Goal: Task Accomplishment & Management: Use online tool/utility

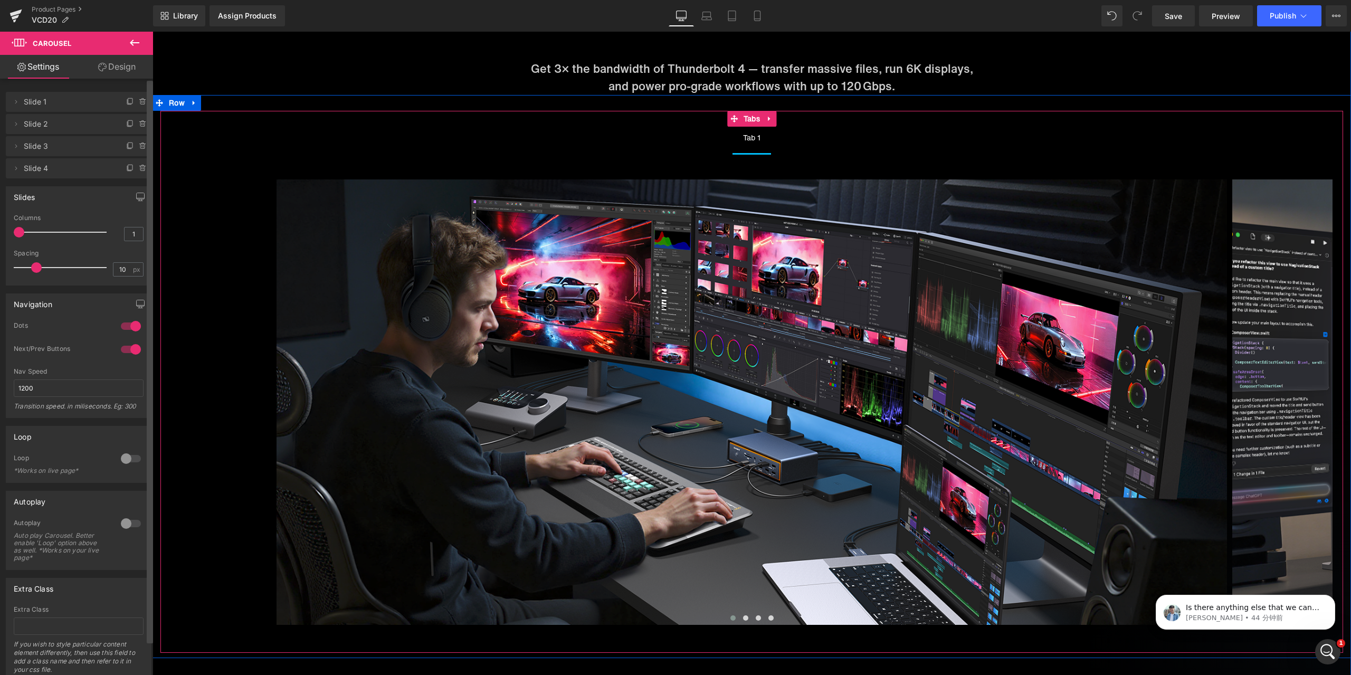
scroll to position [2, 0]
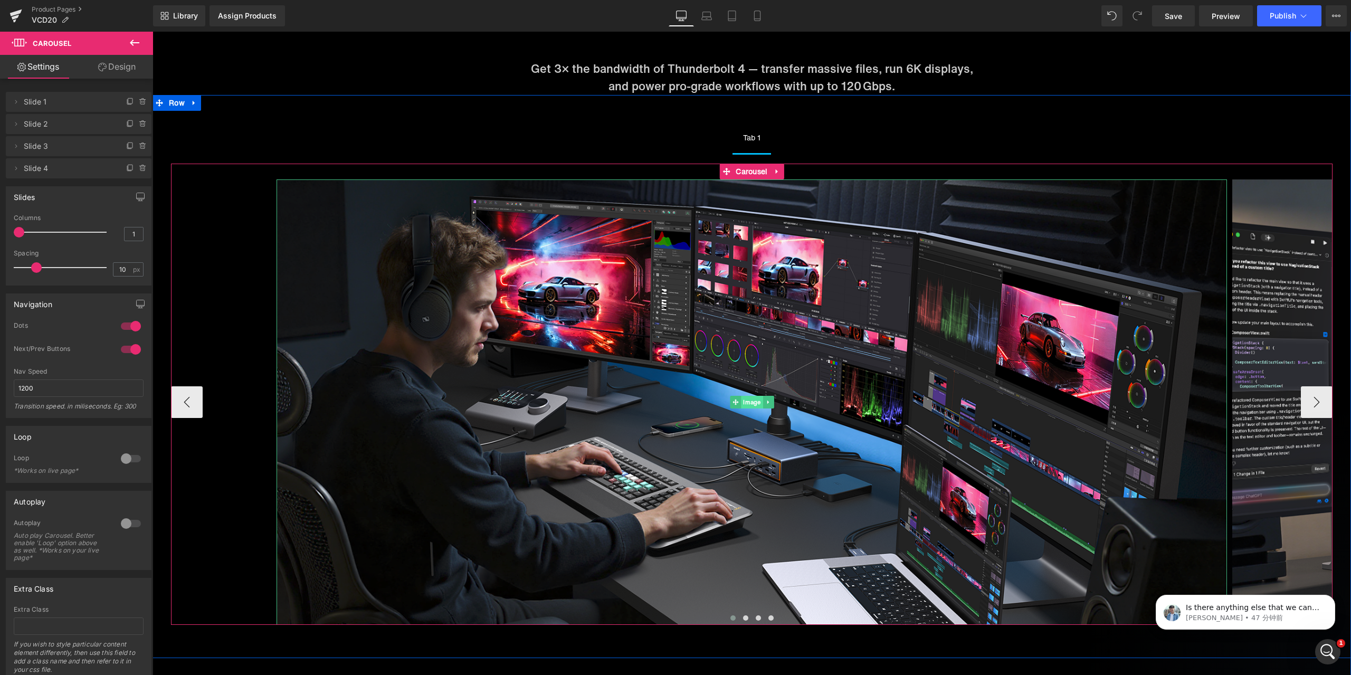
click at [741, 405] on span "Image" at bounding box center [752, 402] width 22 height 13
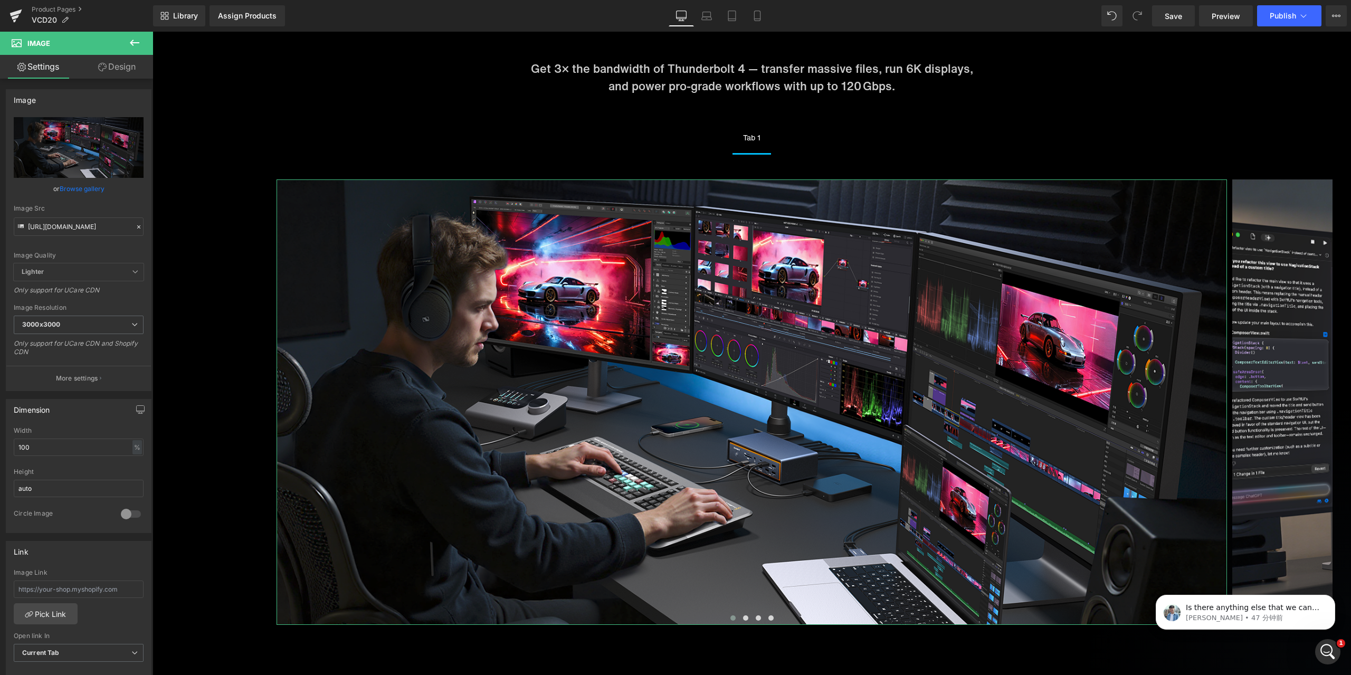
click at [109, 73] on link "Design" at bounding box center [117, 67] width 77 height 24
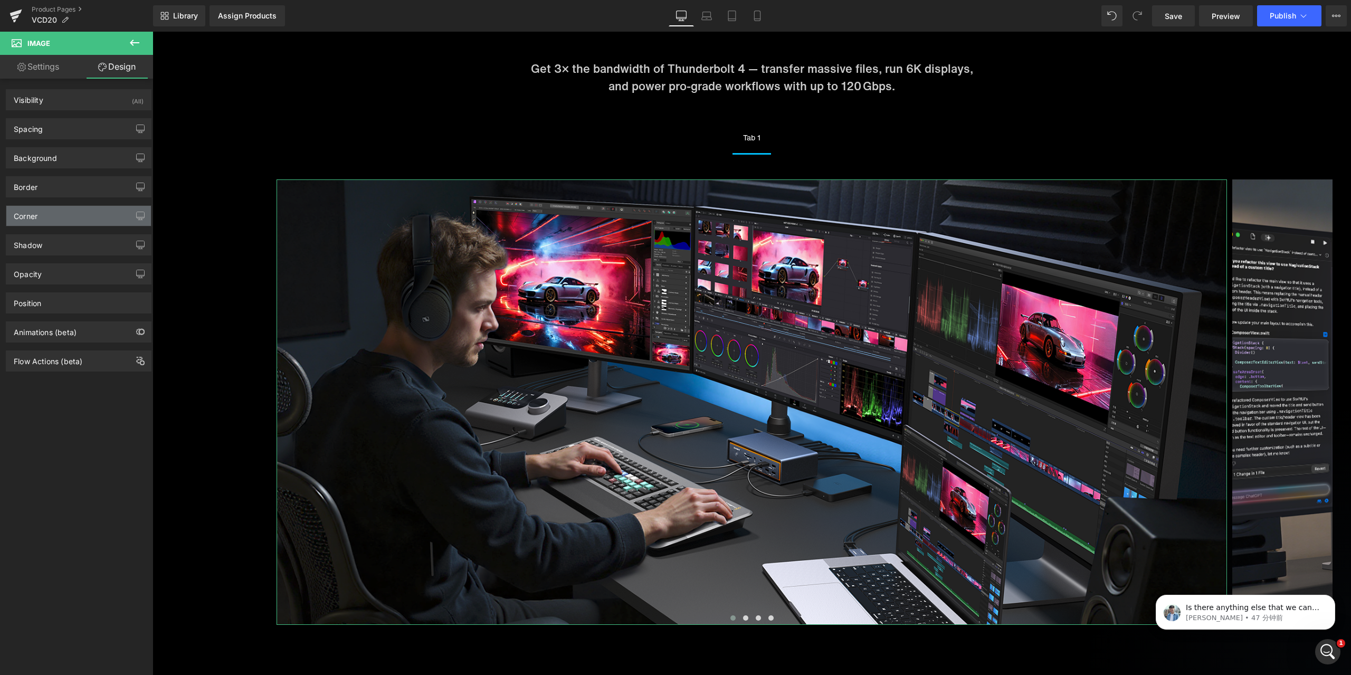
click at [64, 216] on div "Corner" at bounding box center [78, 216] width 145 height 20
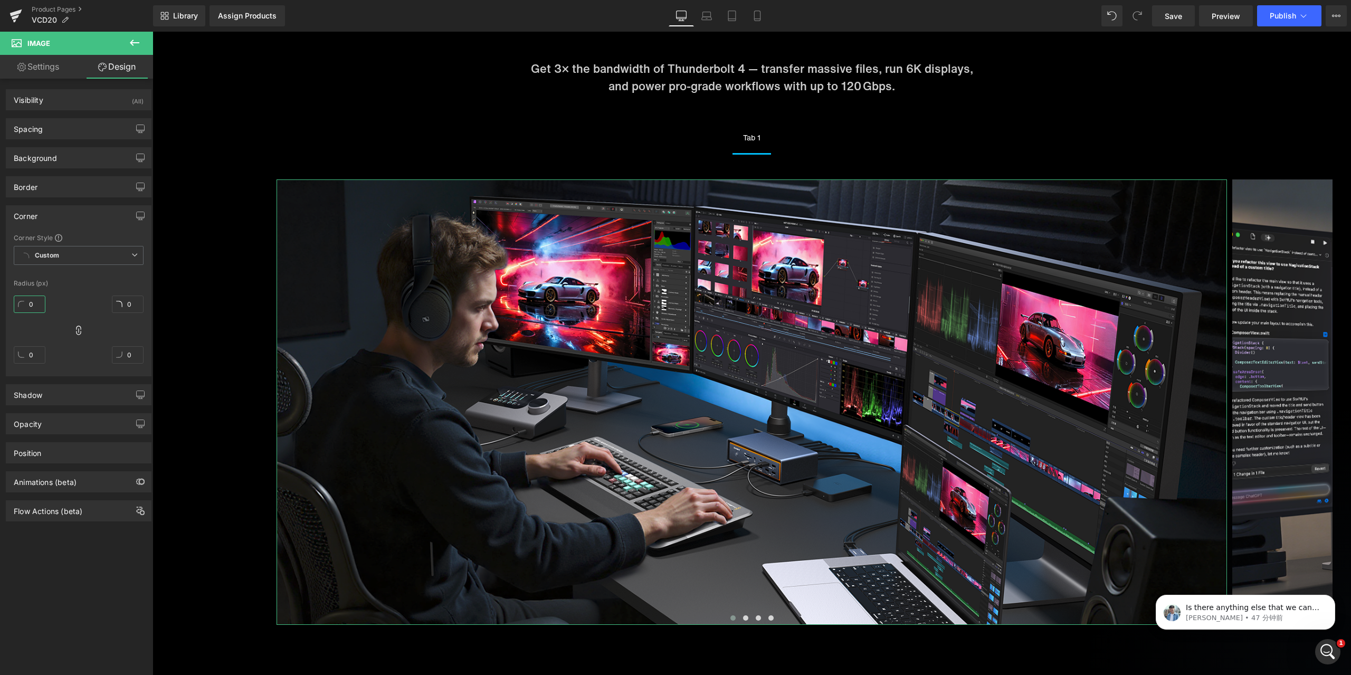
click at [37, 306] on input "0" at bounding box center [30, 304] width 32 height 17
type input "2"
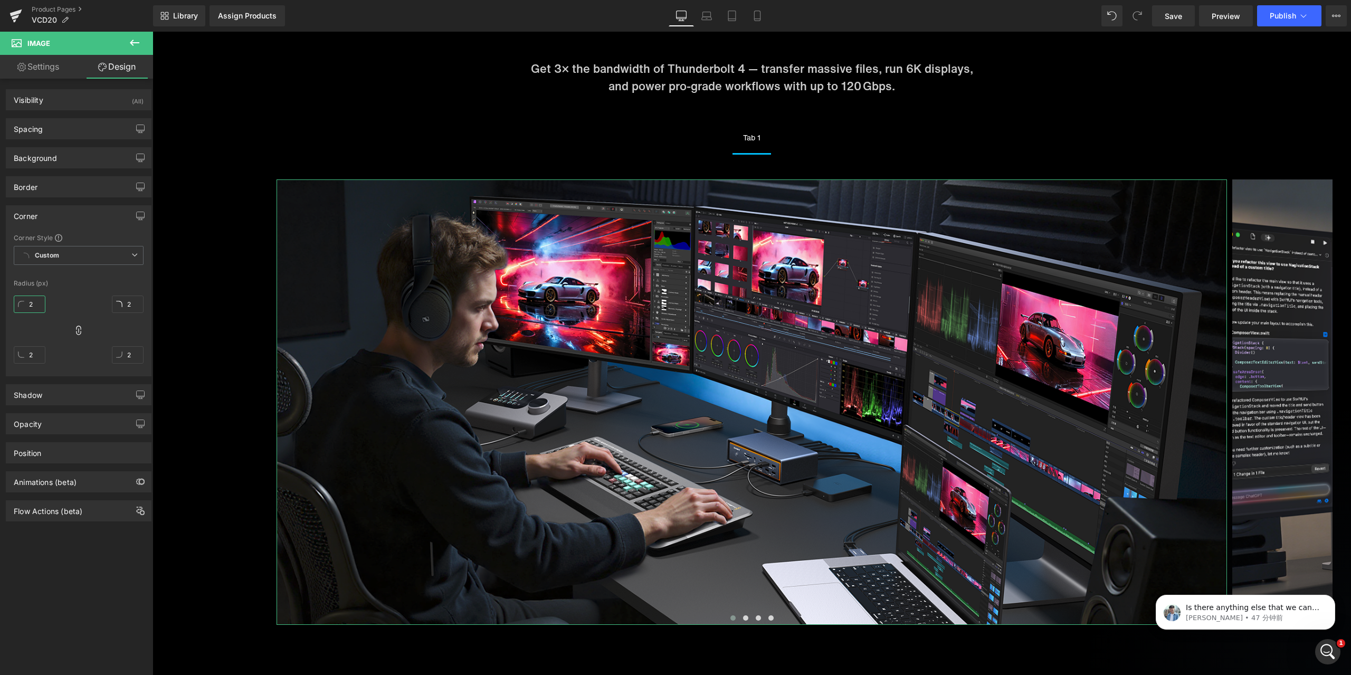
type input "20"
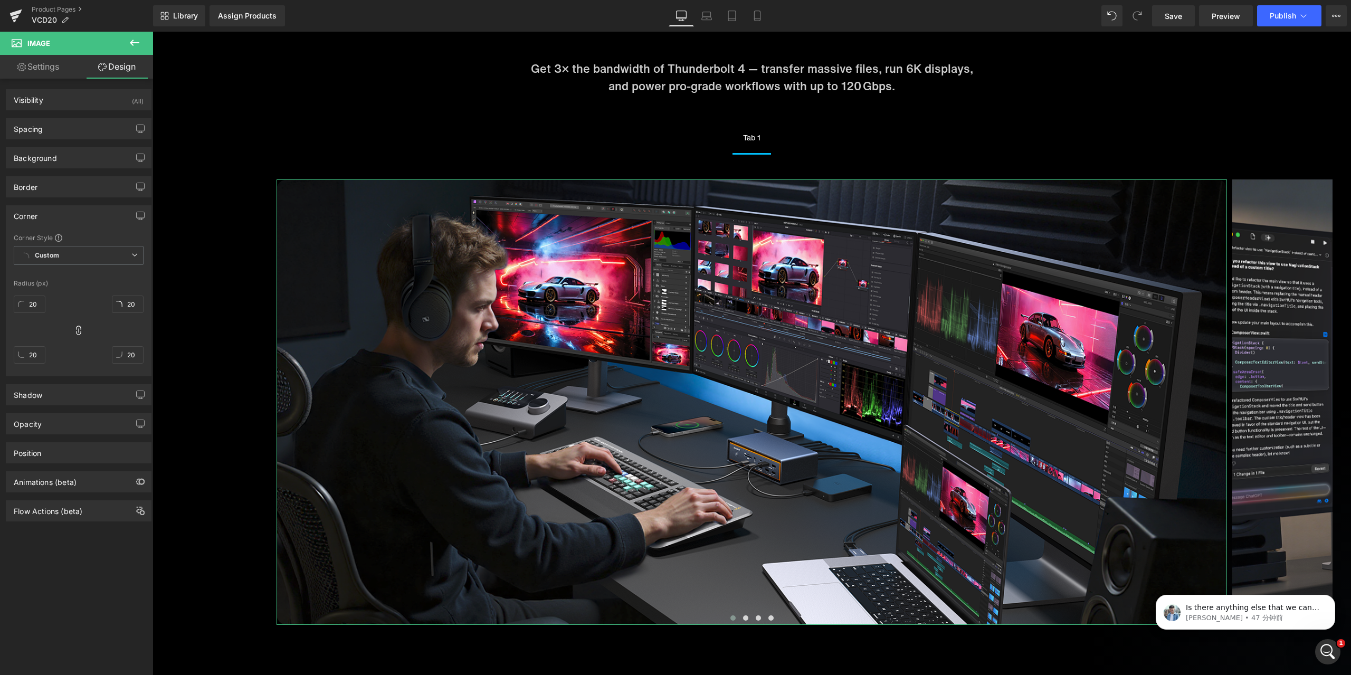
click at [75, 286] on div "Radius (px)" at bounding box center [79, 283] width 130 height 7
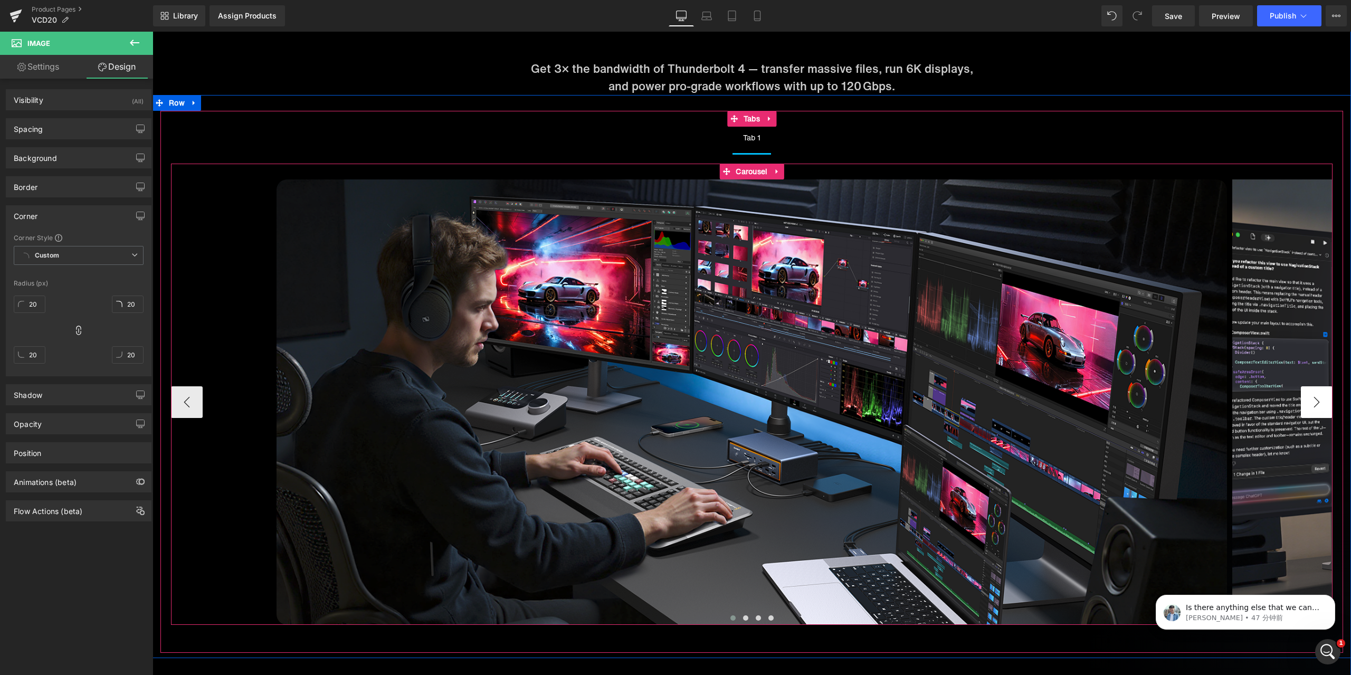
click at [1311, 405] on button "›" at bounding box center [1317, 402] width 32 height 32
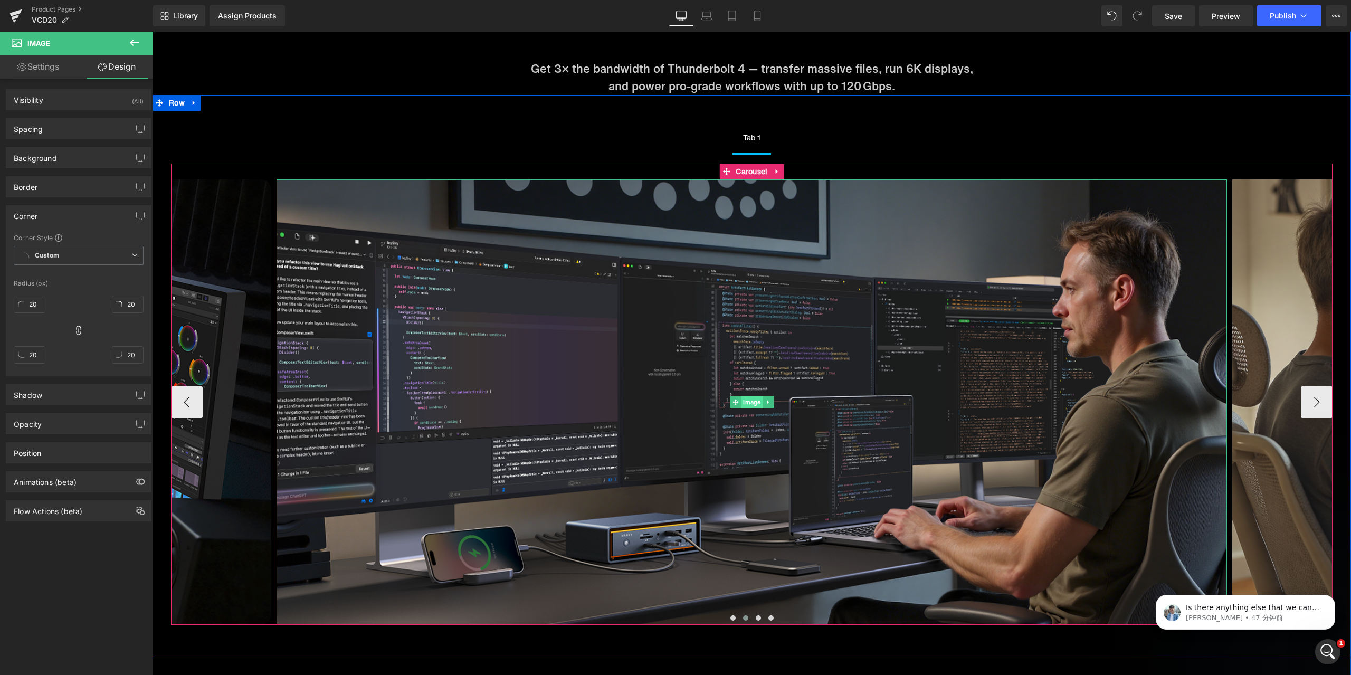
click at [745, 402] on span "Image" at bounding box center [752, 402] width 22 height 13
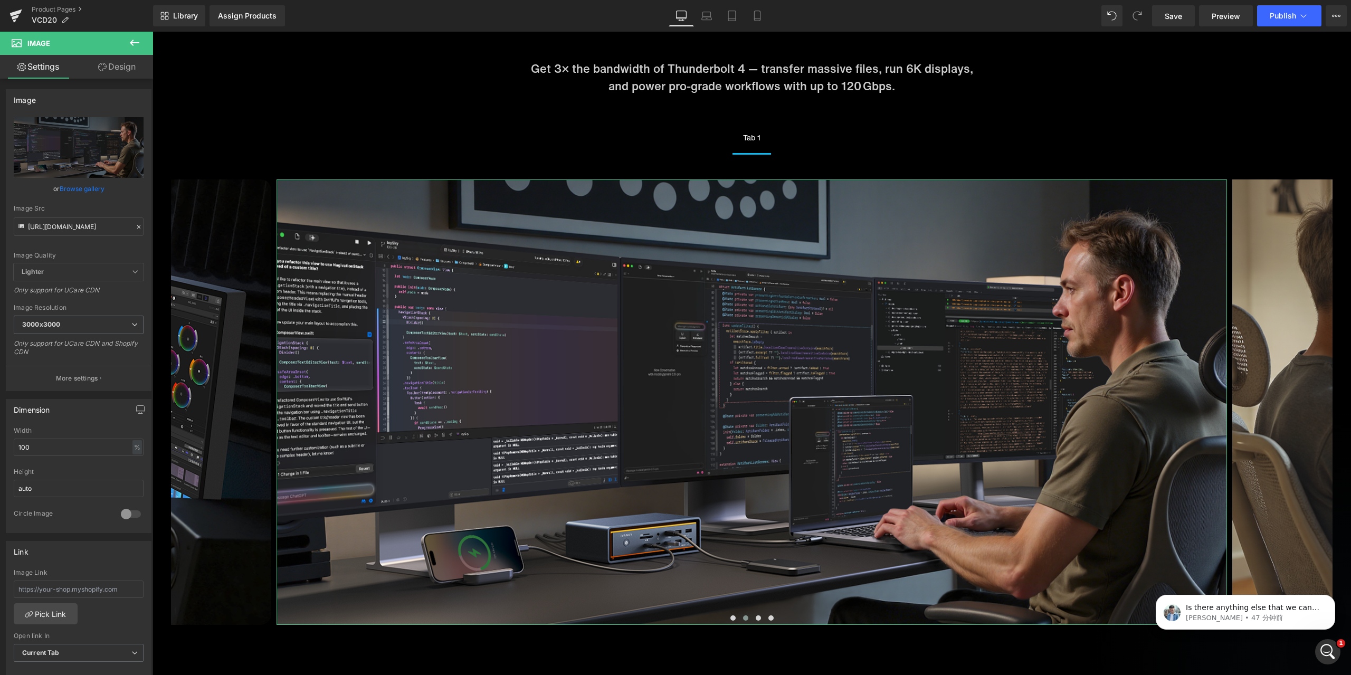
click at [116, 70] on link "Design" at bounding box center [117, 67] width 77 height 24
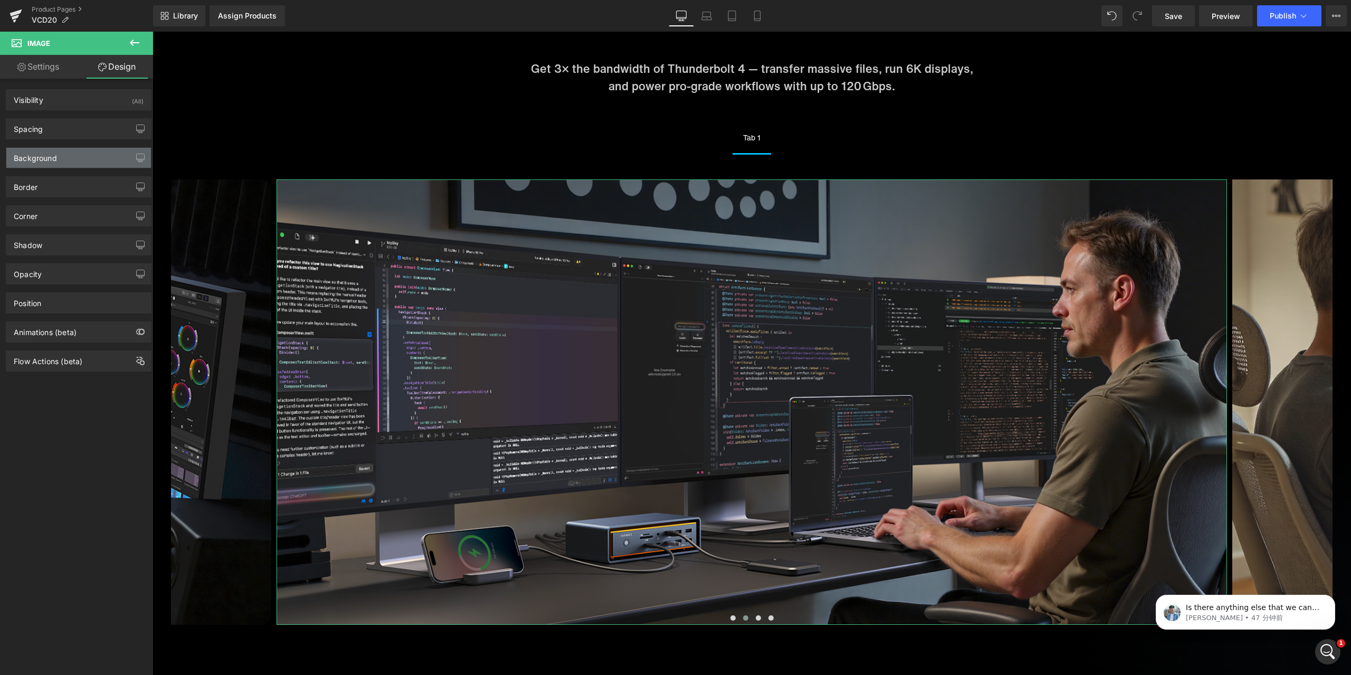
type input "0"
click at [71, 216] on div "Corner" at bounding box center [78, 216] width 145 height 20
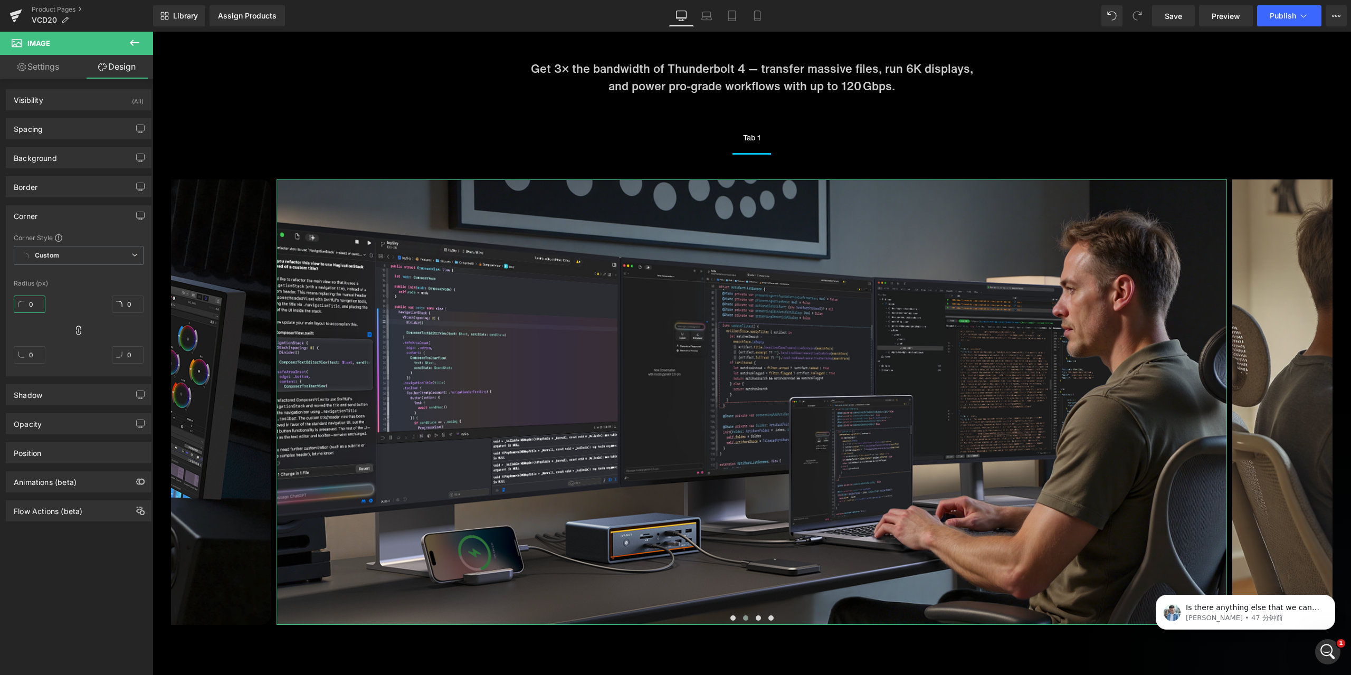
click at [37, 300] on input "0" at bounding box center [30, 304] width 32 height 17
type input "2"
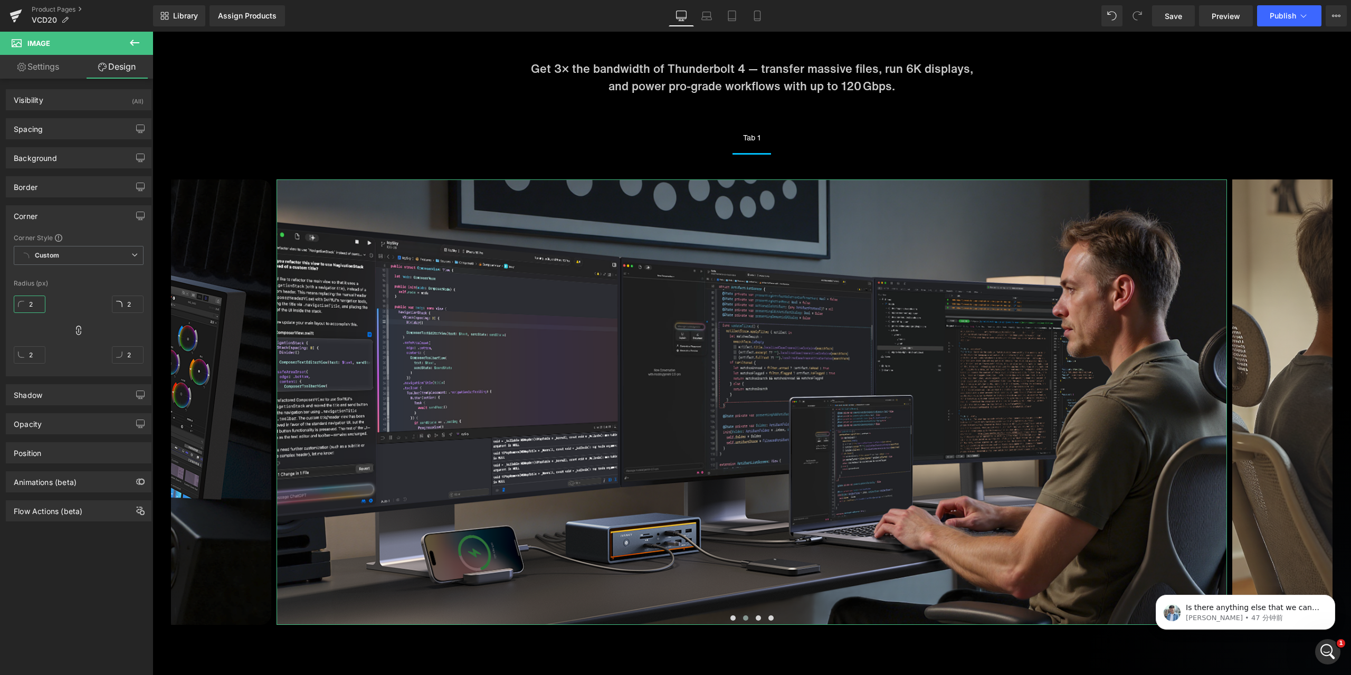
type input "20"
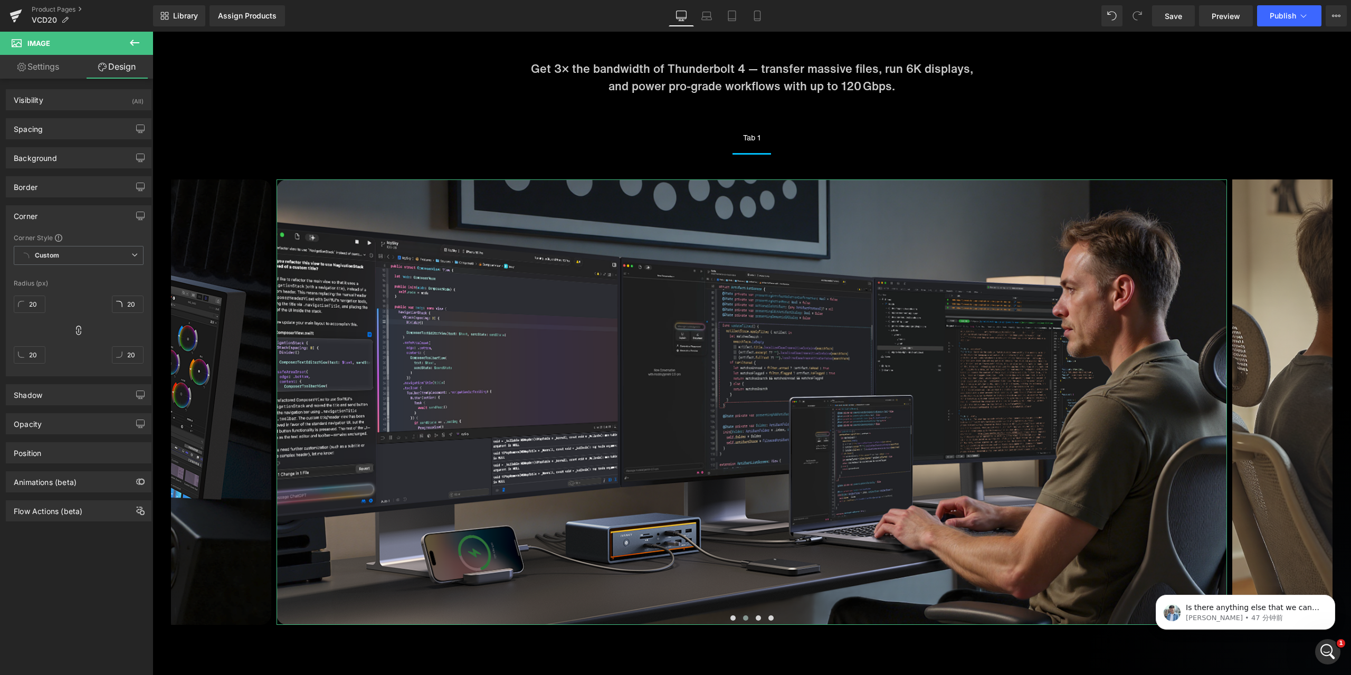
click at [82, 290] on div "Corner Style Custom Custom Setup Global Style Custom Setup Global Style Radius …" at bounding box center [78, 304] width 145 height 142
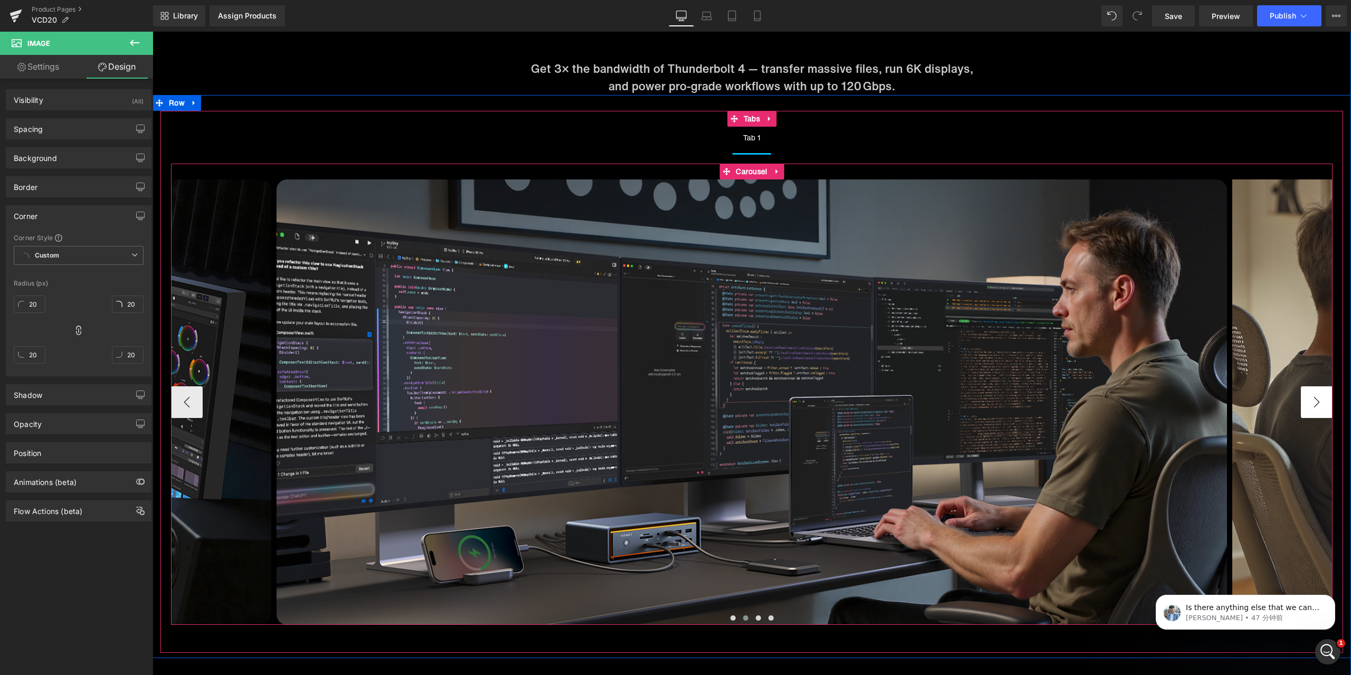
click at [1304, 403] on button "›" at bounding box center [1317, 402] width 32 height 32
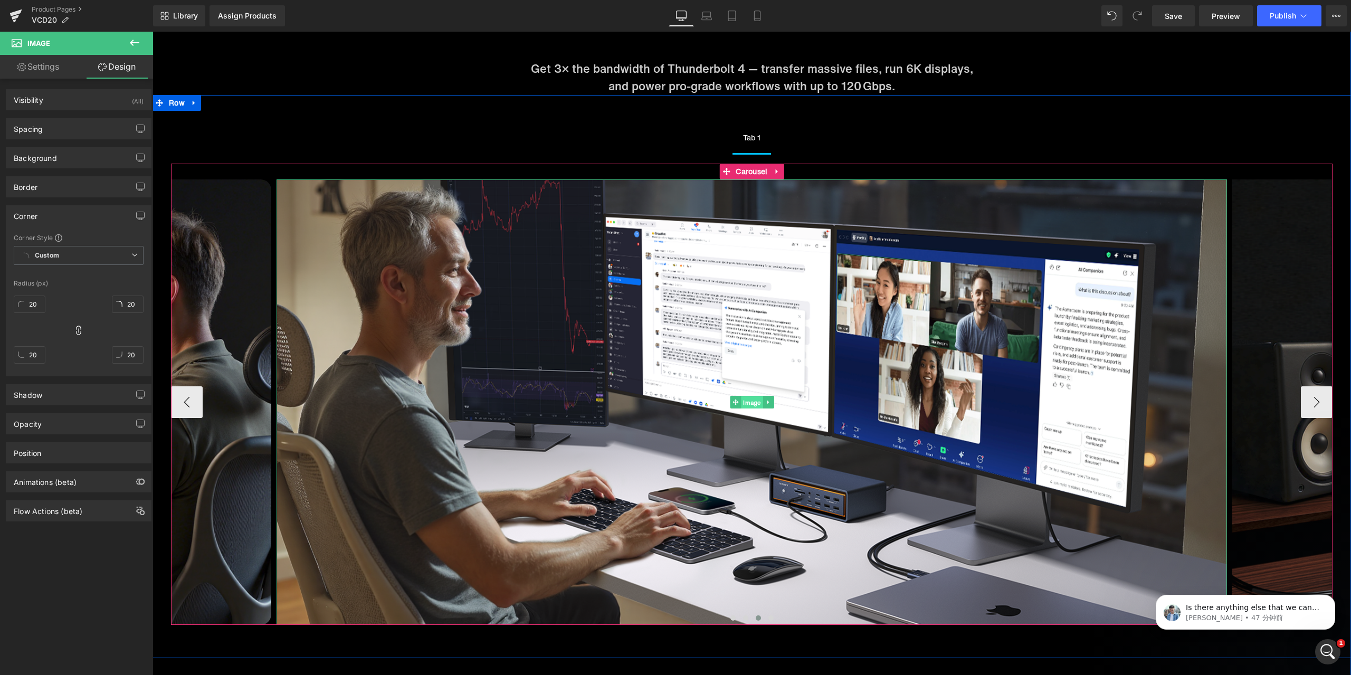
click at [749, 402] on span "Image" at bounding box center [752, 402] width 22 height 13
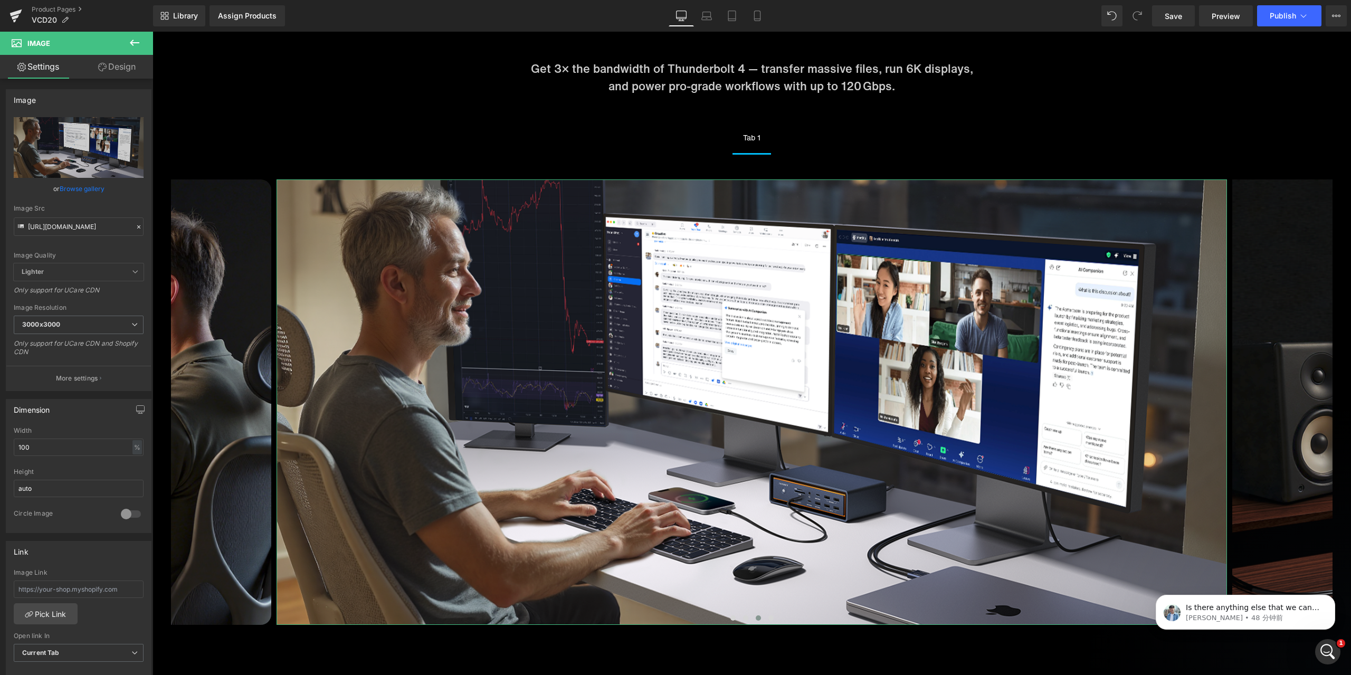
click at [107, 62] on link "Design" at bounding box center [117, 67] width 77 height 24
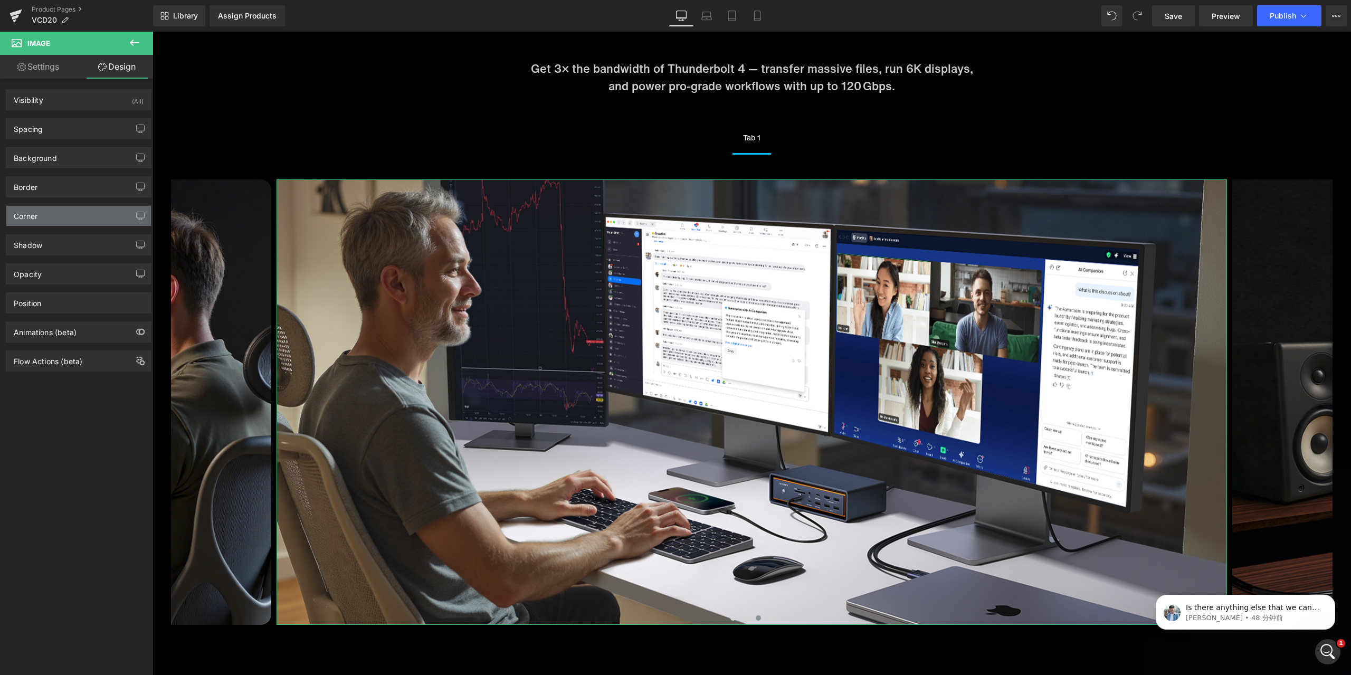
click at [72, 218] on div "Corner" at bounding box center [78, 216] width 145 height 20
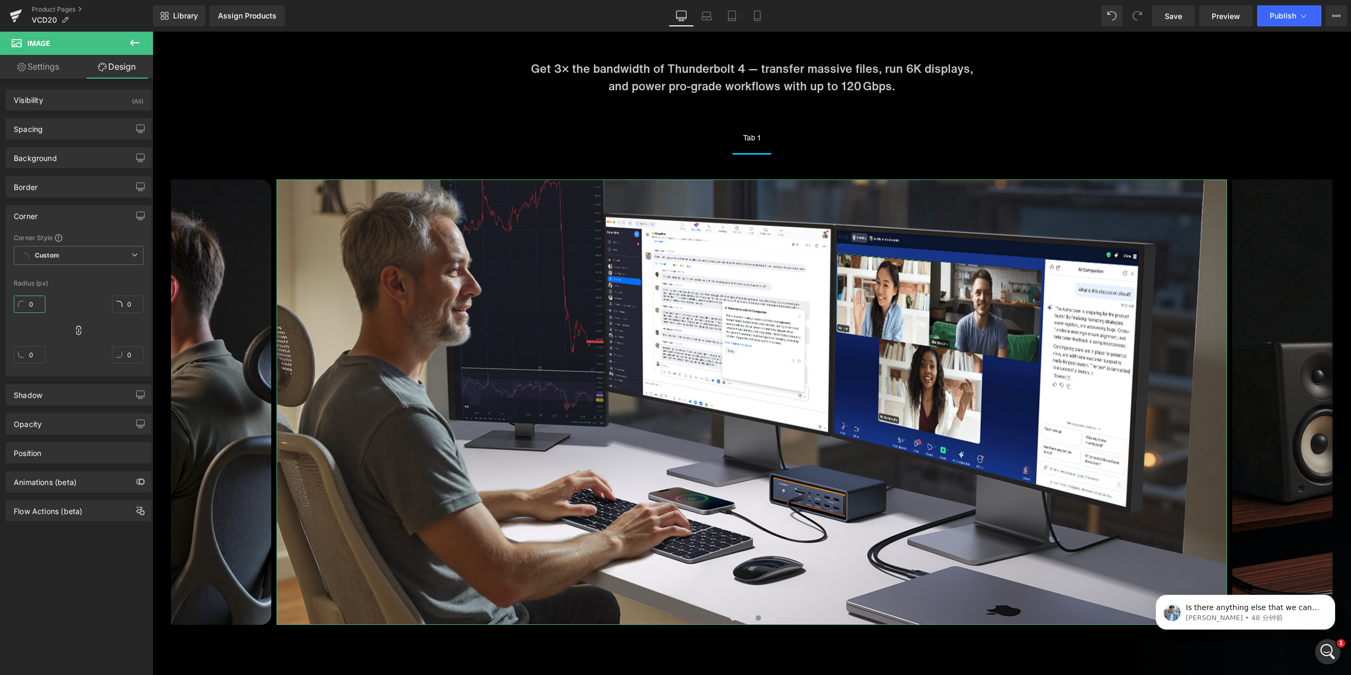
click at [43, 305] on input "0" at bounding box center [30, 304] width 32 height 17
type input "2"
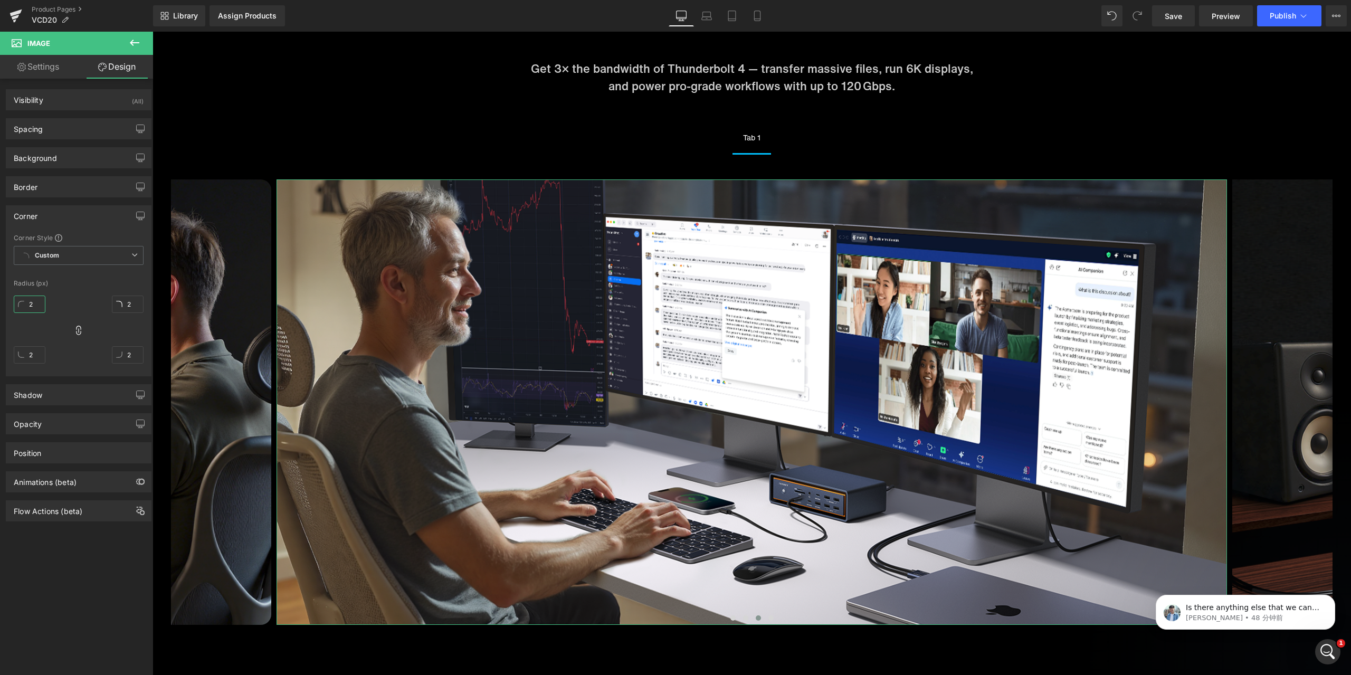
type input "20"
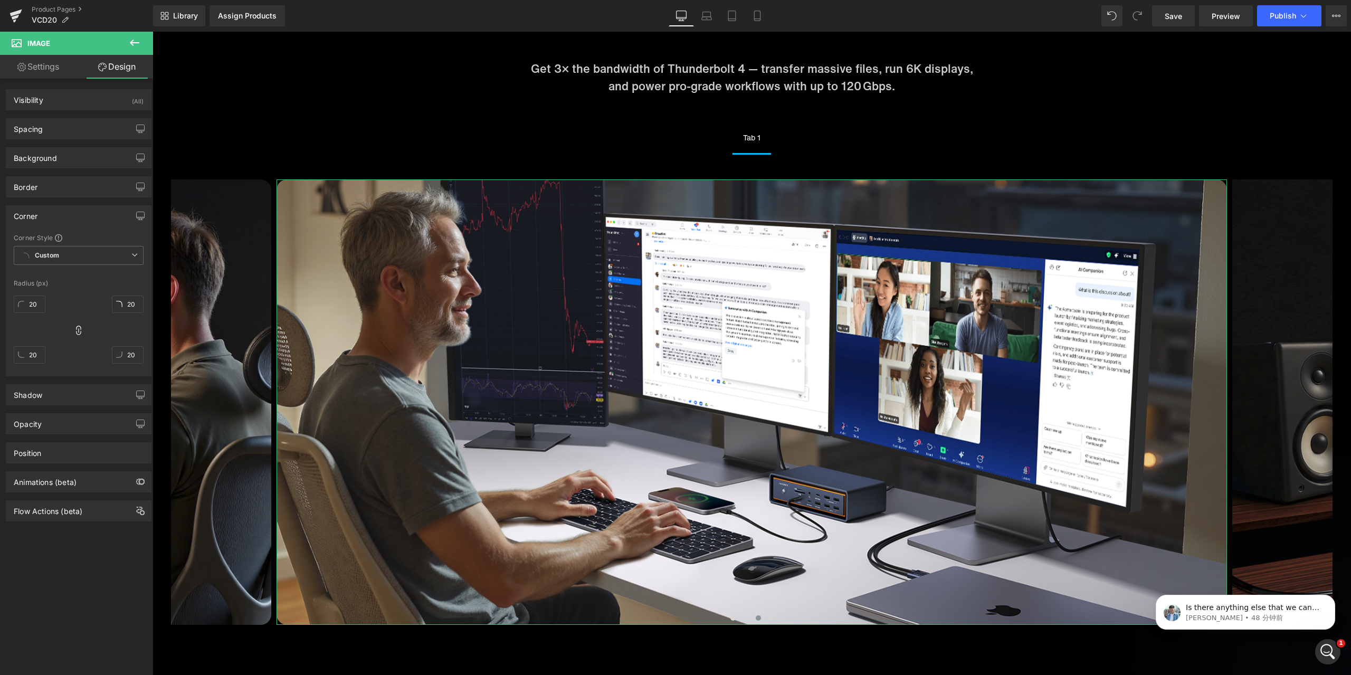
click at [68, 292] on div "20px 20 20px 20 20px 20 20px 20" at bounding box center [79, 333] width 130 height 84
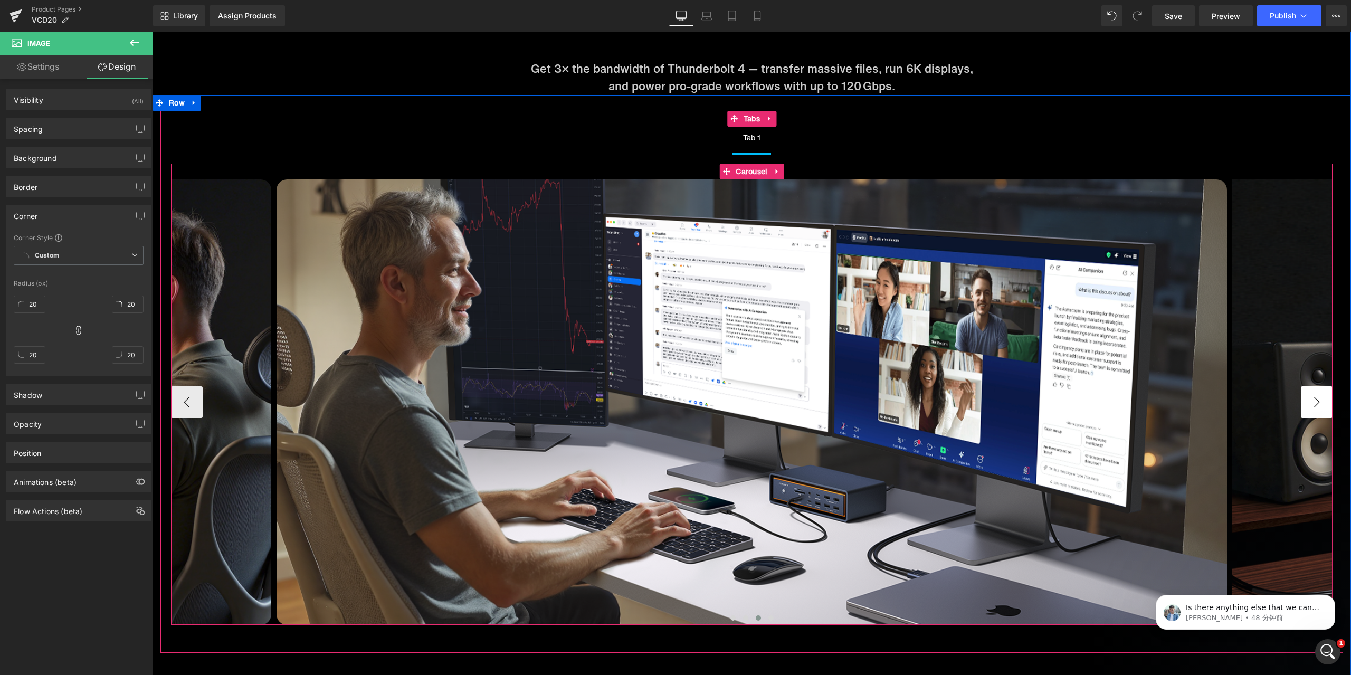
click at [1311, 409] on button "›" at bounding box center [1317, 402] width 32 height 32
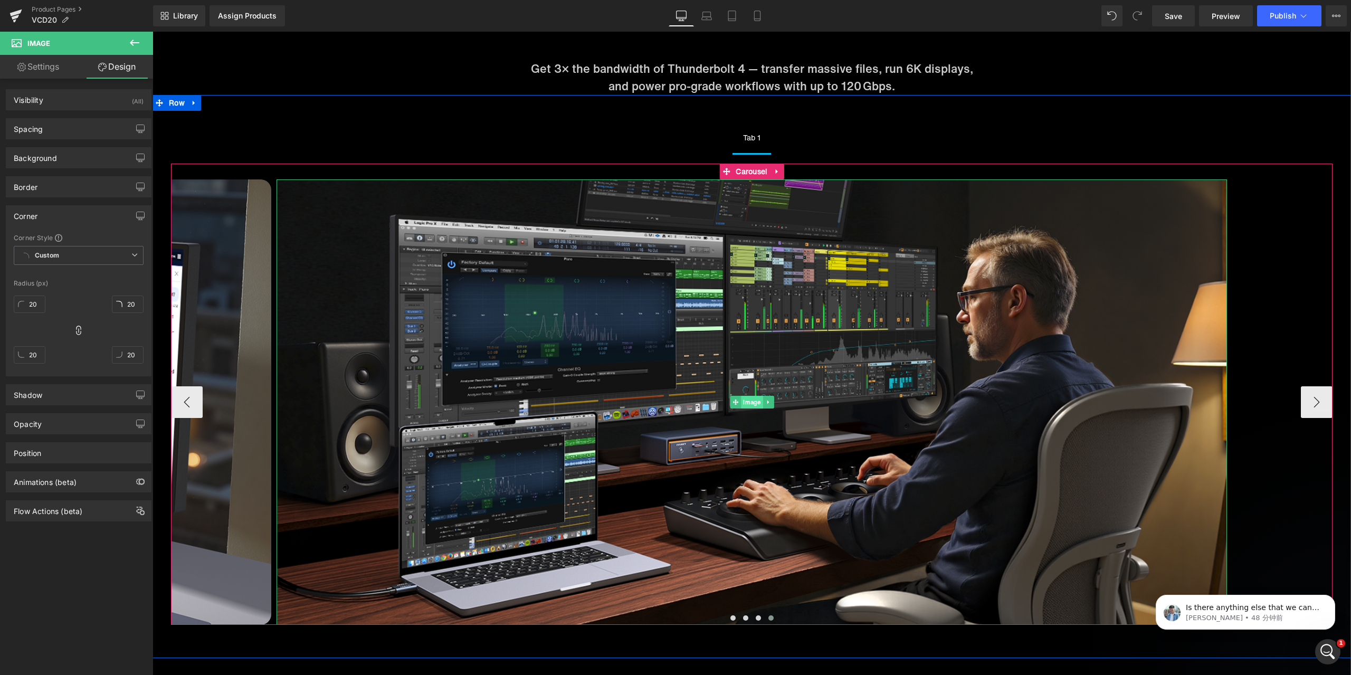
click at [746, 399] on span "Image" at bounding box center [752, 402] width 22 height 13
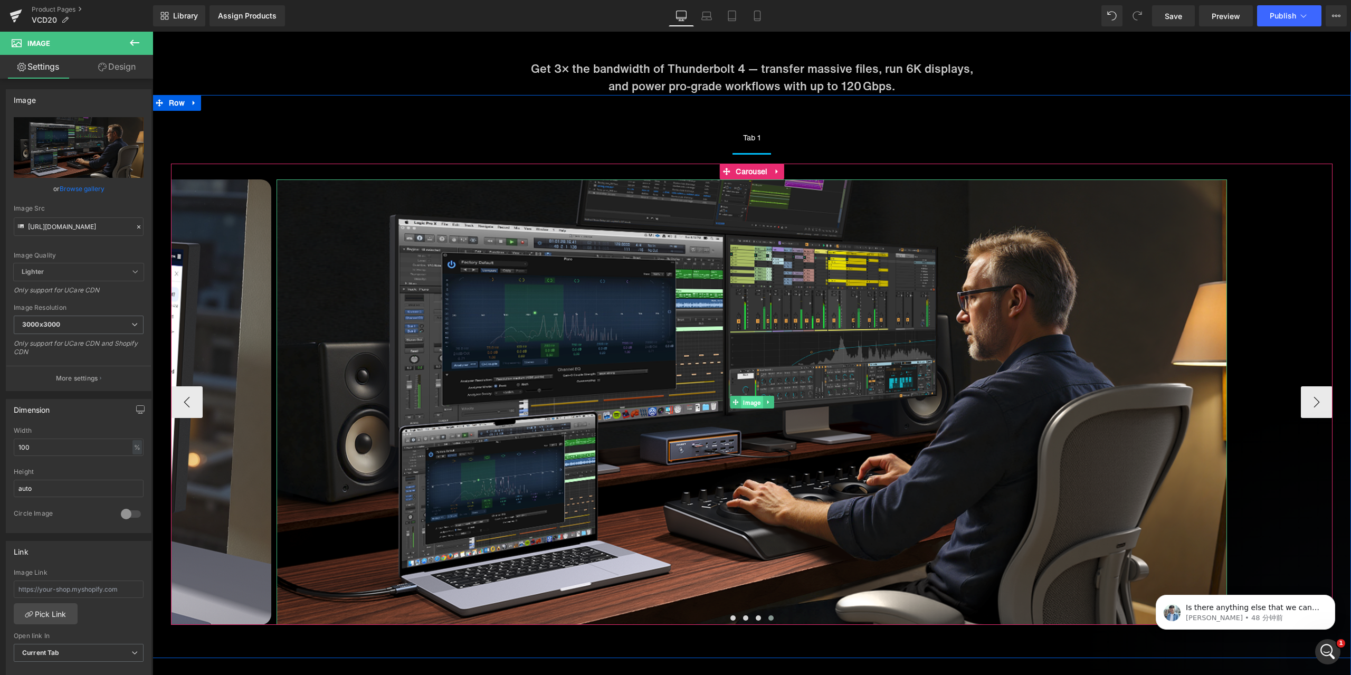
click at [742, 404] on span "Image" at bounding box center [752, 402] width 22 height 13
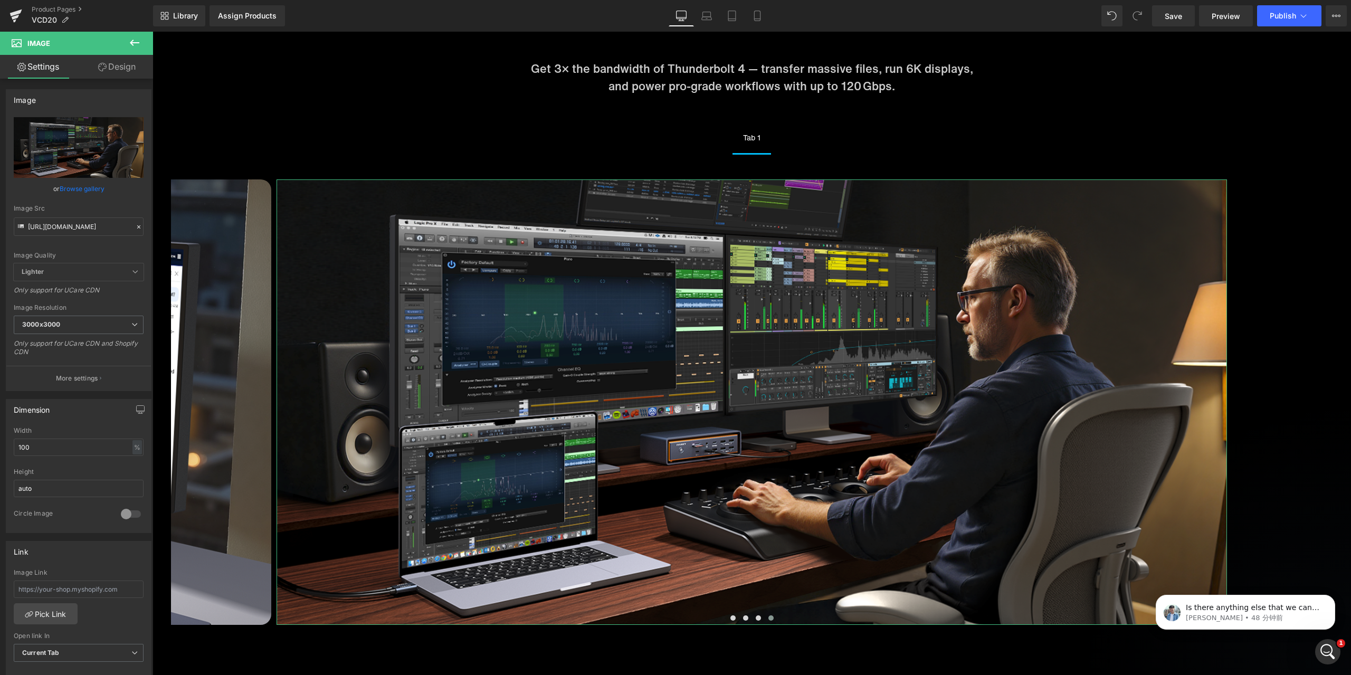
click at [118, 73] on link "Design" at bounding box center [117, 67] width 77 height 24
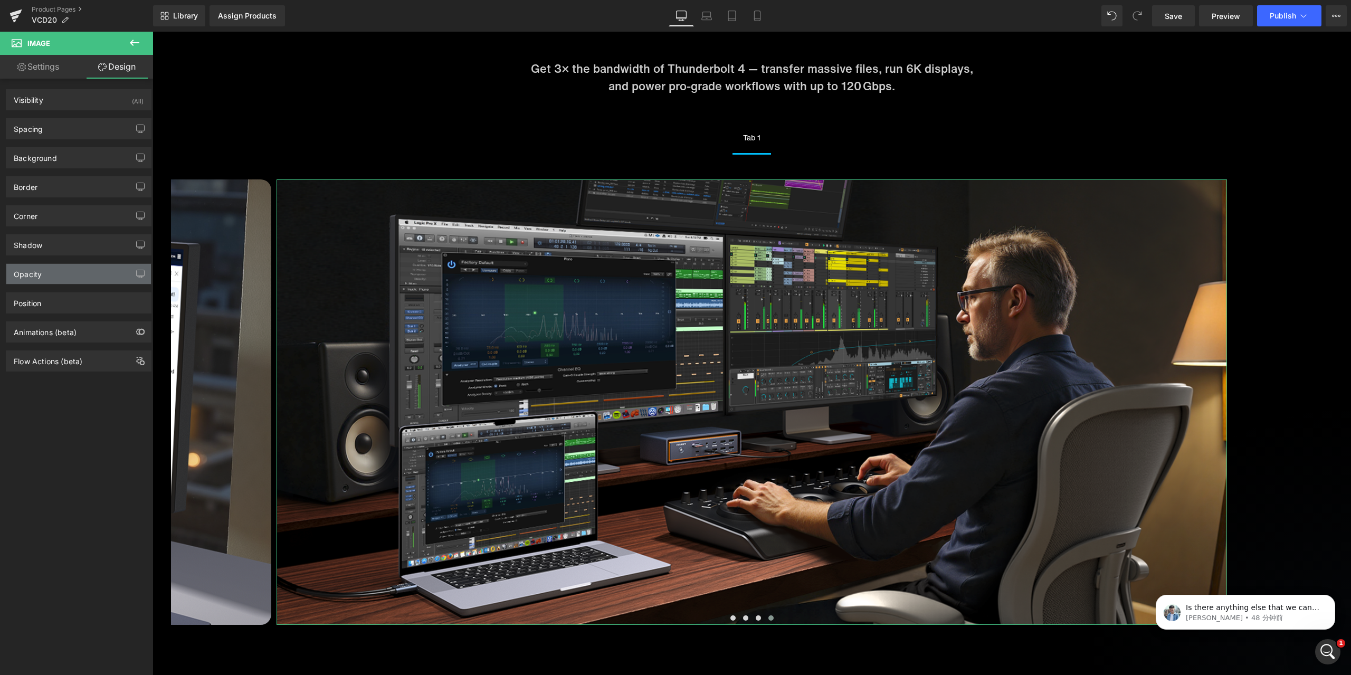
type input "0"
click at [51, 217] on div "Corner" at bounding box center [78, 216] width 145 height 20
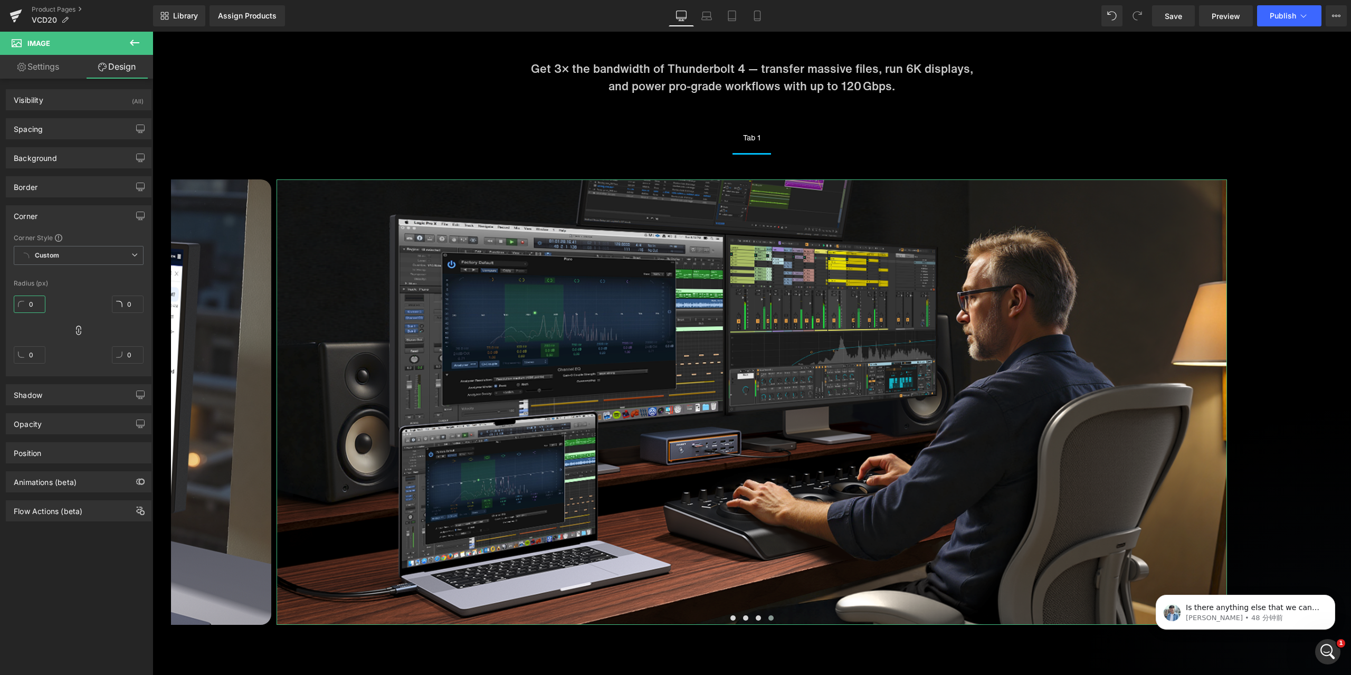
click at [37, 308] on input "0" at bounding box center [30, 304] width 32 height 17
type input "2"
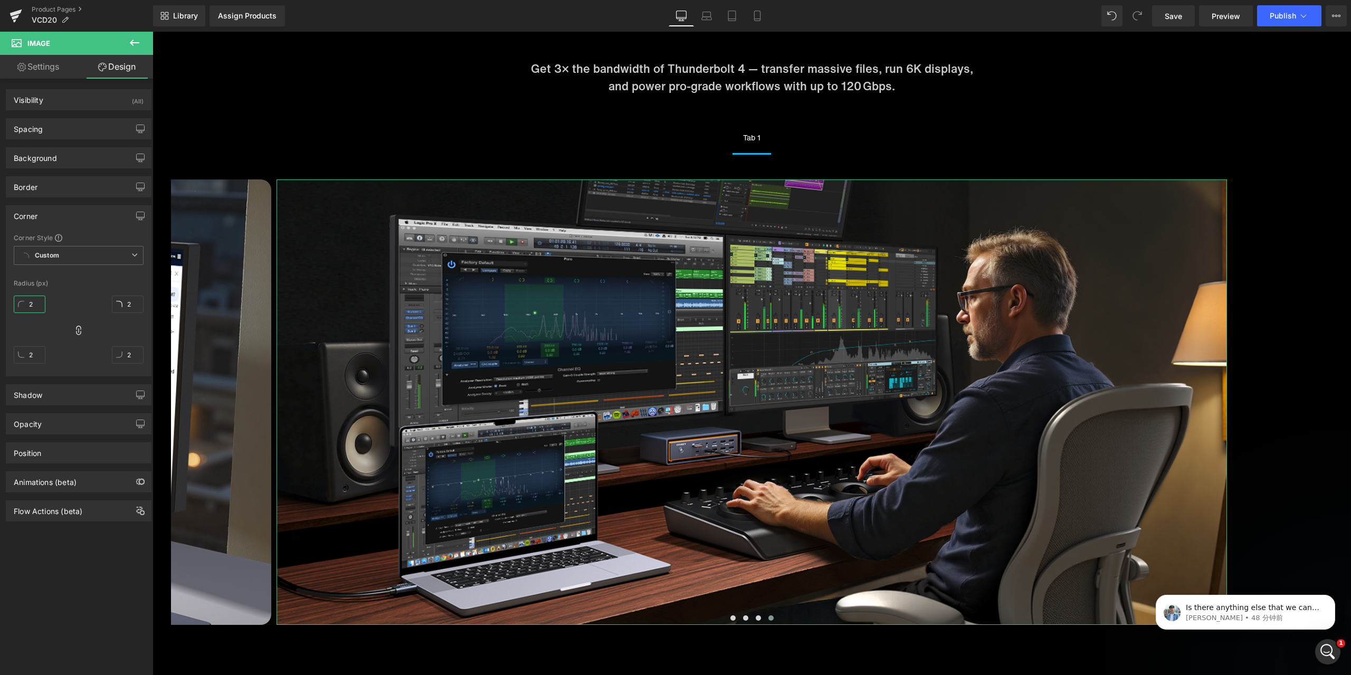
type input "20"
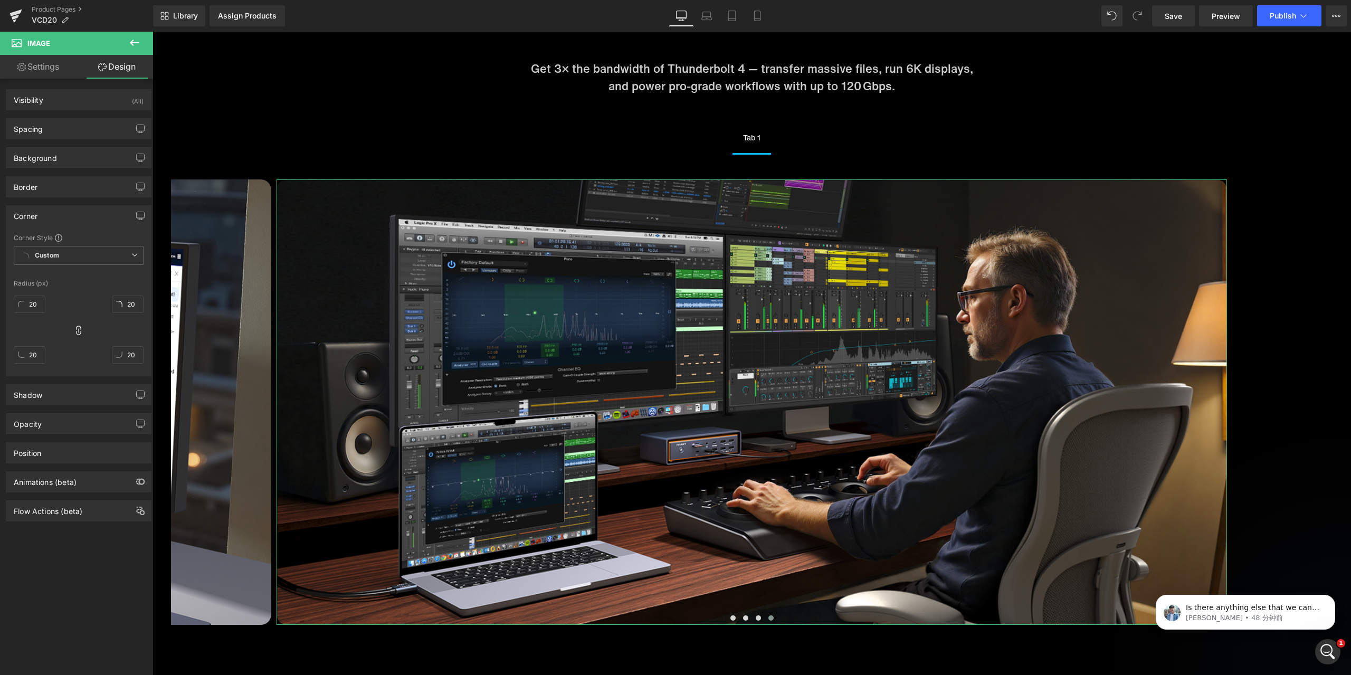
click at [81, 291] on div "Corner Style Custom Custom Setup Global Style Custom Setup Global Style Radius …" at bounding box center [78, 304] width 145 height 142
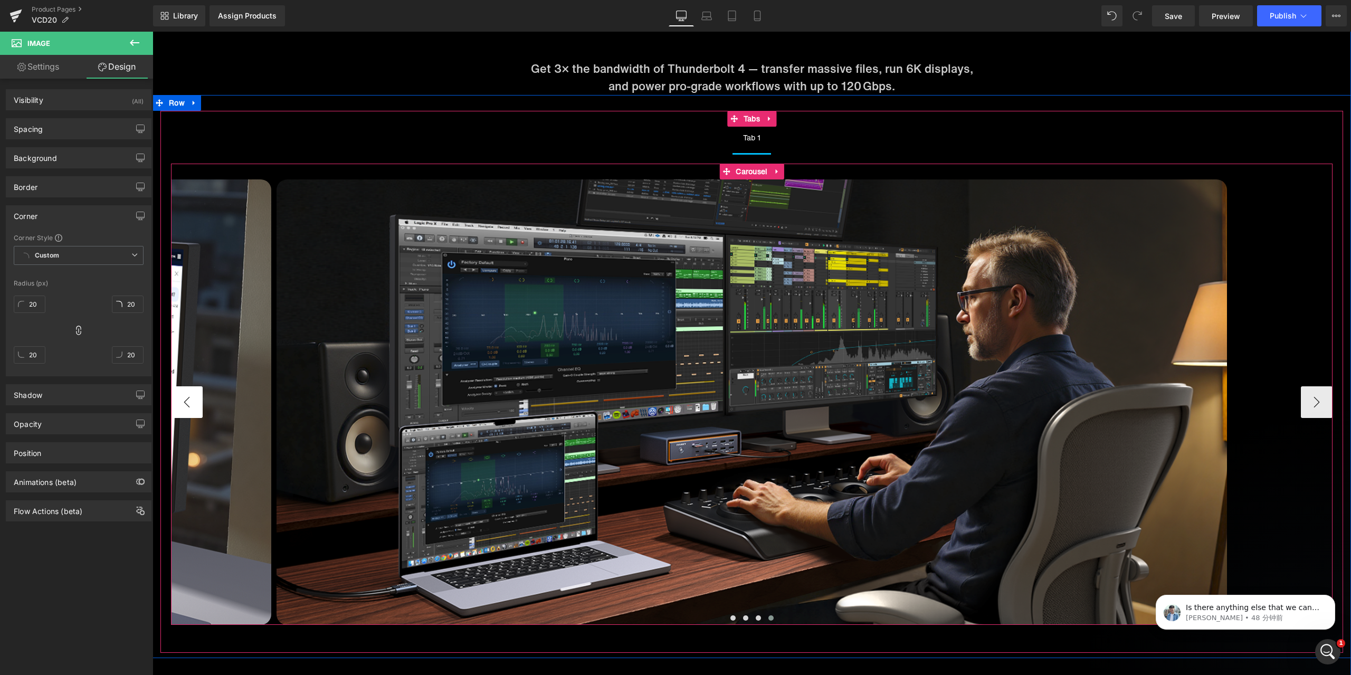
click at [184, 401] on button "‹" at bounding box center [187, 402] width 32 height 32
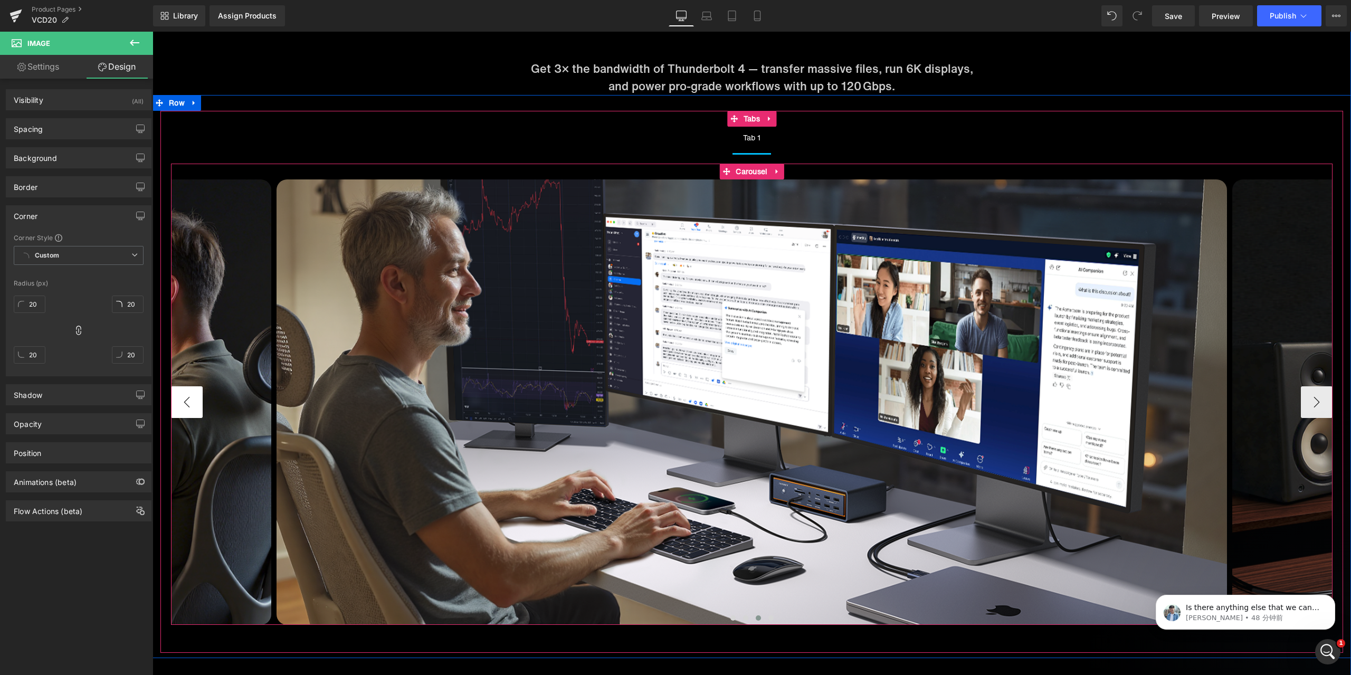
click at [184, 401] on button "‹" at bounding box center [187, 402] width 32 height 32
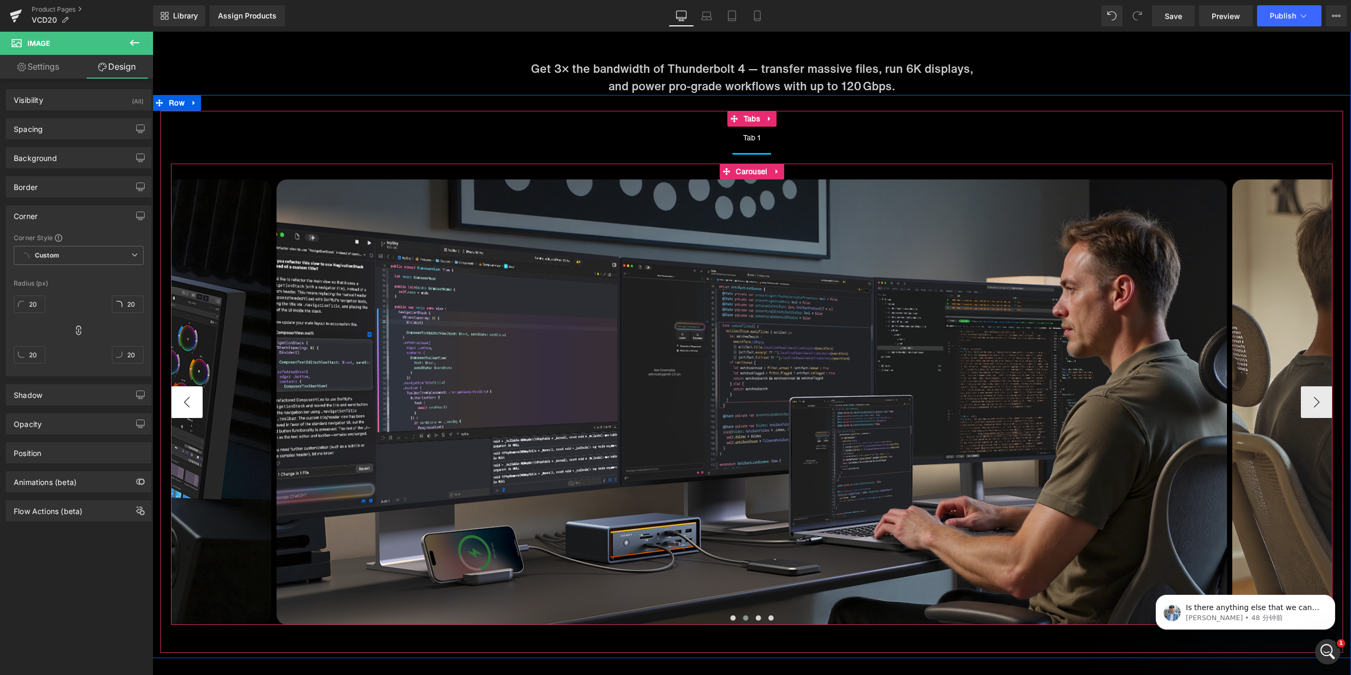
click at [184, 401] on button "‹" at bounding box center [187, 402] width 32 height 32
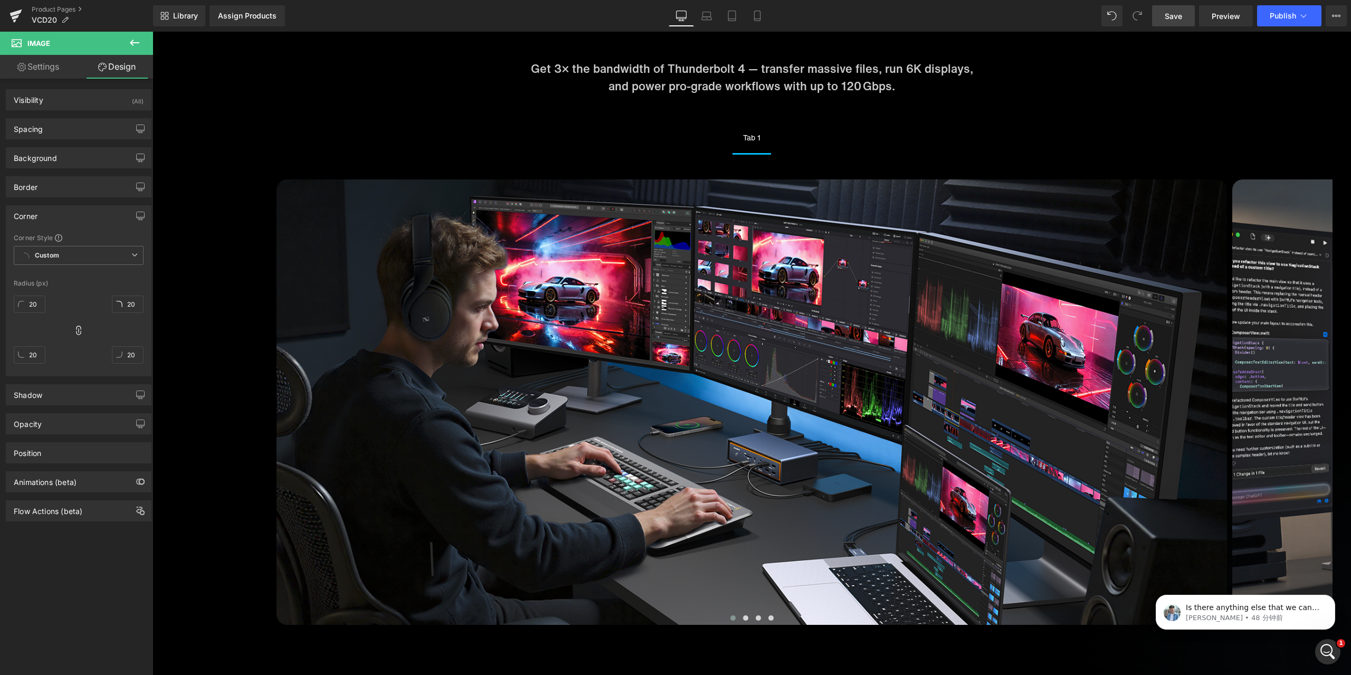
click at [1184, 22] on link "Save" at bounding box center [1173, 15] width 43 height 21
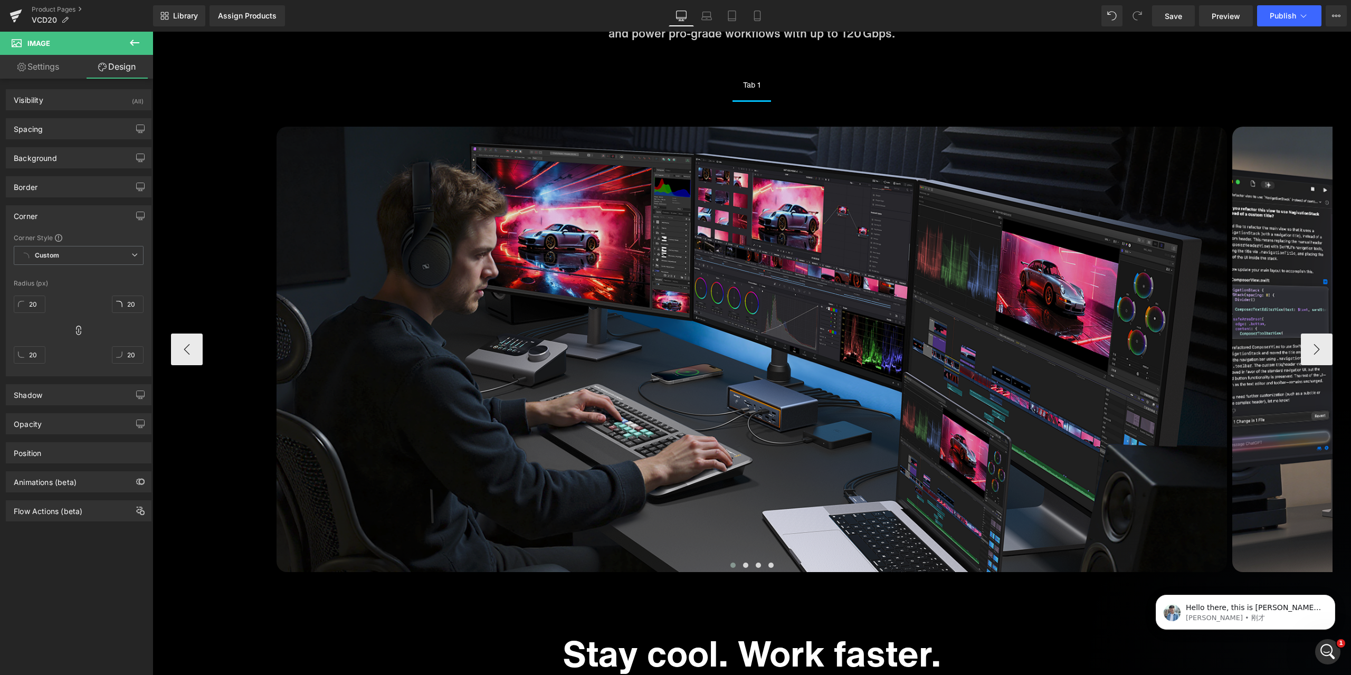
scroll to position [1133, 0]
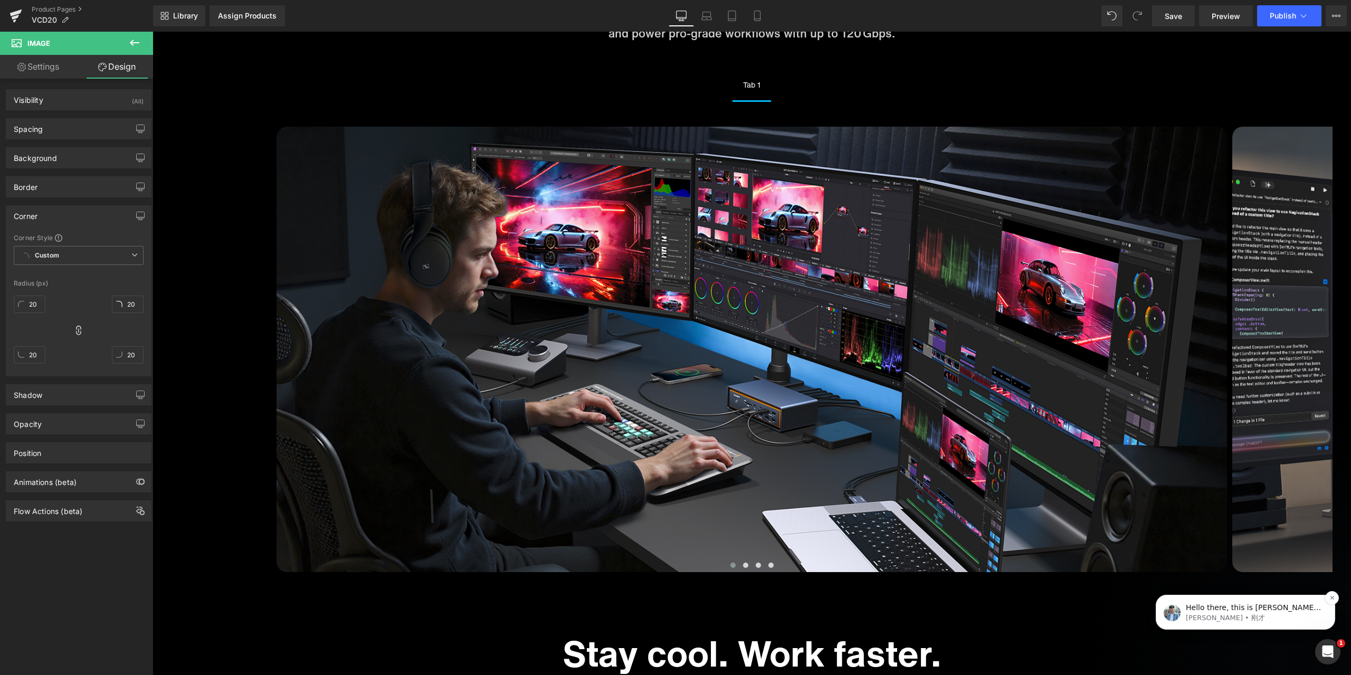
click at [1218, 617] on p "[PERSON_NAME] • 刚才" at bounding box center [1254, 617] width 136 height 9
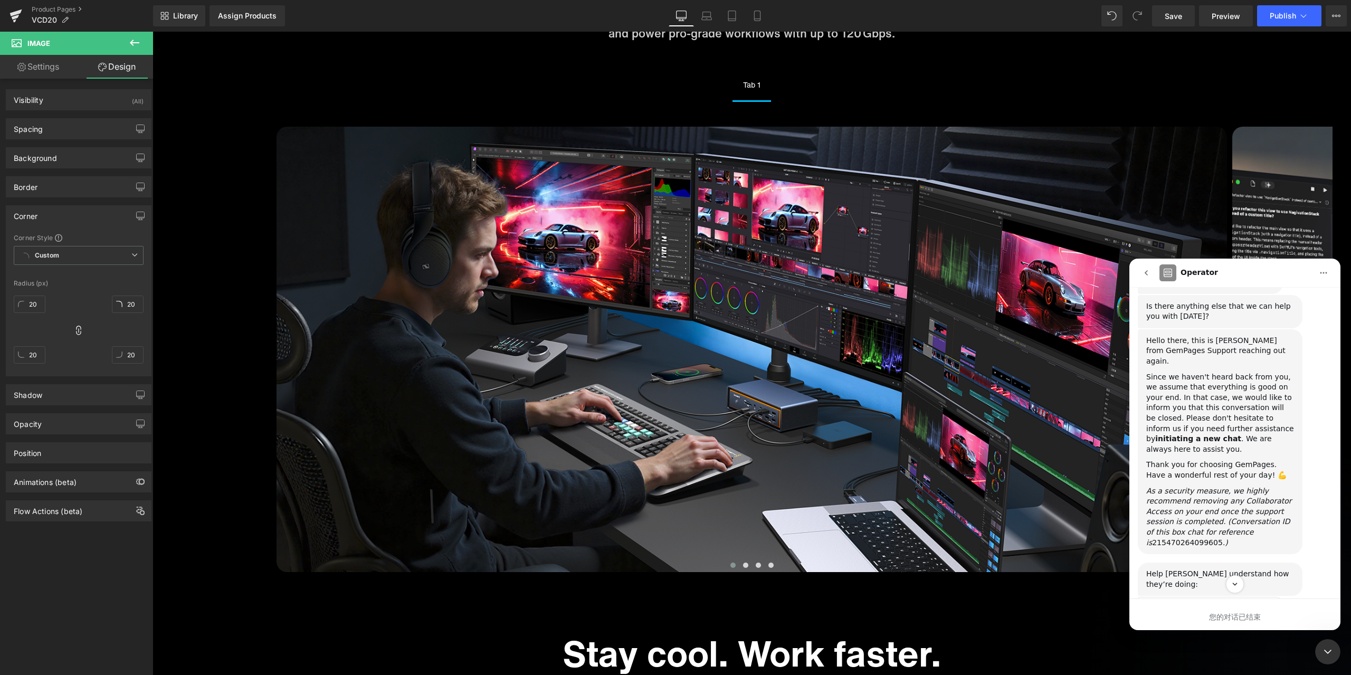
scroll to position [1217, 0]
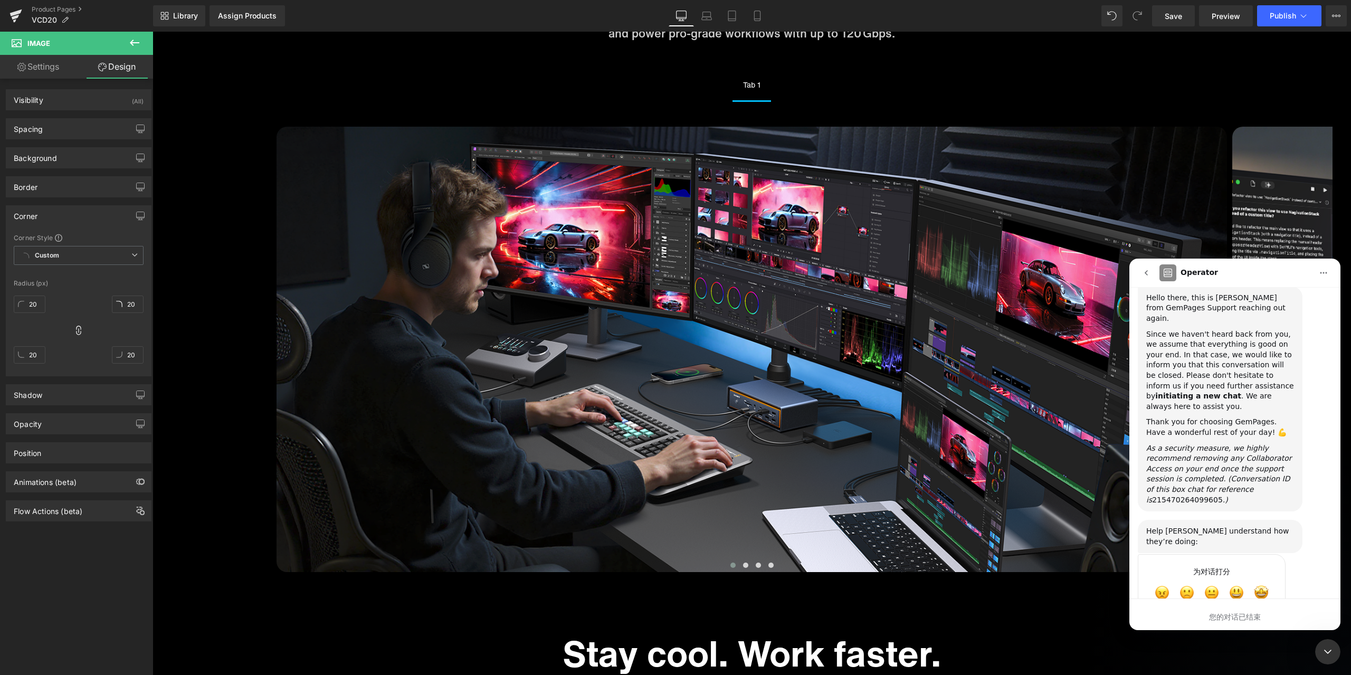
click at [1326, 641] on div "关闭 Intercom Messenger" at bounding box center [1327, 651] width 25 height 25
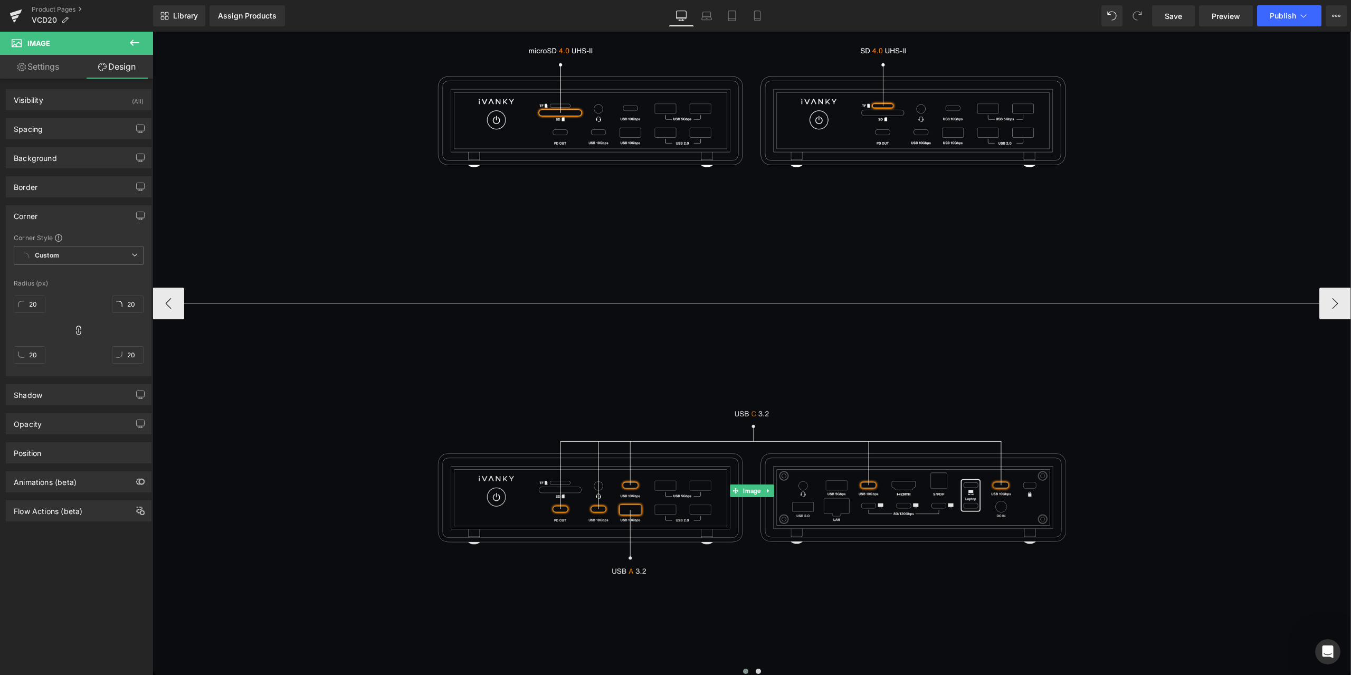
scroll to position [6721, 0]
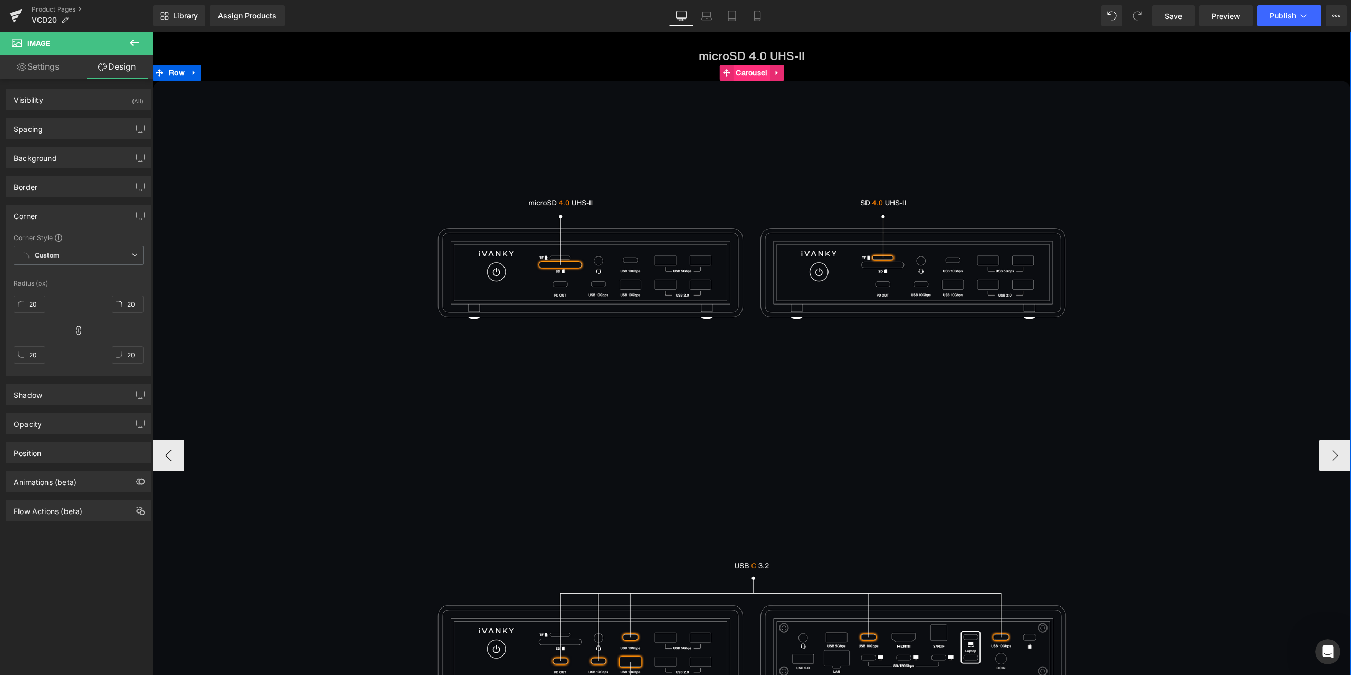
click at [748, 72] on span "Carousel" at bounding box center [751, 73] width 37 height 16
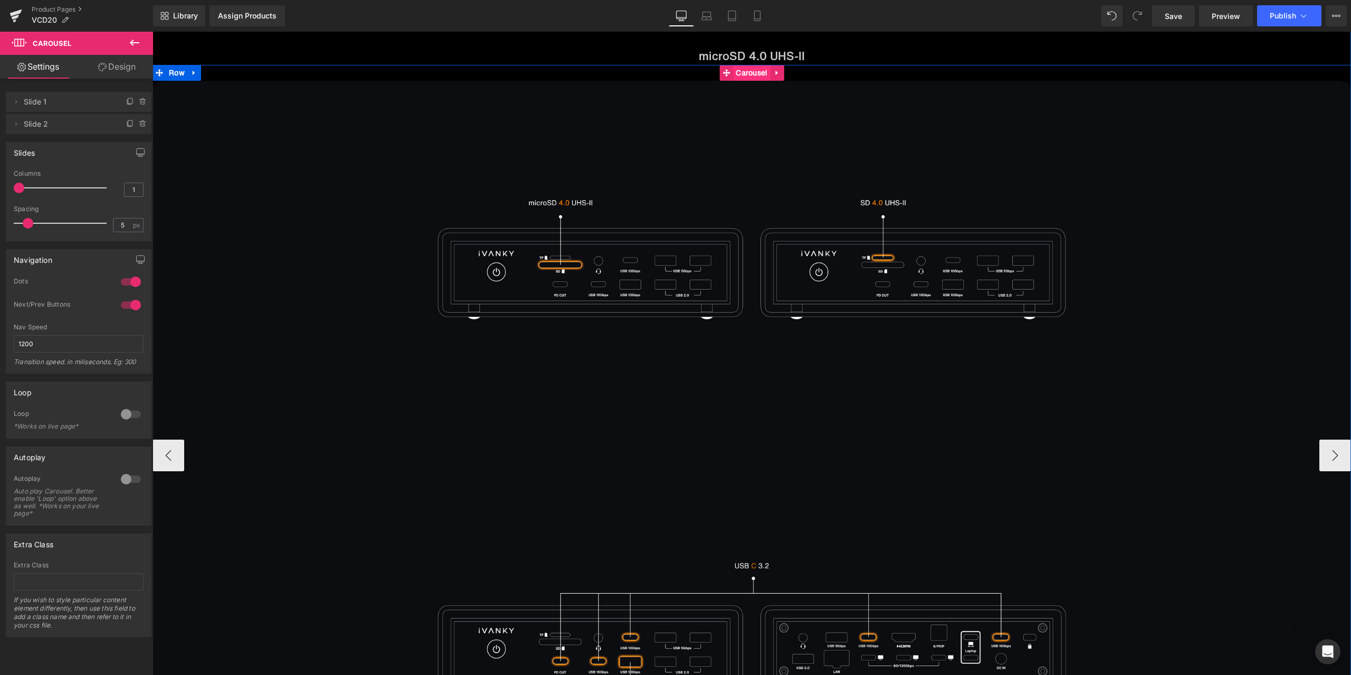
click at [740, 72] on span "Carousel" at bounding box center [751, 73] width 37 height 16
click at [1324, 452] on button "›" at bounding box center [1335, 456] width 32 height 32
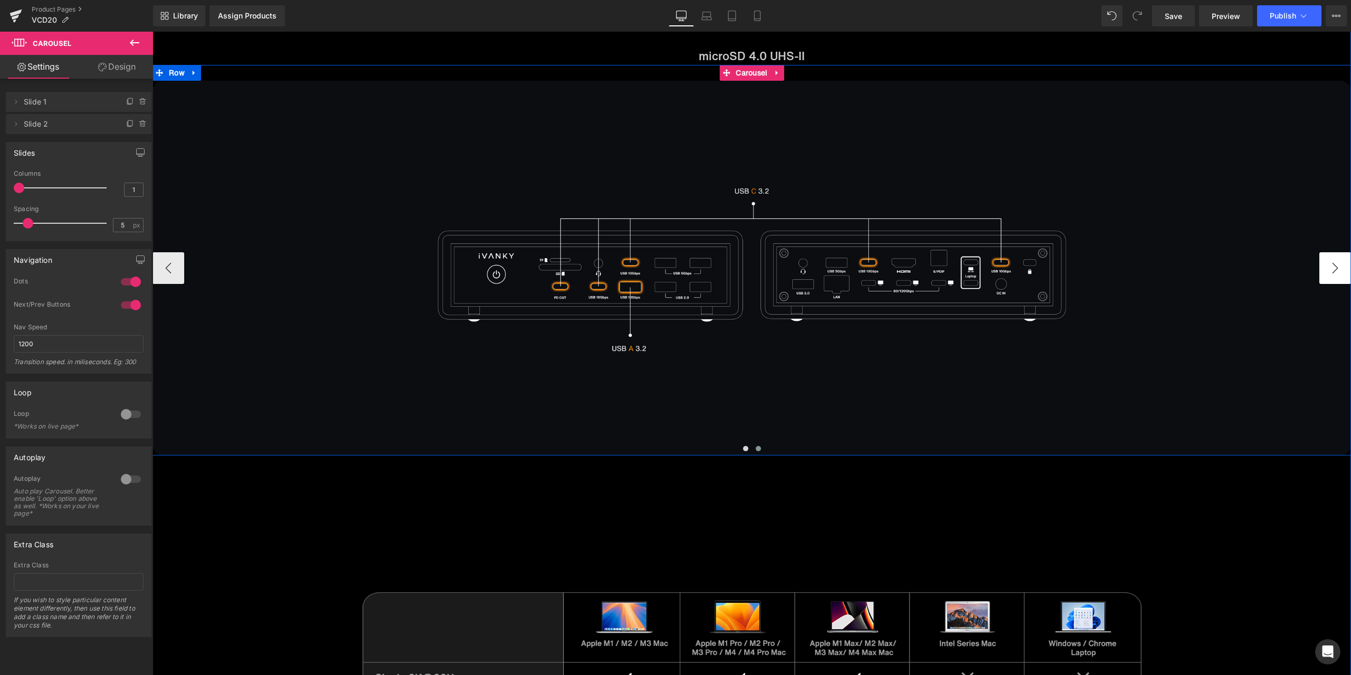
click at [1320, 269] on button "›" at bounding box center [1335, 268] width 32 height 32
click at [179, 271] on button "‹" at bounding box center [169, 268] width 32 height 32
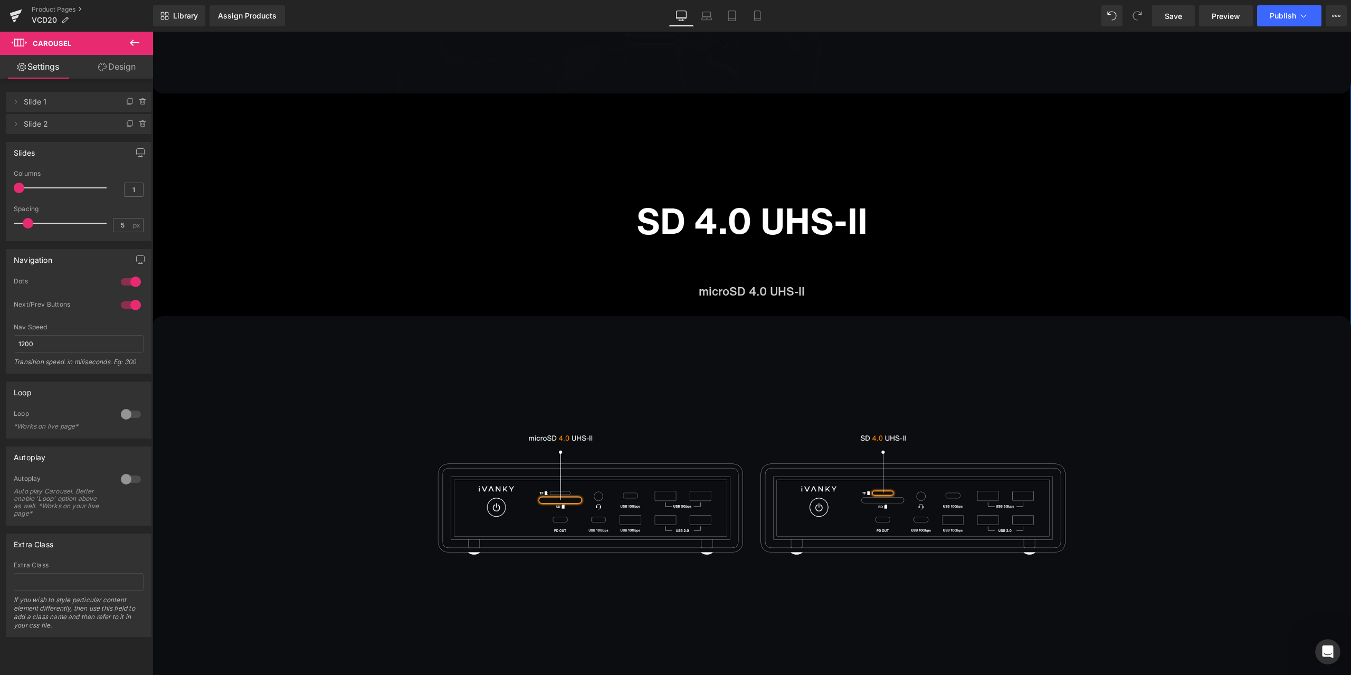
scroll to position [6510, 0]
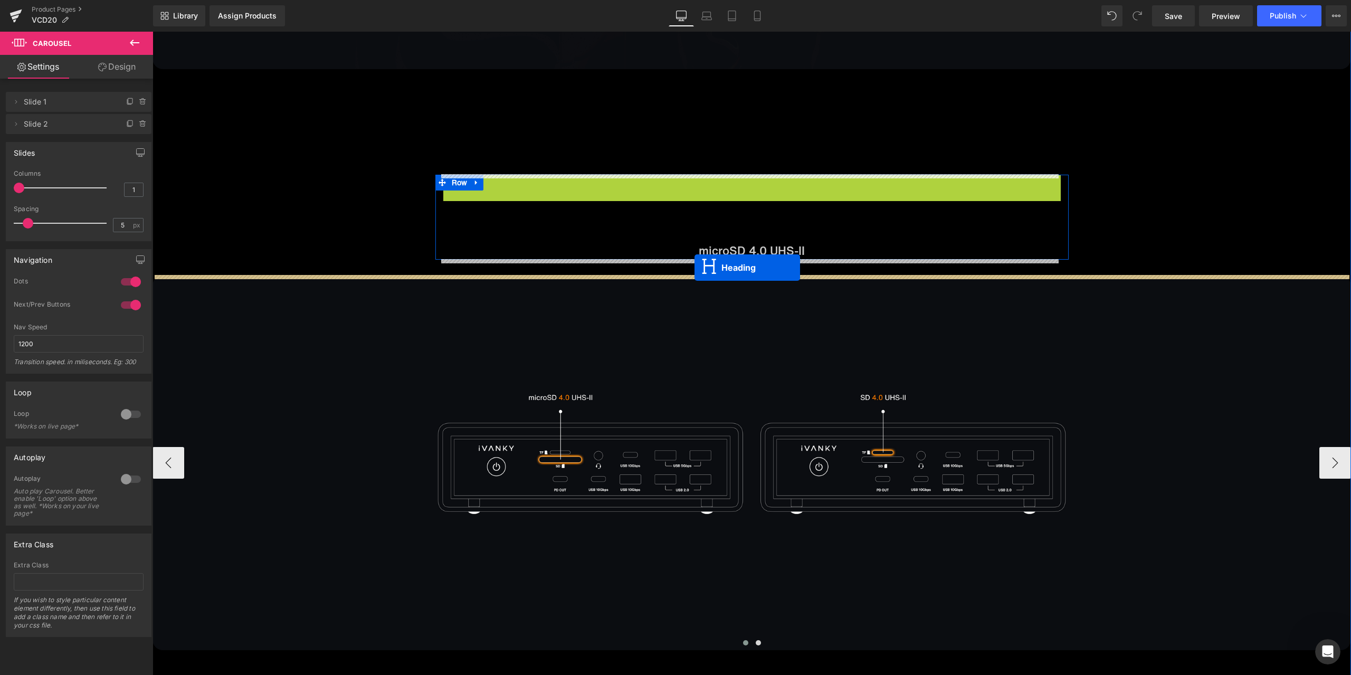
drag, startPoint x: 739, startPoint y: 198, endPoint x: 694, endPoint y: 268, distance: 82.6
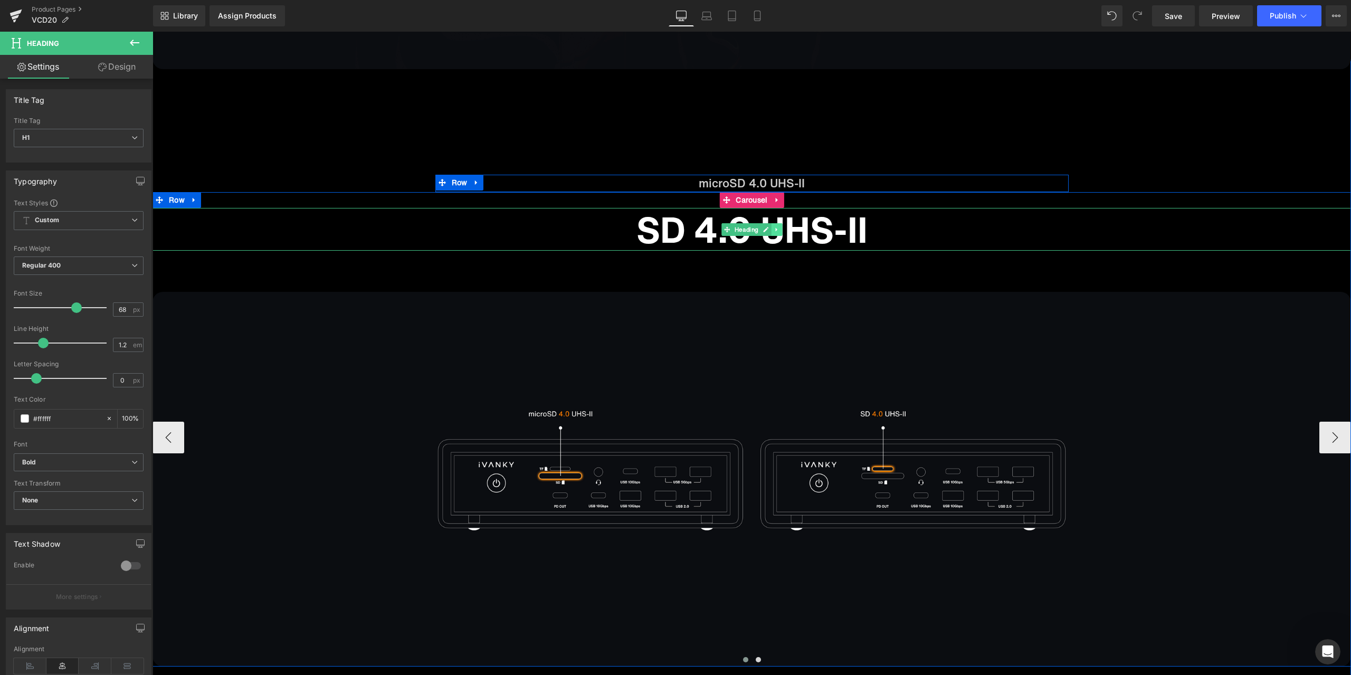
click at [774, 227] on icon at bounding box center [777, 229] width 6 height 6
click at [766, 233] on link at bounding box center [771, 229] width 11 height 13
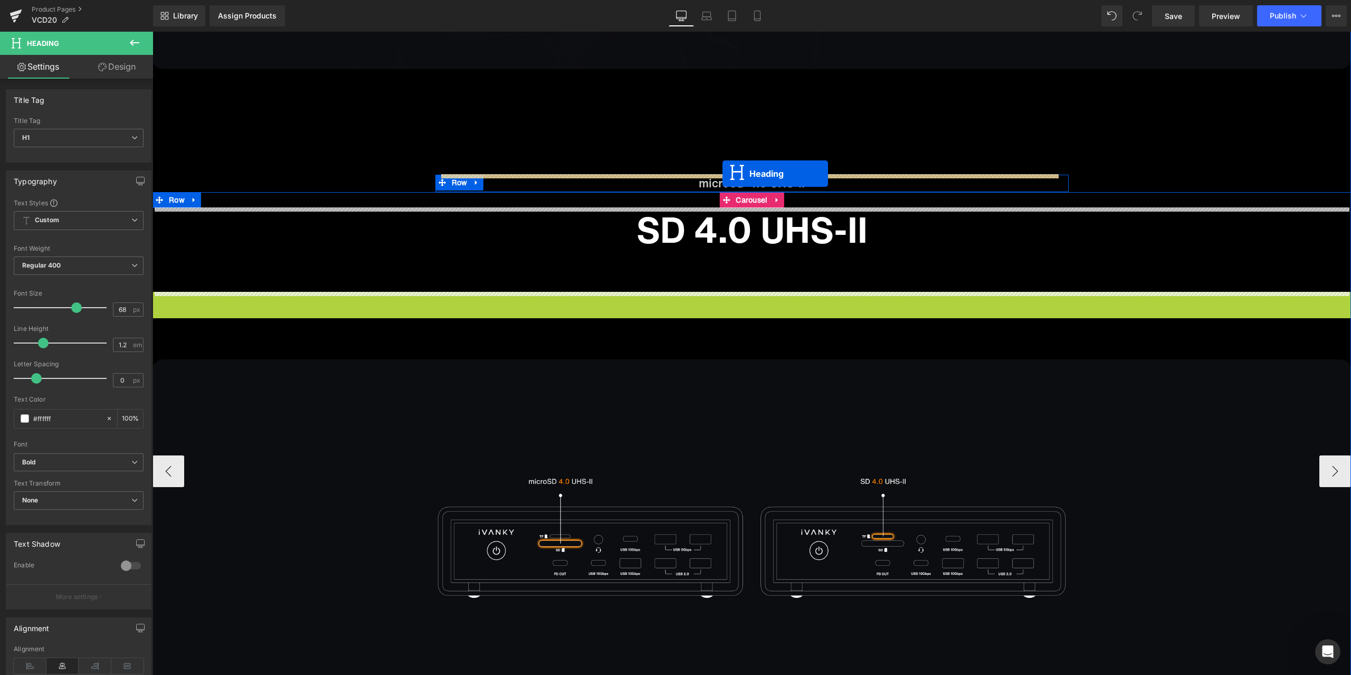
drag, startPoint x: 738, startPoint y: 312, endPoint x: 722, endPoint y: 174, distance: 139.2
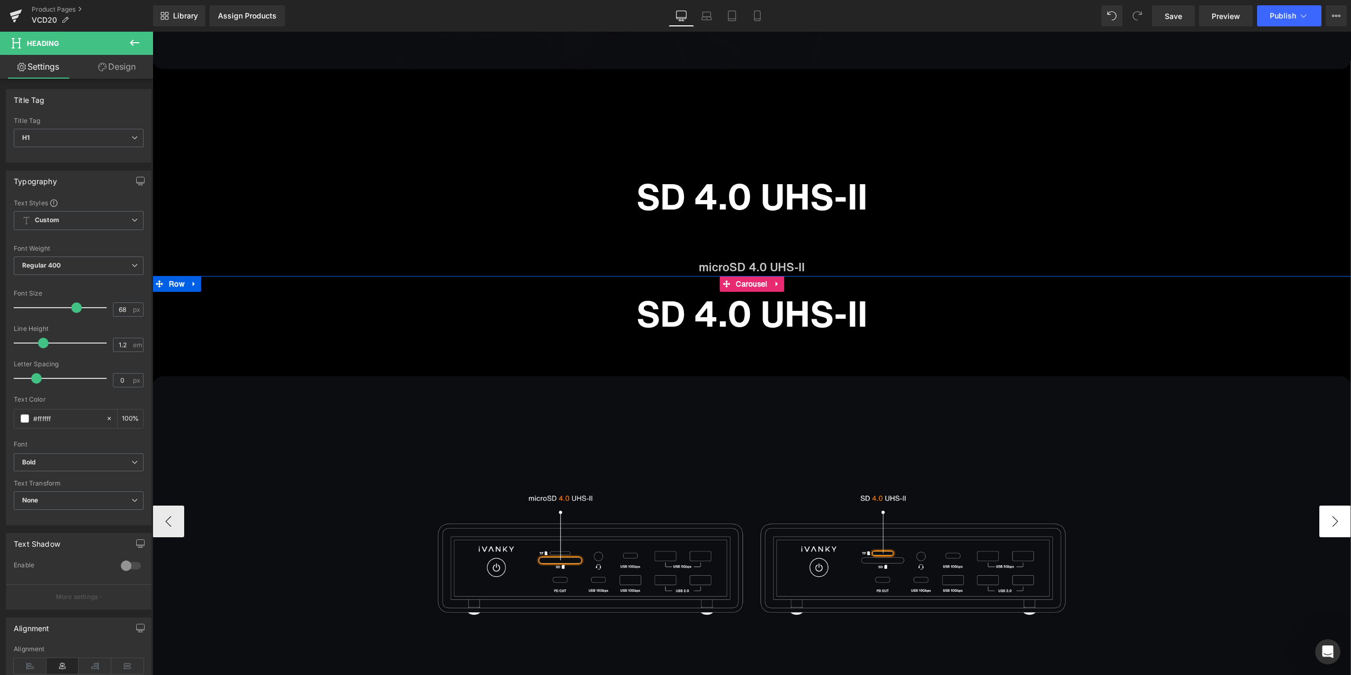
click at [1332, 520] on button "›" at bounding box center [1335, 522] width 32 height 32
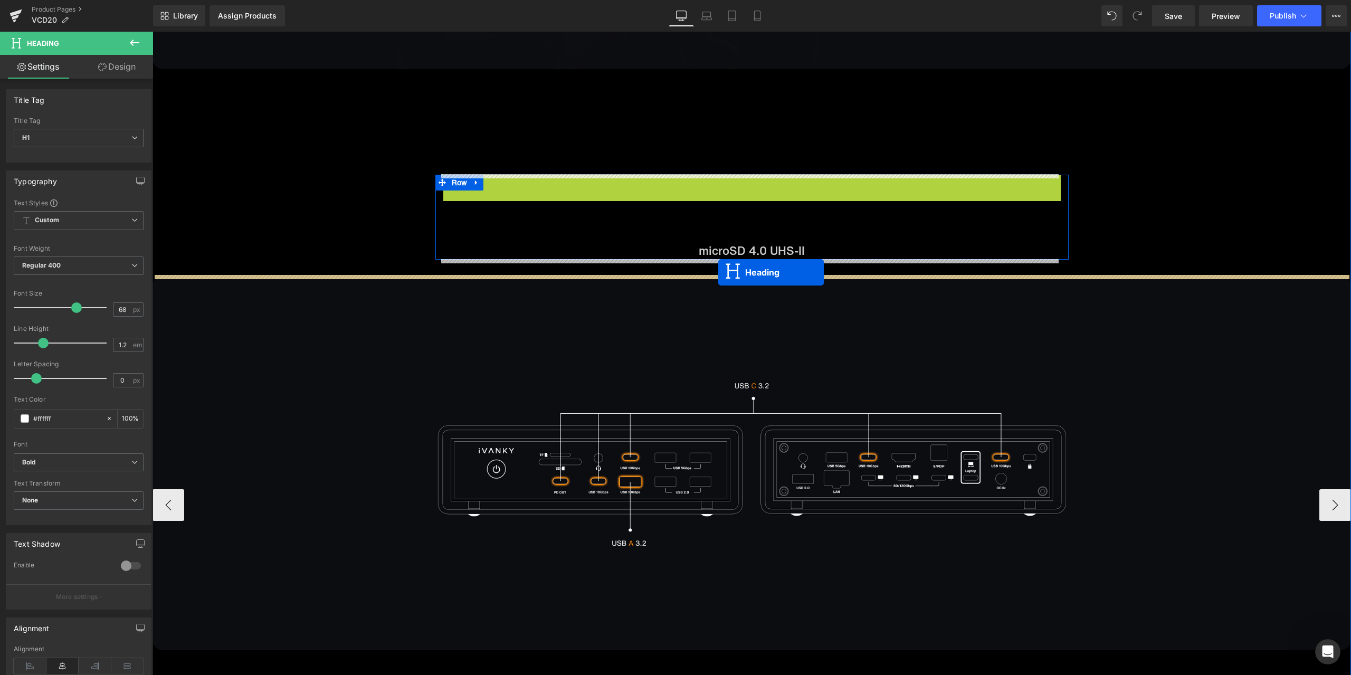
drag, startPoint x: 736, startPoint y: 196, endPoint x: 718, endPoint y: 272, distance: 78.5
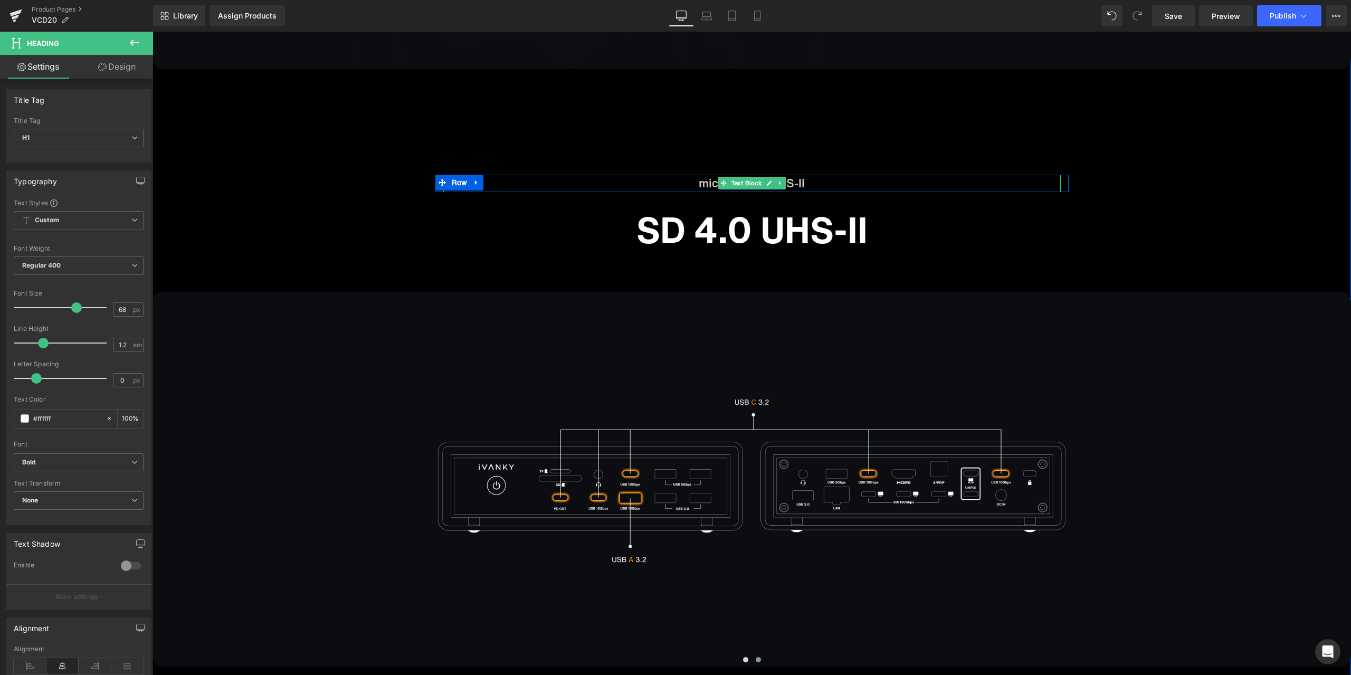
click at [769, 184] on link at bounding box center [769, 183] width 11 height 13
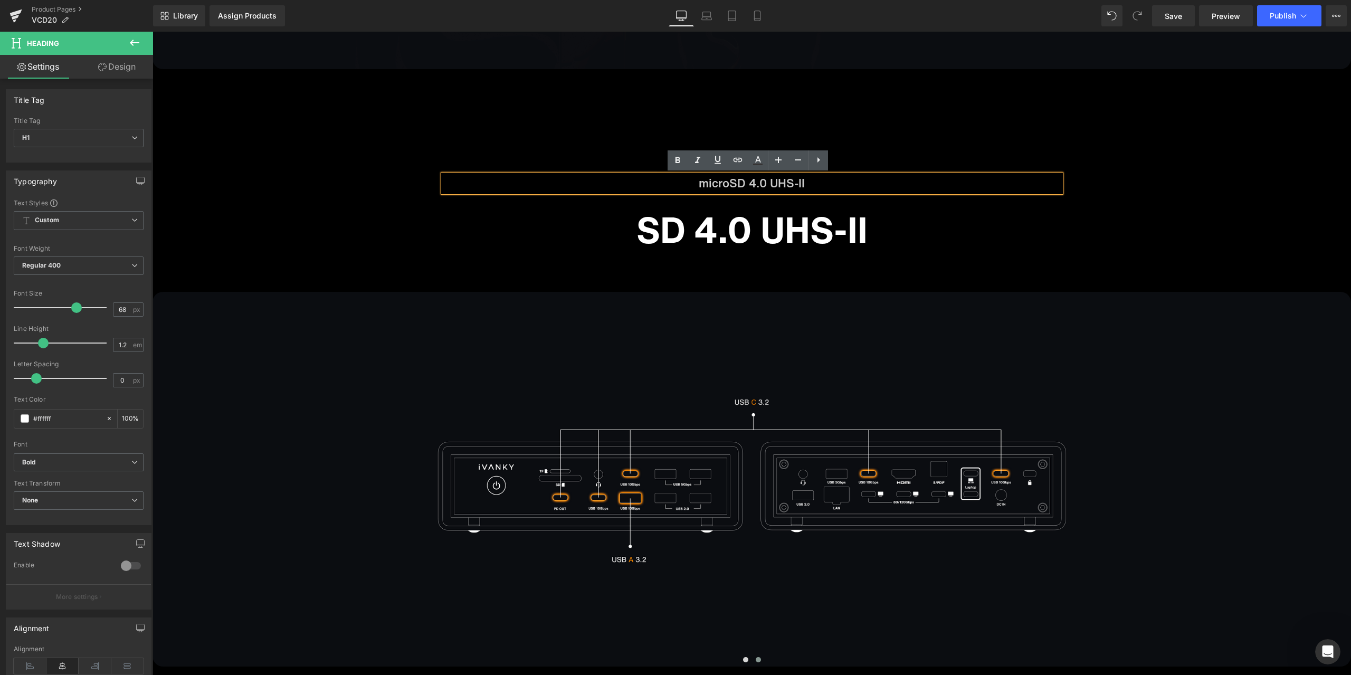
click at [769, 184] on p "microSD 4.0 UHS-II" at bounding box center [751, 183] width 617 height 17
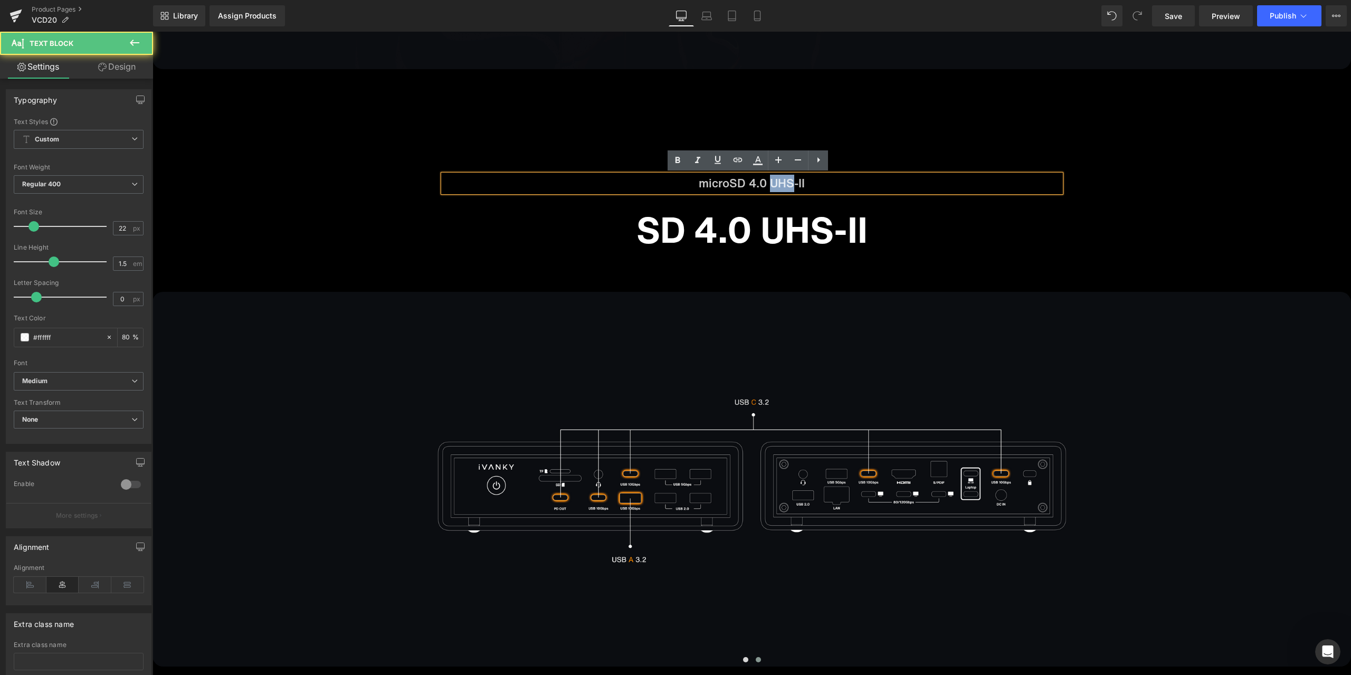
click at [769, 184] on p "microSD 4.0 UHS-II" at bounding box center [751, 183] width 617 height 17
copy p "microSD 4.0 UHS-II"
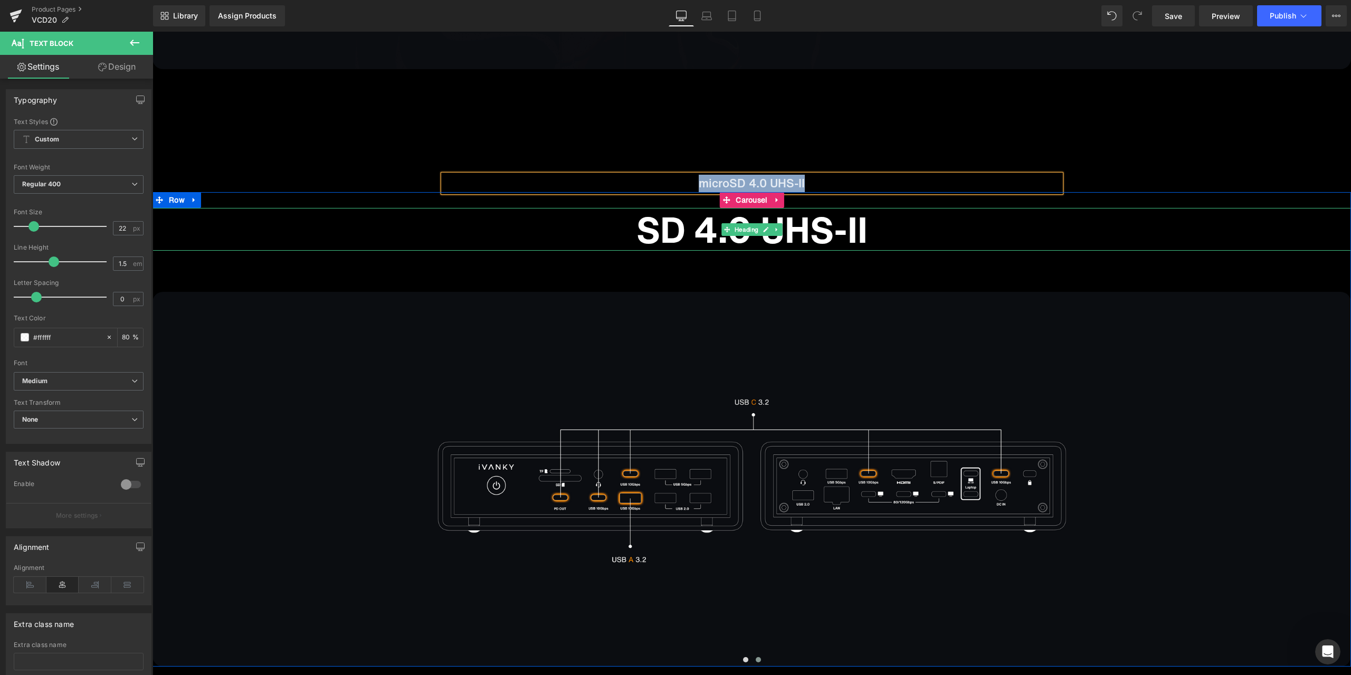
click at [686, 230] on h1 "SD 4.0 UHS-II" at bounding box center [752, 229] width 1198 height 43
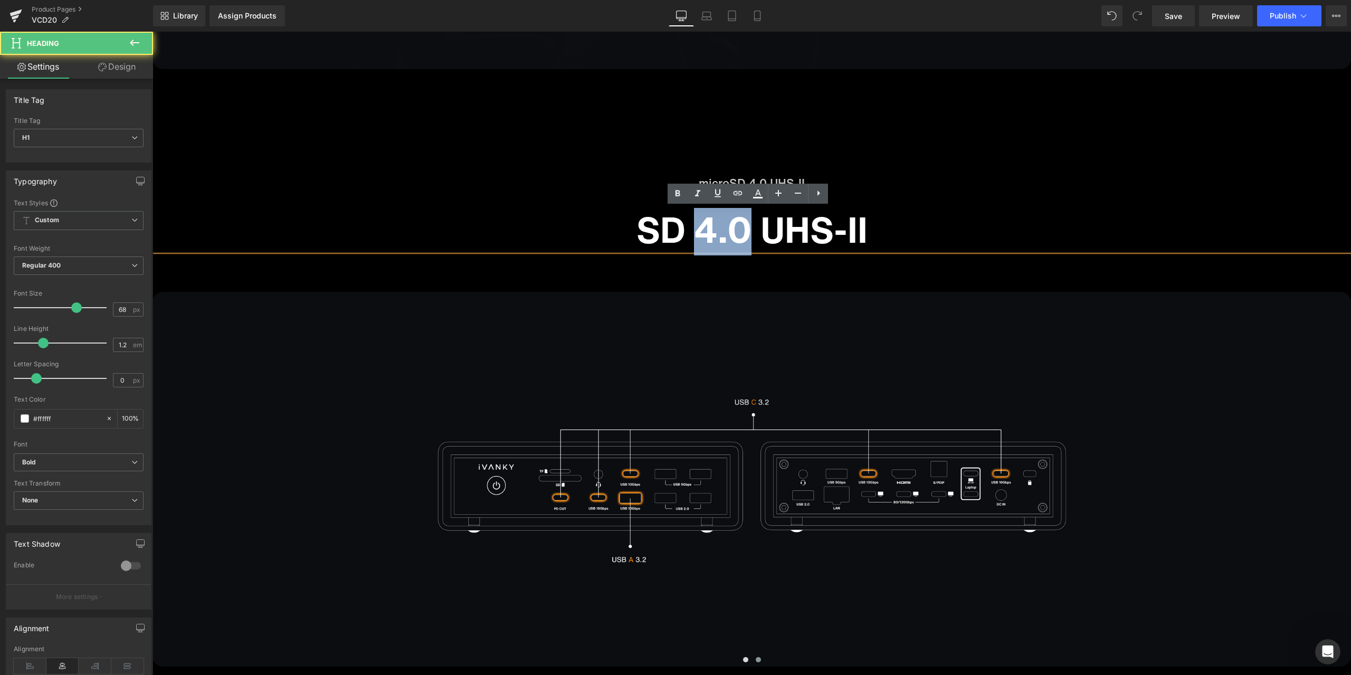
click at [686, 230] on h1 "SD 4.0 UHS-II" at bounding box center [752, 229] width 1198 height 43
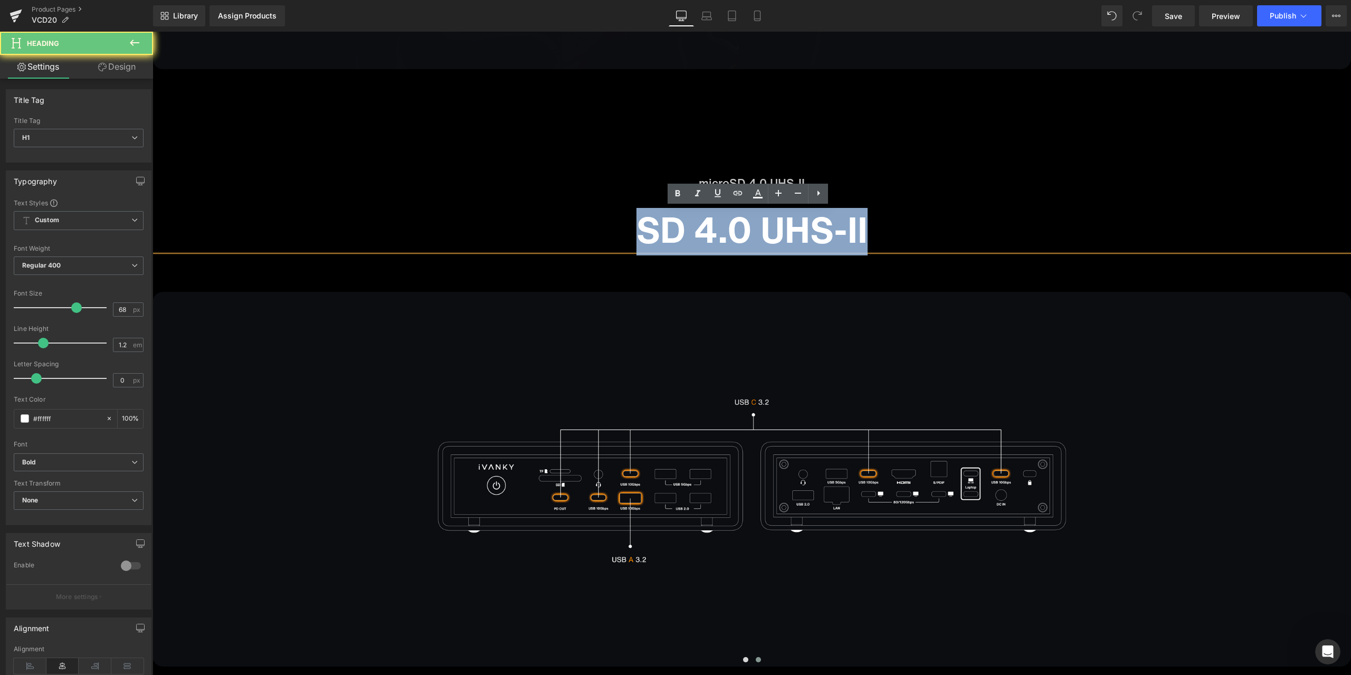
click at [686, 230] on h1 "SD 4.0 UHS-II" at bounding box center [752, 229] width 1198 height 43
paste div
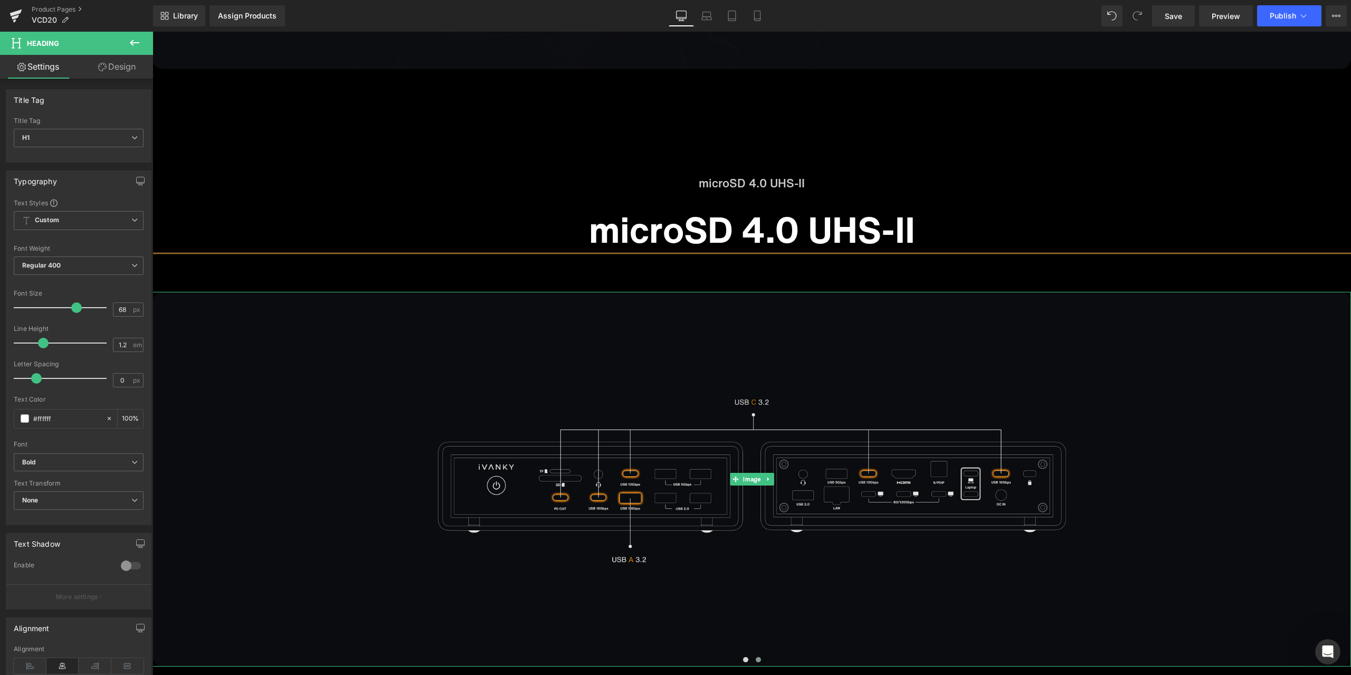
click at [725, 319] on img at bounding box center [752, 479] width 1198 height 375
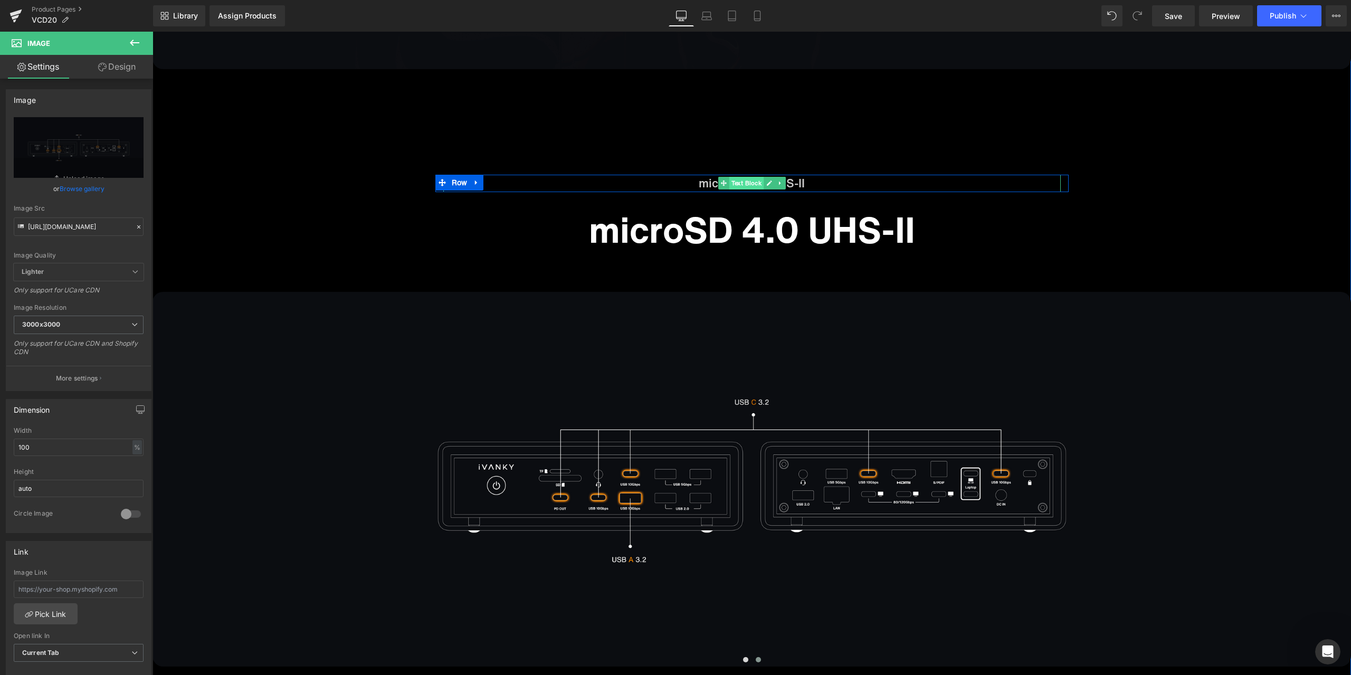
click at [735, 182] on span "Text Block" at bounding box center [746, 183] width 35 height 13
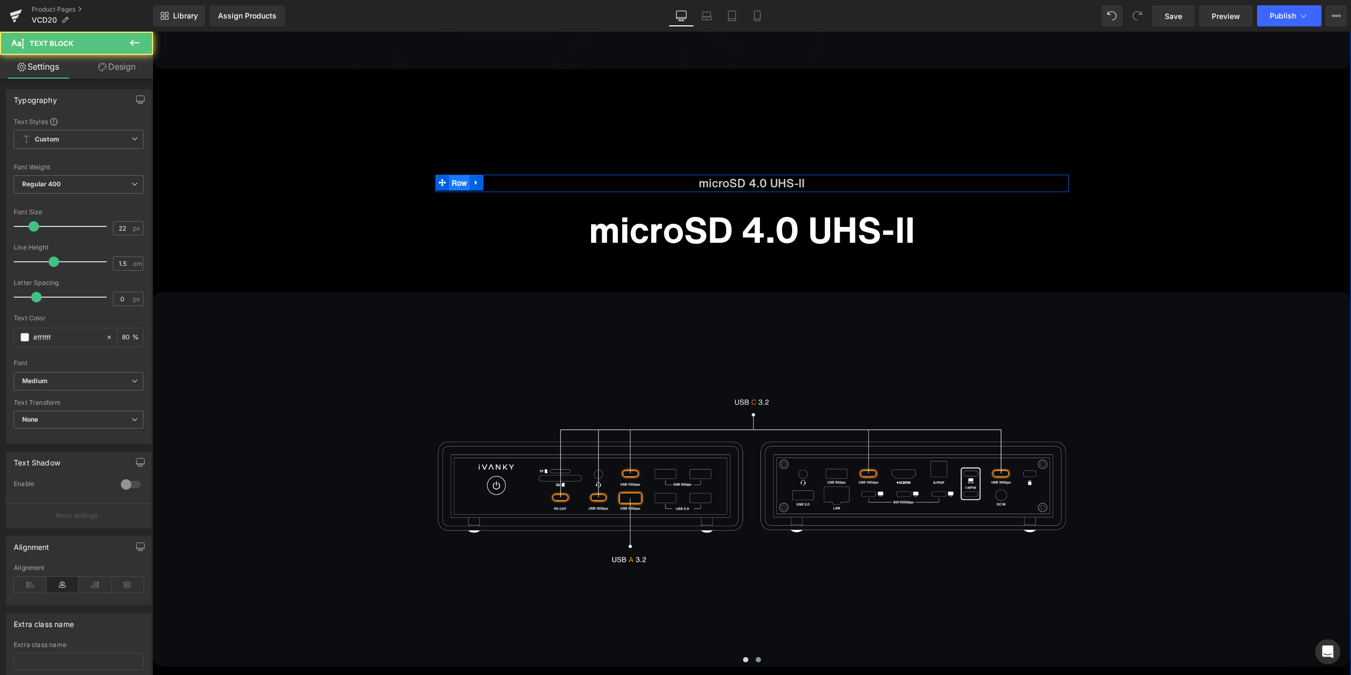
click at [452, 182] on span "Row" at bounding box center [459, 183] width 21 height 16
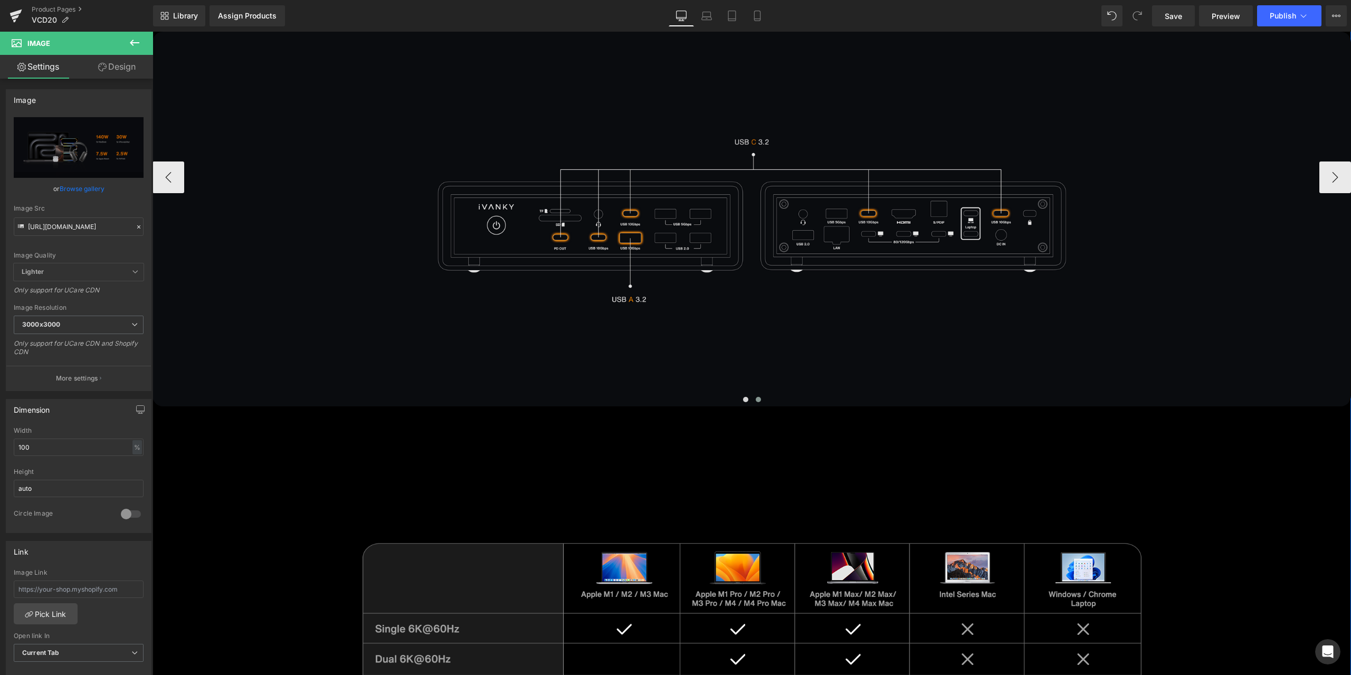
scroll to position [6668, 0]
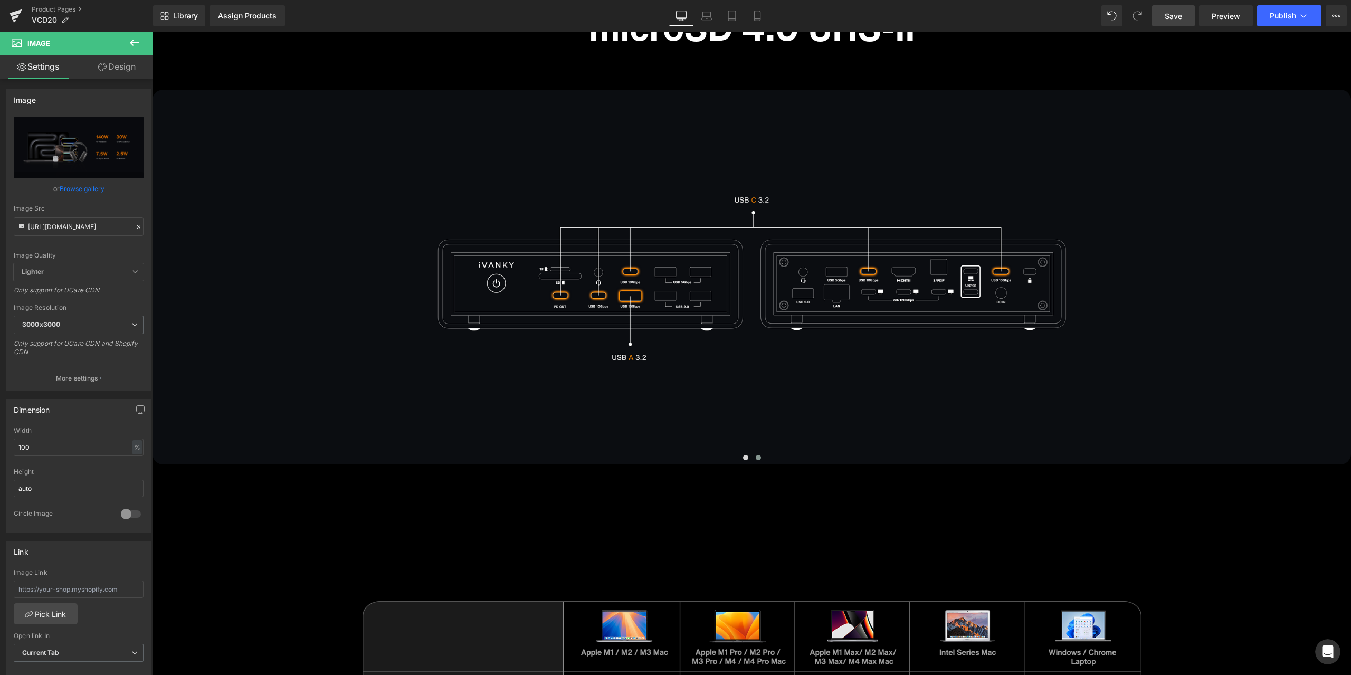
click at [1166, 18] on span "Save" at bounding box center [1173, 16] width 17 height 11
click at [1194, 347] on img at bounding box center [752, 277] width 1198 height 375
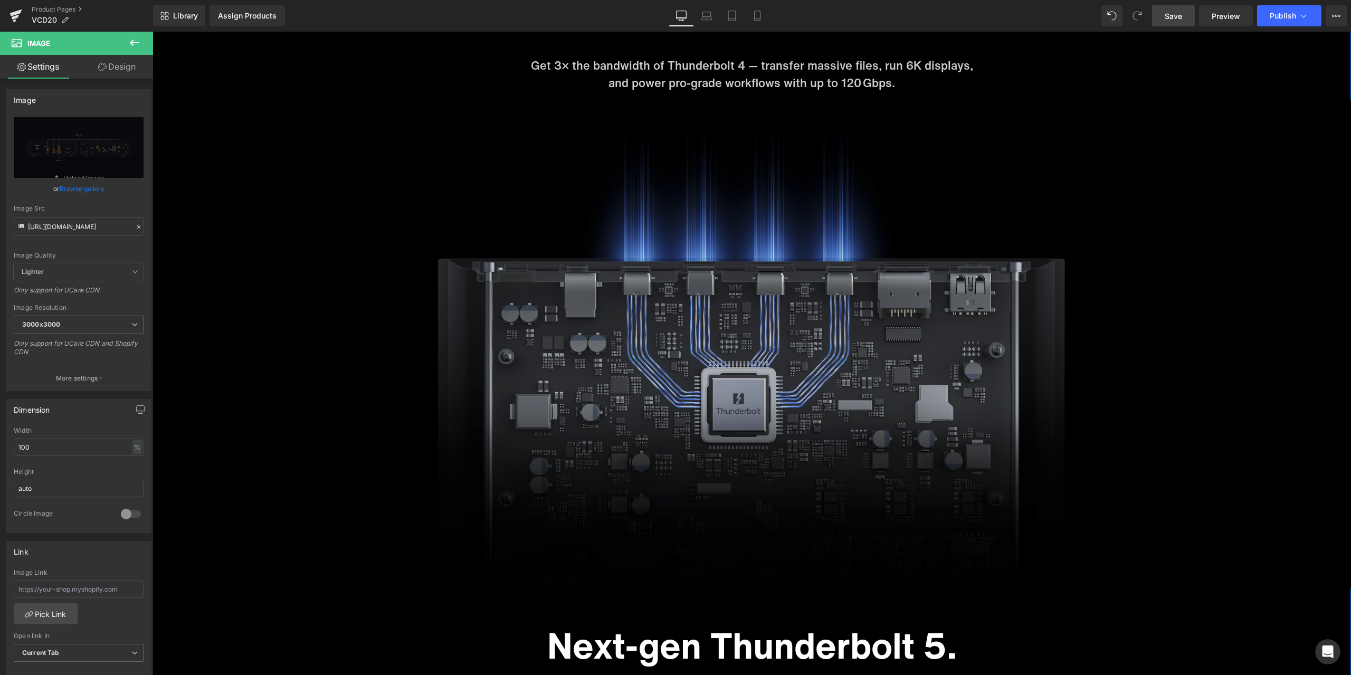
scroll to position [4067, 0]
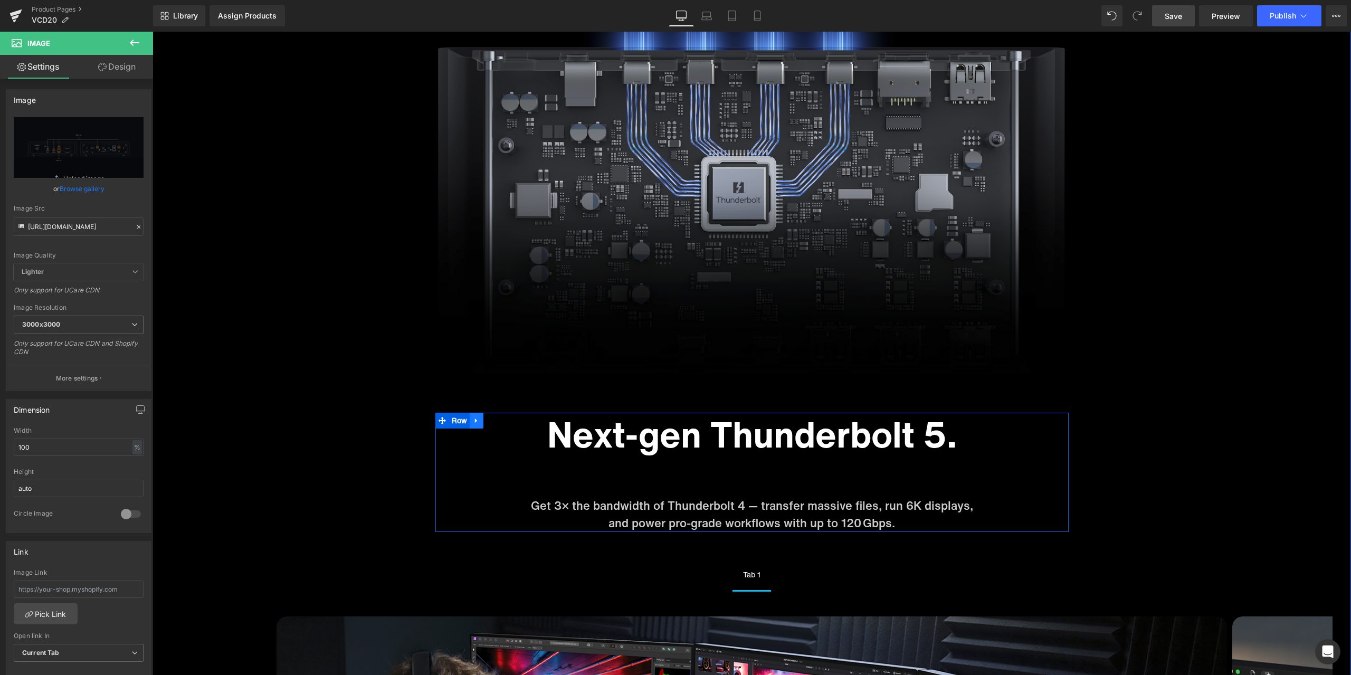
click at [455, 421] on ul "Row" at bounding box center [459, 421] width 49 height 16
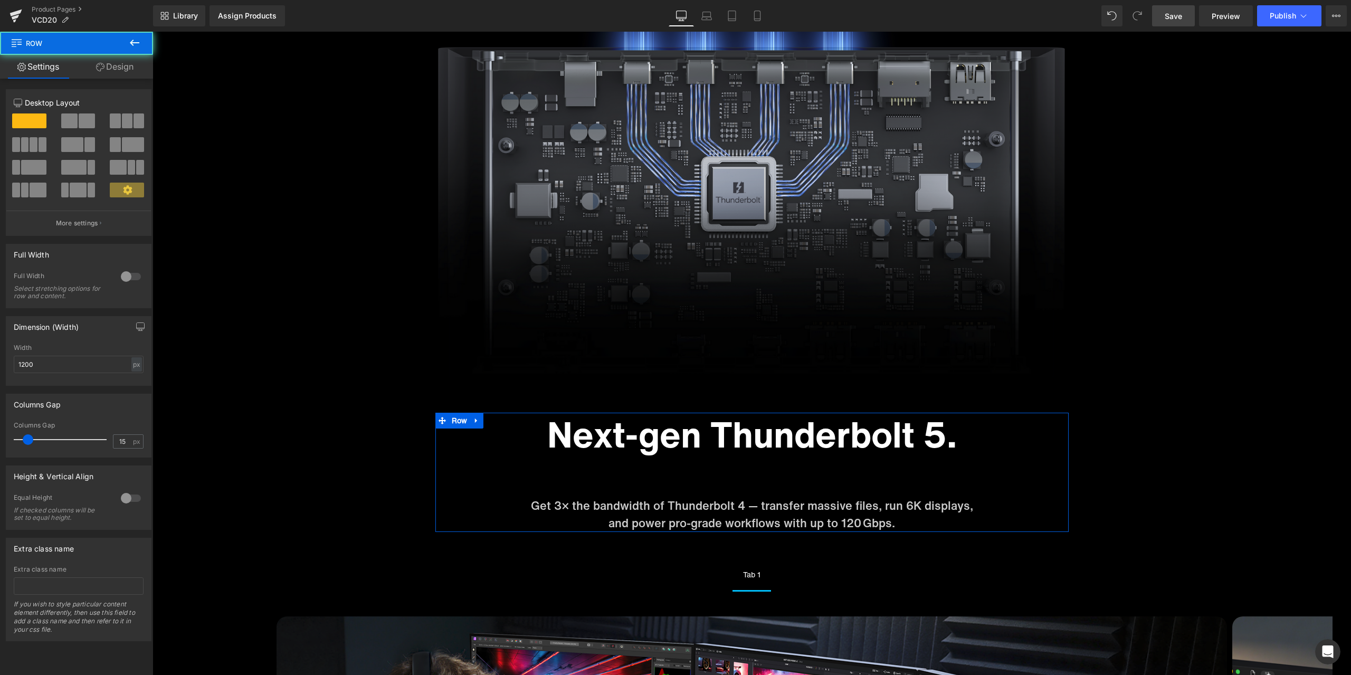
click at [125, 81] on div "12 12 12 Column Size Customizer 12 Desktop Layout Laptop Layout Tablet Layout M…" at bounding box center [79, 360] width 158 height 563
click at [113, 77] on link "Design" at bounding box center [115, 67] width 77 height 24
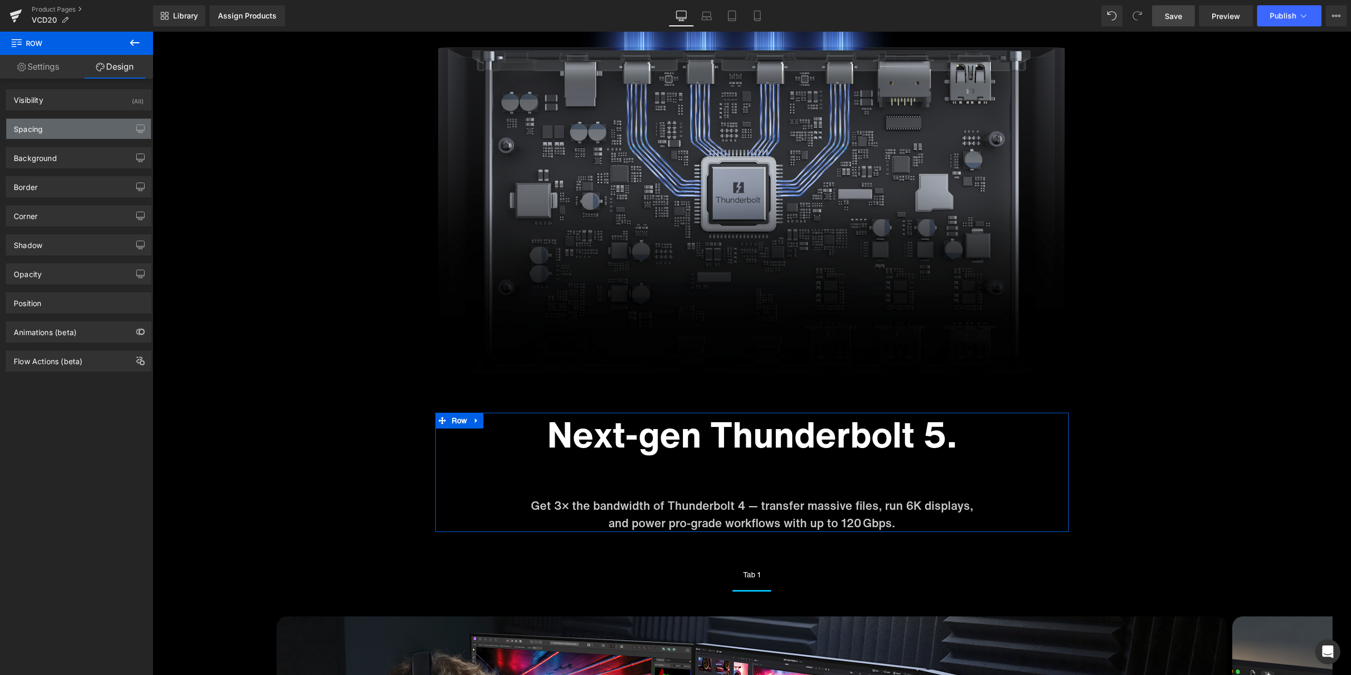
type input "50"
type input "0"
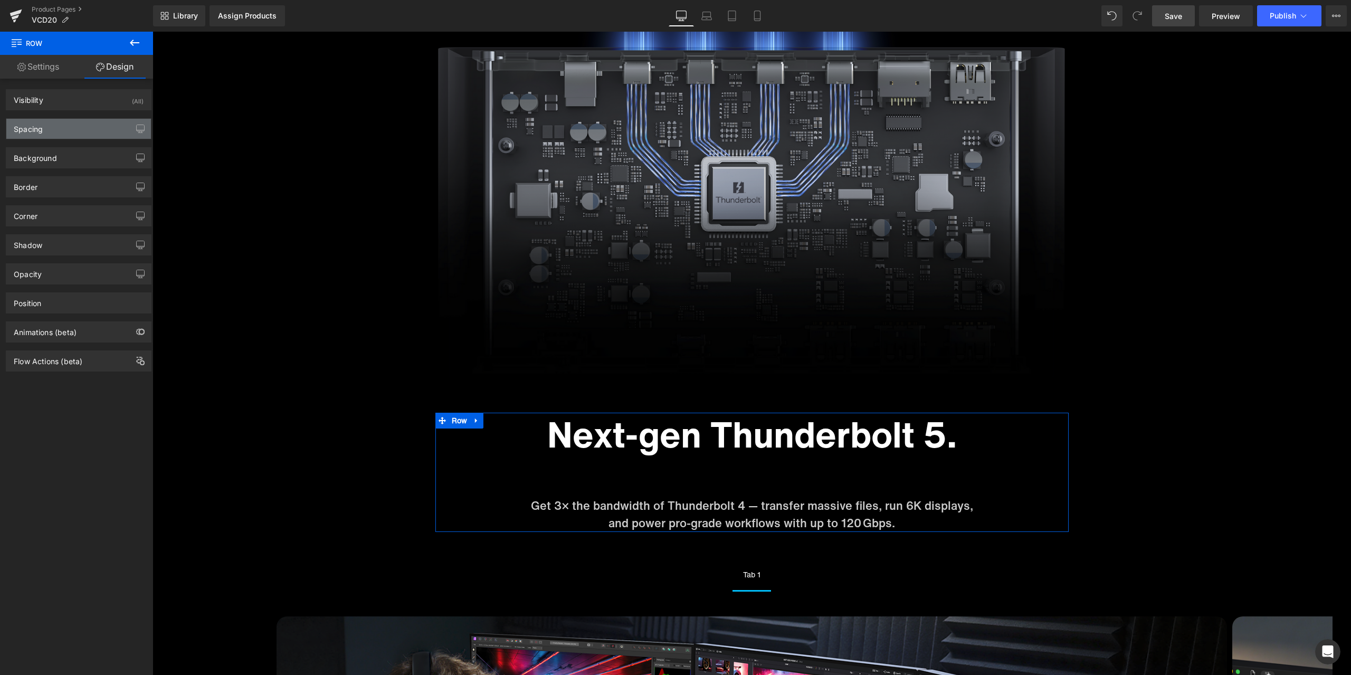
type input "0"
click at [87, 131] on div "Spacing" at bounding box center [78, 129] width 145 height 20
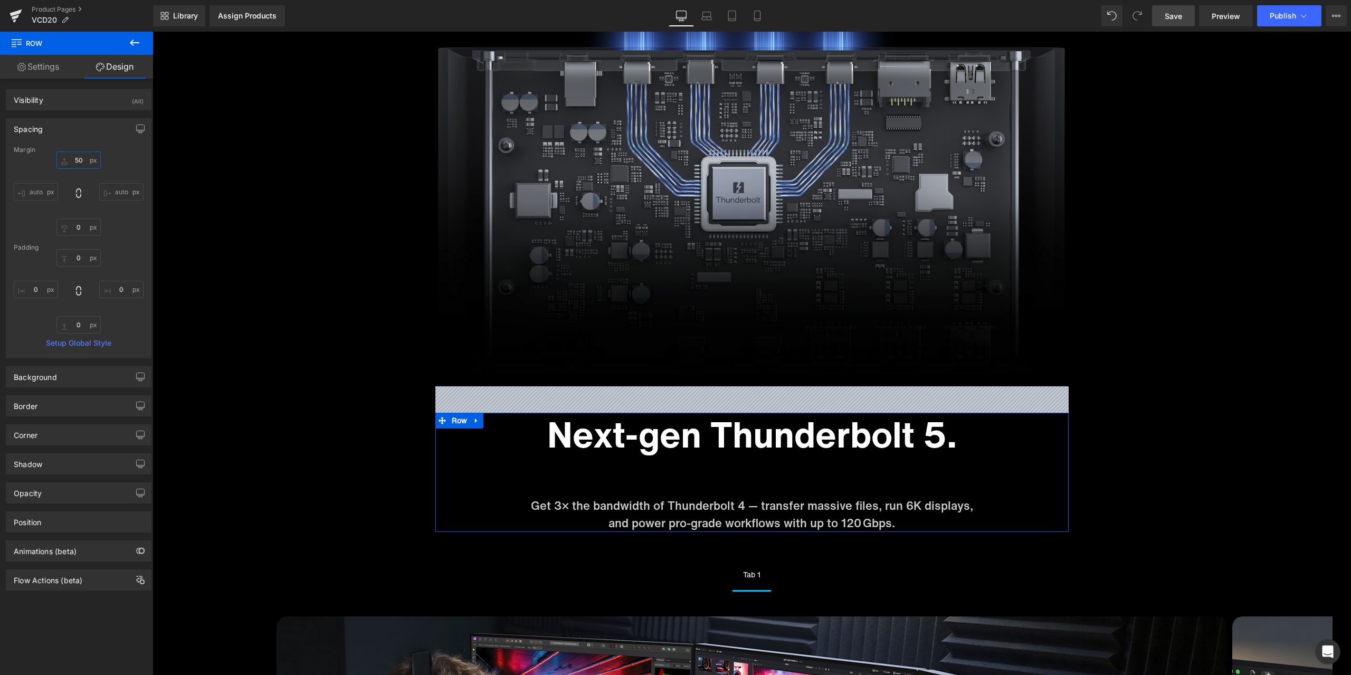
click at [85, 158] on input "50" at bounding box center [78, 159] width 44 height 17
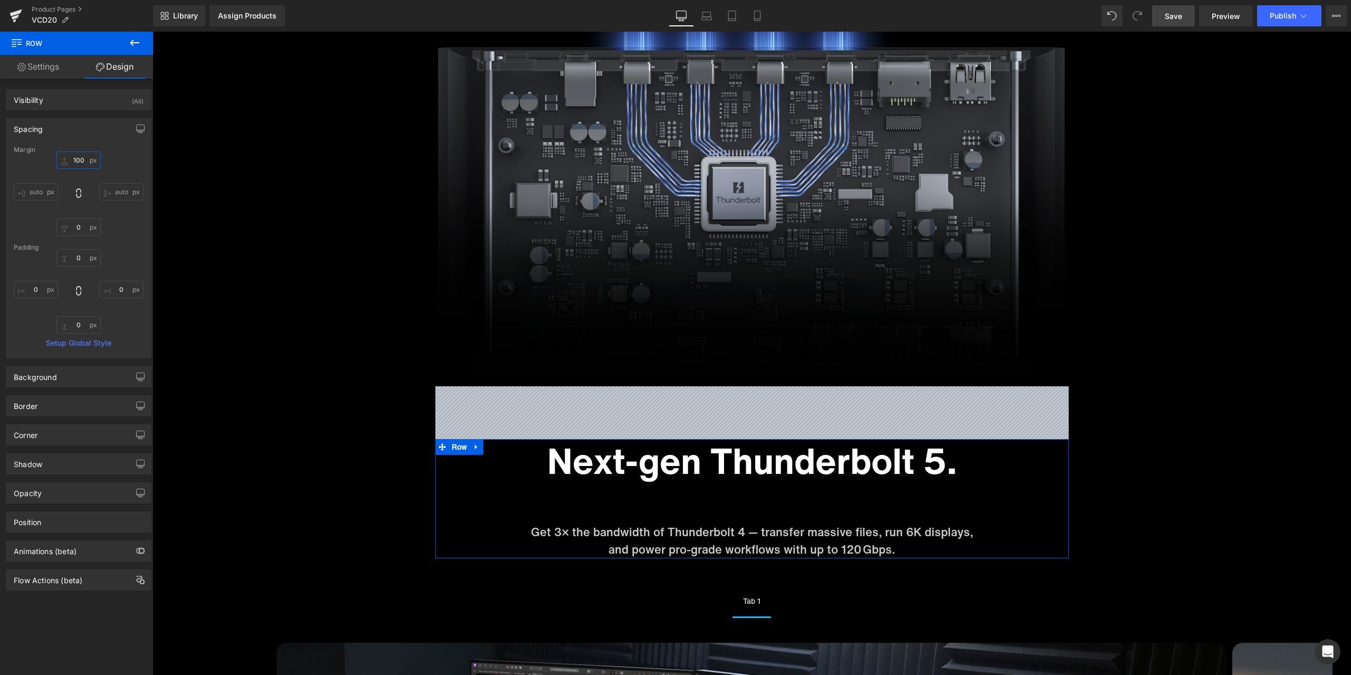
drag, startPoint x: 83, startPoint y: 163, endPoint x: 71, endPoint y: 161, distance: 11.7
click at [71, 161] on input "100" at bounding box center [78, 159] width 44 height 17
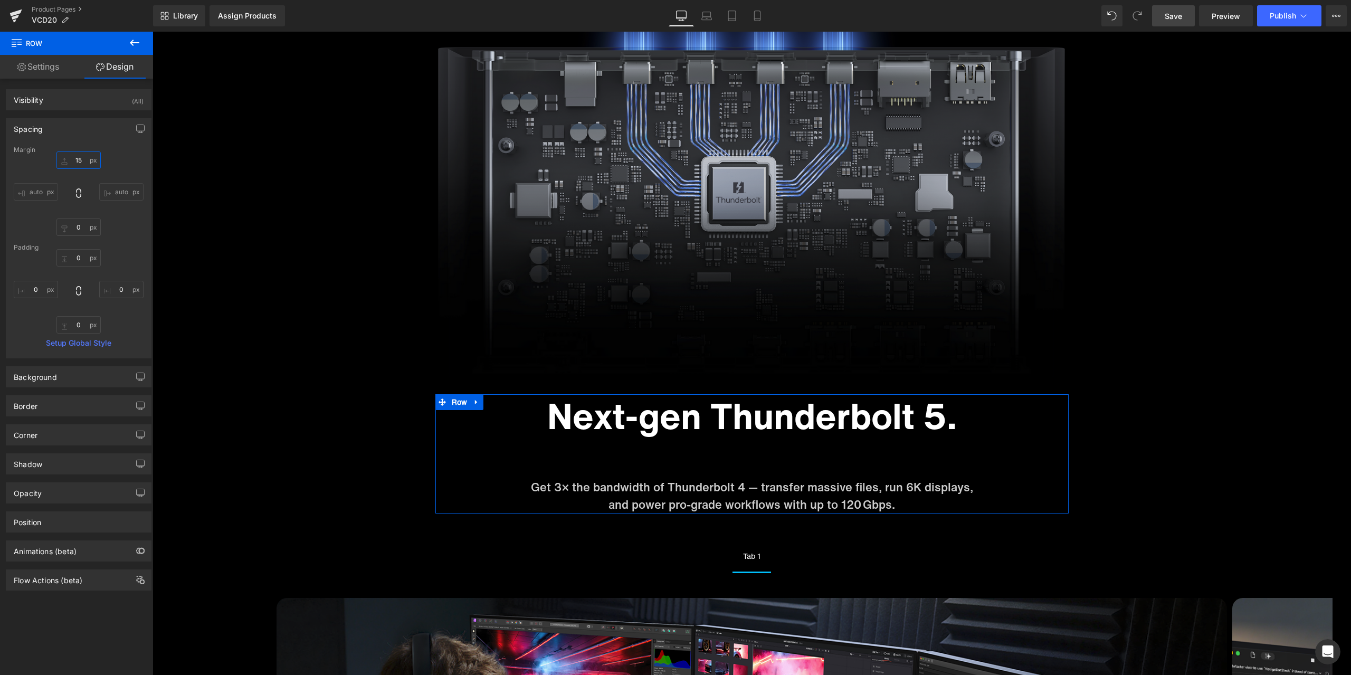
type input "150"
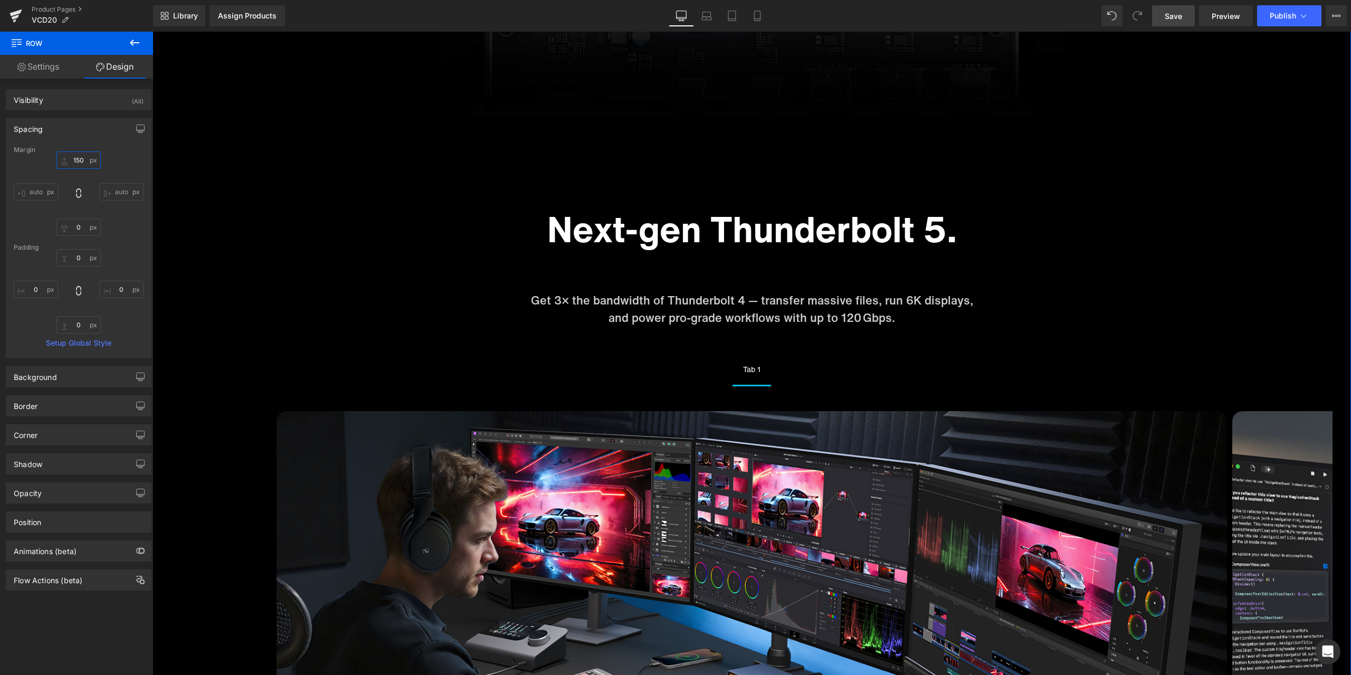
scroll to position [4331, 0]
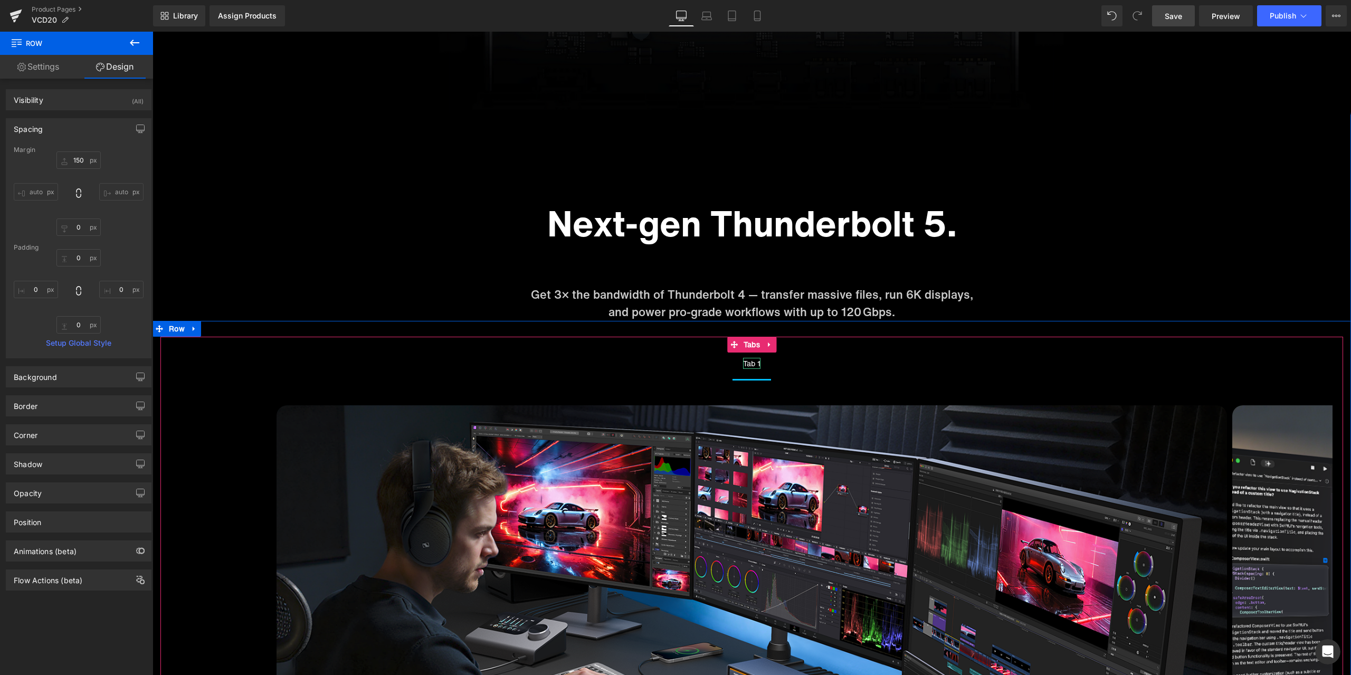
click at [749, 364] on div "Tab 1" at bounding box center [751, 363] width 17 height 11
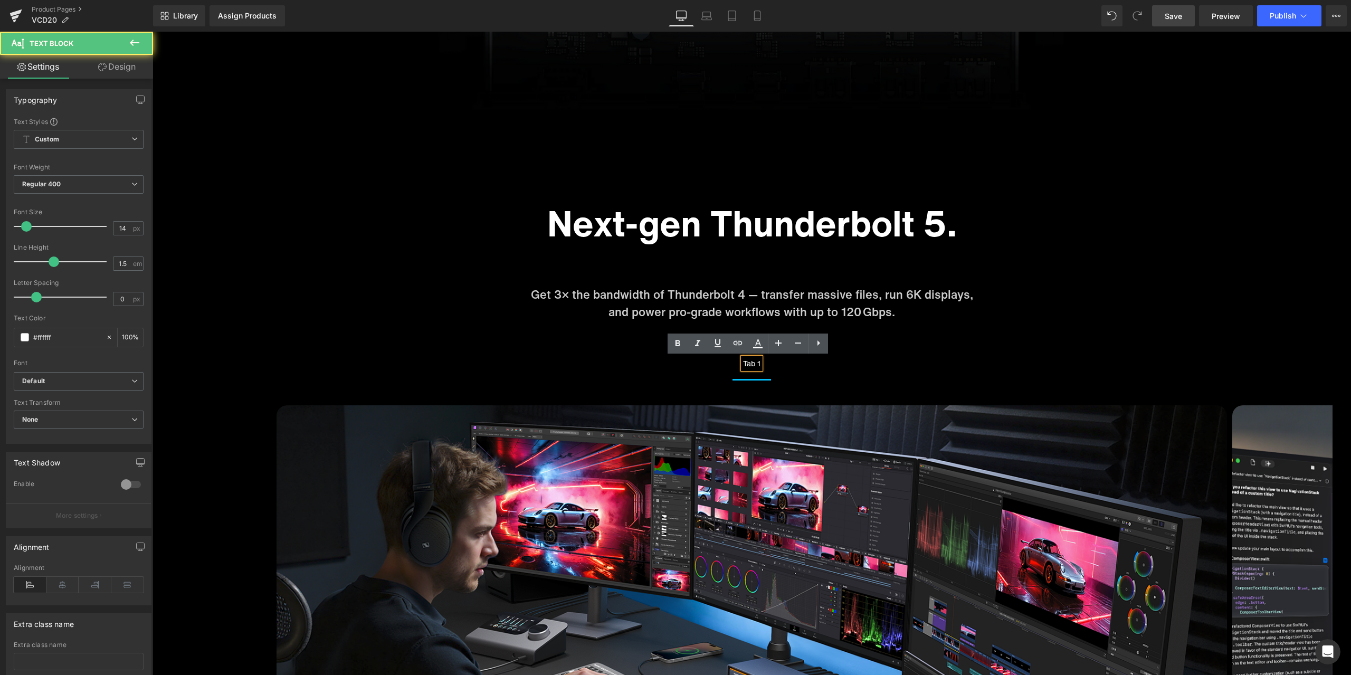
click at [751, 363] on div "Tab 1" at bounding box center [751, 363] width 17 height 11
click at [788, 368] on ul "Tab 1 Text Block" at bounding box center [751, 367] width 1183 height 28
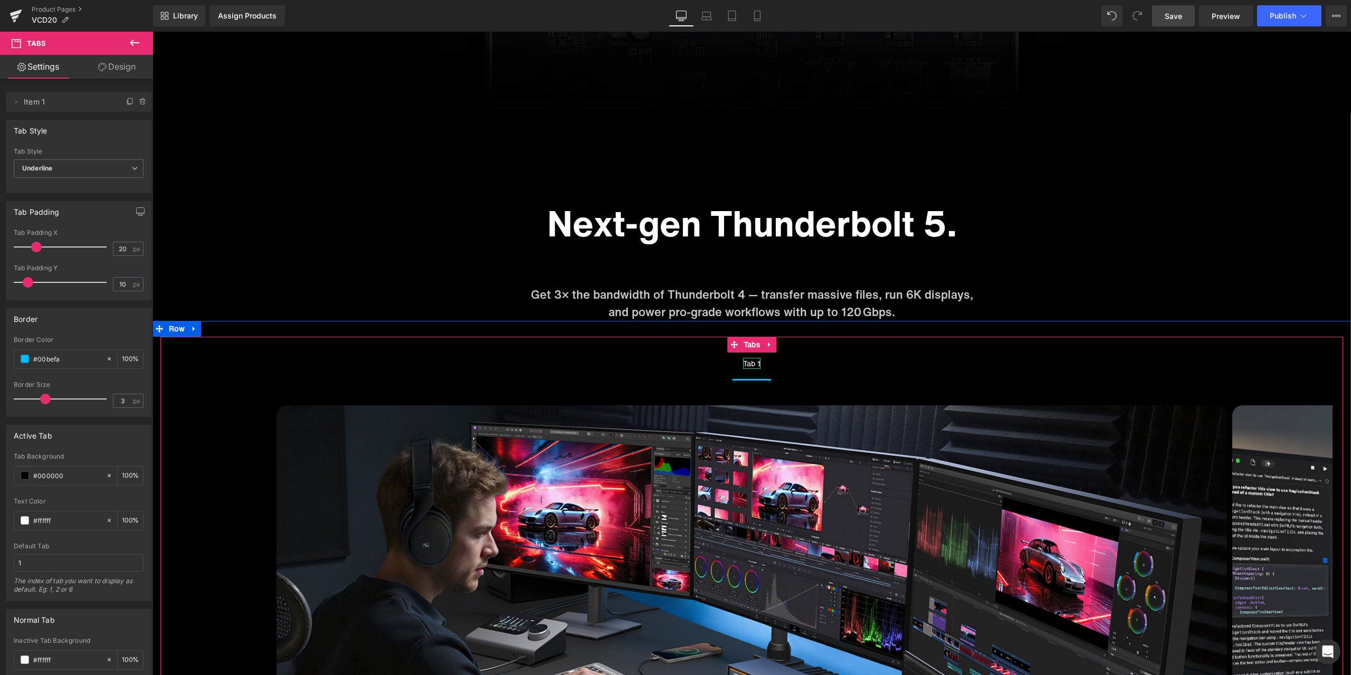
click at [747, 363] on div "Tab 1" at bounding box center [751, 363] width 17 height 11
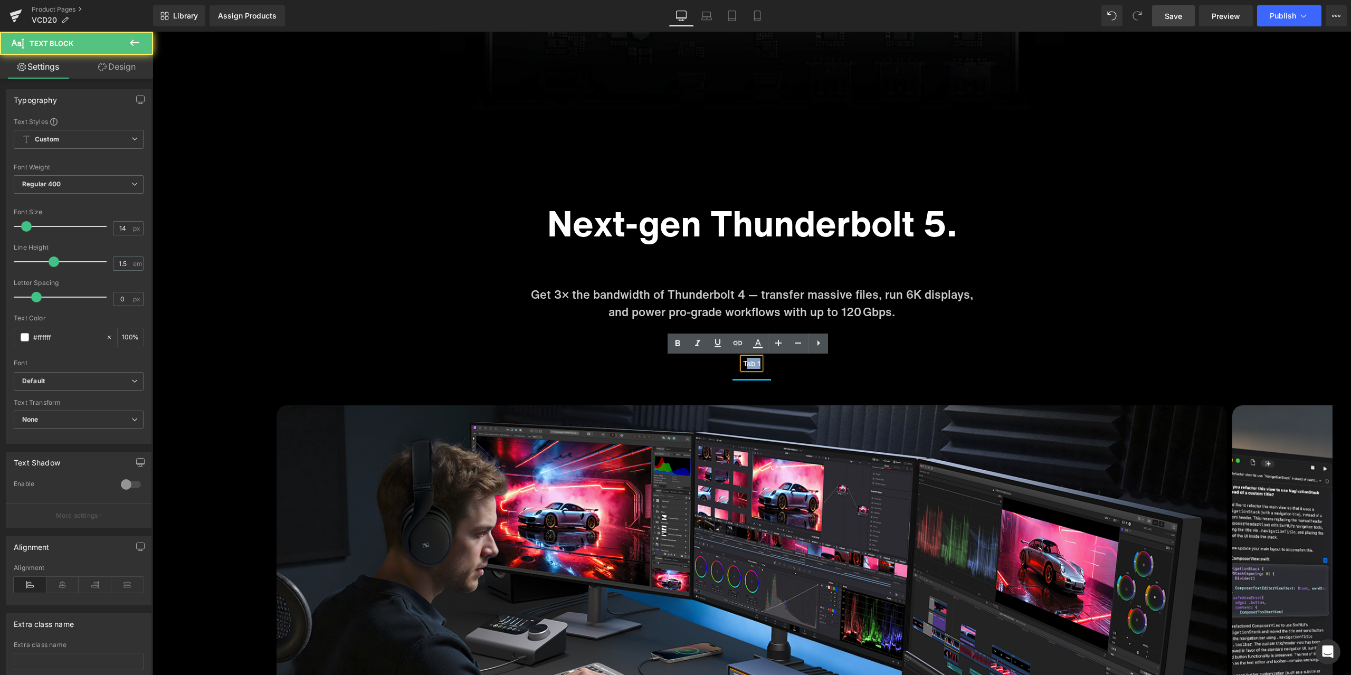
click at [747, 363] on div "Tab 1" at bounding box center [751, 363] width 17 height 11
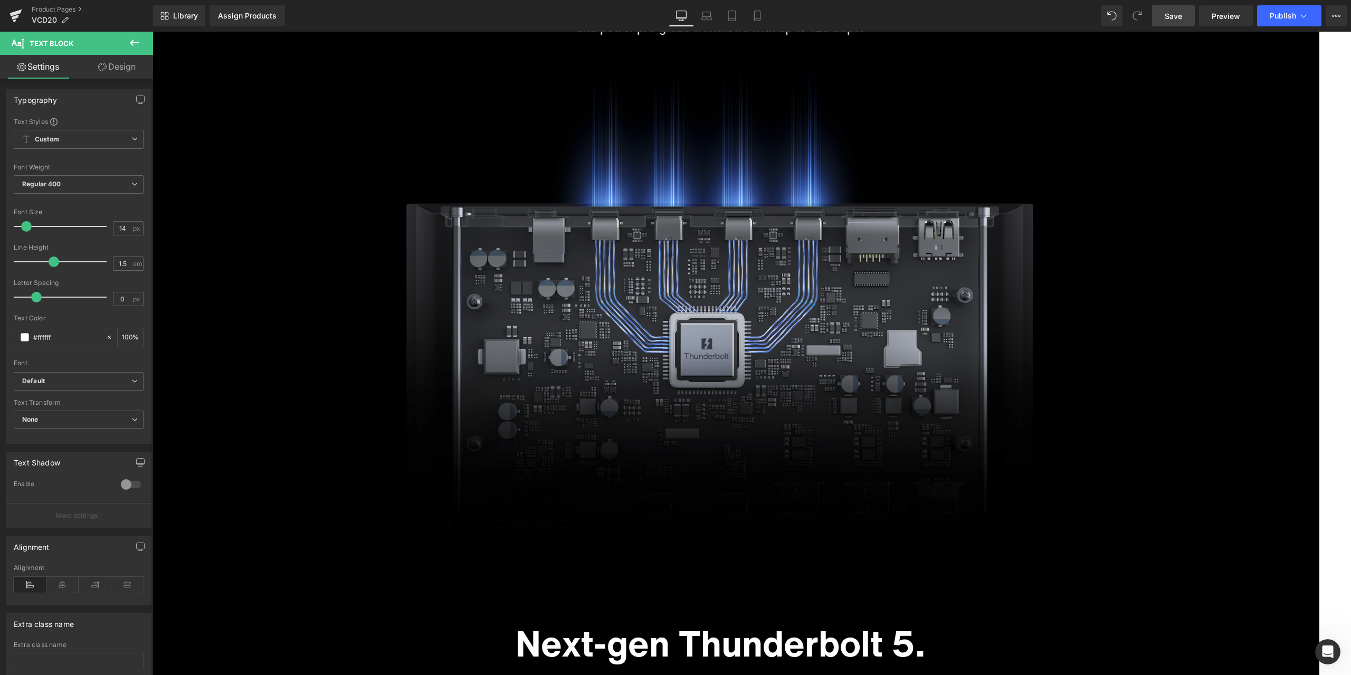
scroll to position [3848, 0]
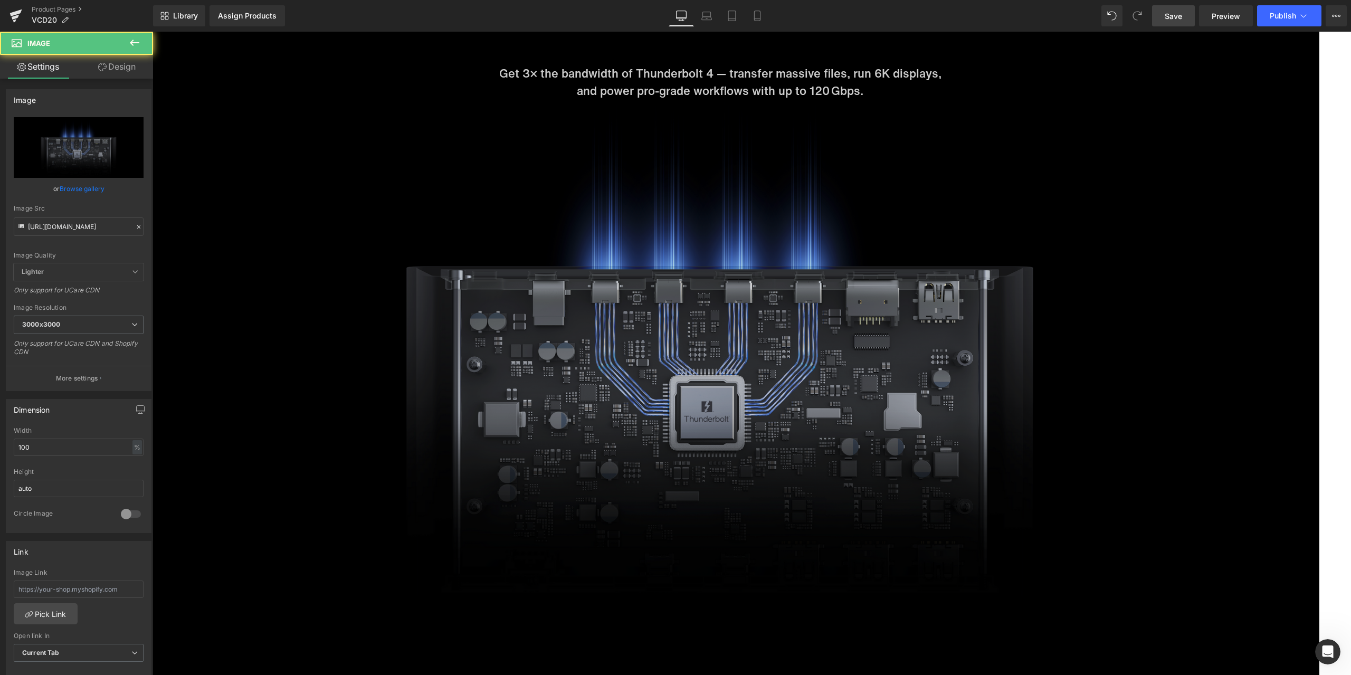
click at [1304, 380] on img at bounding box center [720, 353] width 1198 height 506
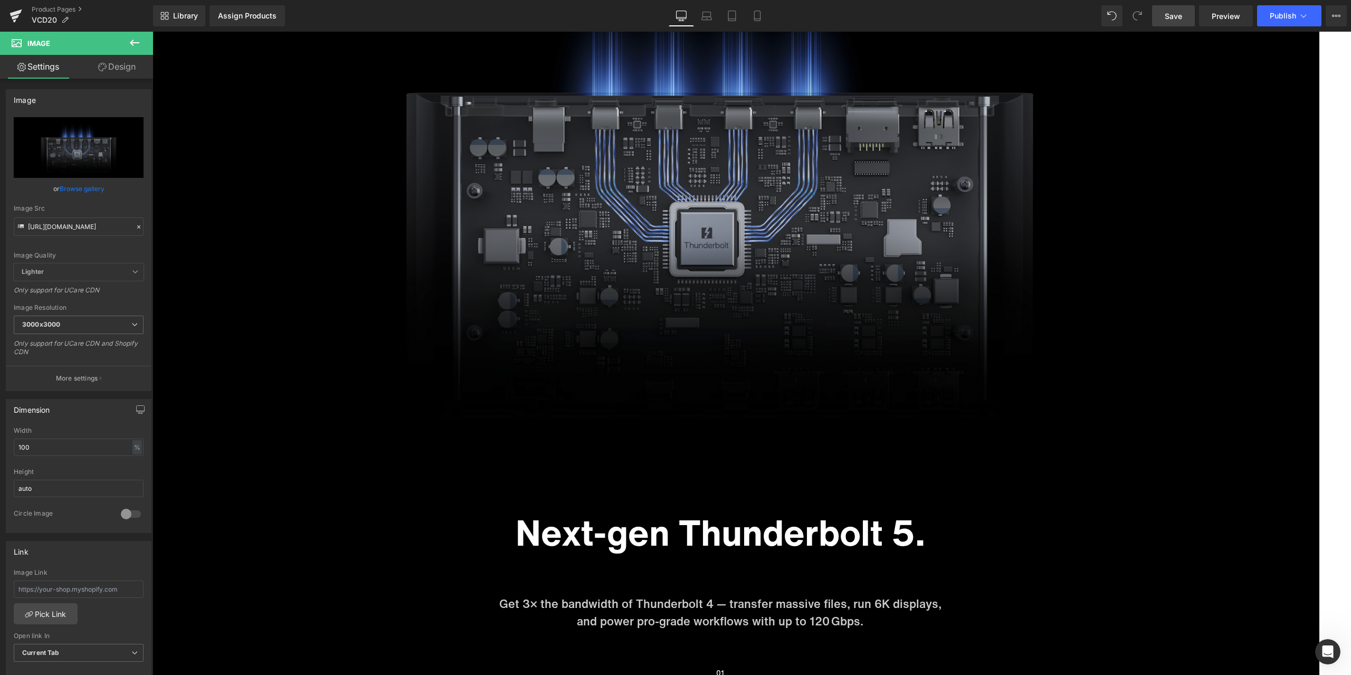
scroll to position [4007, 0]
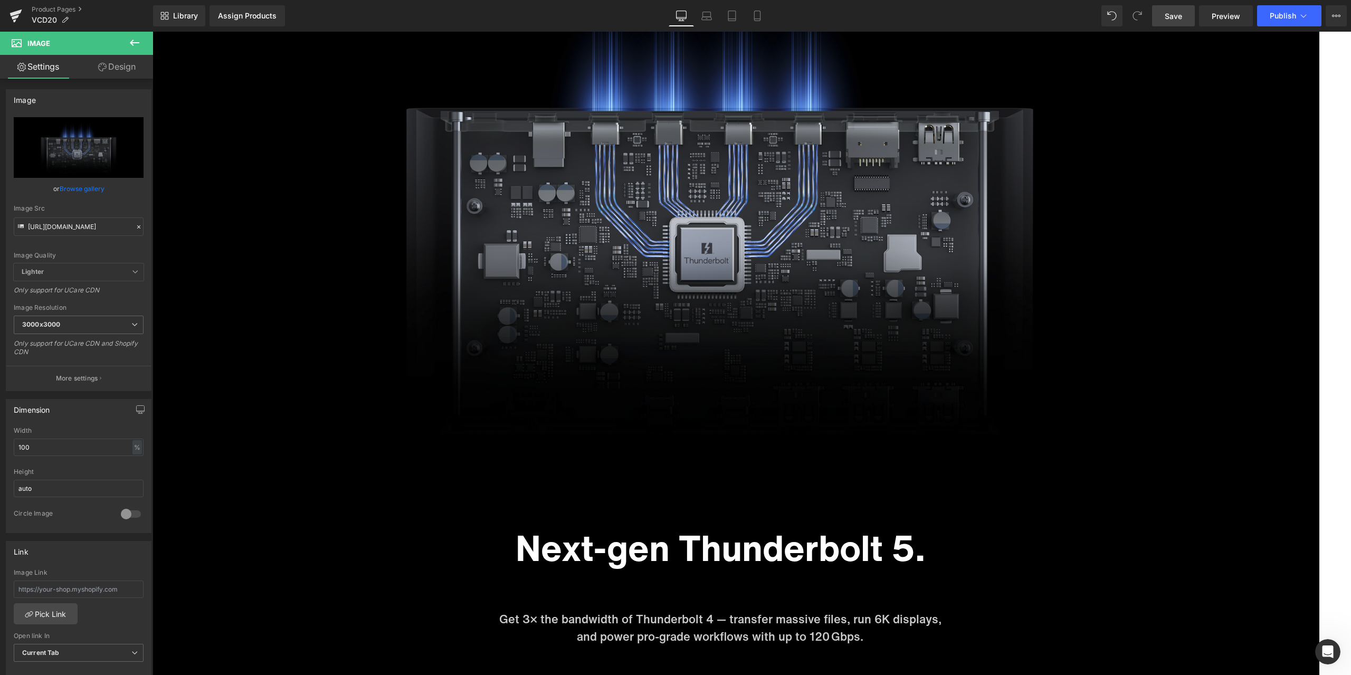
drag, startPoint x: 1168, startPoint y: 22, endPoint x: 1187, endPoint y: 282, distance: 260.9
click at [1168, 22] on link "Save" at bounding box center [1173, 15] width 43 height 21
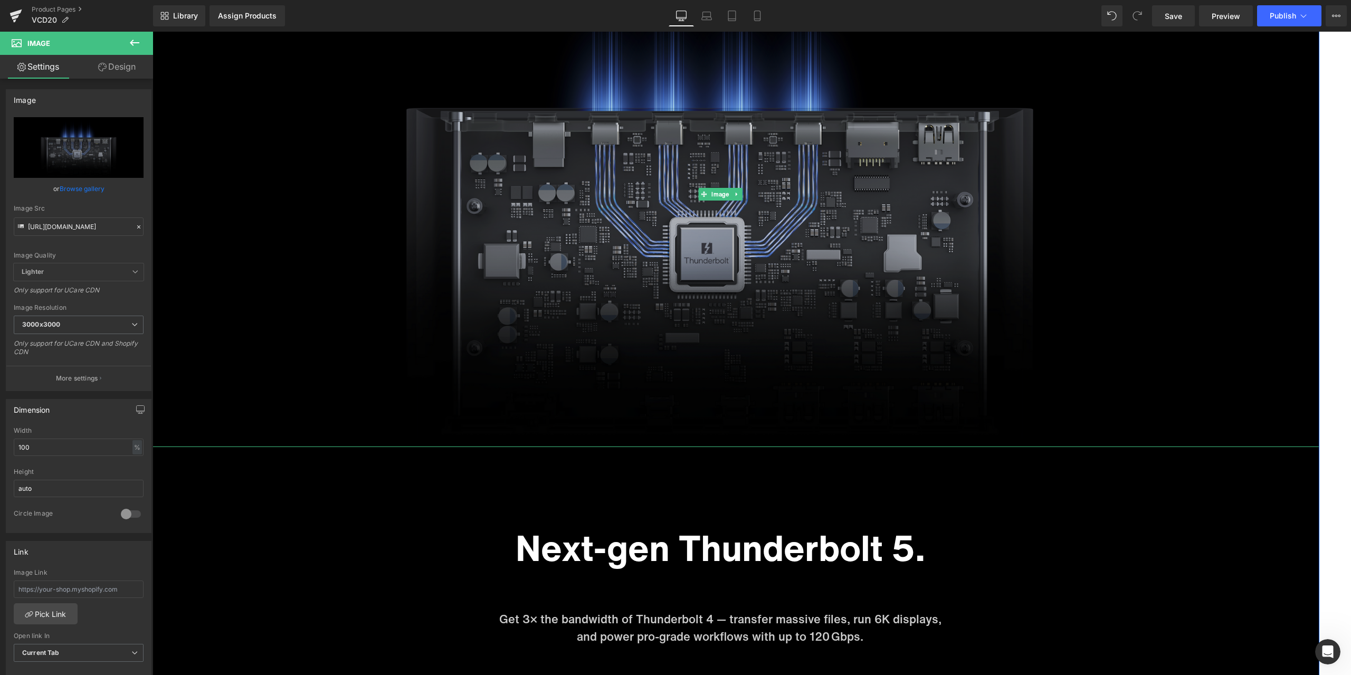
click at [1125, 315] on img at bounding box center [720, 194] width 1198 height 506
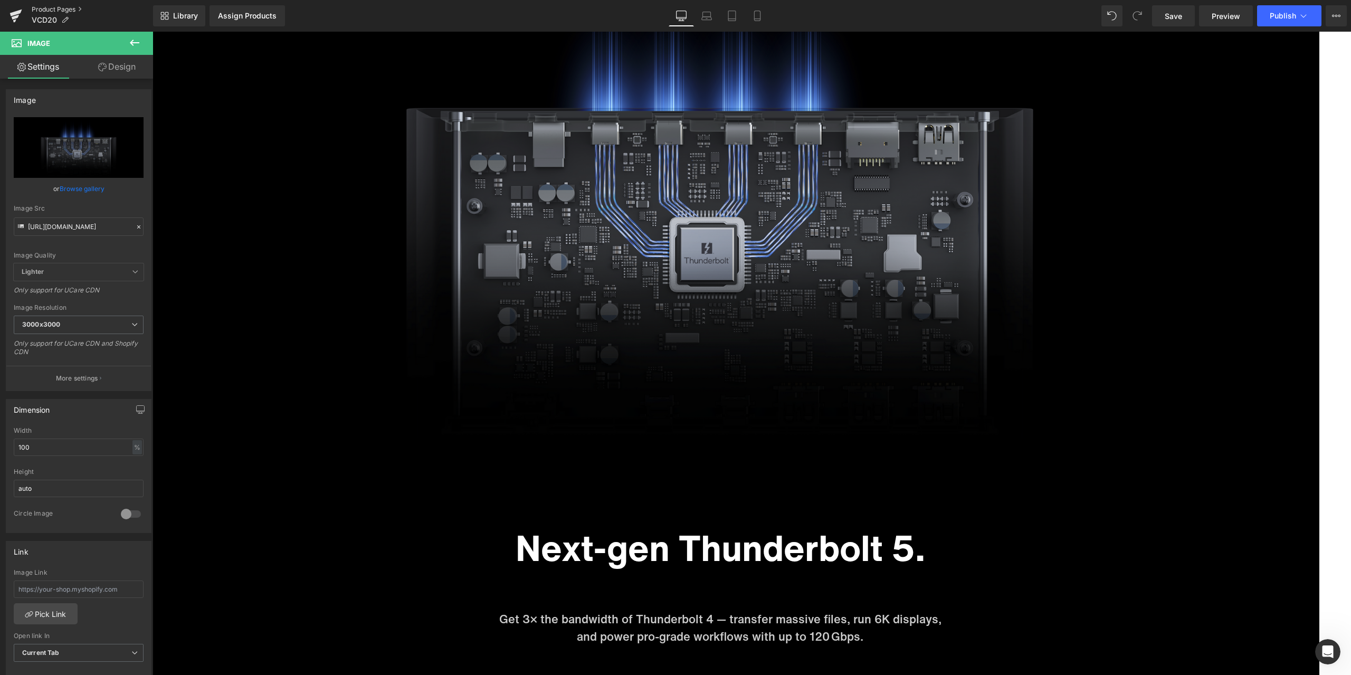
click at [62, 8] on link "Product Pages" at bounding box center [92, 9] width 121 height 8
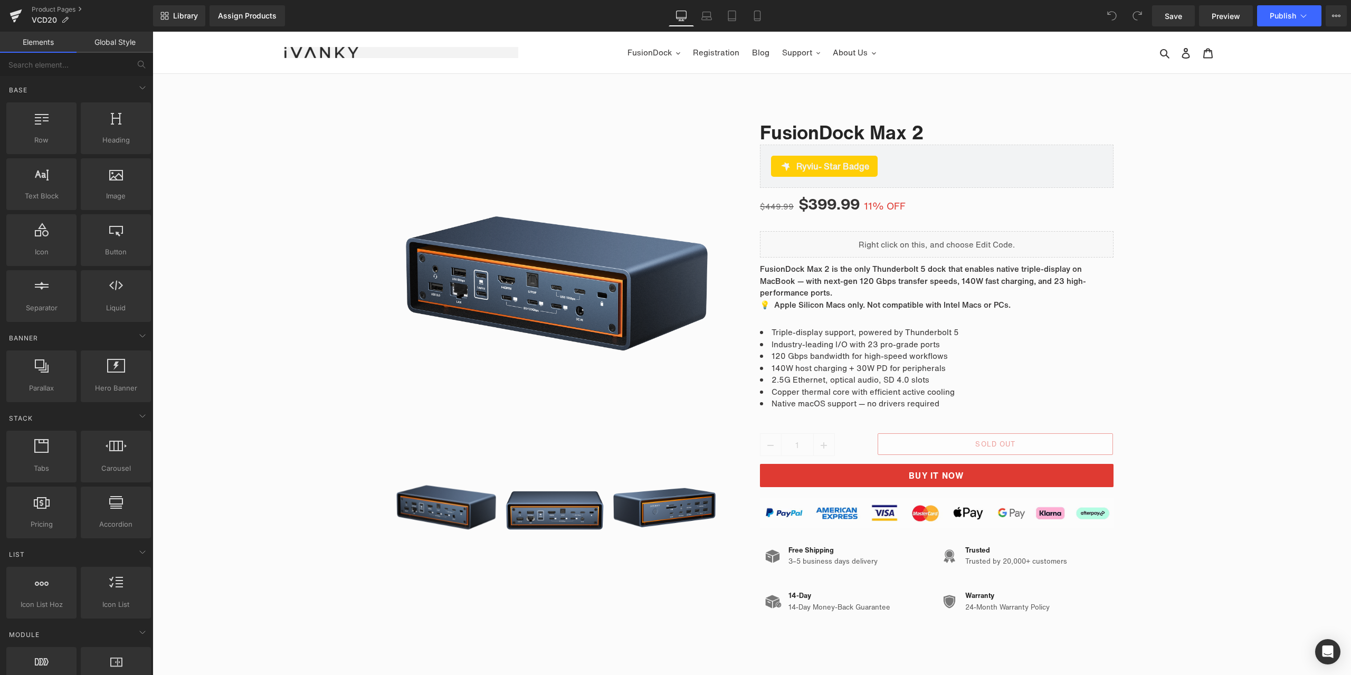
click at [616, 69] on nav "FusionDock Video Extender Registration Blog Support Warranty Claim Download Cen…" at bounding box center [752, 53] width 468 height 42
click at [1184, 413] on div "Sale Off (P) Image ‹" at bounding box center [752, 360] width 1198 height 520
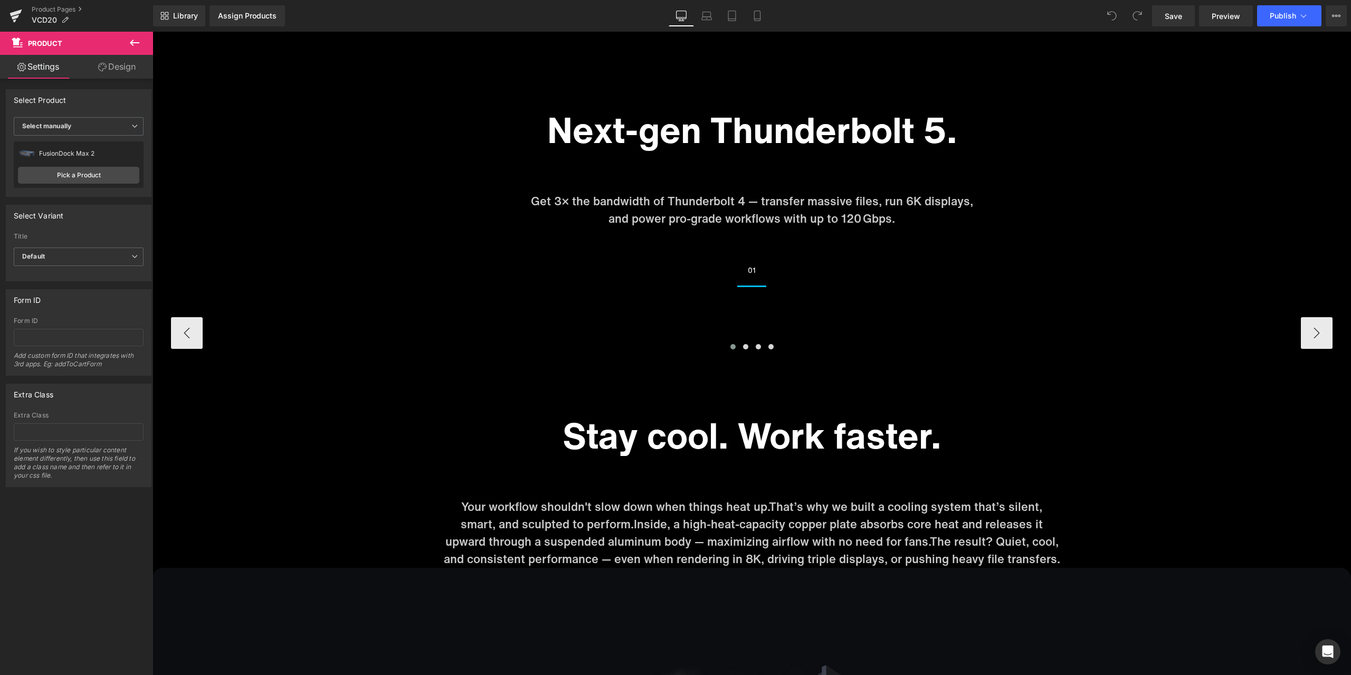
scroll to position [4433, 0]
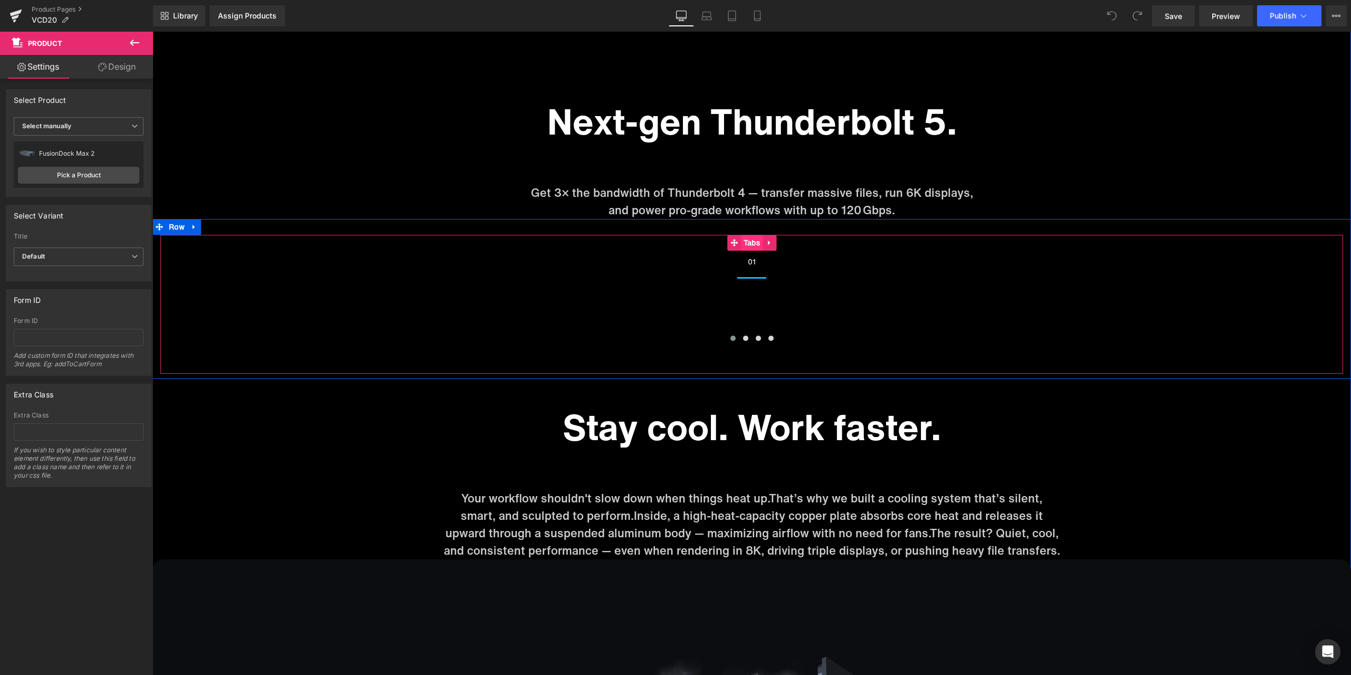
click at [750, 248] on span "Tabs" at bounding box center [752, 243] width 22 height 16
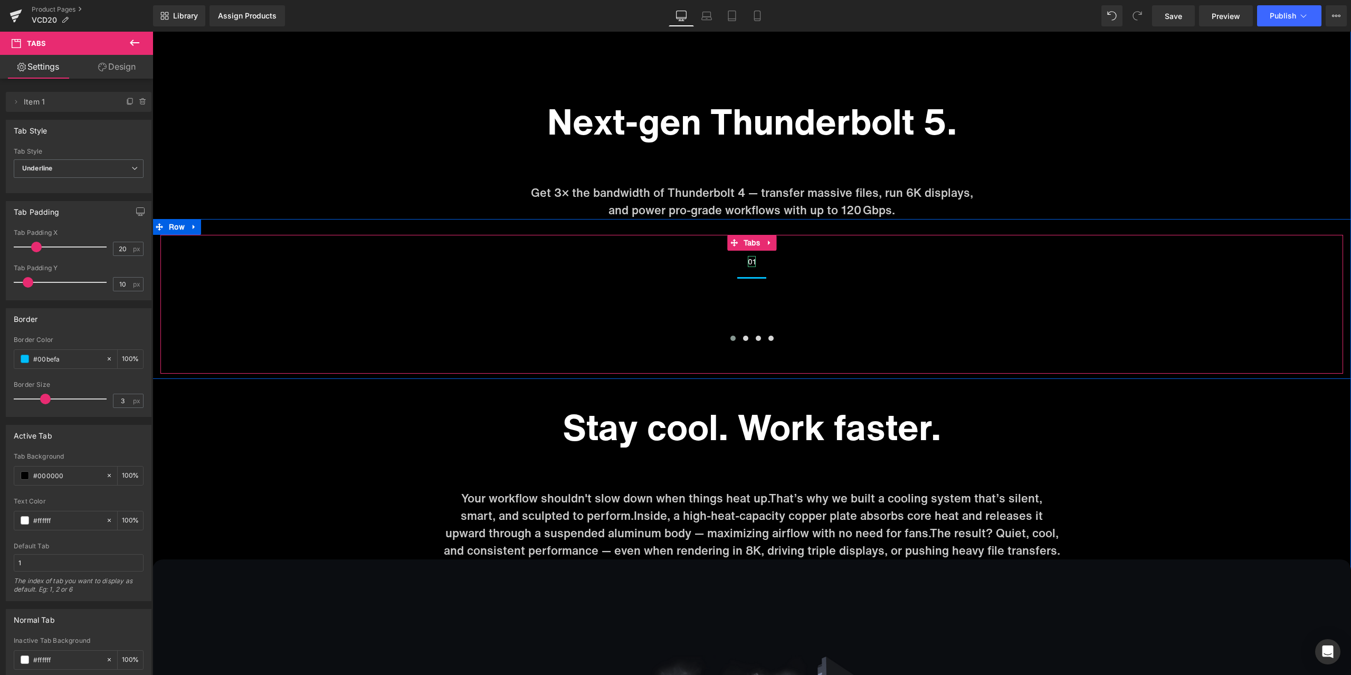
click at [748, 261] on div "01" at bounding box center [752, 261] width 8 height 11
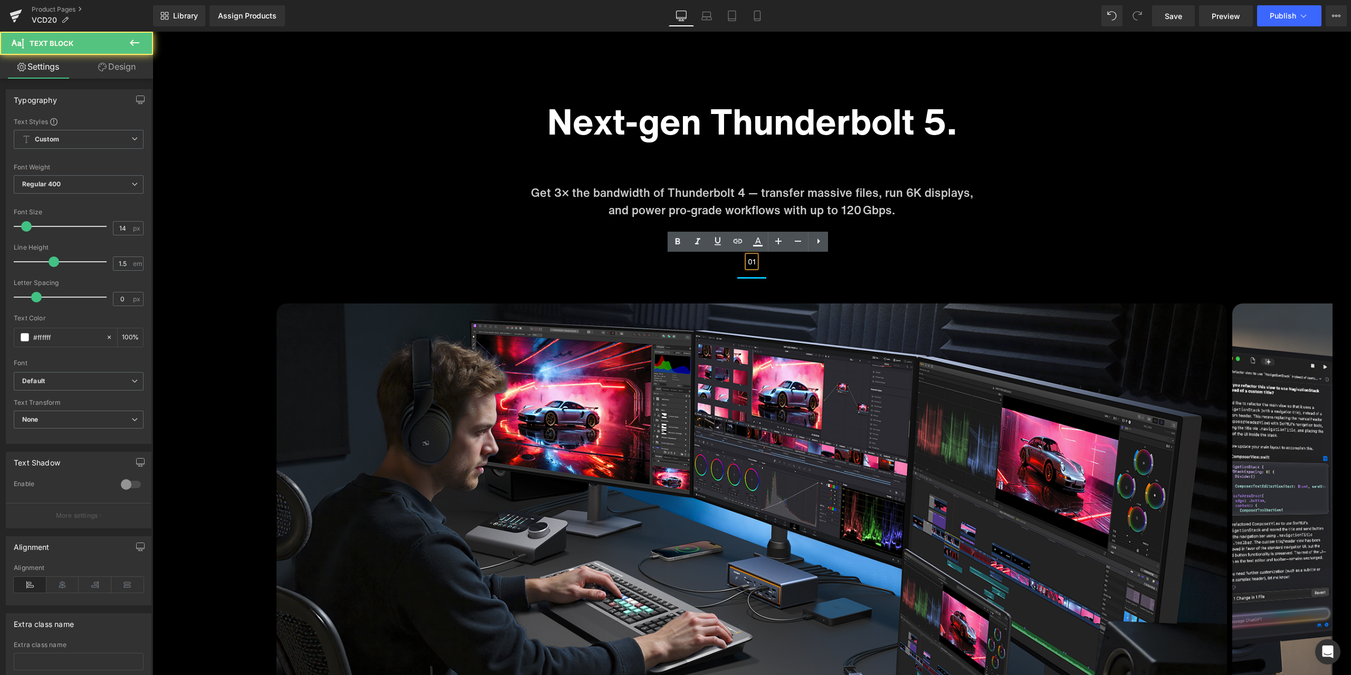
click at [751, 260] on div "01" at bounding box center [752, 261] width 8 height 11
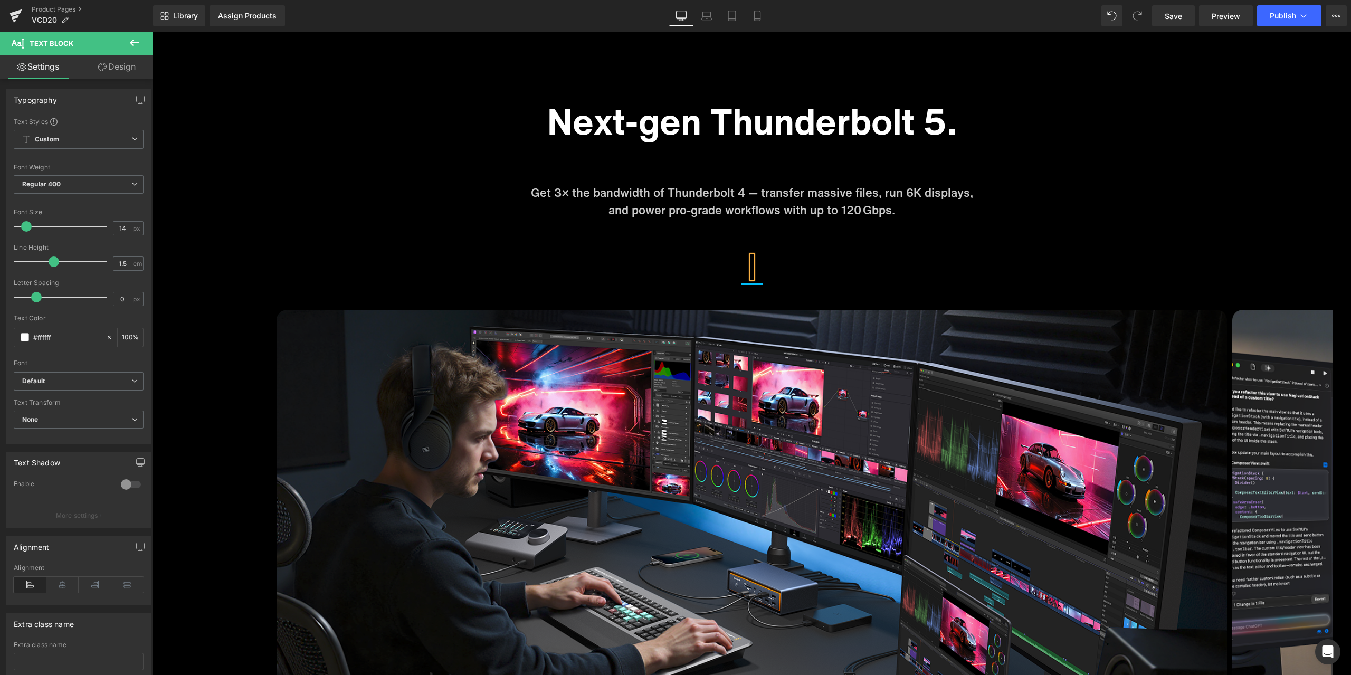
click at [801, 265] on ul "Text Block" at bounding box center [751, 268] width 1183 height 34
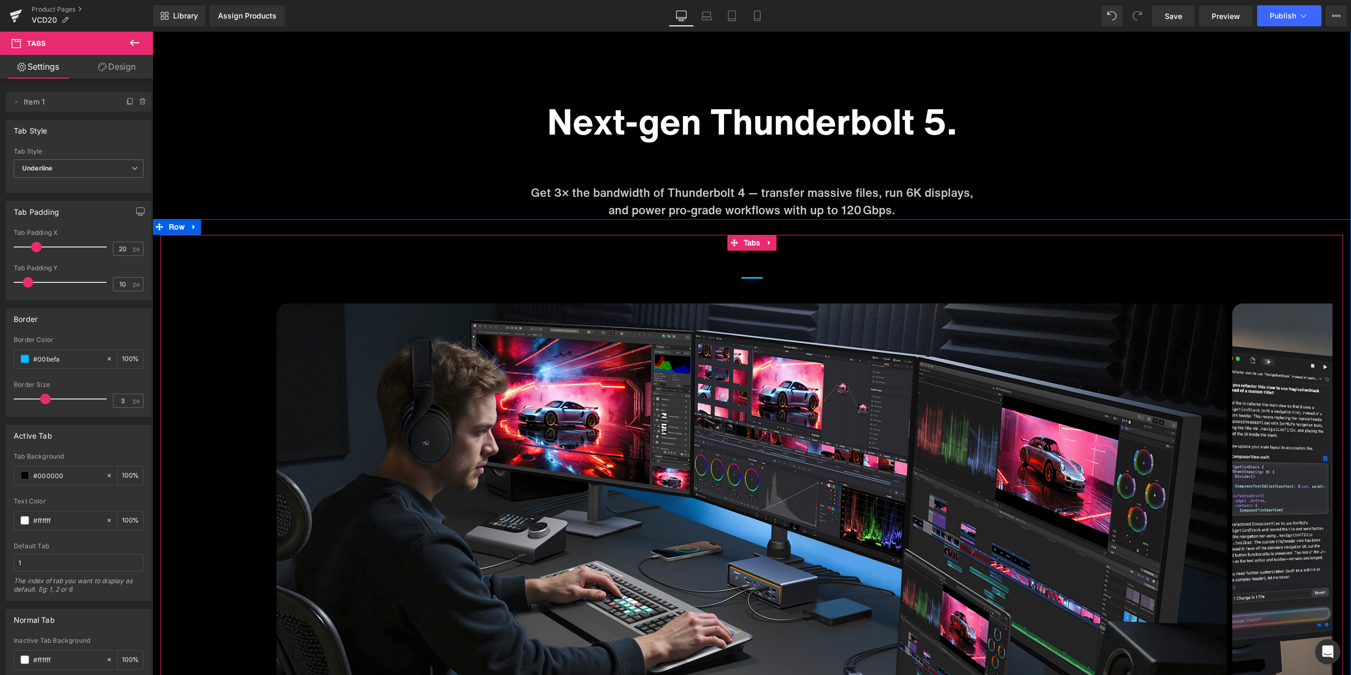
click at [747, 261] on span "Text Block" at bounding box center [751, 264] width 21 height 26
click at [749, 265] on span "Text Block" at bounding box center [751, 264] width 21 height 26
click at [749, 260] on span "Text Block" at bounding box center [751, 264] width 21 height 26
click at [127, 358] on input "100" at bounding box center [127, 359] width 11 height 12
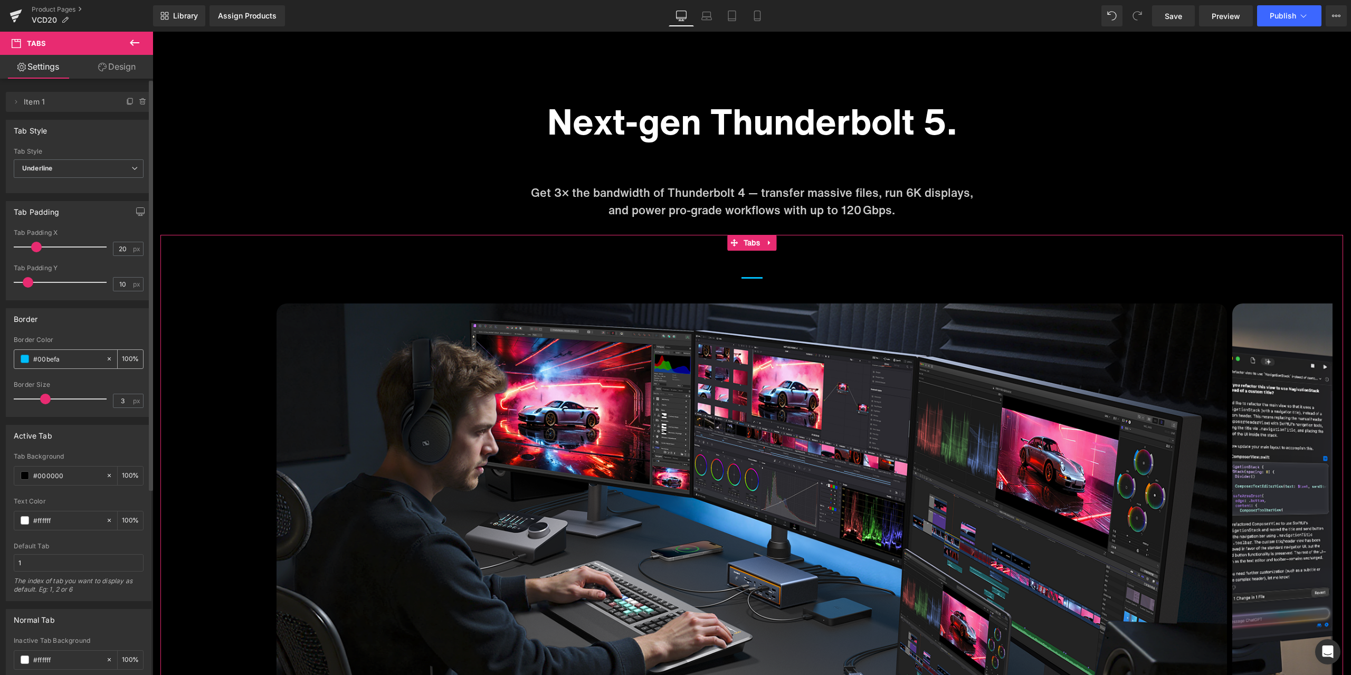
click at [125, 358] on input "100" at bounding box center [127, 359] width 11 height 12
type input "0"
drag, startPoint x: 121, startPoint y: 330, endPoint x: 128, endPoint y: 327, distance: 7.1
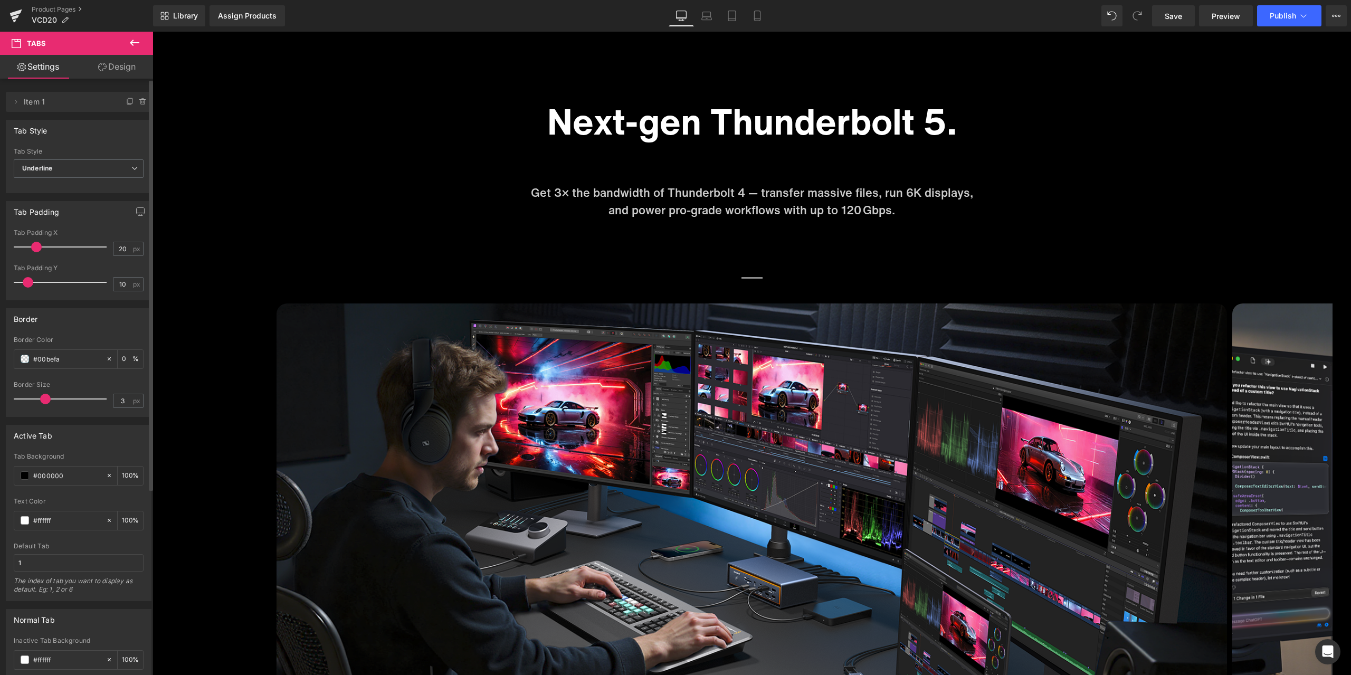
click at [121, 330] on div "Border rgb(0, 190, 250) Border Color #00befa 0 % 3px Border Size 3 px" at bounding box center [79, 362] width 146 height 109
click at [749, 278] on span at bounding box center [751, 278] width 21 height 2
drag, startPoint x: 123, startPoint y: 397, endPoint x: 104, endPoint y: 401, distance: 19.4
click at [104, 401] on div "Border Size 3 px" at bounding box center [79, 398] width 130 height 35
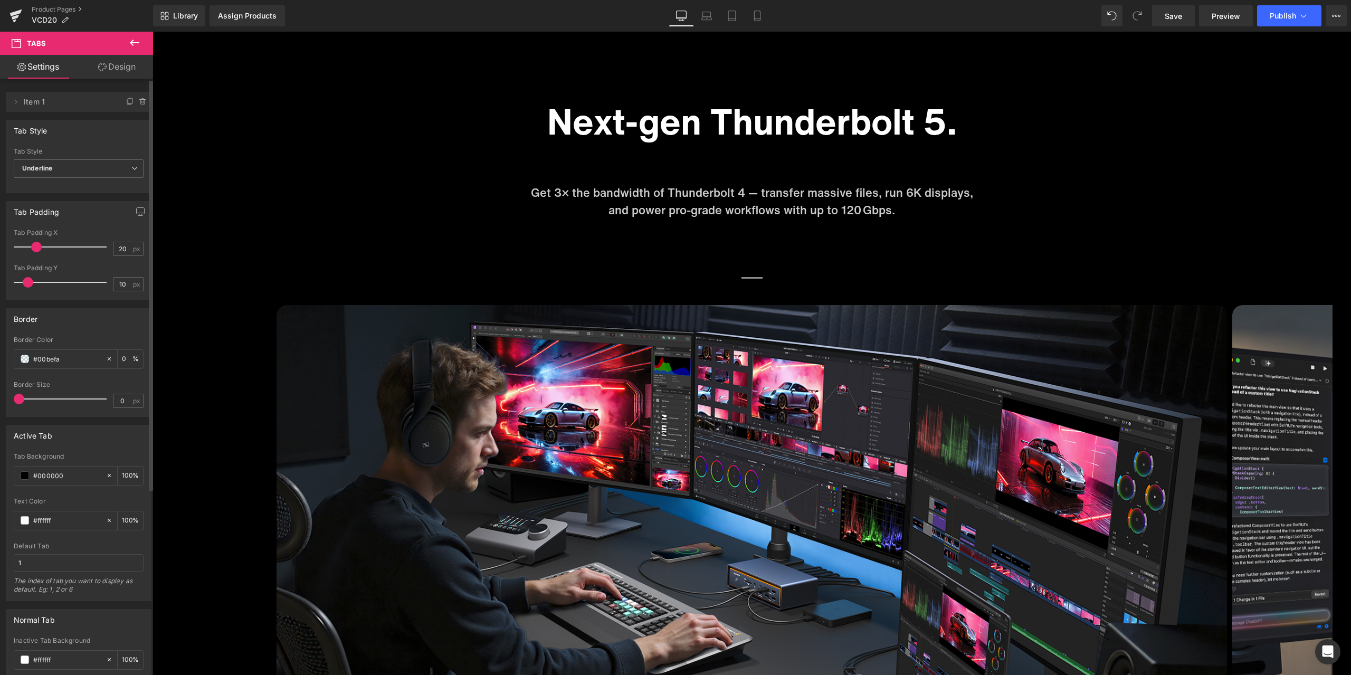
type input "0"
click at [115, 383] on div "Border Size" at bounding box center [79, 384] width 130 height 7
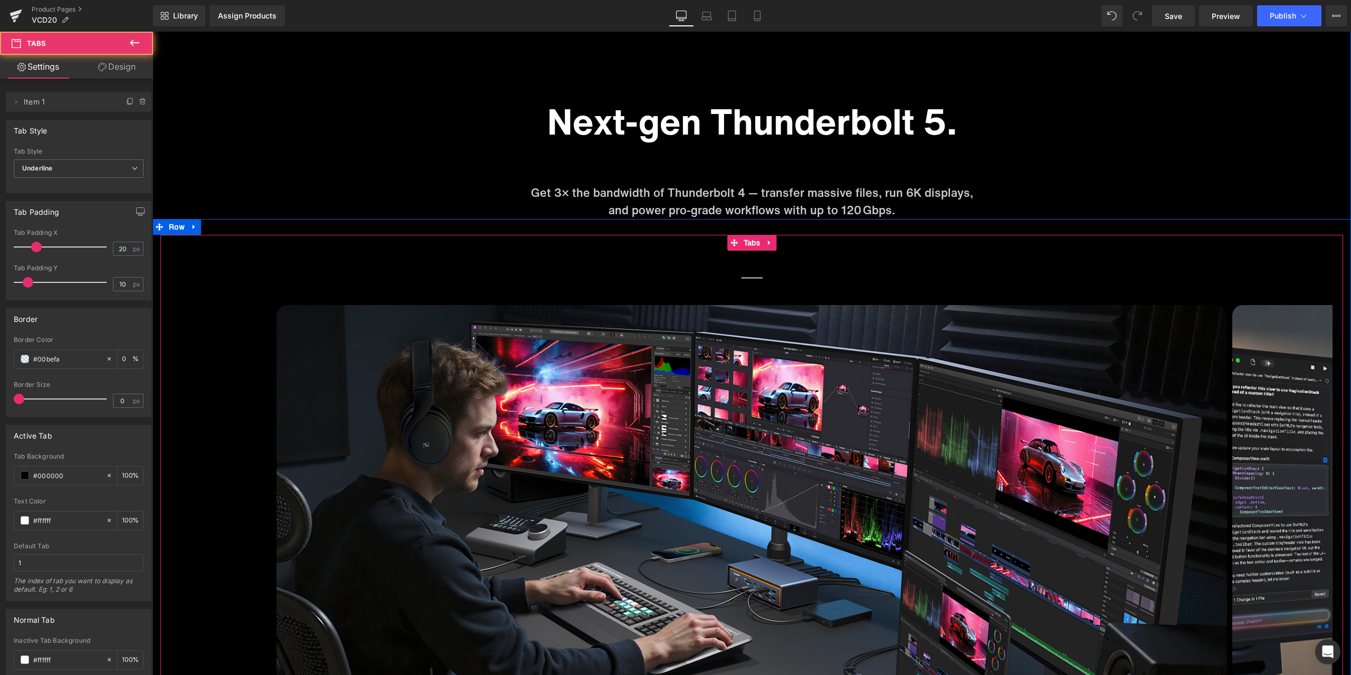
click at [749, 277] on li "Text Block" at bounding box center [751, 265] width 21 height 28
click at [102, 319] on div "Border" at bounding box center [78, 319] width 145 height 20
click at [110, 334] on div "Border rgb(0, 190, 250) Border Color #00befa 0 % 3px Border Size 0 px" at bounding box center [79, 362] width 146 height 109
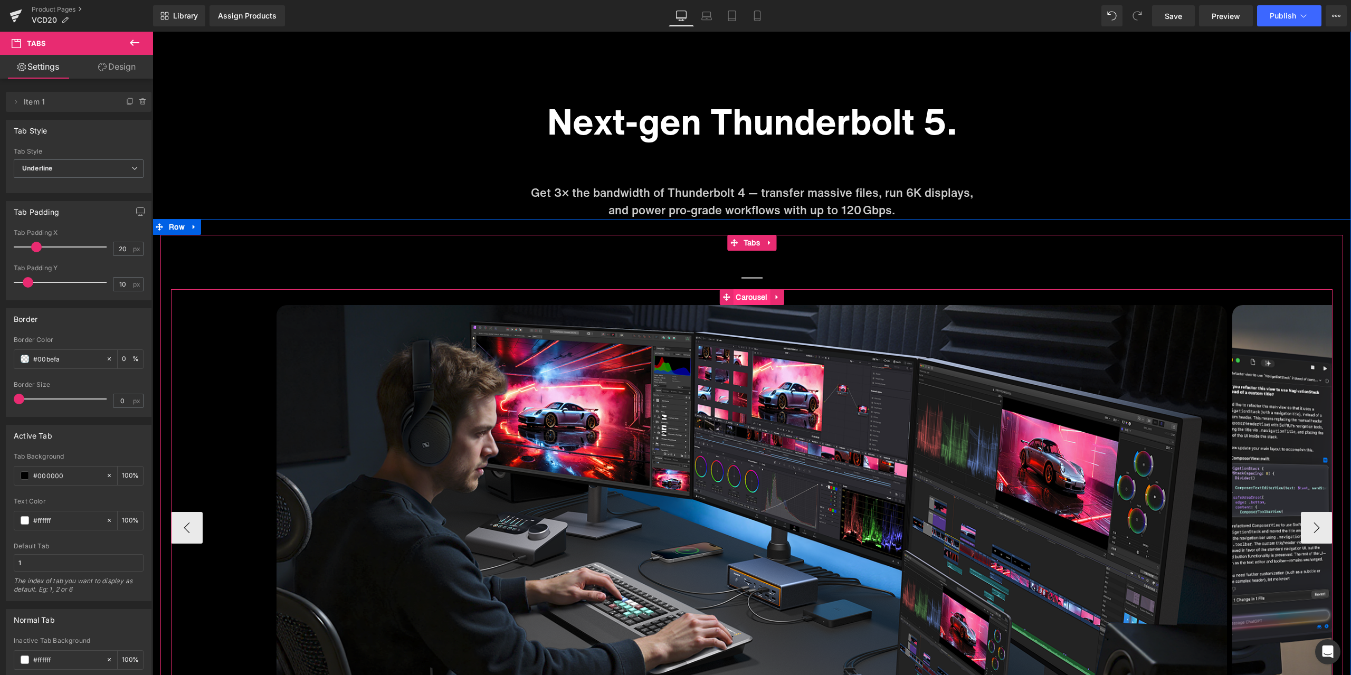
click at [747, 297] on span "Carousel" at bounding box center [751, 297] width 37 height 16
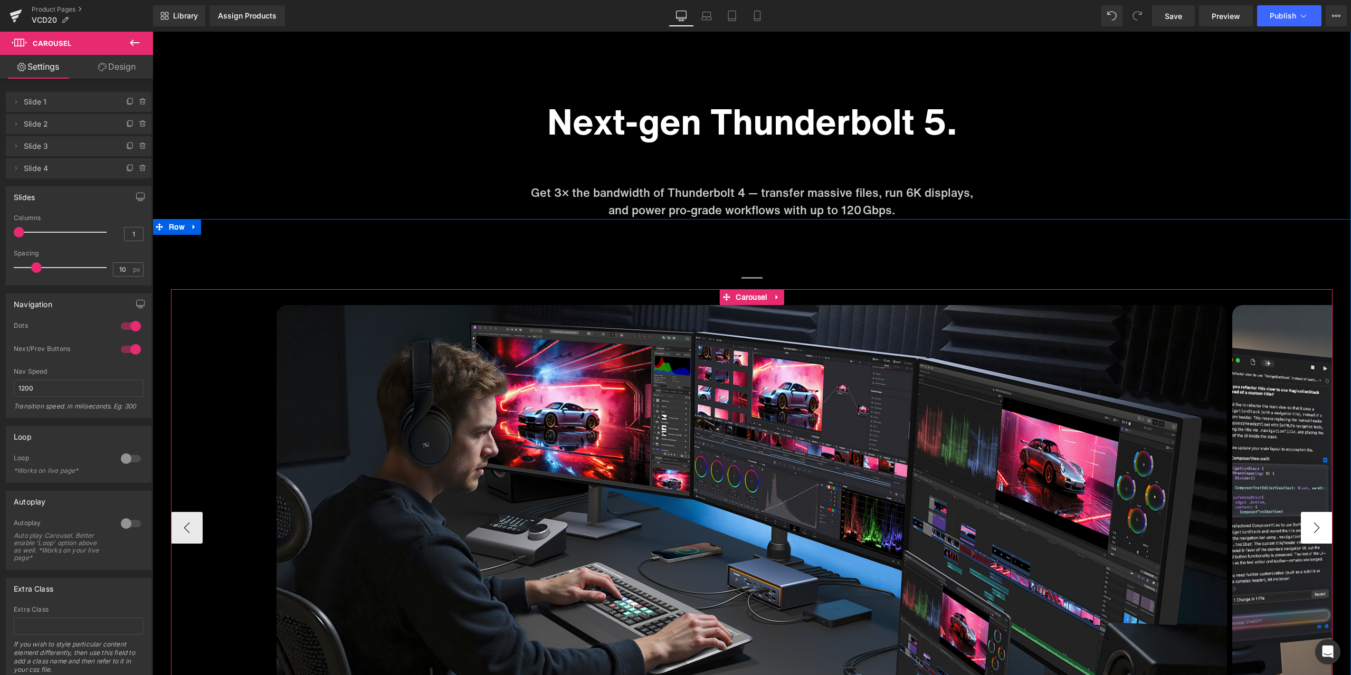
click at [1302, 532] on button "›" at bounding box center [1317, 528] width 32 height 32
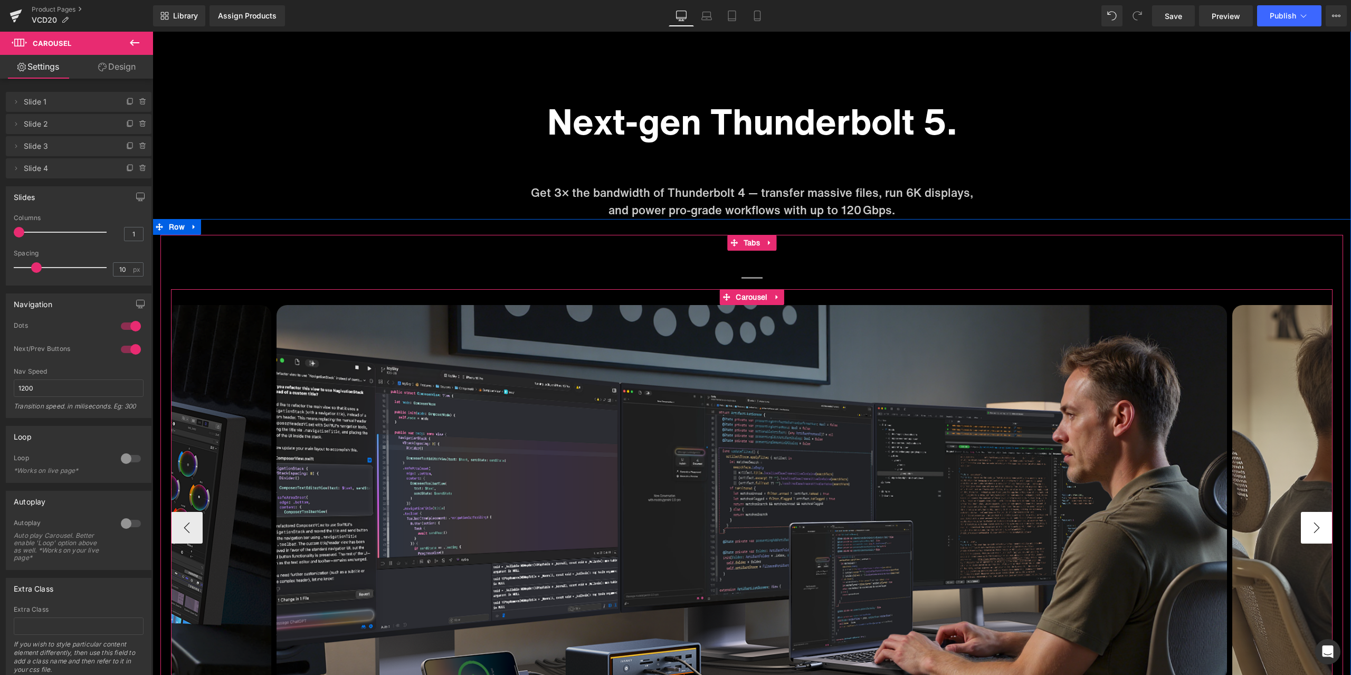
click at [1303, 532] on button "›" at bounding box center [1317, 528] width 32 height 32
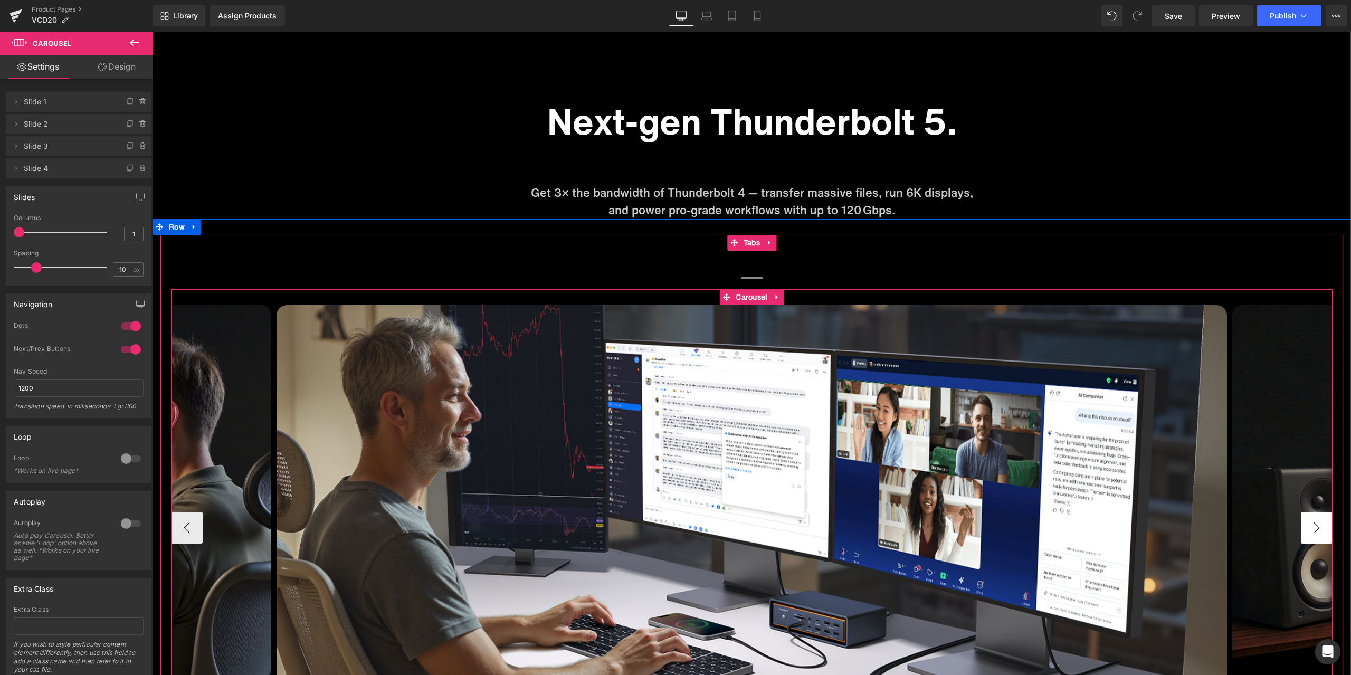
click at [1303, 532] on button "›" at bounding box center [1317, 528] width 32 height 32
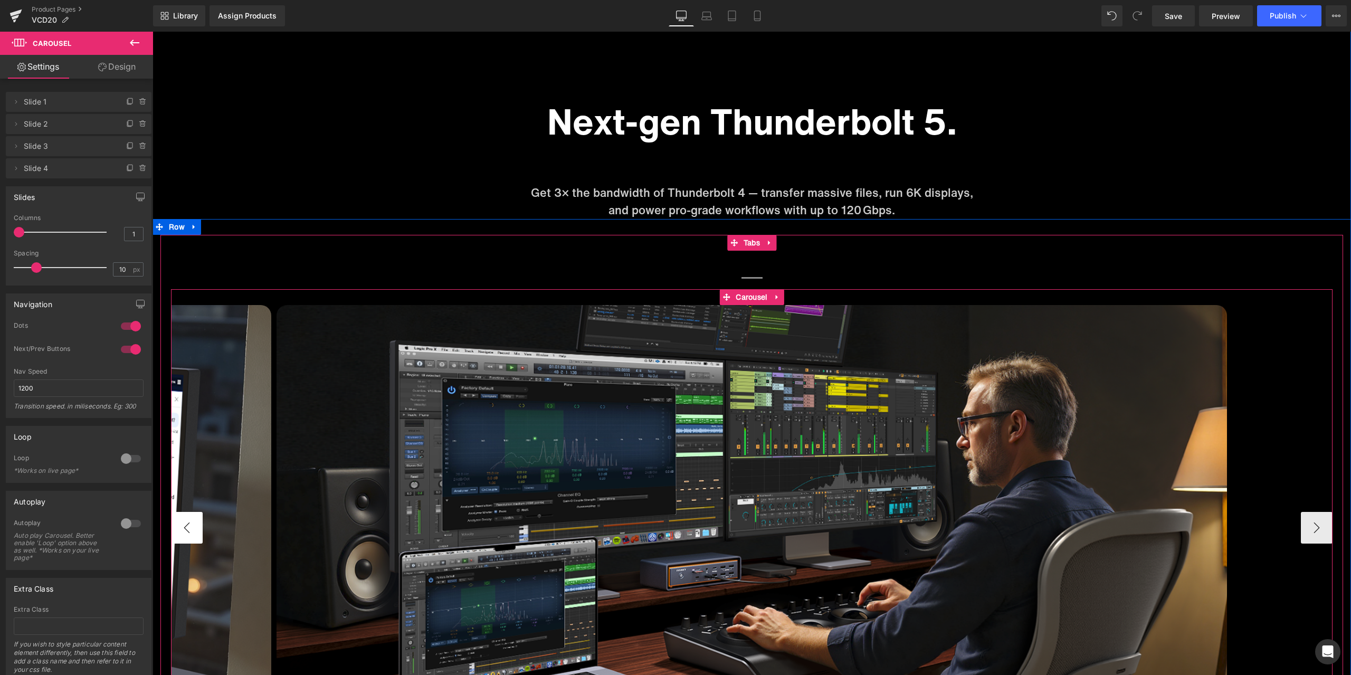
click at [189, 527] on button "‹" at bounding box center [187, 528] width 32 height 32
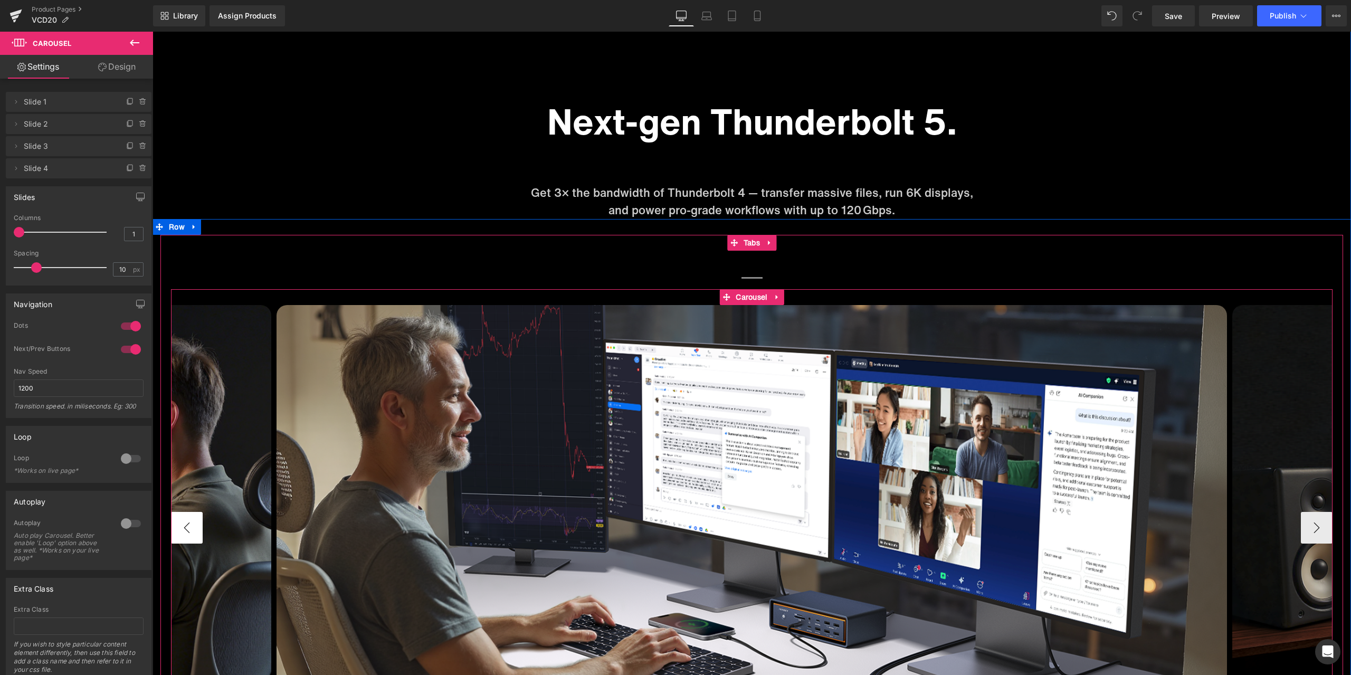
click at [189, 527] on button "‹" at bounding box center [187, 528] width 32 height 32
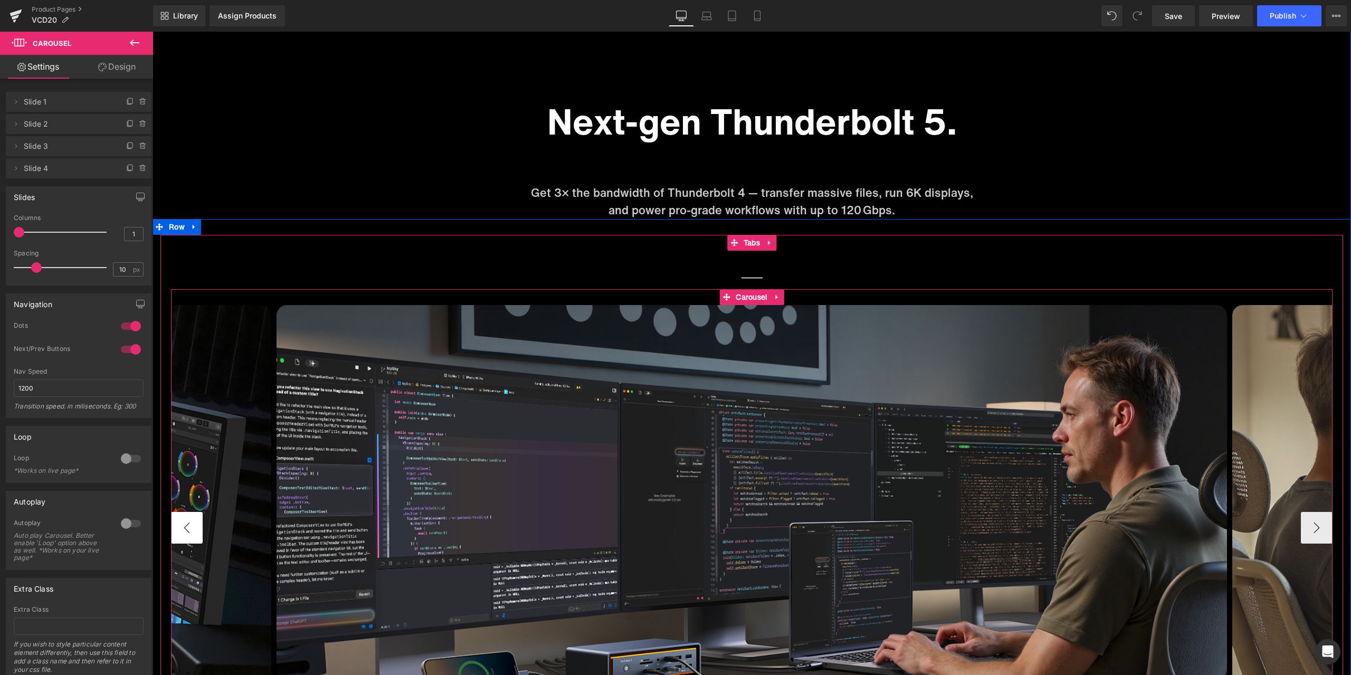
click at [189, 527] on button "‹" at bounding box center [187, 528] width 32 height 32
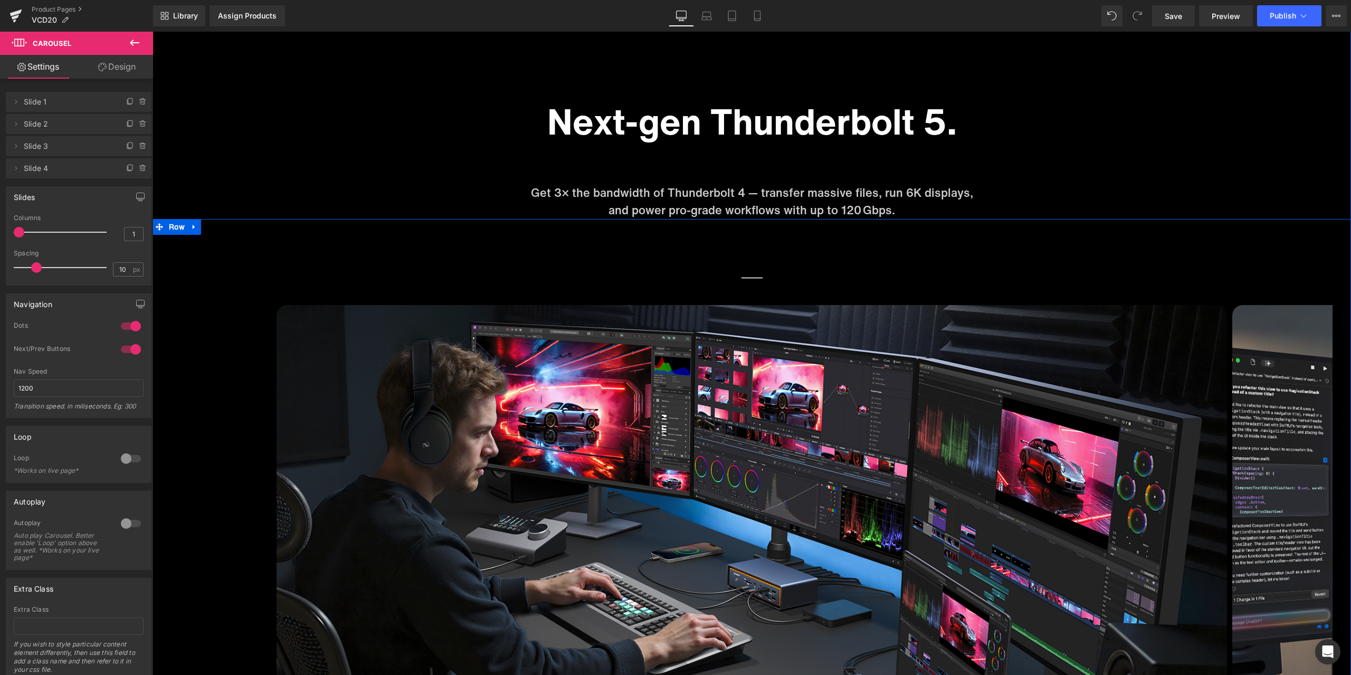
drag, startPoint x: 1014, startPoint y: 235, endPoint x: 980, endPoint y: 236, distance: 34.3
click at [153, 32] on div at bounding box center [153, 32] width 0 height 0
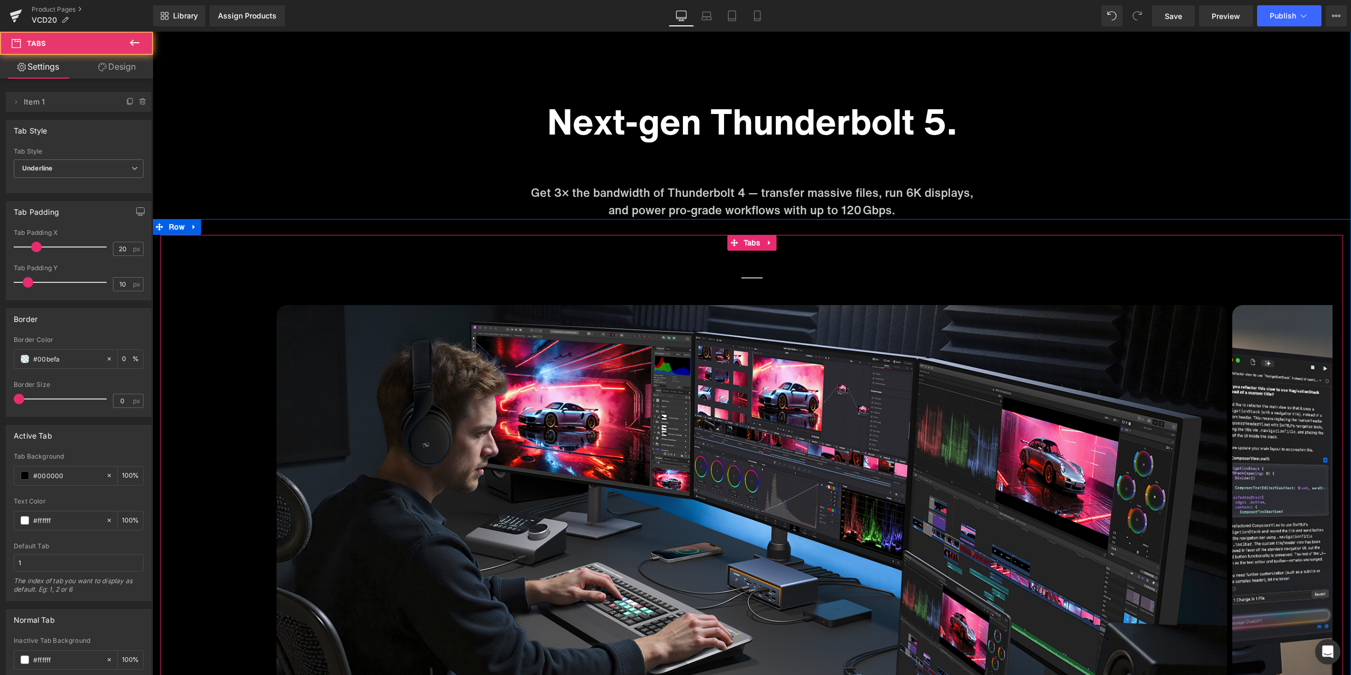
click at [745, 275] on span "Text Block" at bounding box center [751, 264] width 21 height 26
click at [744, 249] on span "Tabs" at bounding box center [752, 243] width 22 height 16
drag, startPoint x: 122, startPoint y: 355, endPoint x: 116, endPoint y: 354, distance: 6.9
click at [118, 354] on div "0 %" at bounding box center [130, 359] width 25 height 18
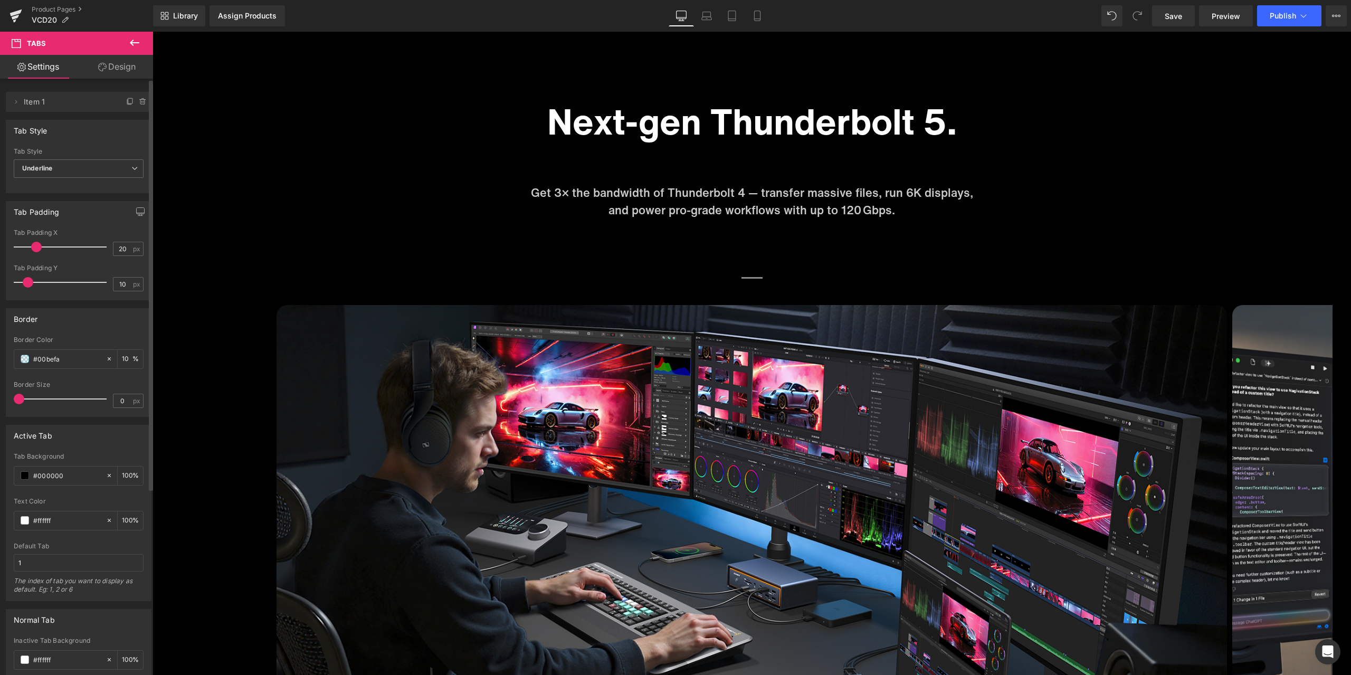
click at [126, 329] on div "Border rgba(0, 190, 250, 0) Border Color #00befa 10 % 0px Border Size 0 px" at bounding box center [79, 362] width 146 height 109
drag, startPoint x: 125, startPoint y: 359, endPoint x: 116, endPoint y: 359, distance: 9.0
click at [118, 359] on div "10 %" at bounding box center [130, 359] width 25 height 18
click at [129, 330] on div "Border rgba(0, 190, 250, 0) Border Color #00befa 50 % 0px Border Size 0 px" at bounding box center [79, 362] width 146 height 109
click at [127, 358] on input "50" at bounding box center [127, 359] width 11 height 12
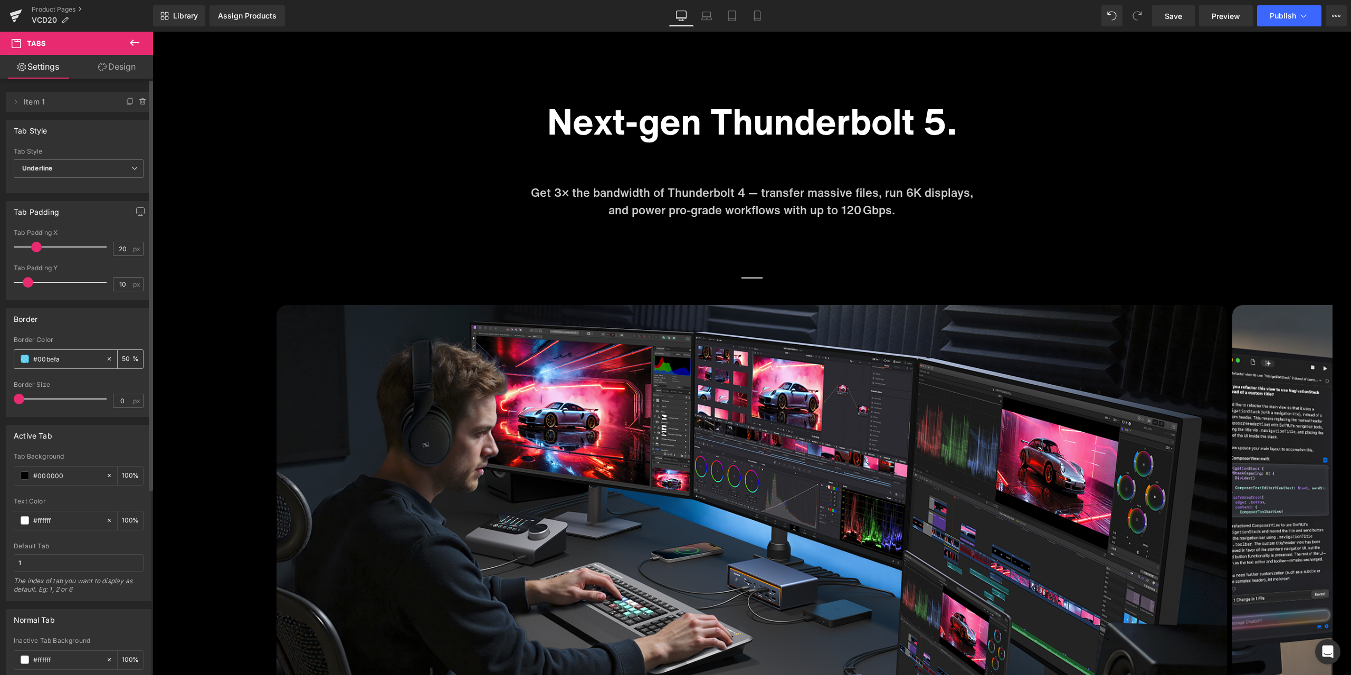
click at [127, 358] on input "50" at bounding box center [127, 359] width 11 height 12
click at [122, 357] on input "50" at bounding box center [127, 359] width 11 height 12
click at [124, 355] on input "100" at bounding box center [127, 359] width 11 height 12
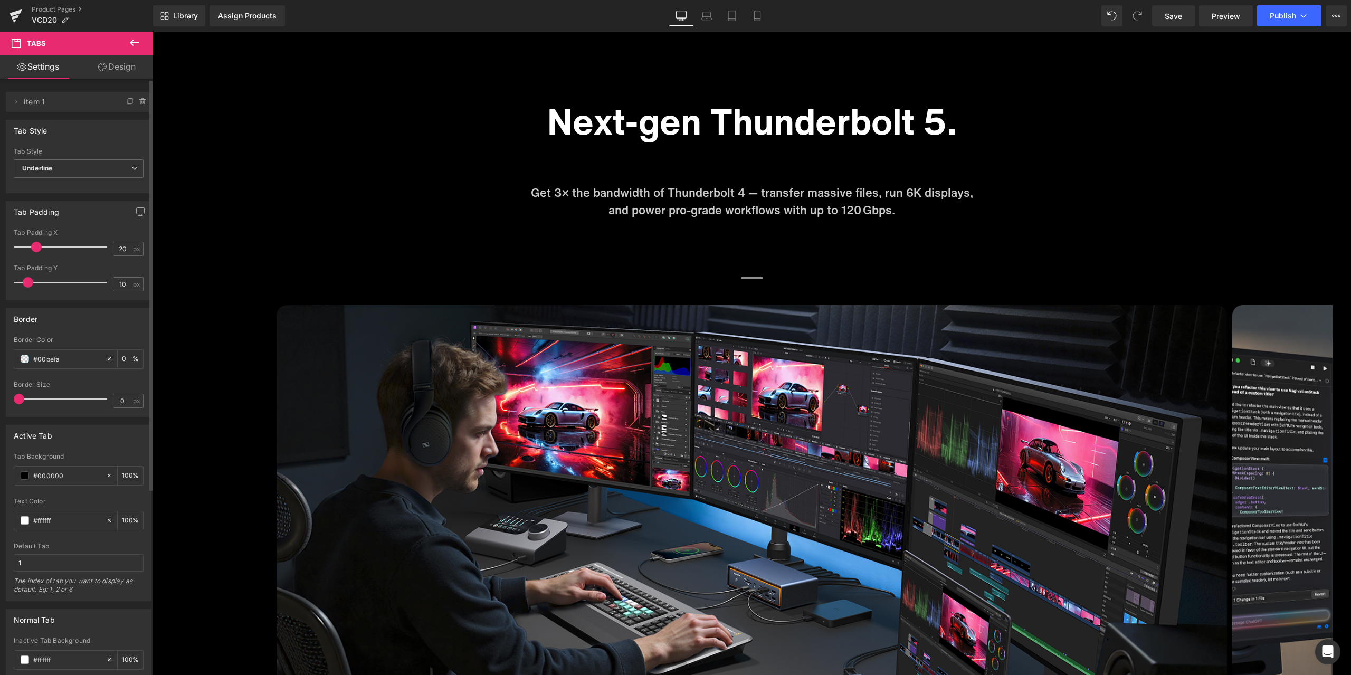
type input "0"
click at [123, 344] on div "Border Color #00befa 0 %" at bounding box center [79, 358] width 130 height 45
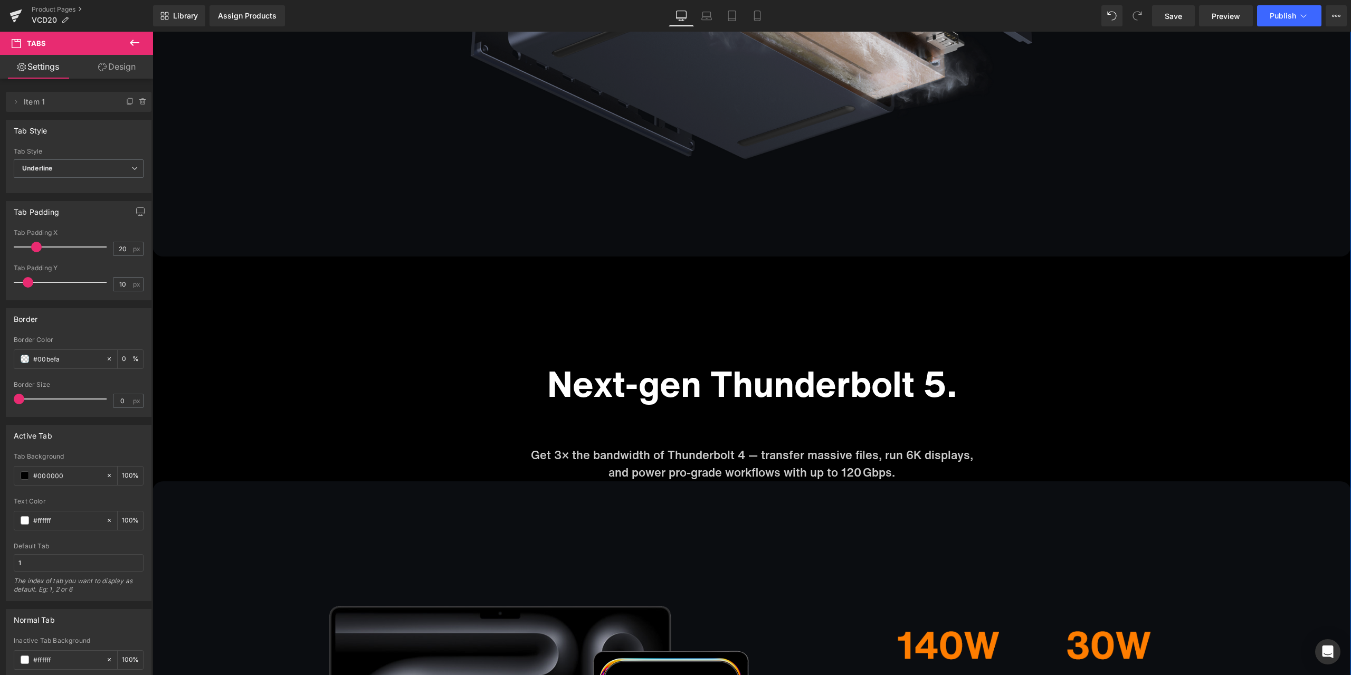
scroll to position [5647, 0]
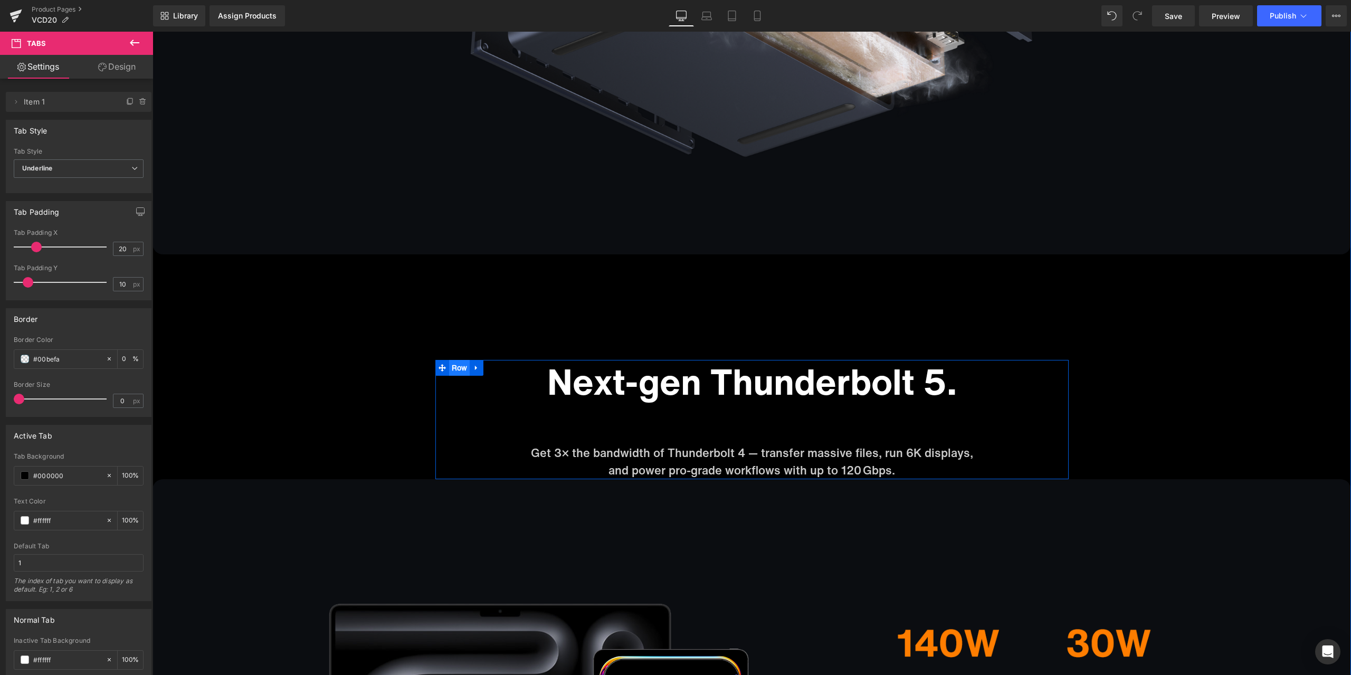
click at [459, 372] on ul "Row" at bounding box center [459, 368] width 49 height 16
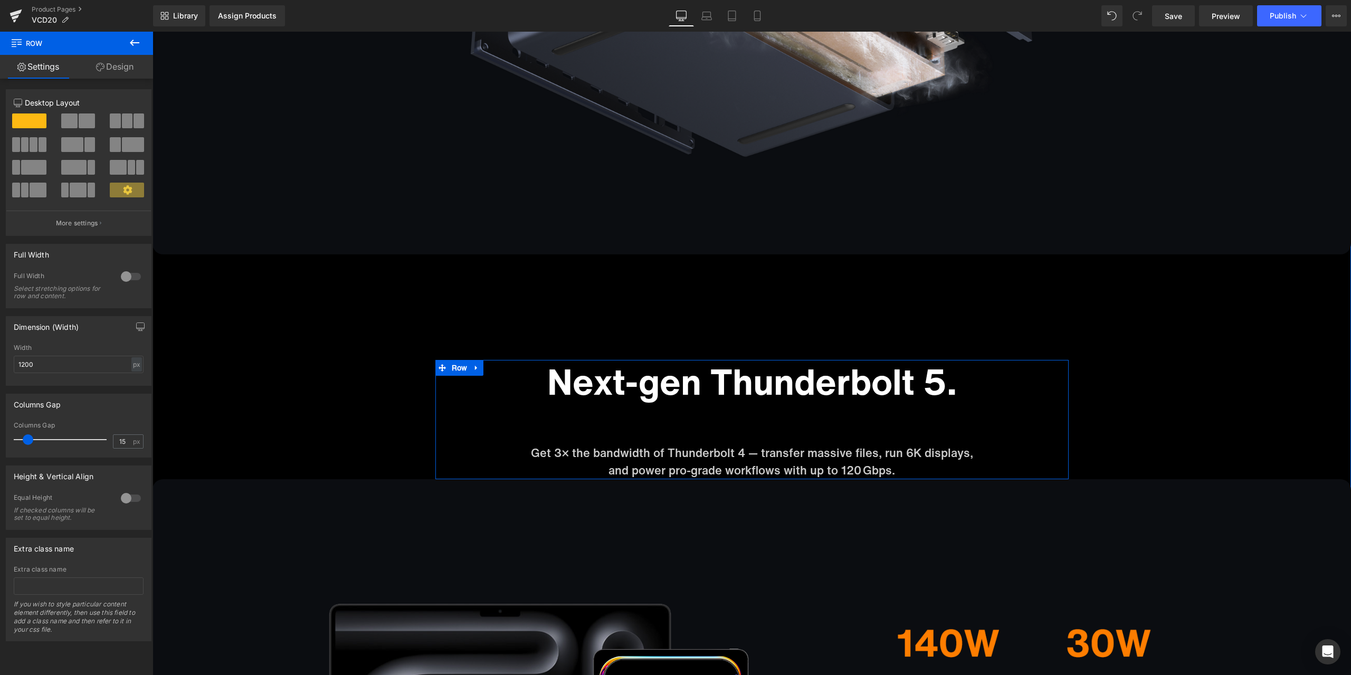
click at [654, 384] on h1 "Next-gen Thunderbolt 5." at bounding box center [751, 381] width 617 height 43
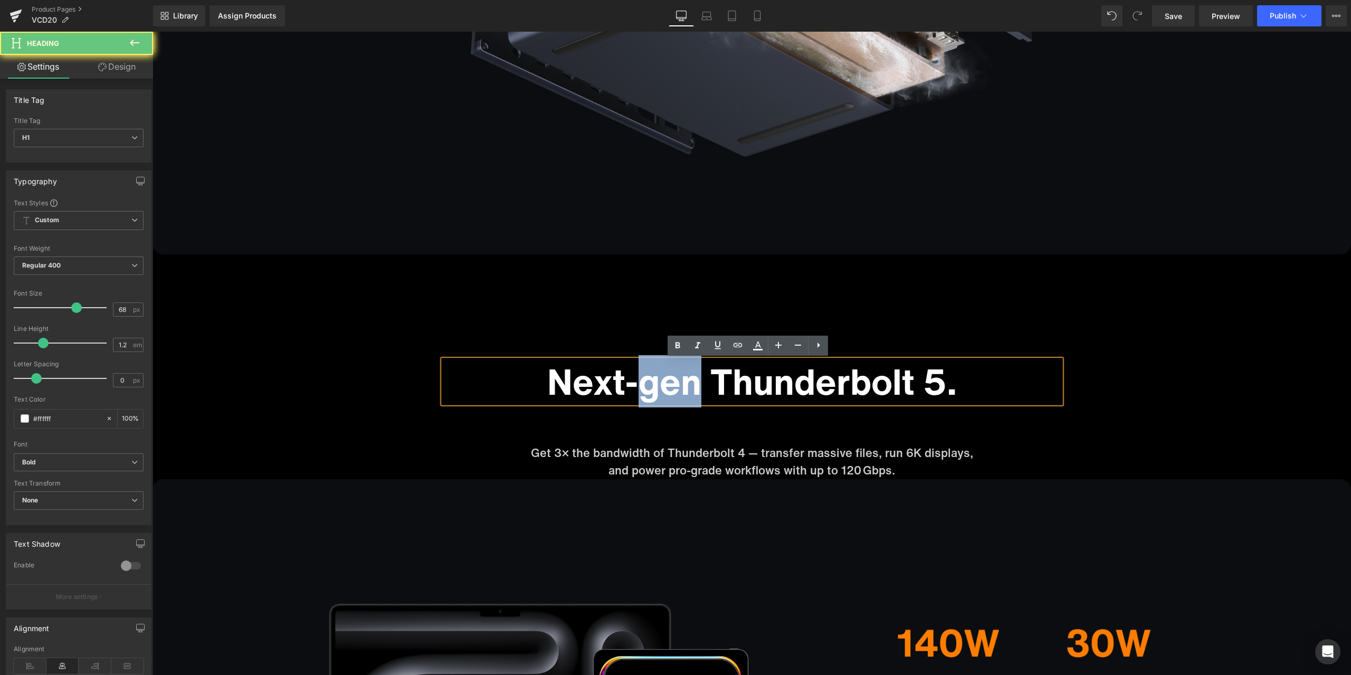
click at [654, 384] on h1 "Next-gen Thunderbolt 5." at bounding box center [751, 381] width 617 height 43
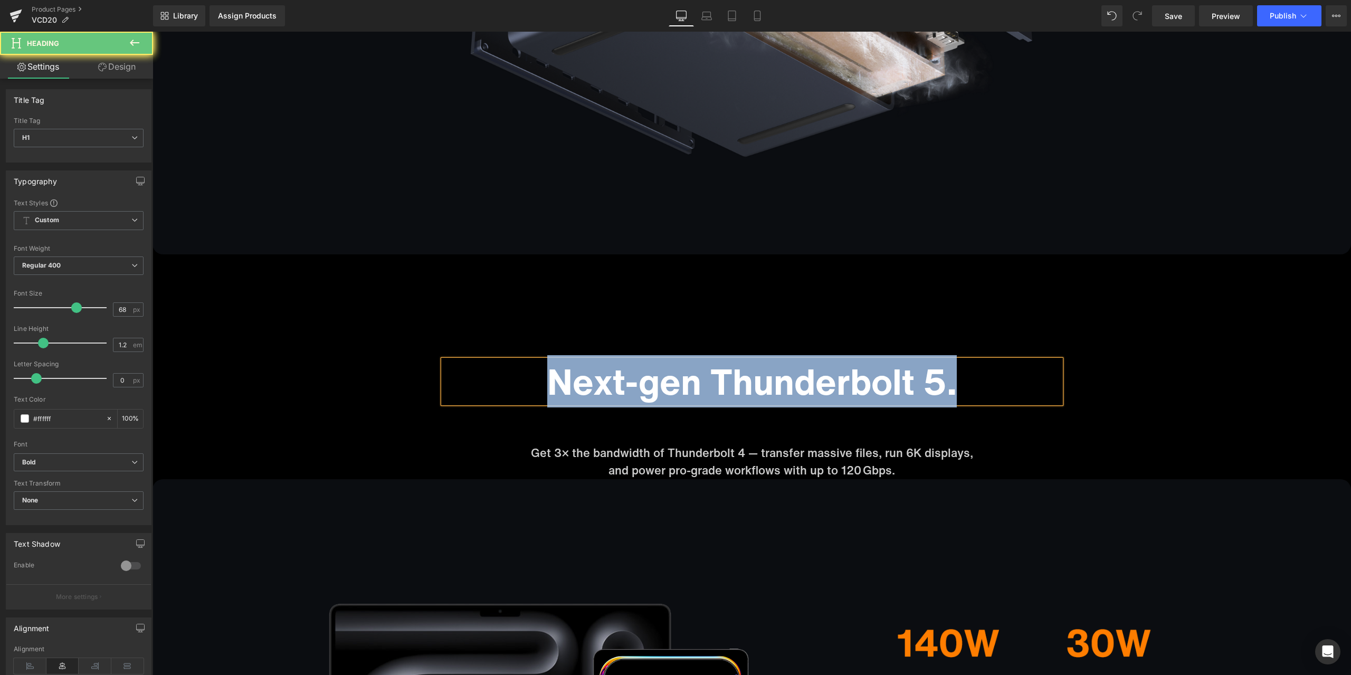
paste div
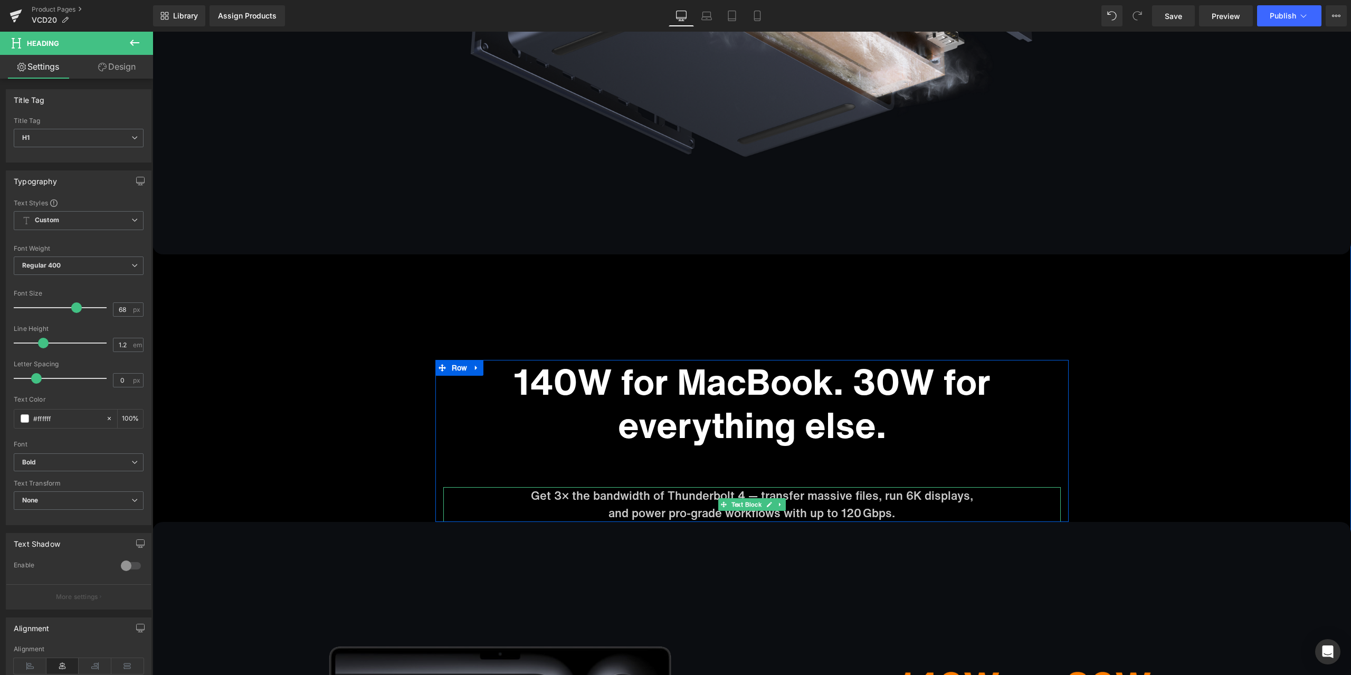
click at [638, 499] on p "Get 3× the bandwidth of Thunderbolt 4 — transfer massive files, run 6K displays," at bounding box center [751, 495] width 617 height 17
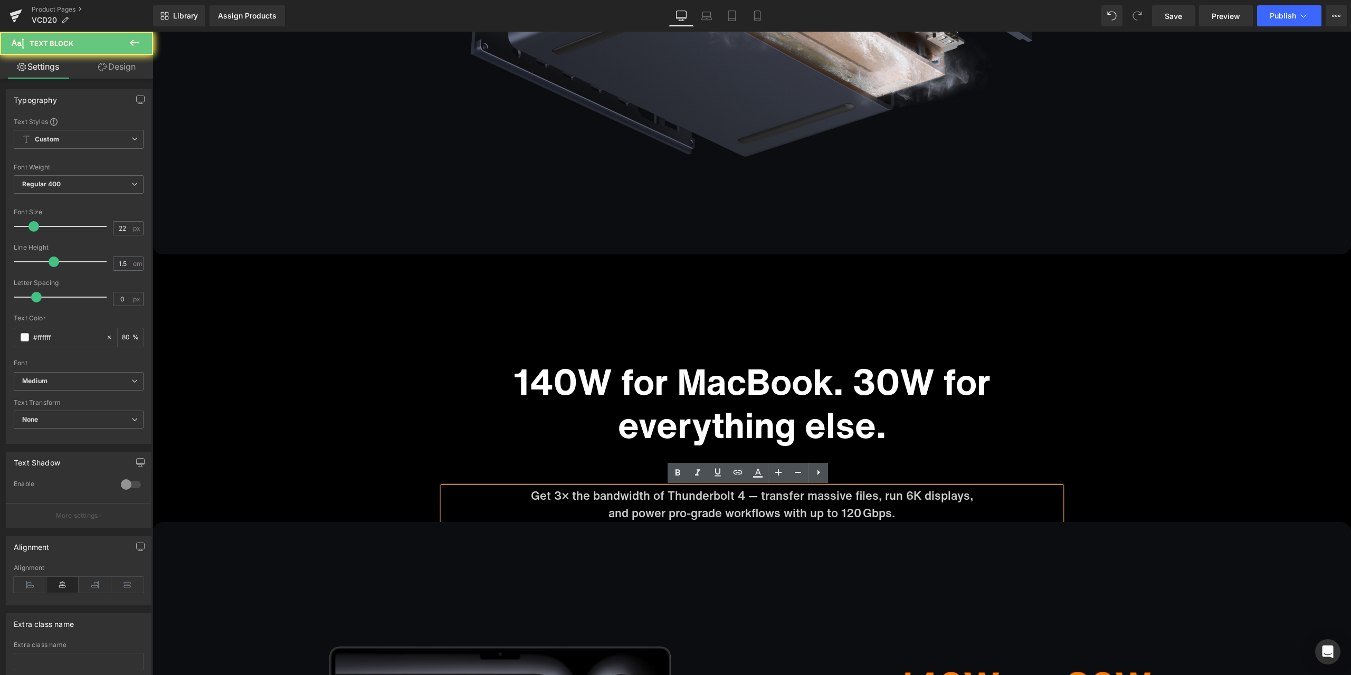
click at [615, 494] on p "Get 3× the bandwidth of Thunderbolt 4 — transfer massive files, run 6K displays," at bounding box center [751, 495] width 617 height 17
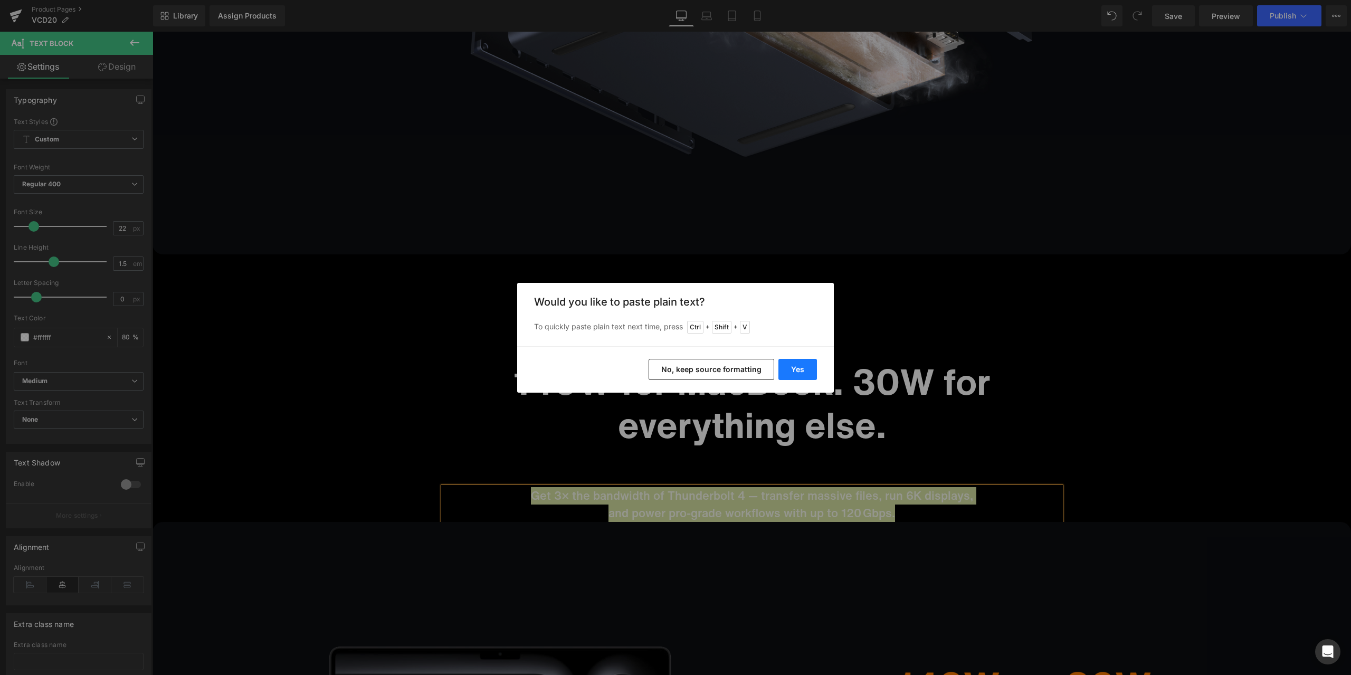
click at [792, 370] on button "Yes" at bounding box center [797, 369] width 39 height 21
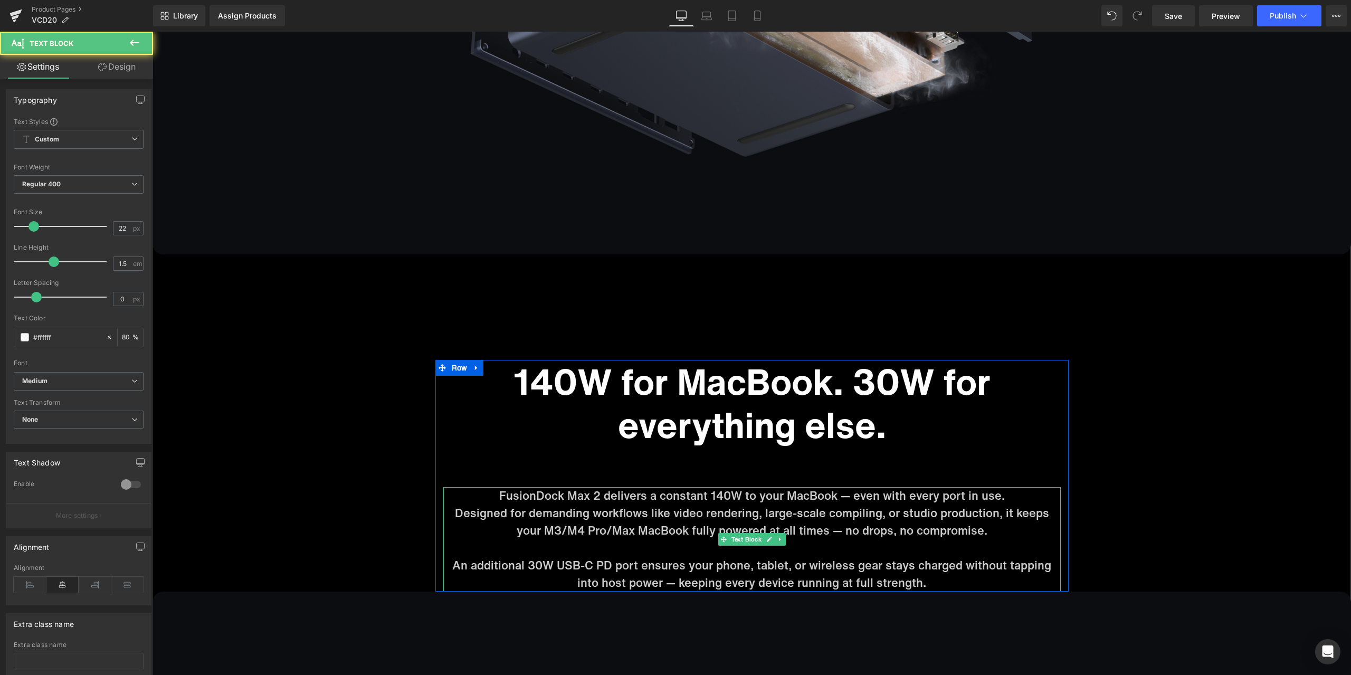
click at [454, 568] on p "An additional 30W USB-C PD port ensures your phone, tablet, or wireless gear st…" at bounding box center [751, 574] width 617 height 35
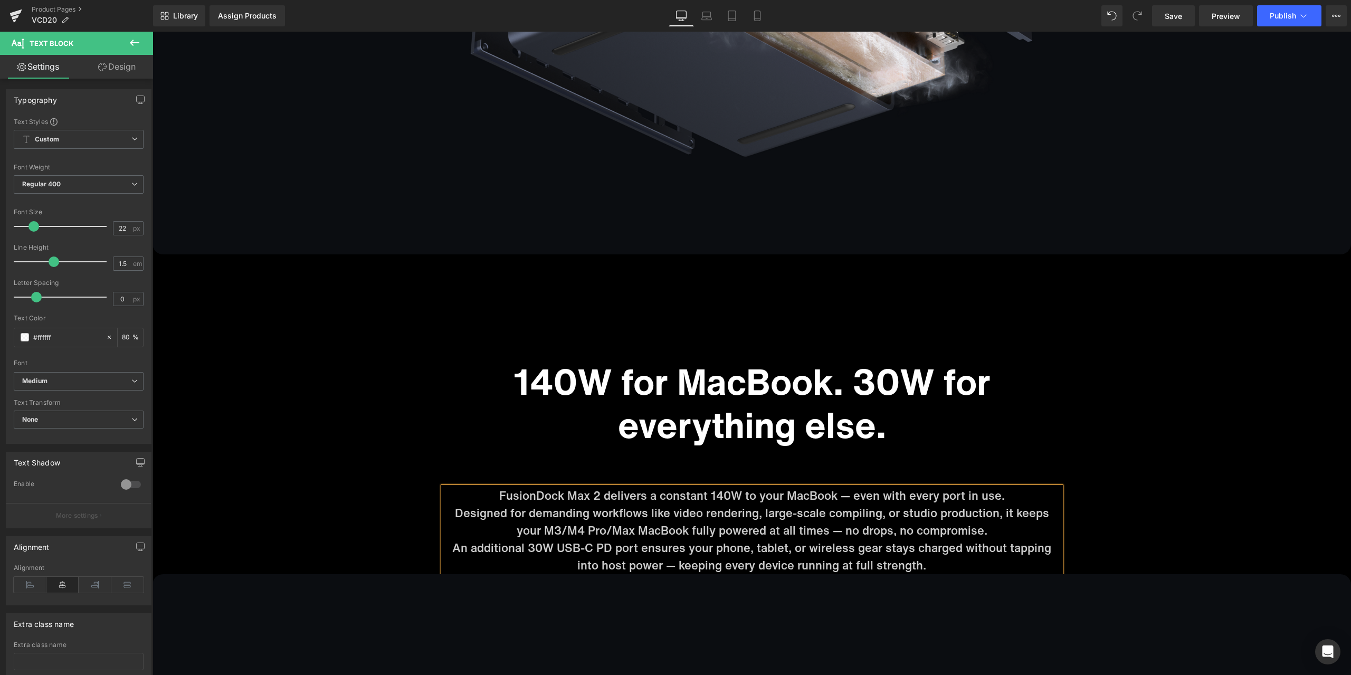
click at [577, 567] on span "An additional 30W USB-C PD port ensures your phone, tablet, or wireless gear st…" at bounding box center [751, 556] width 599 height 34
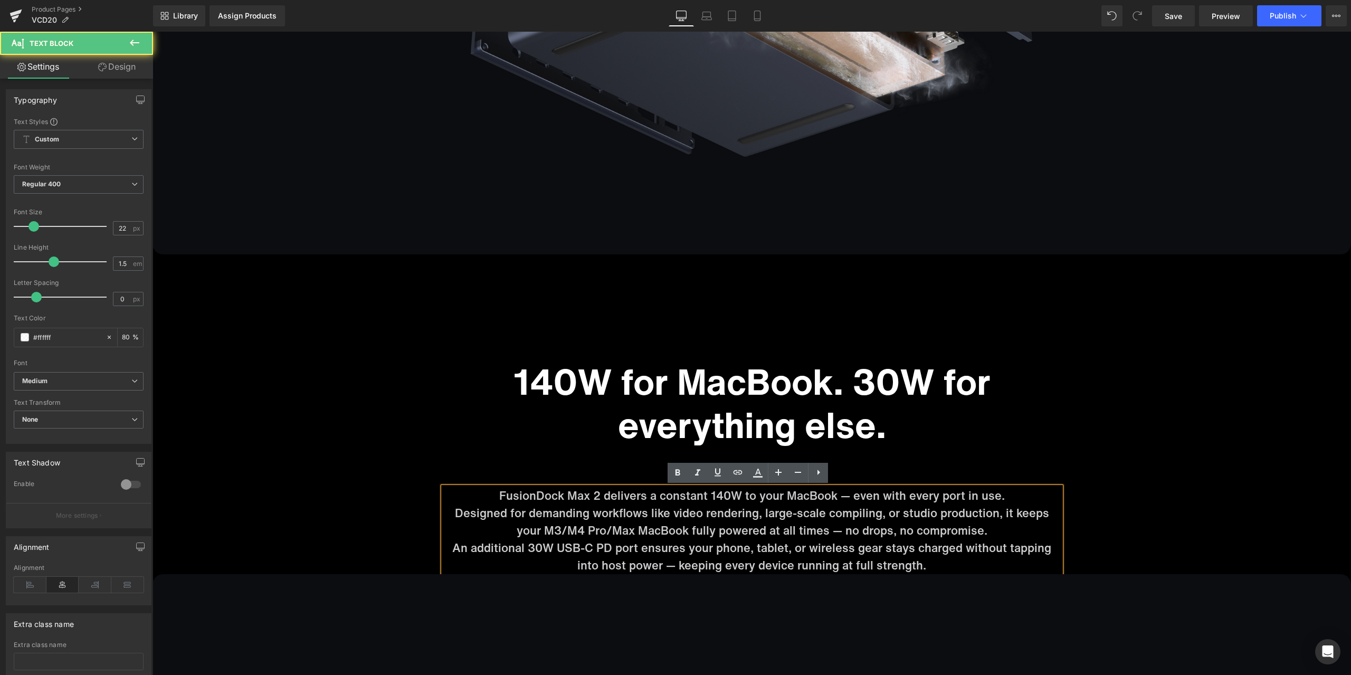
click at [574, 566] on p "An additional 30W USB-C PD port ensures your phone, tablet, or wireless gear st…" at bounding box center [751, 556] width 617 height 35
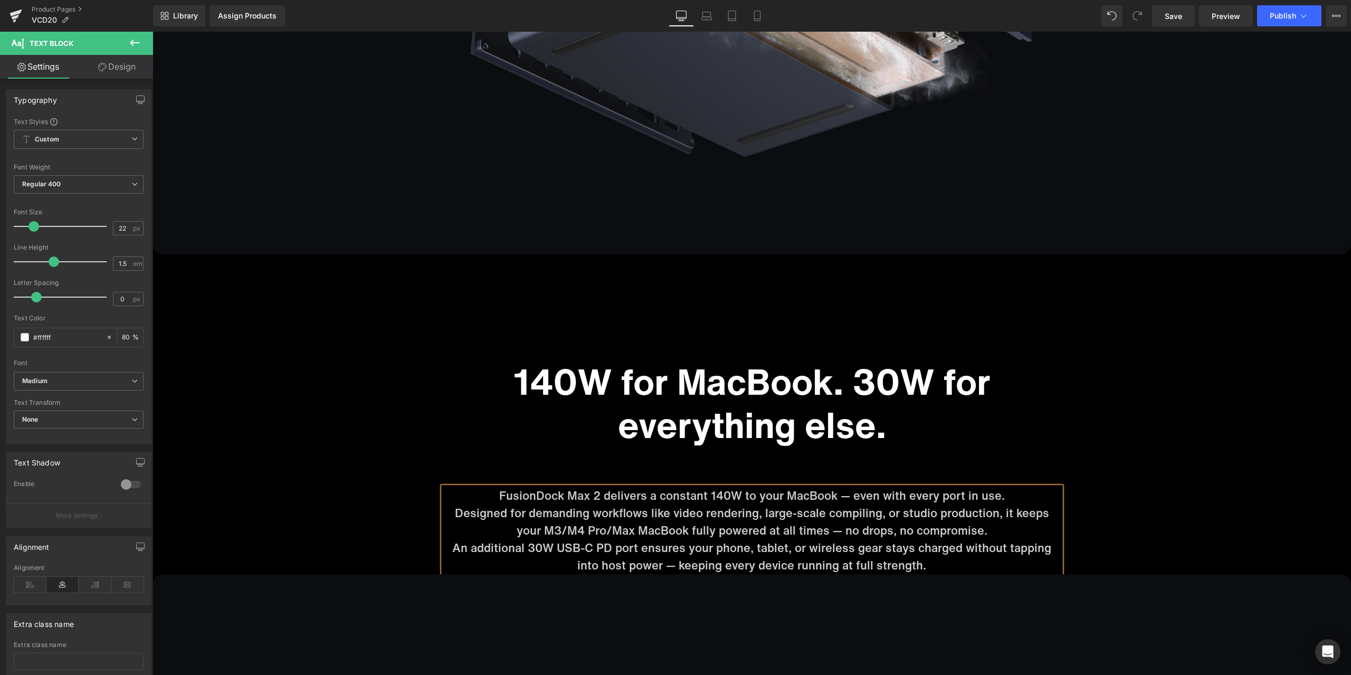
click at [514, 530] on p "Designed for demanding workflows like video rendering, large-scale compiling, o…" at bounding box center [751, 522] width 617 height 35
click at [452, 546] on span "An additional 30W USB-C PD port ensures your phone, tablet, or wireless gear st…" at bounding box center [751, 556] width 599 height 34
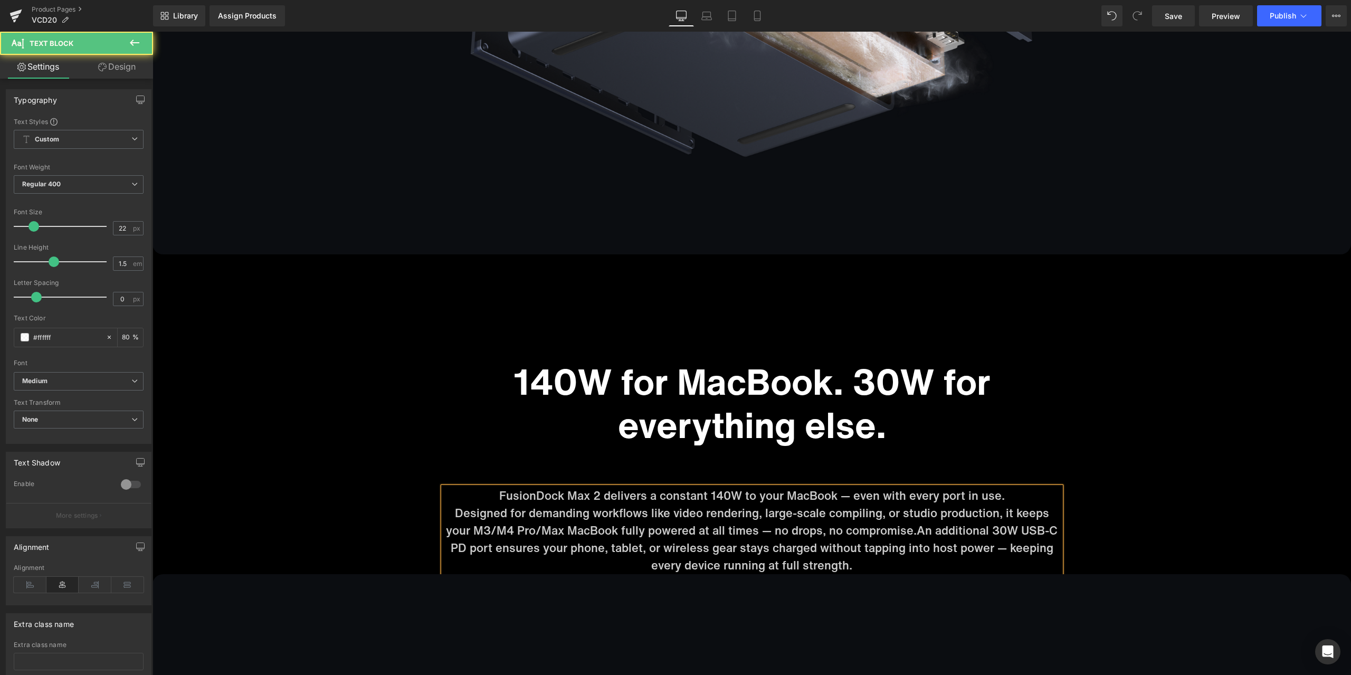
click at [497, 494] on p "FusionDock Max 2 delivers a constant 140W to your MacBook — even with every por…" at bounding box center [751, 495] width 617 height 17
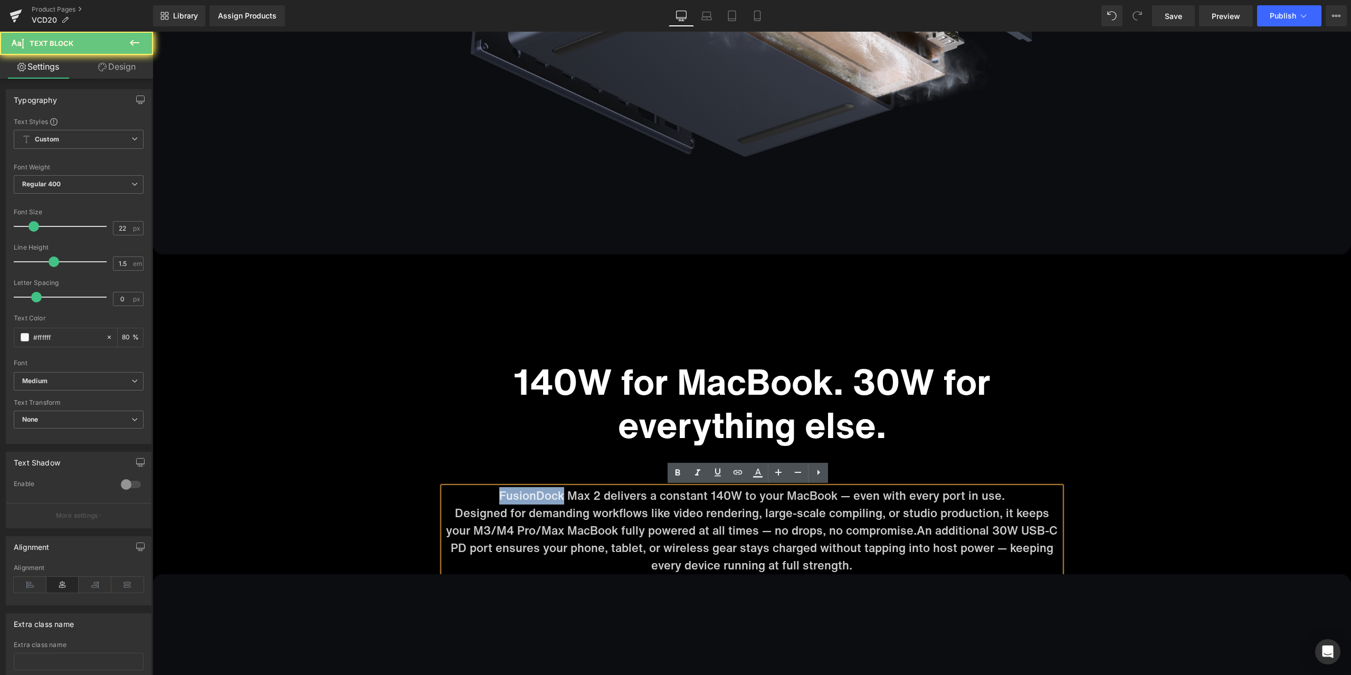
drag, startPoint x: 497, startPoint y: 494, endPoint x: 461, endPoint y: 494, distance: 35.9
click at [461, 494] on p "FusionDock Max 2 delivers a constant 140W to your MacBook — even with every por…" at bounding box center [751, 495] width 617 height 17
click at [482, 499] on p "FusionDock Max 2 delivers a constant 140W to your MacBook — even with every por…" at bounding box center [751, 495] width 617 height 17
drag, startPoint x: 494, startPoint y: 494, endPoint x: 434, endPoint y: 489, distance: 60.9
click at [435, 489] on div "140W for MacBook. 30W for everything else. Heading FusionDock Max 2 delivers a …" at bounding box center [751, 467] width 633 height 214
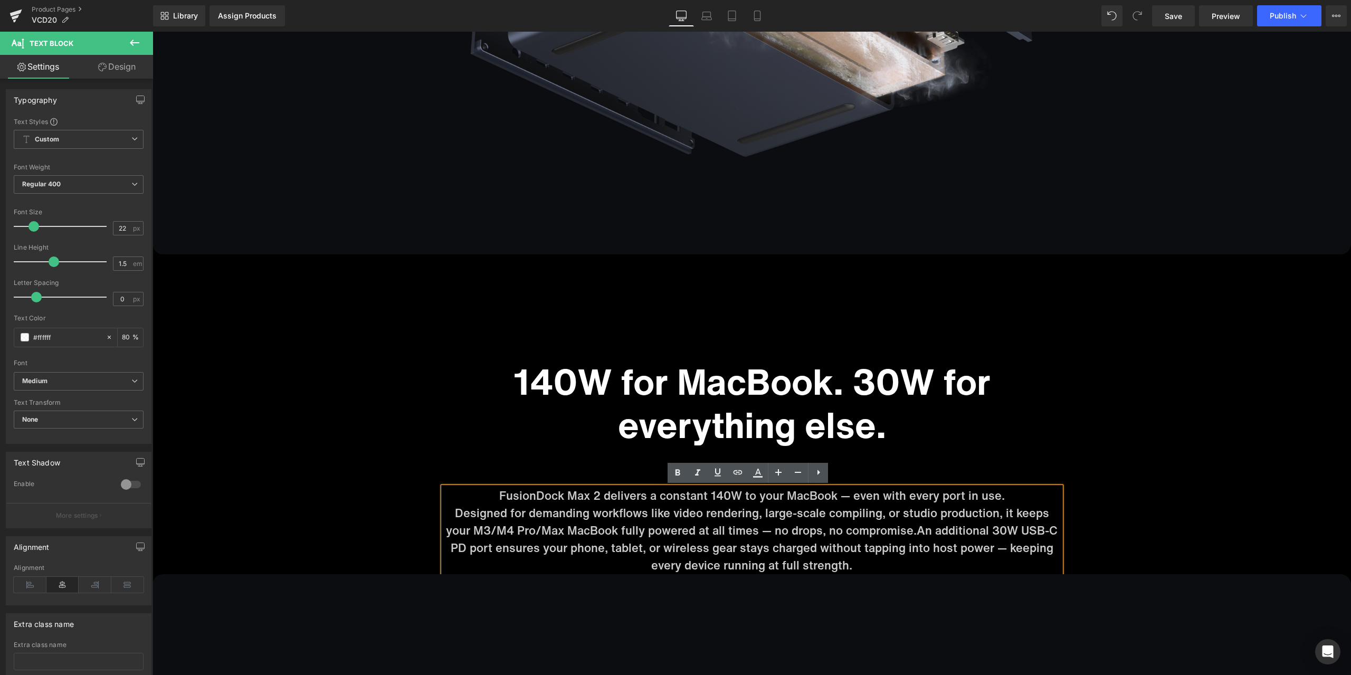
click at [495, 498] on p "FusionDock Max 2 delivers a constant 140W to your MacBook — even with every por…" at bounding box center [751, 495] width 617 height 17
click at [452, 511] on p "Designed for demanding workflows like video rendering, large-scale compiling, o…" at bounding box center [751, 540] width 617 height 70
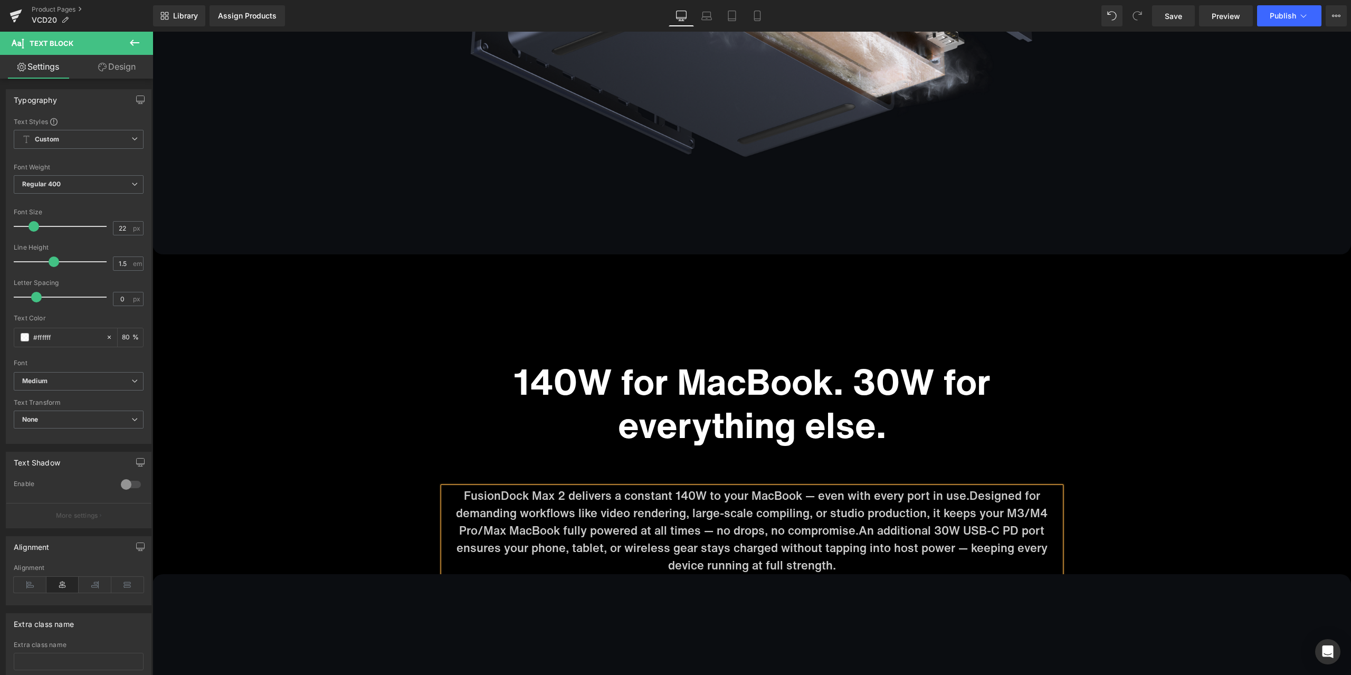
click at [870, 548] on span "An additional 30W USB-C PD port ensures your phone, tablet, or wireless gear st…" at bounding box center [751, 548] width 591 height 52
click at [890, 553] on span "An additional 30W USB-C PD port ensures your phone, tablet, or wireless gear st…" at bounding box center [751, 548] width 591 height 52
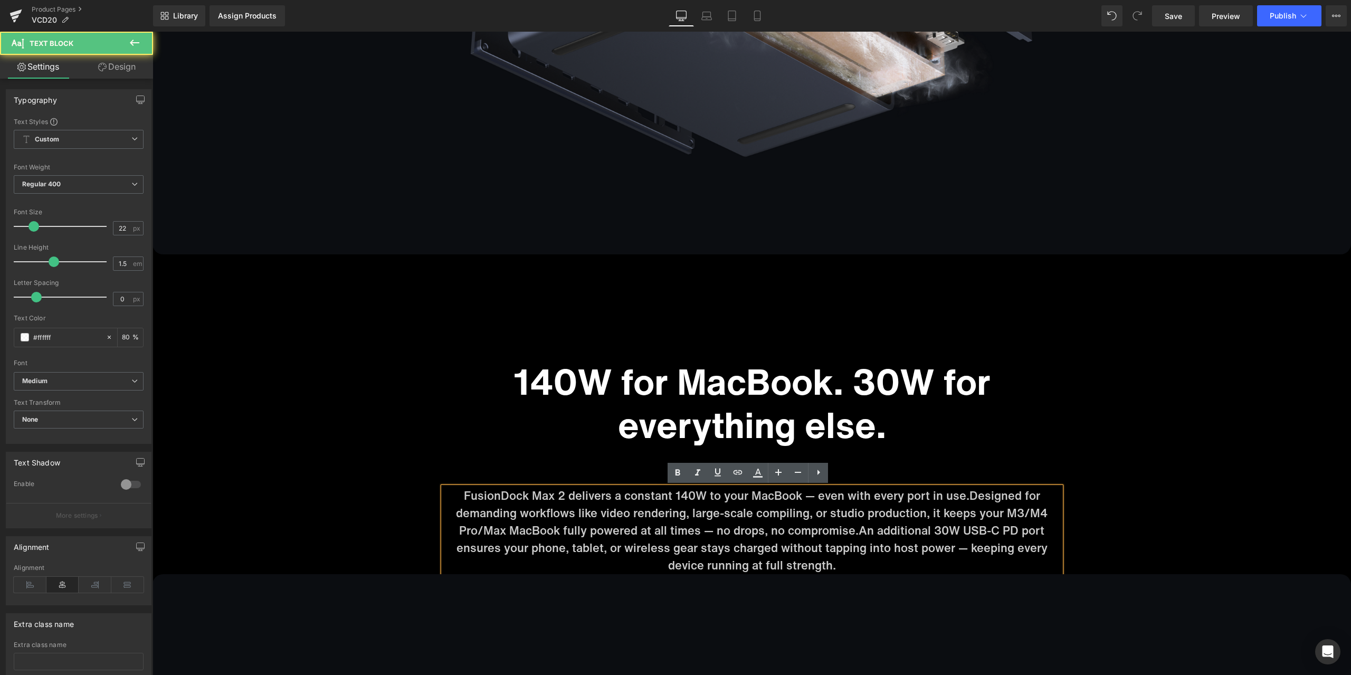
click at [798, 559] on span "An additional 30W USB-C PD port ensures your phone, tablet, or wireless gear st…" at bounding box center [751, 548] width 591 height 52
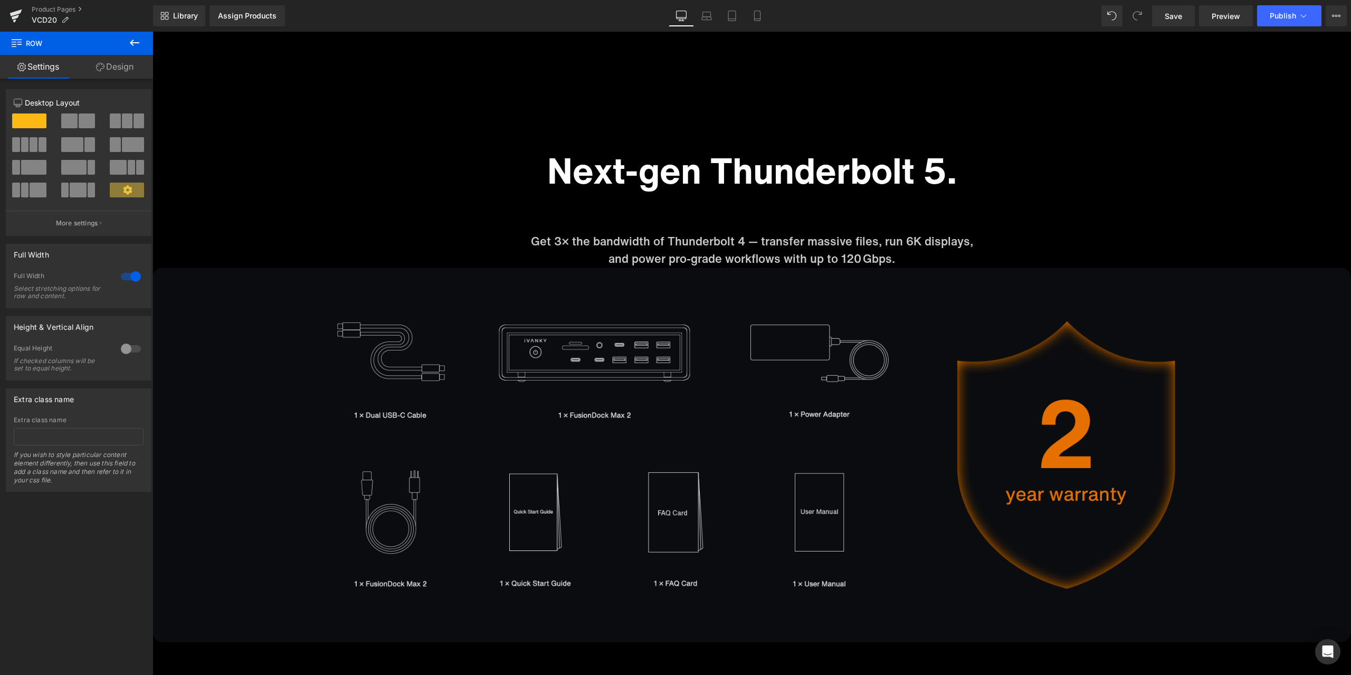
scroll to position [8022, 0]
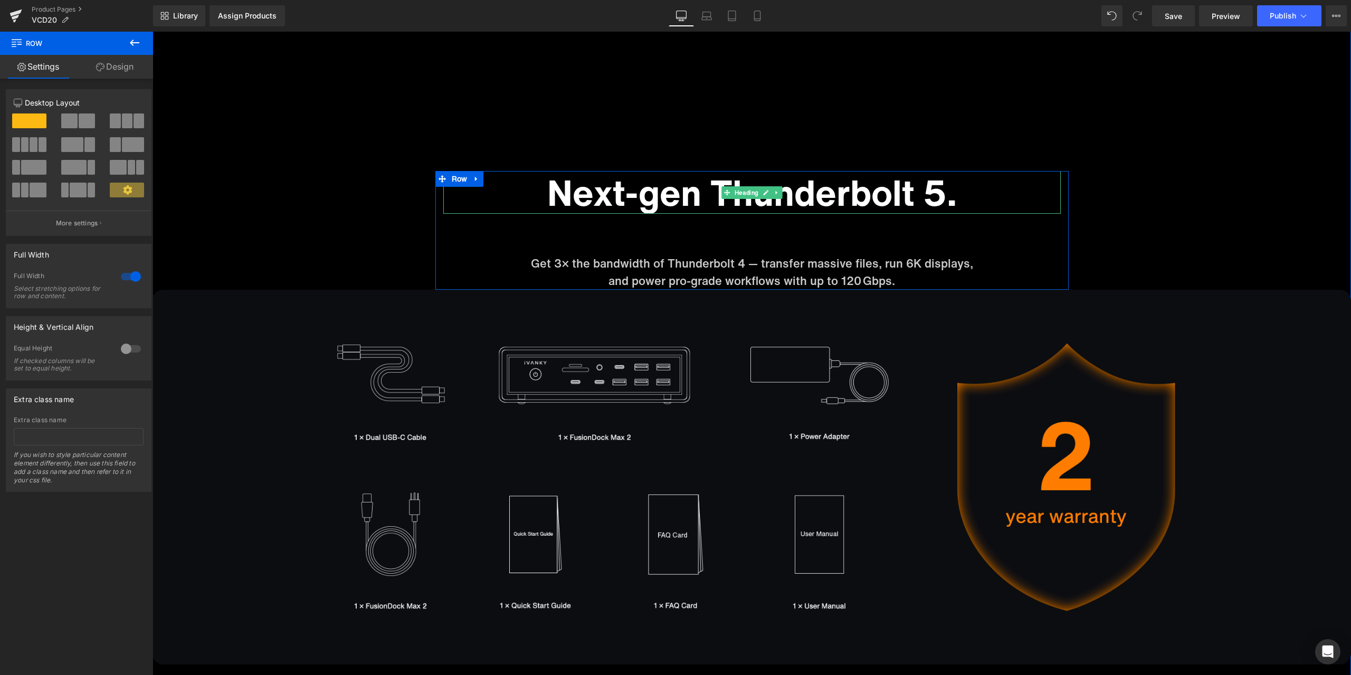
click at [644, 193] on h1 "Next-gen Thunderbolt 5." at bounding box center [751, 192] width 617 height 43
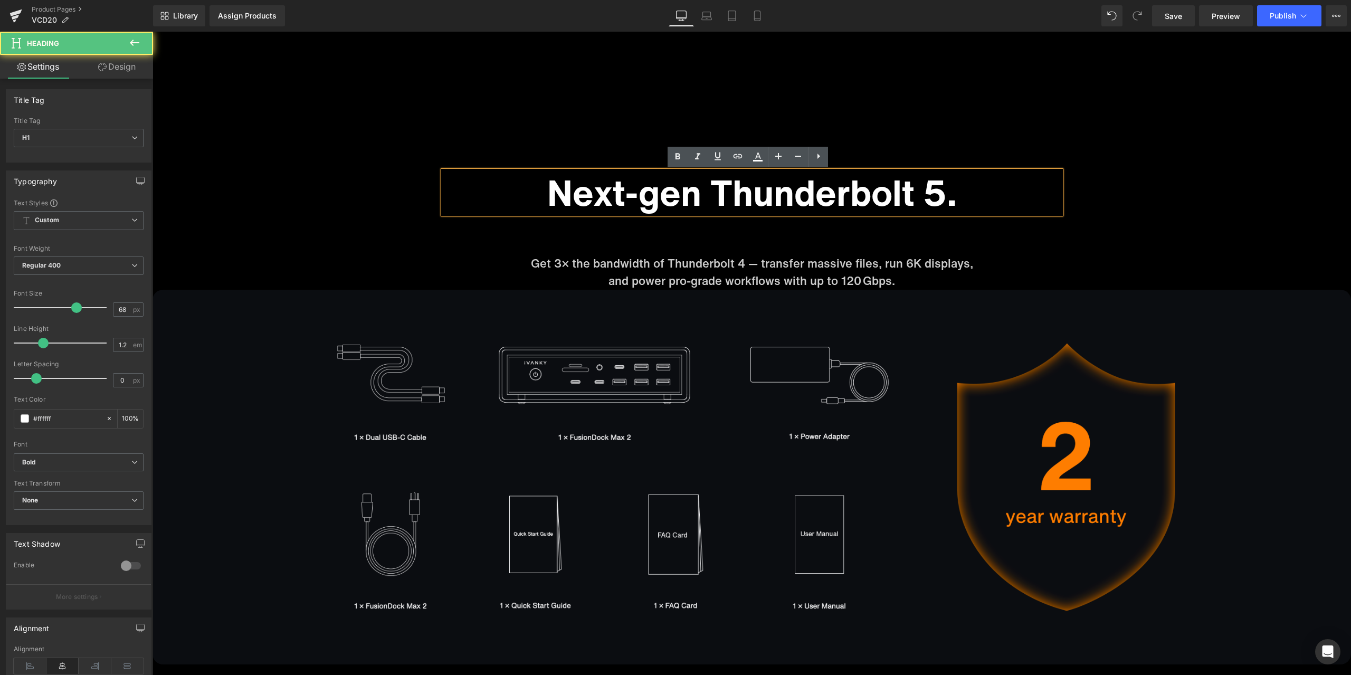
click at [632, 194] on h1 "Next-gen Thunderbolt 5." at bounding box center [751, 192] width 617 height 43
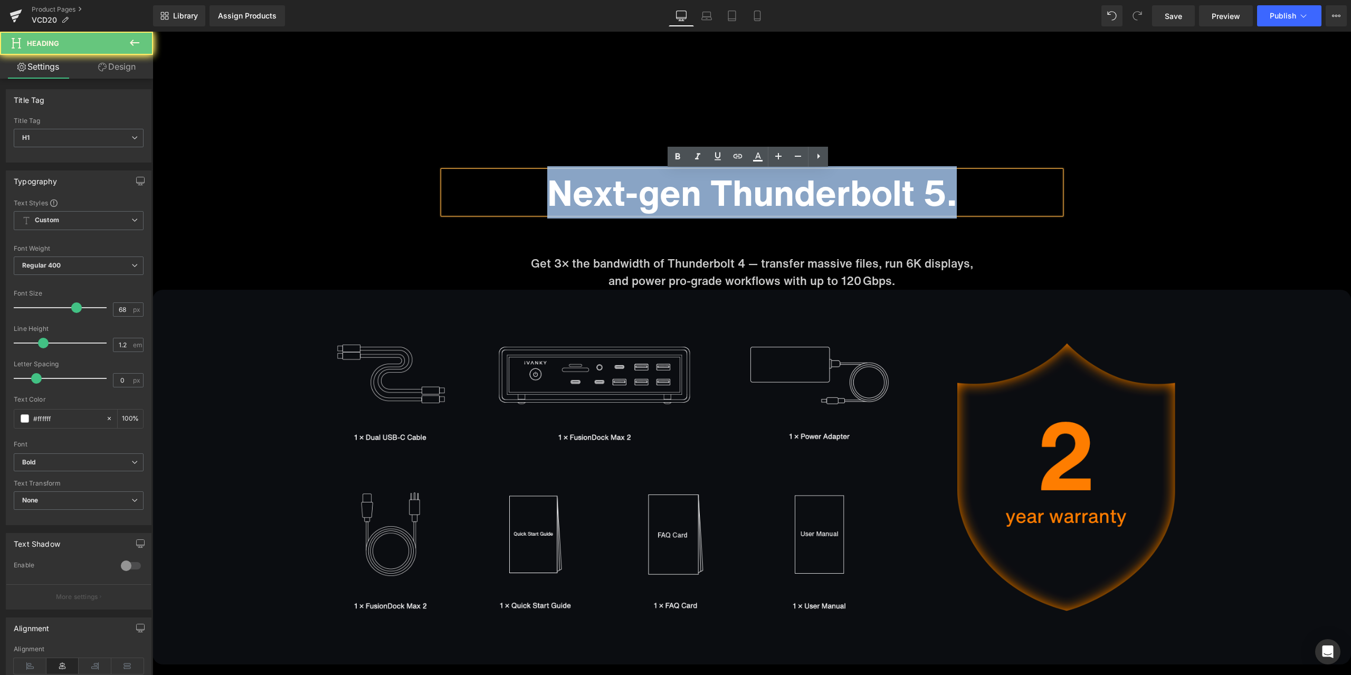
paste div
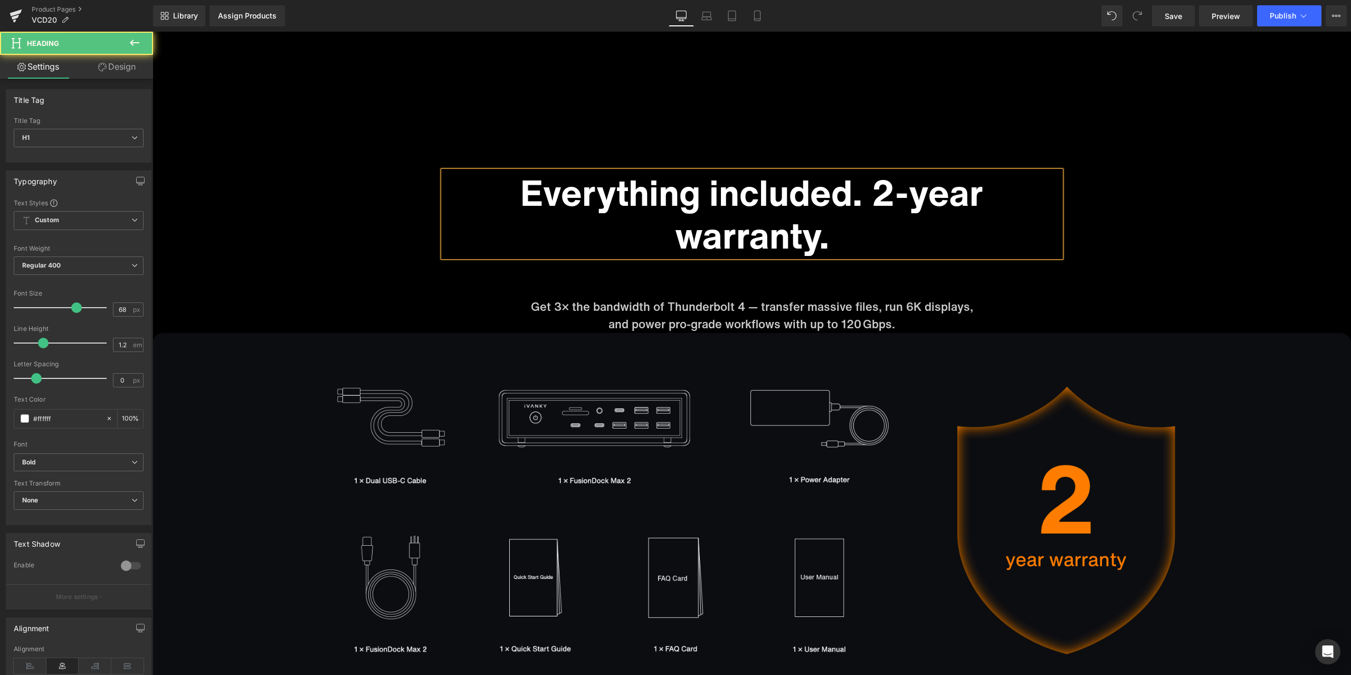
click at [877, 202] on h1 "Everything included. 2-year warranty." at bounding box center [751, 214] width 617 height 86
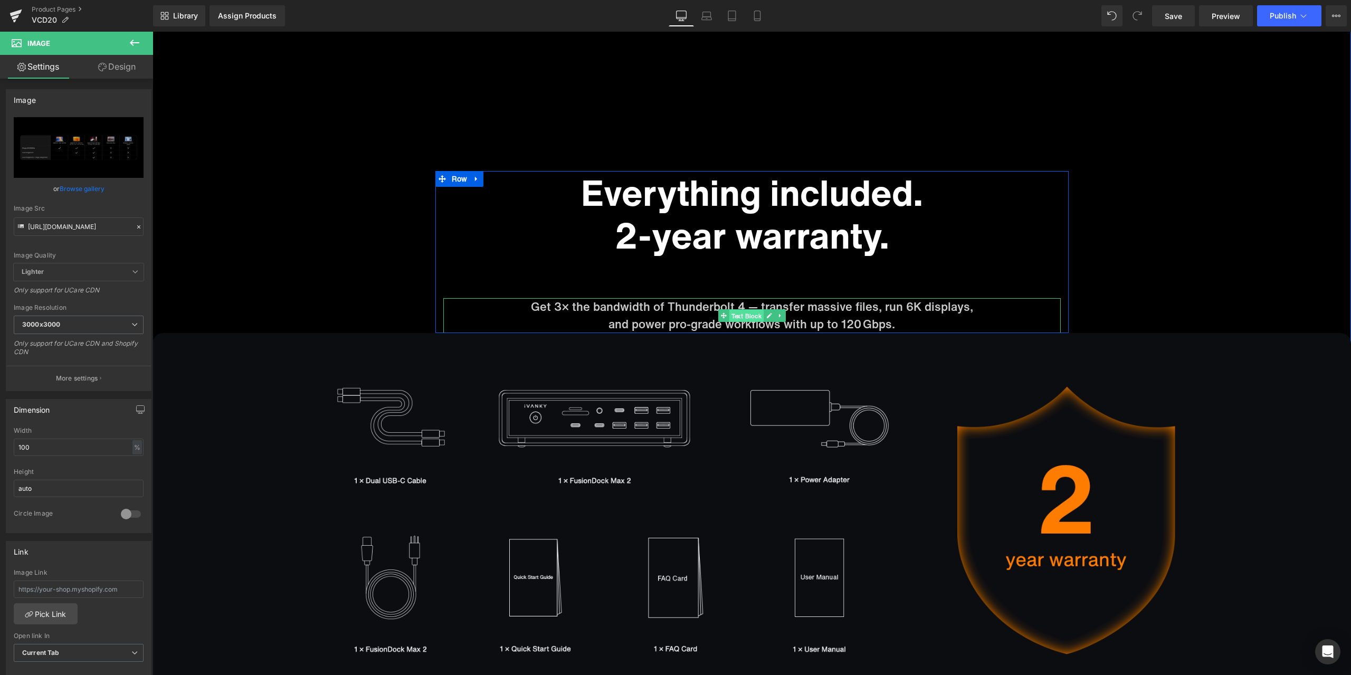
click at [737, 313] on span "Text Block" at bounding box center [746, 316] width 35 height 13
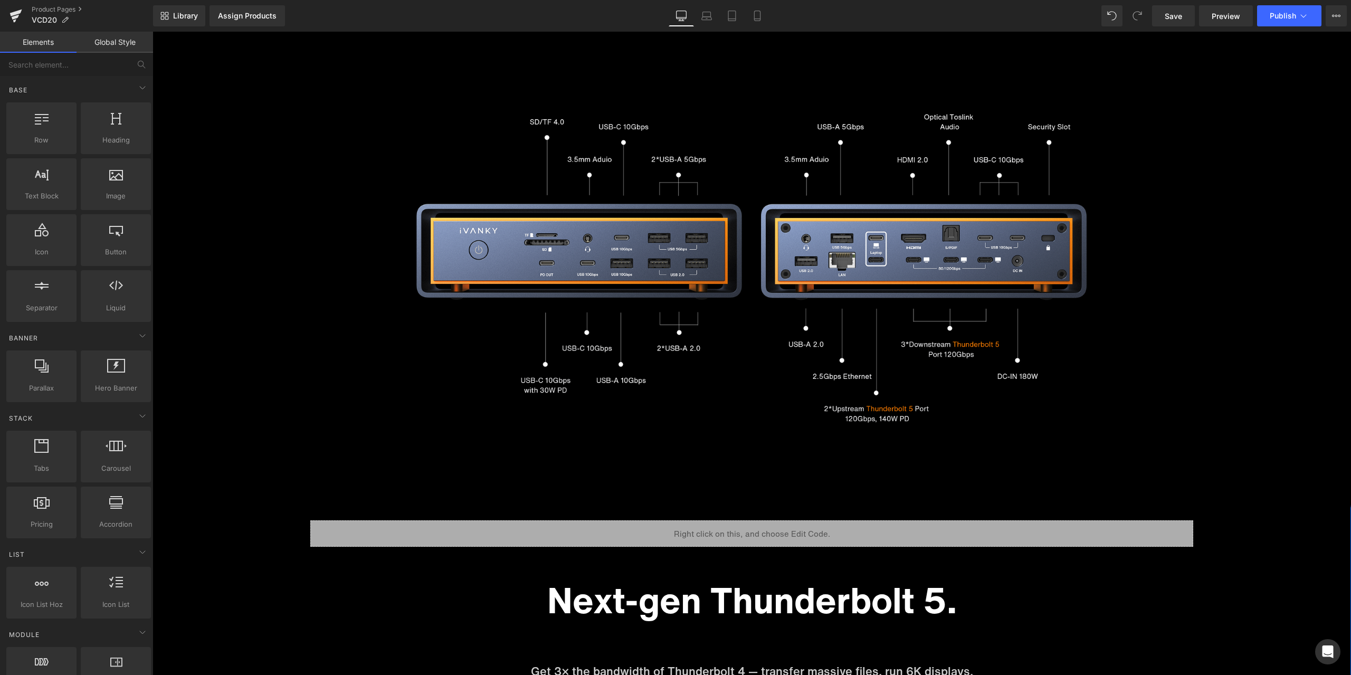
scroll to position [3077, 0]
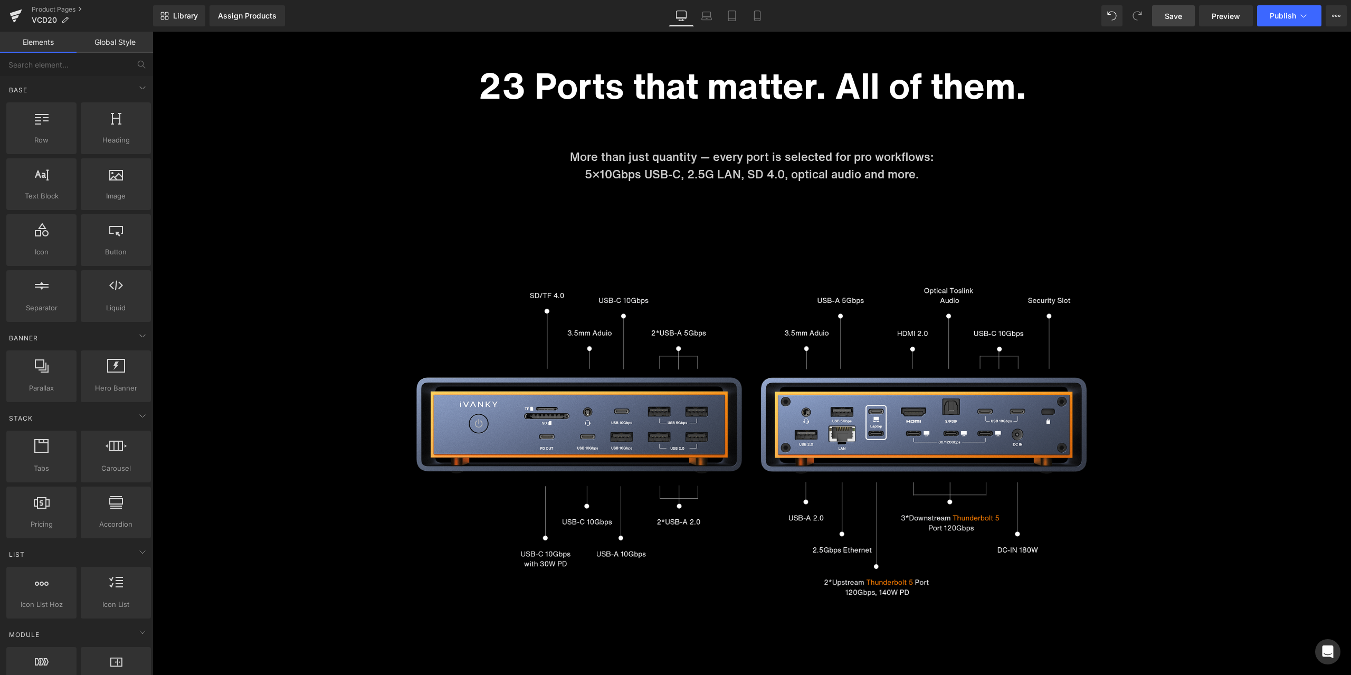
drag, startPoint x: 1181, startPoint y: 17, endPoint x: 1053, endPoint y: 566, distance: 564.0
click at [1181, 17] on span "Save" at bounding box center [1173, 16] width 17 height 11
click at [1213, 13] on span "Preview" at bounding box center [1226, 16] width 28 height 11
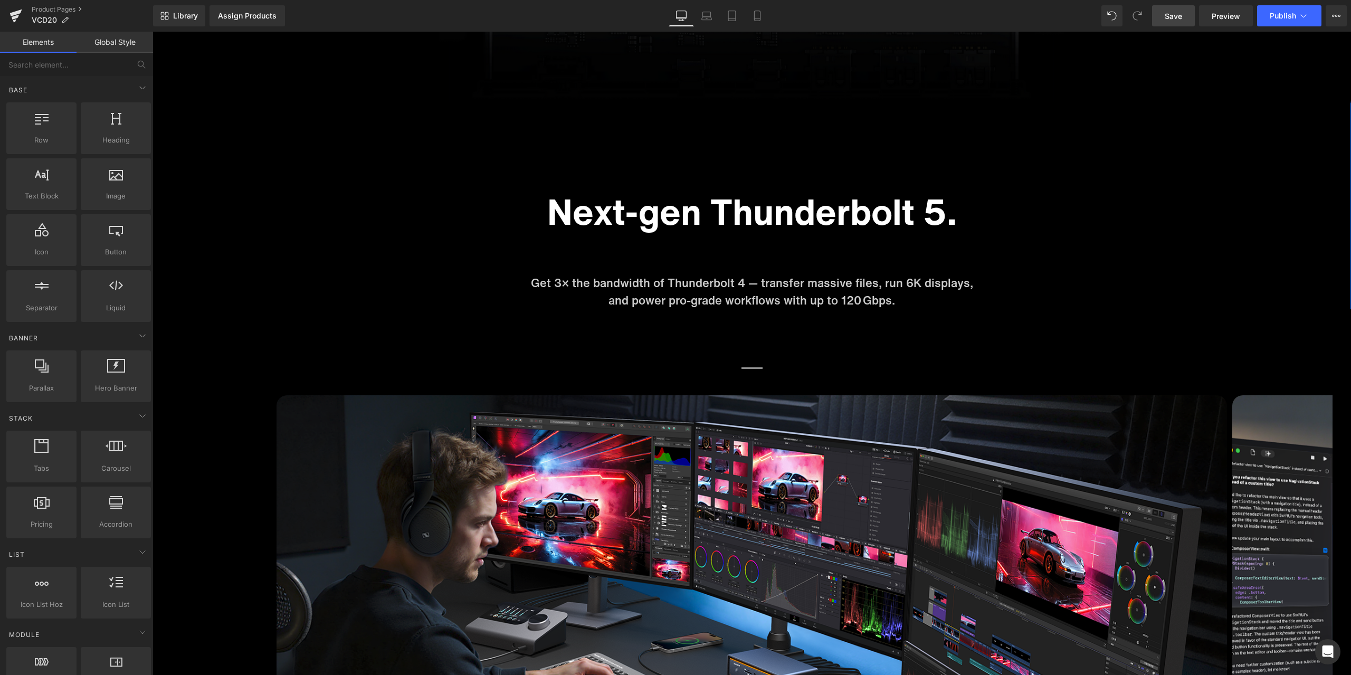
scroll to position [4343, 0]
click at [748, 365] on span "Text Block" at bounding box center [751, 353] width 21 height 26
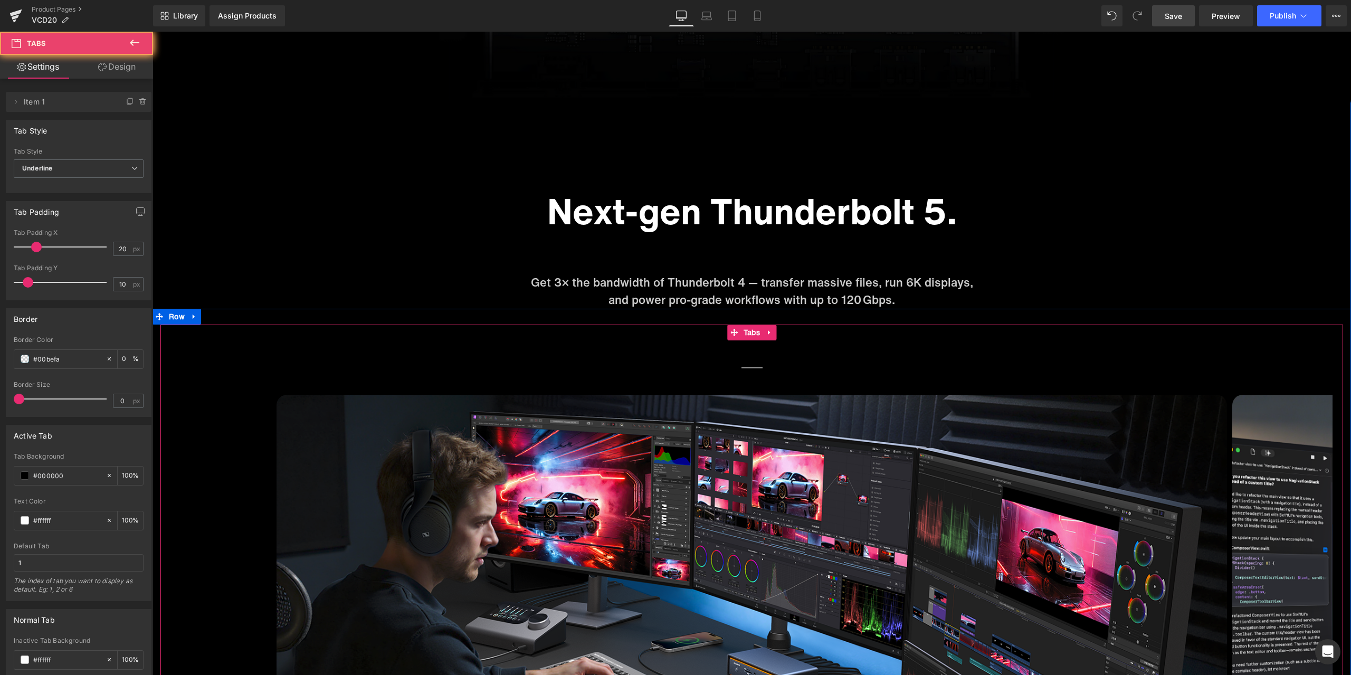
click at [755, 352] on span "Text Block" at bounding box center [751, 353] width 21 height 26
click at [749, 338] on span "Tabs" at bounding box center [752, 333] width 22 height 16
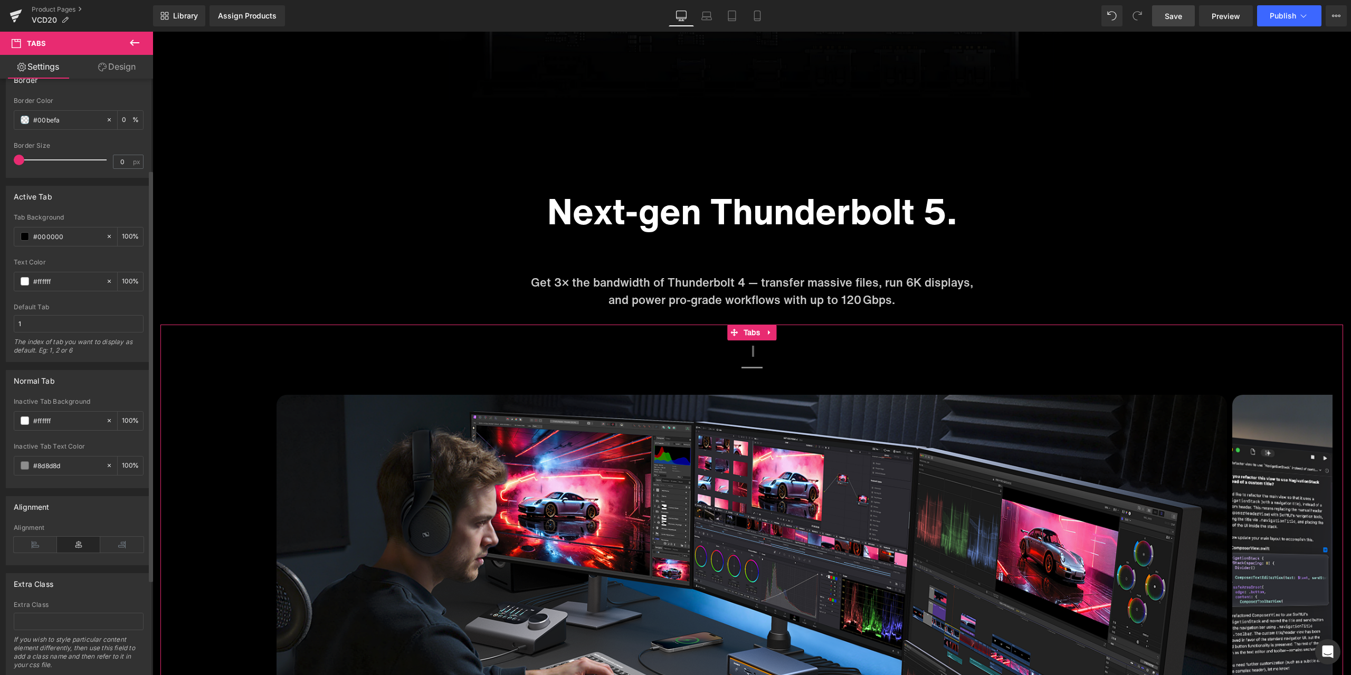
scroll to position [264, 0]
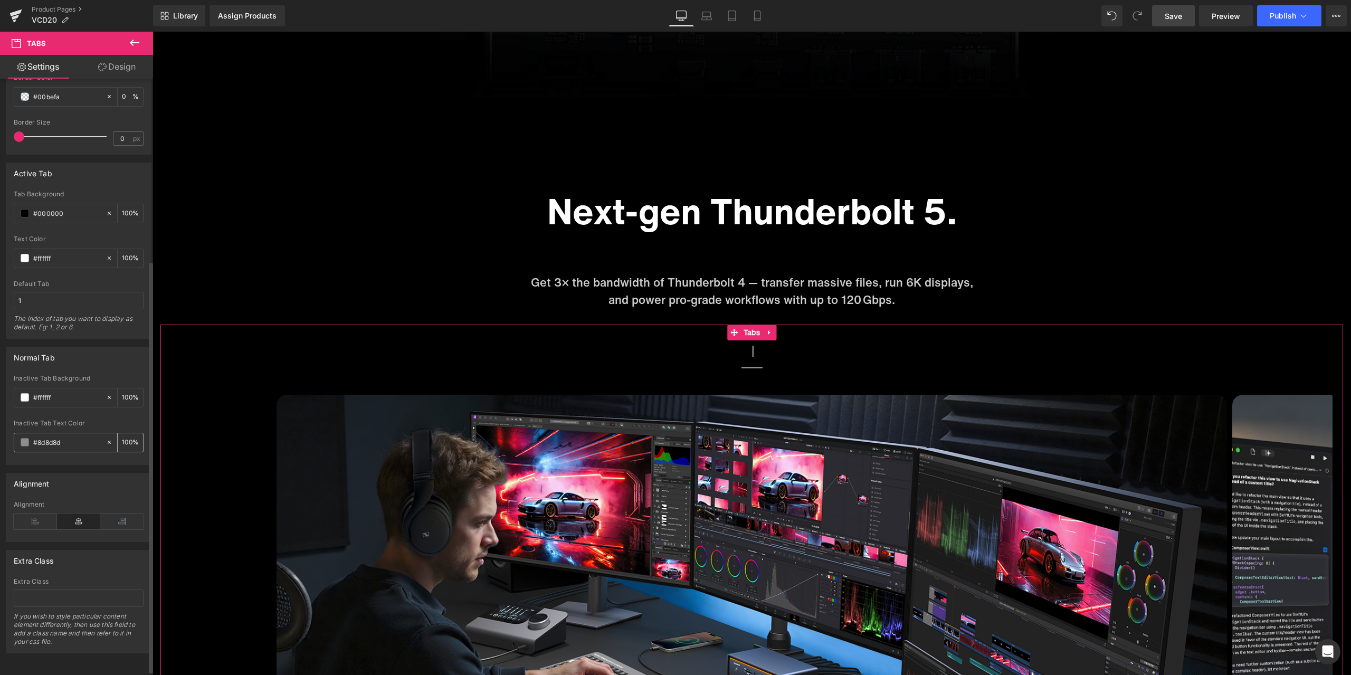
click at [126, 440] on input "100" at bounding box center [127, 442] width 11 height 12
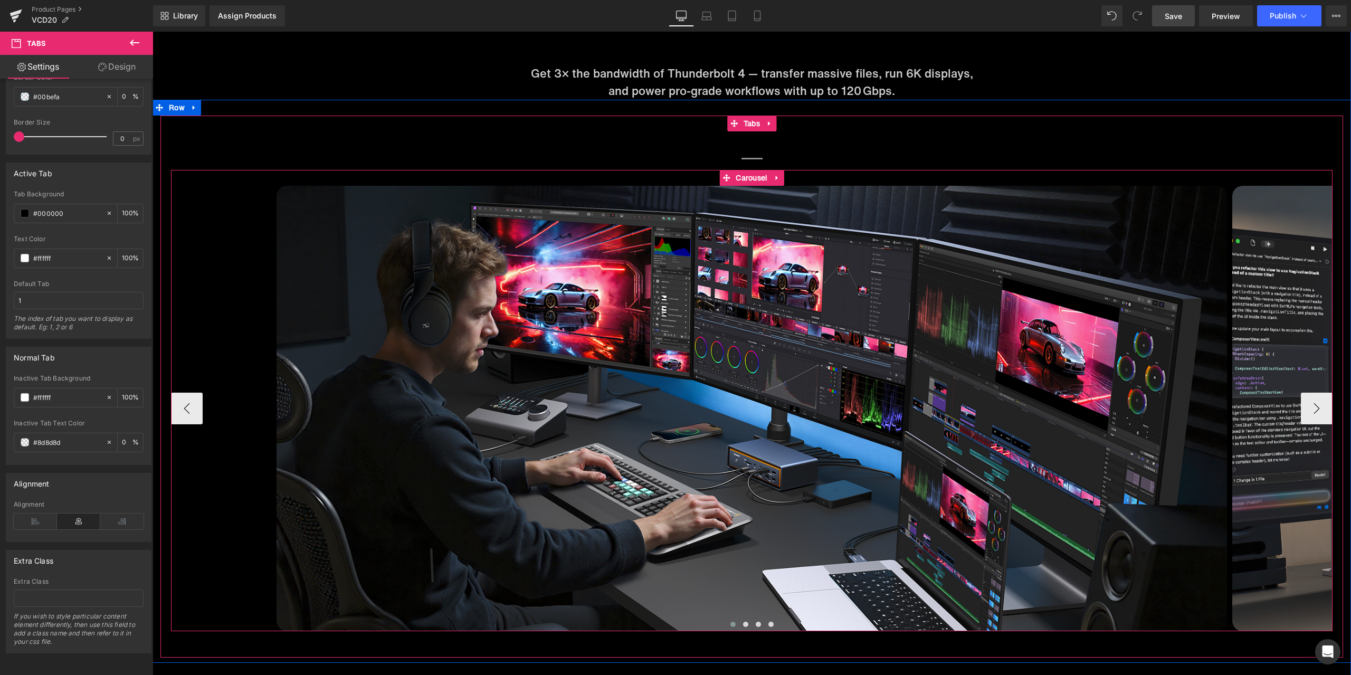
scroll to position [4554, 0]
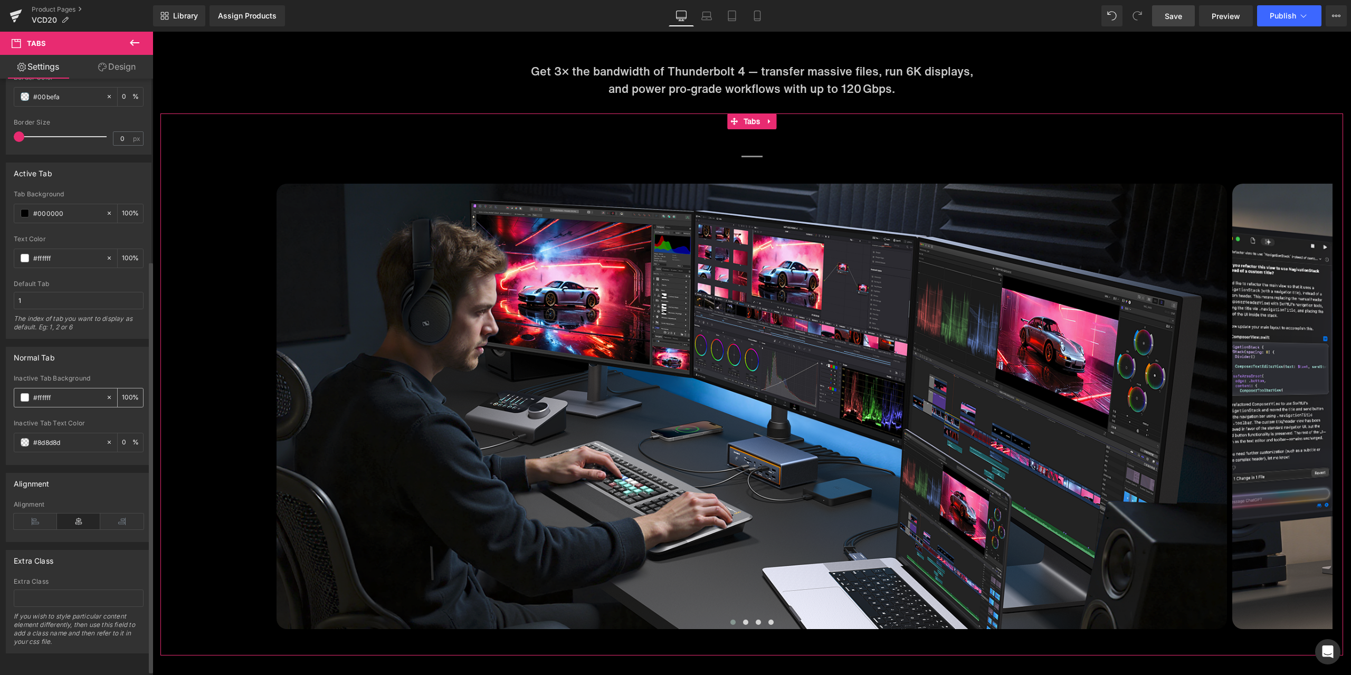
type input "0"
click at [122, 392] on input "100" at bounding box center [127, 398] width 11 height 12
drag, startPoint x: 123, startPoint y: 394, endPoint x: 112, endPoint y: 393, distance: 11.2
click at [112, 393] on div "0 %" at bounding box center [124, 397] width 37 height 18
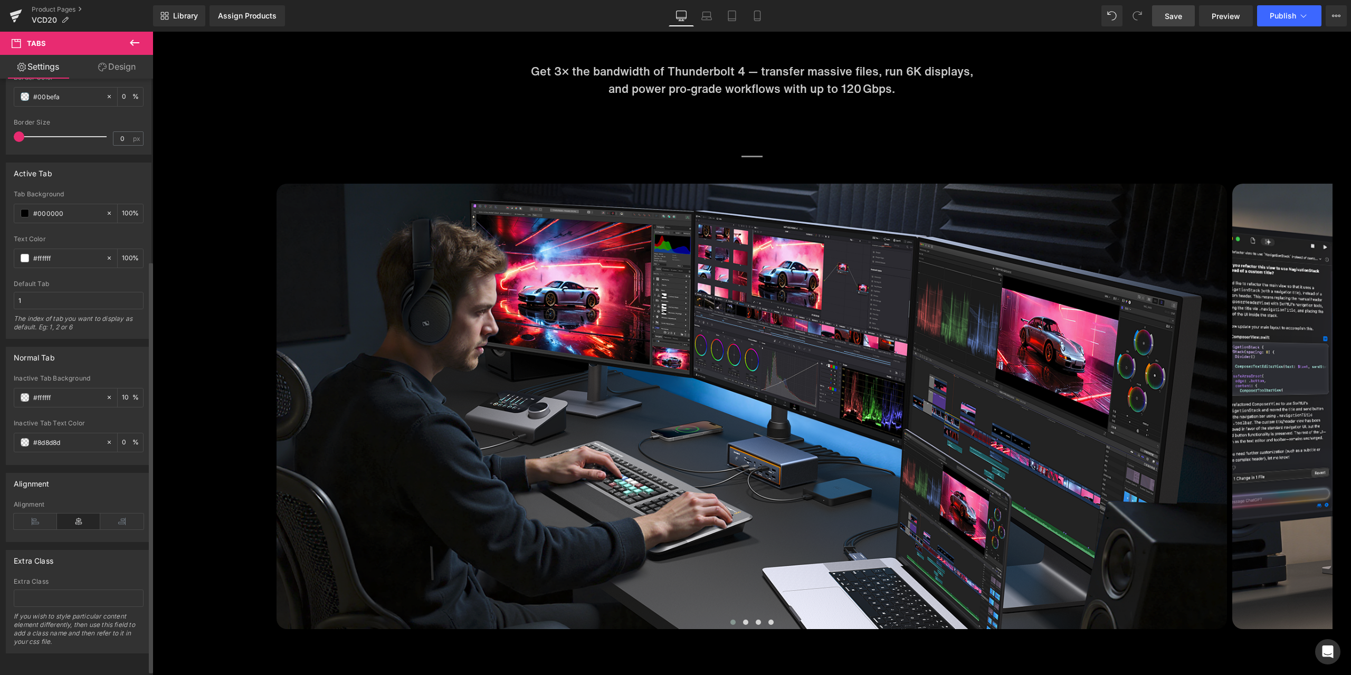
type input "100"
click at [125, 439] on input "0" at bounding box center [127, 442] width 11 height 12
drag, startPoint x: 125, startPoint y: 441, endPoint x: 110, endPoint y: 438, distance: 14.5
click at [110, 438] on div "0 %" at bounding box center [124, 442] width 37 height 18
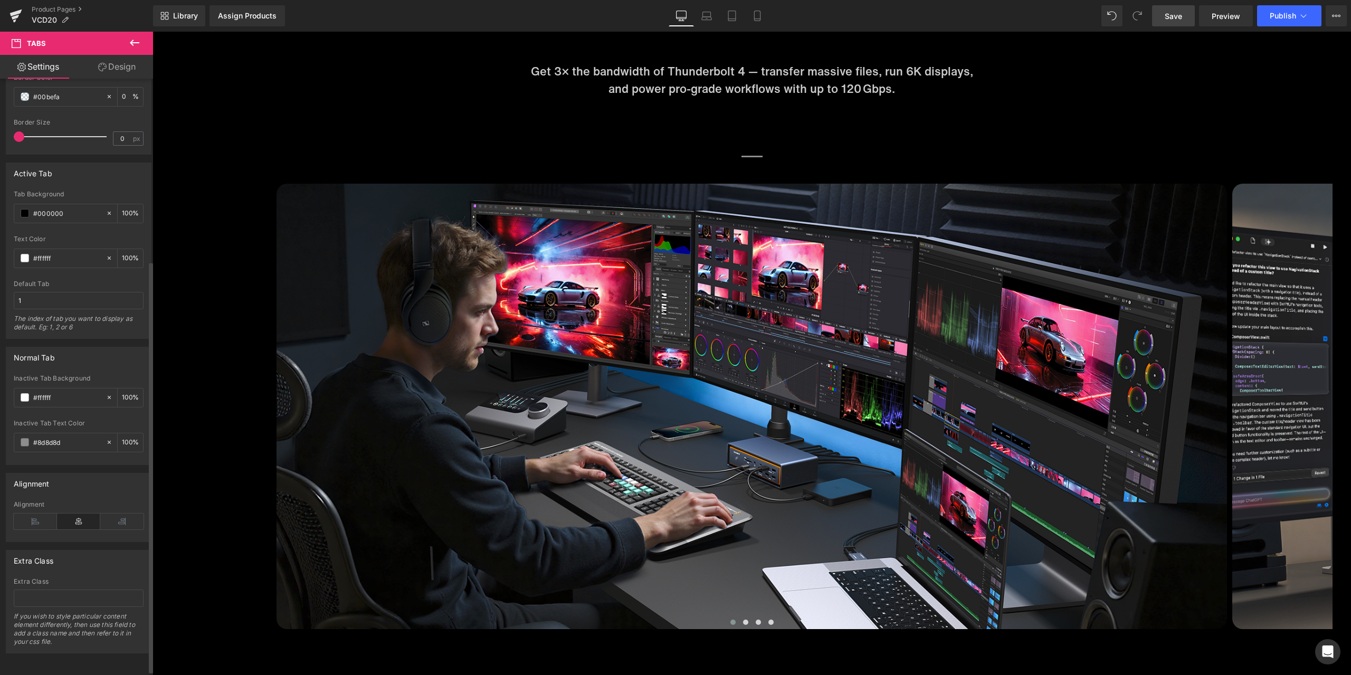
type input "100"
click at [131, 415] on div at bounding box center [79, 416] width 130 height 7
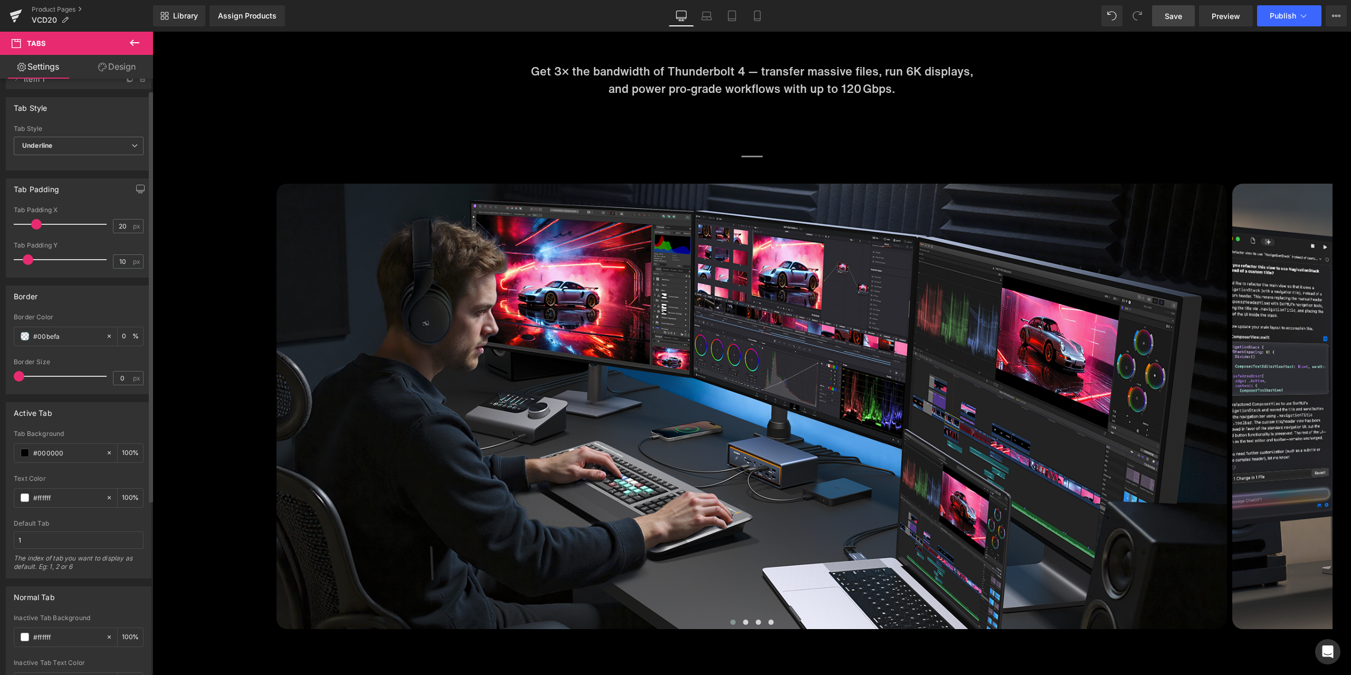
scroll to position [0, 0]
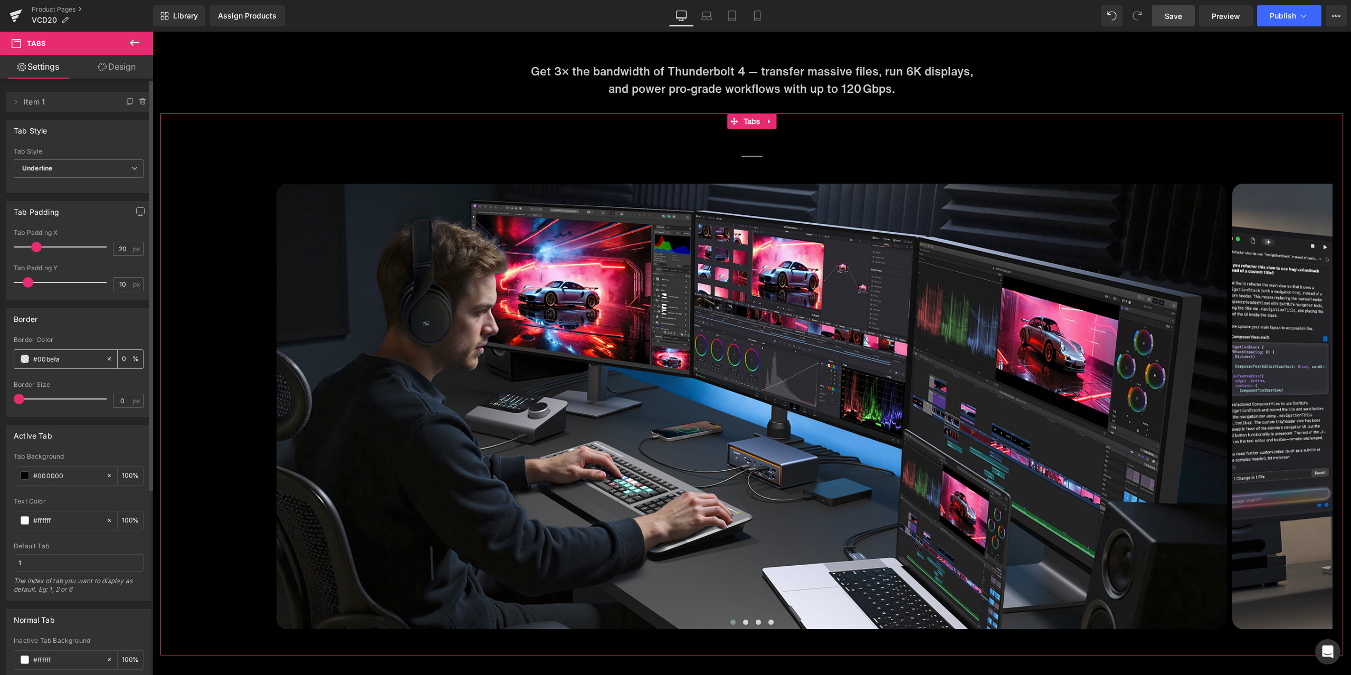
click at [122, 360] on input "0" at bounding box center [127, 359] width 11 height 12
drag, startPoint x: 122, startPoint y: 359, endPoint x: 109, endPoint y: 358, distance: 12.7
click at [109, 358] on div "0 %" at bounding box center [124, 359] width 37 height 18
type input "100"
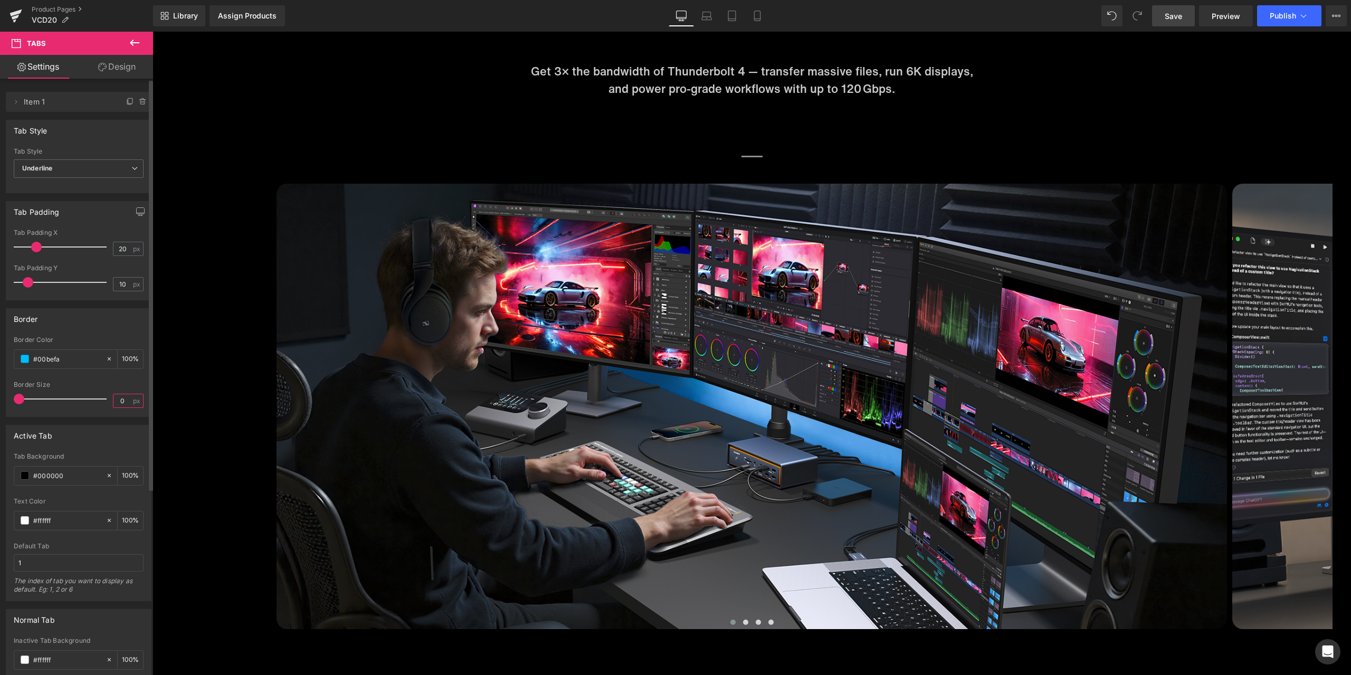
drag, startPoint x: 125, startPoint y: 401, endPoint x: 104, endPoint y: 399, distance: 20.6
click at [104, 399] on div "Border Size 0 px" at bounding box center [79, 398] width 130 height 35
type input "1"
click at [122, 383] on div "Border Size" at bounding box center [79, 384] width 130 height 7
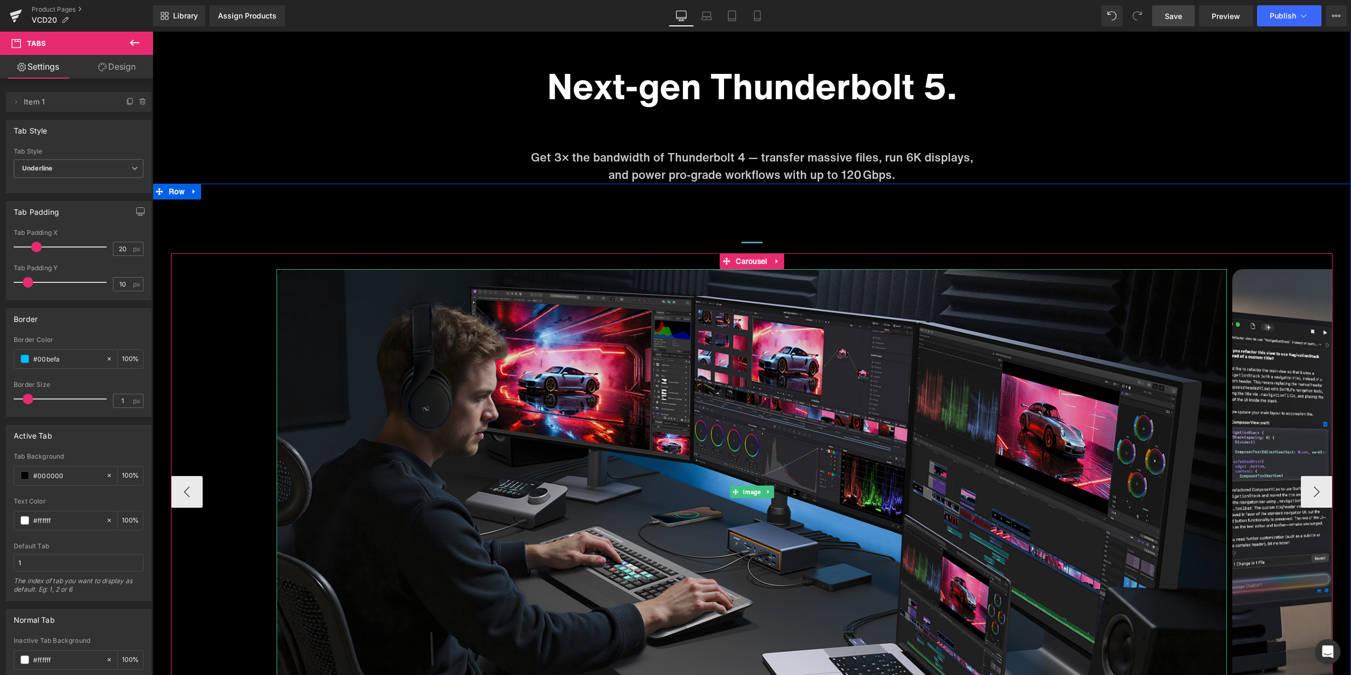
scroll to position [4396, 0]
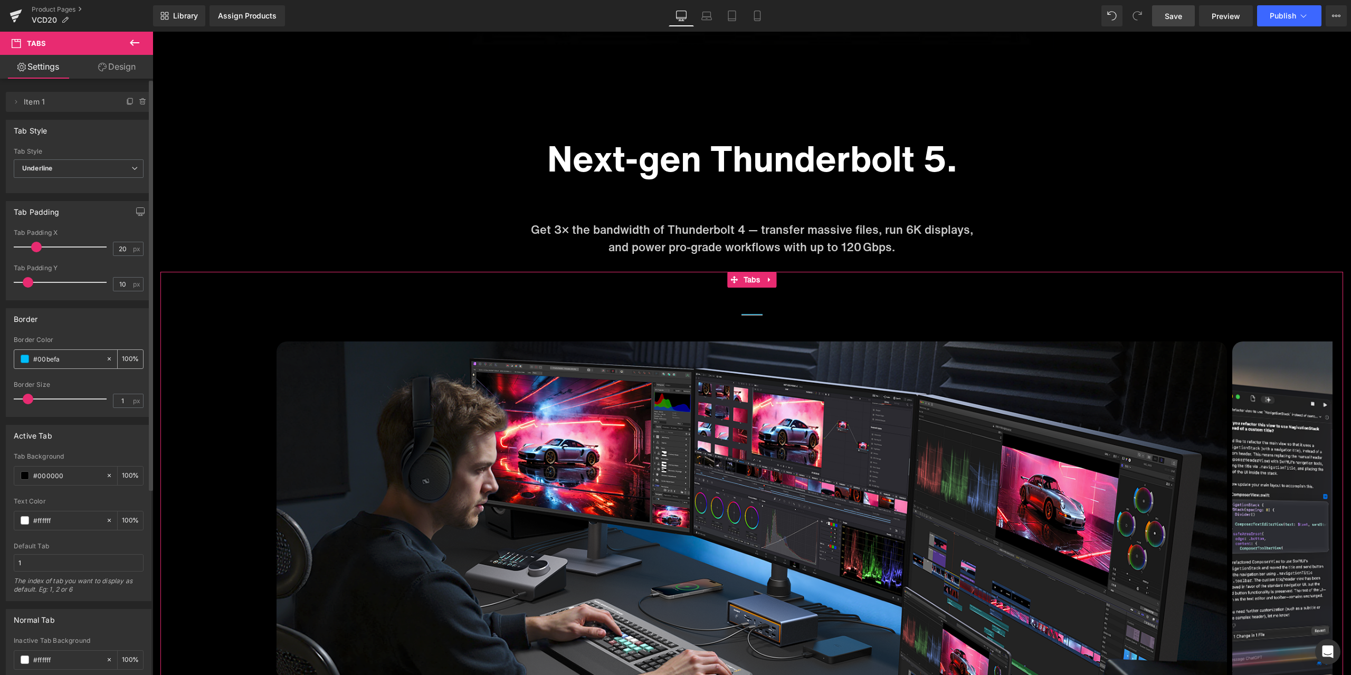
click at [122, 355] on input "100" at bounding box center [127, 359] width 11 height 12
type input "0"
click at [120, 322] on div "Border" at bounding box center [78, 319] width 145 height 20
drag, startPoint x: 124, startPoint y: 398, endPoint x: 84, endPoint y: 403, distance: 40.4
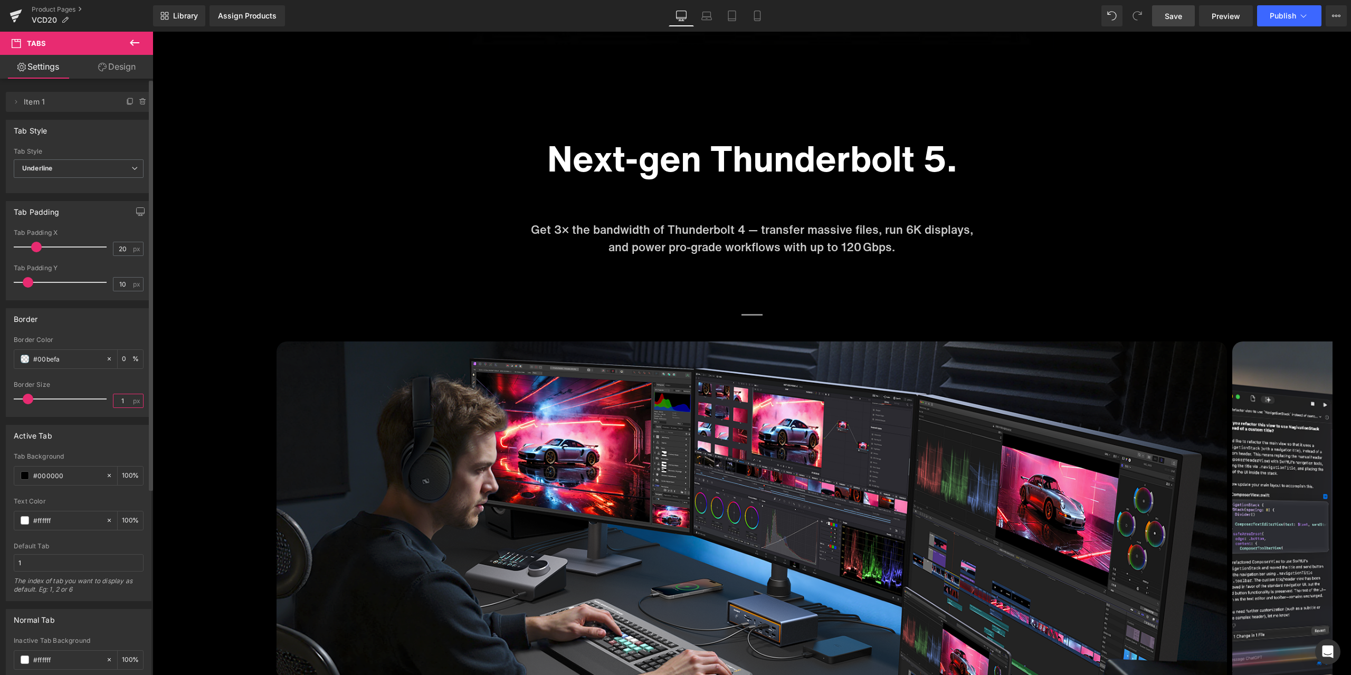
click at [84, 403] on div "Border Size 1 px" at bounding box center [79, 398] width 130 height 35
type input "0"
click at [128, 382] on div "Border Size" at bounding box center [79, 384] width 130 height 7
click at [1190, 9] on link "Save" at bounding box center [1173, 15] width 43 height 21
click at [81, 174] on span "Underline" at bounding box center [79, 168] width 130 height 18
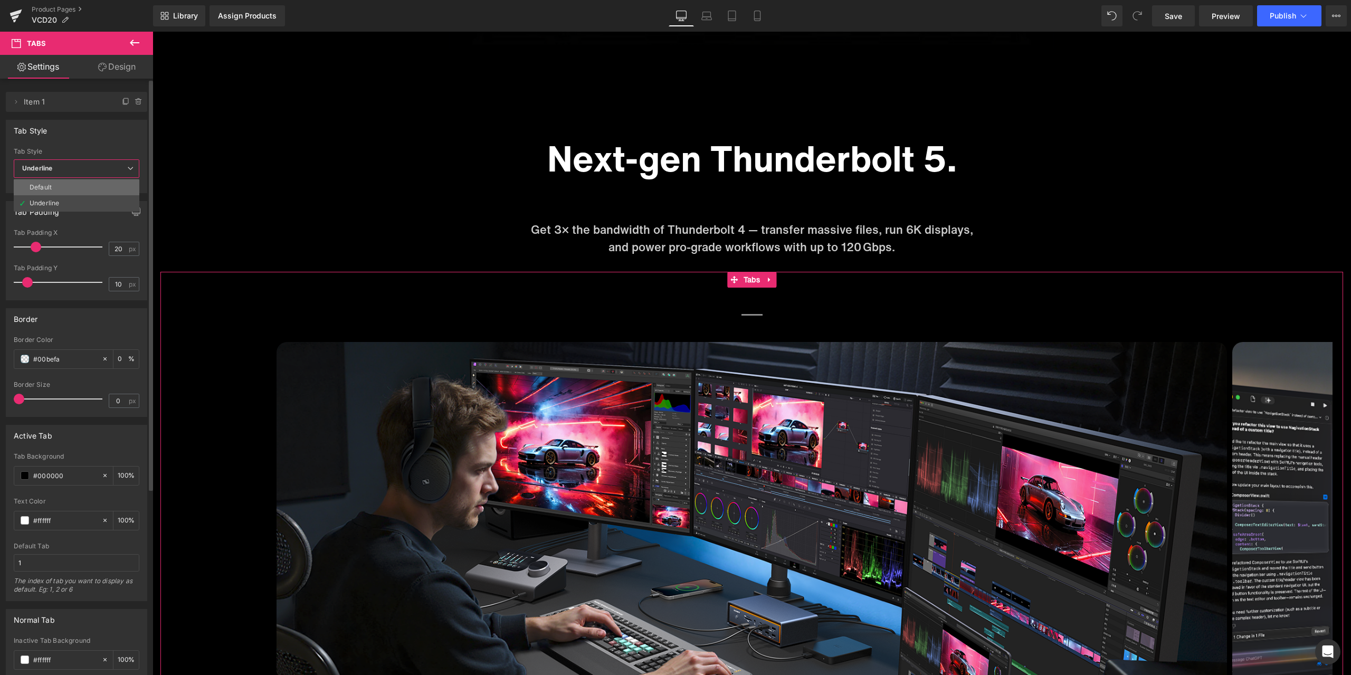
click at [80, 182] on li "Default" at bounding box center [77, 187] width 126 height 16
click at [96, 161] on span "Default" at bounding box center [79, 168] width 130 height 18
click at [75, 204] on li "Underline" at bounding box center [77, 203] width 126 height 16
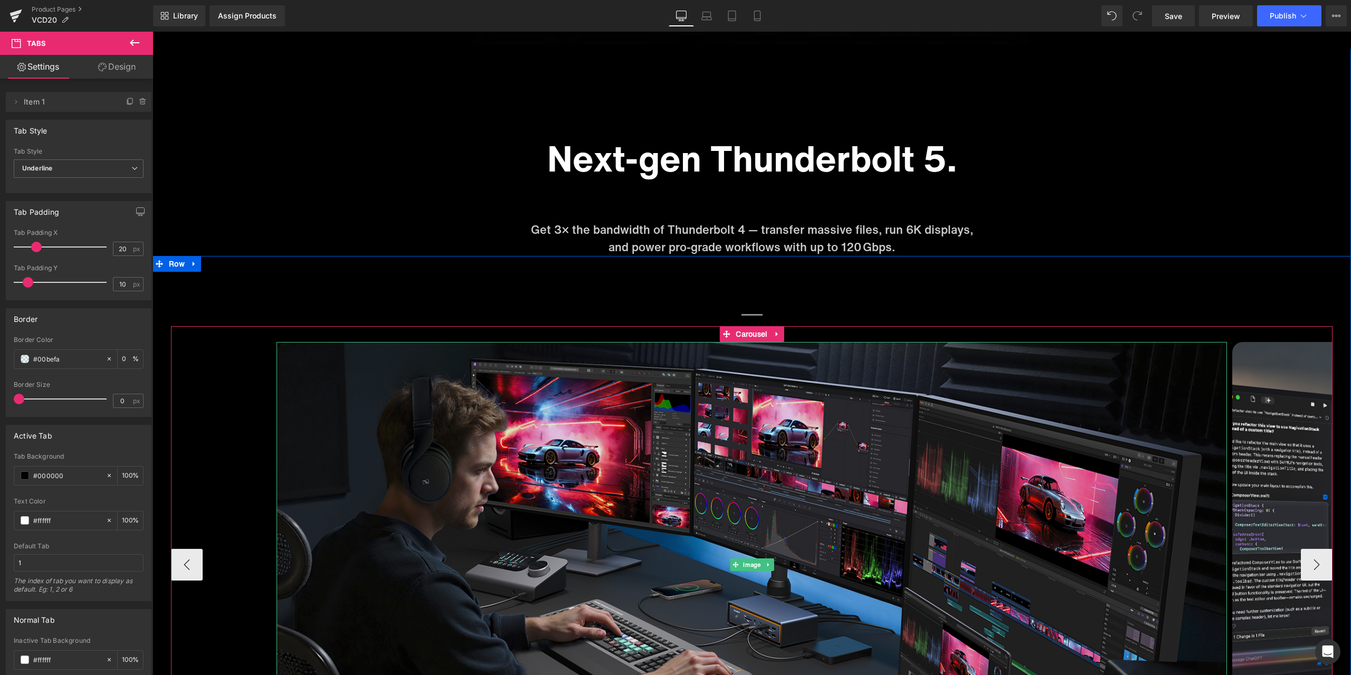
scroll to position [4449, 0]
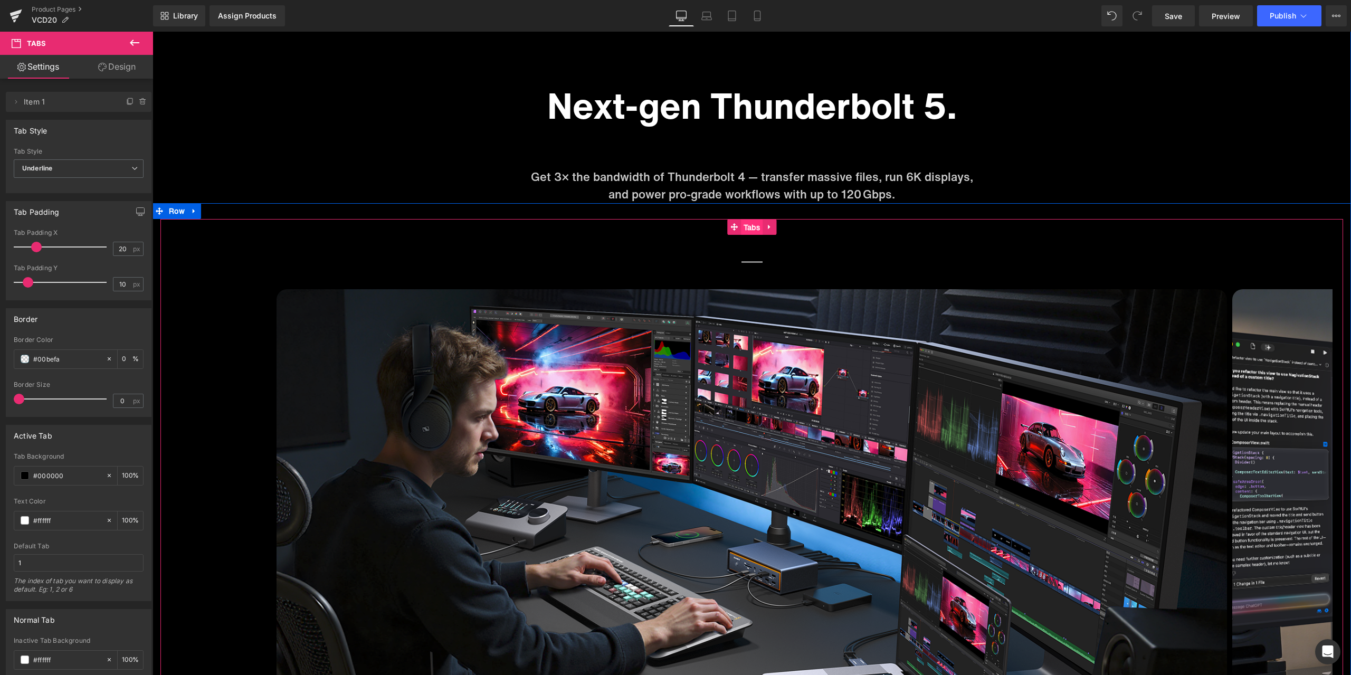
click at [750, 229] on span "Tabs" at bounding box center [752, 228] width 22 height 16
click at [123, 356] on input "0" at bounding box center [127, 359] width 11 height 12
drag, startPoint x: 123, startPoint y: 356, endPoint x: 110, endPoint y: 355, distance: 12.7
click at [110, 355] on div "0 %" at bounding box center [124, 359] width 37 height 18
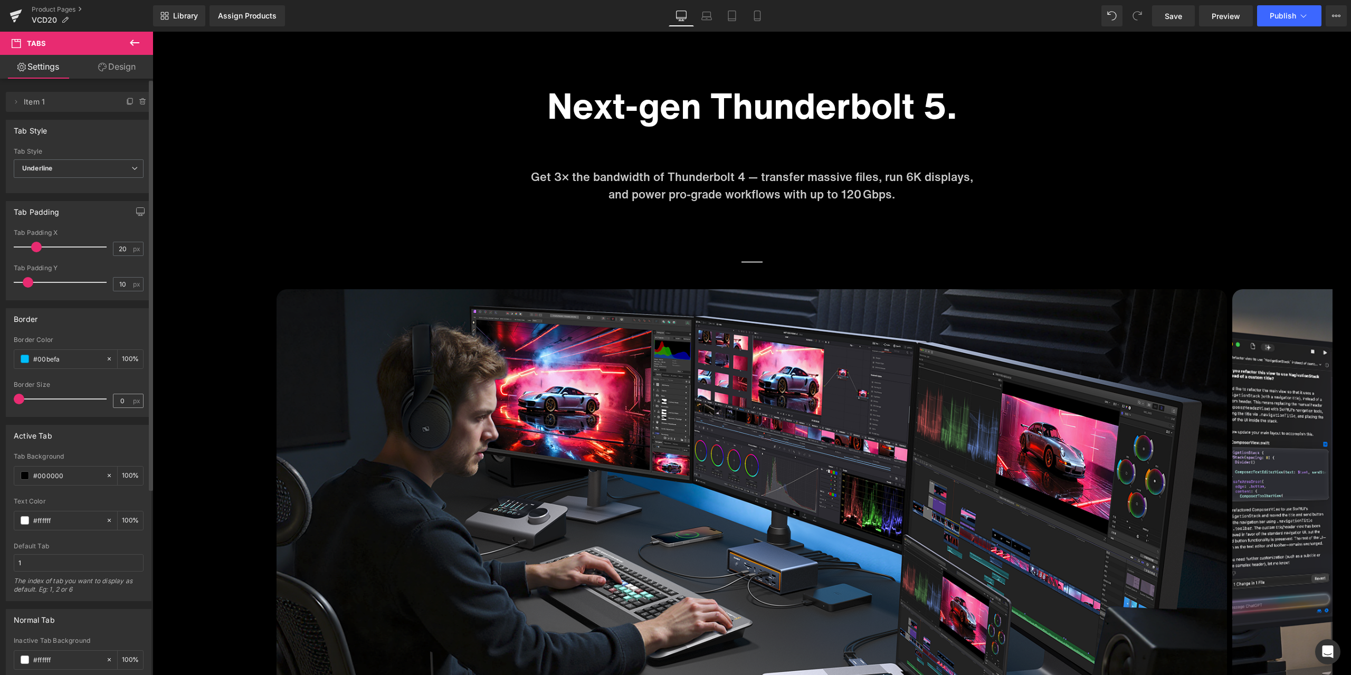
type input "100"
drag, startPoint x: 117, startPoint y: 402, endPoint x: 108, endPoint y: 399, distance: 8.7
click at [108, 399] on div "Border Size 0 px" at bounding box center [79, 398] width 130 height 35
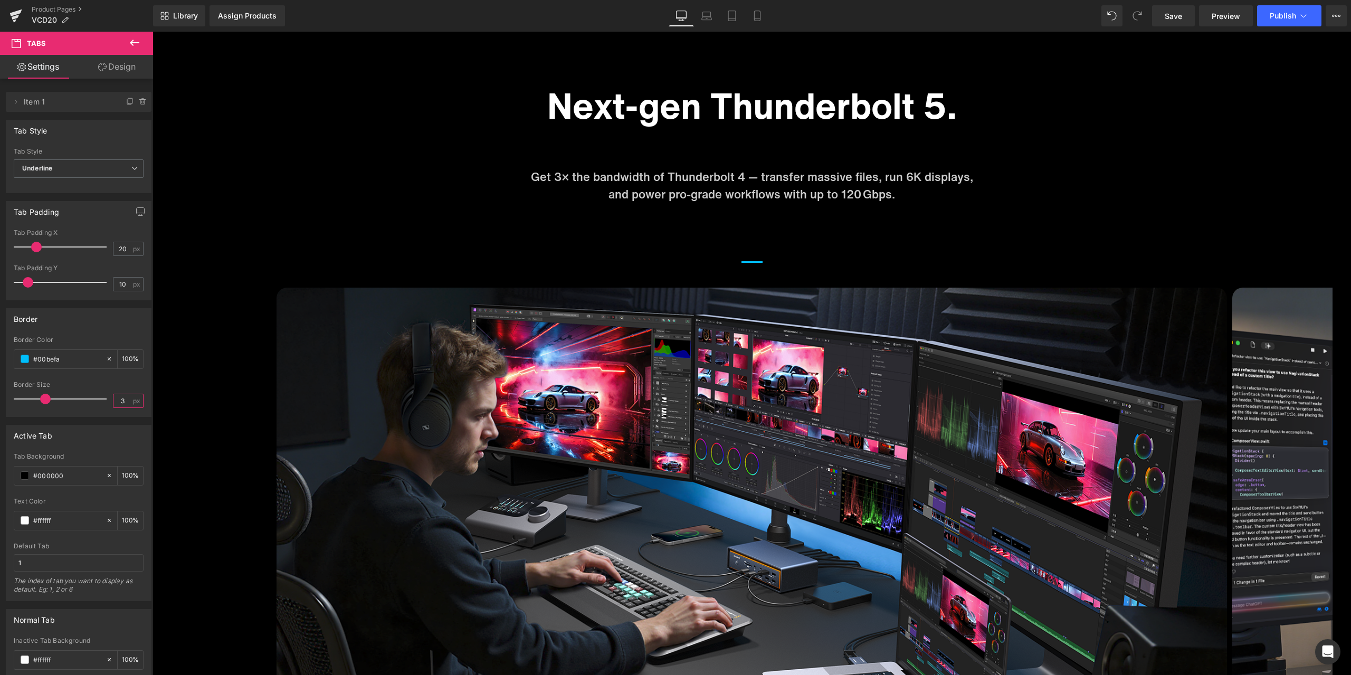
type input "3"
click at [134, 35] on button at bounding box center [134, 43] width 37 height 23
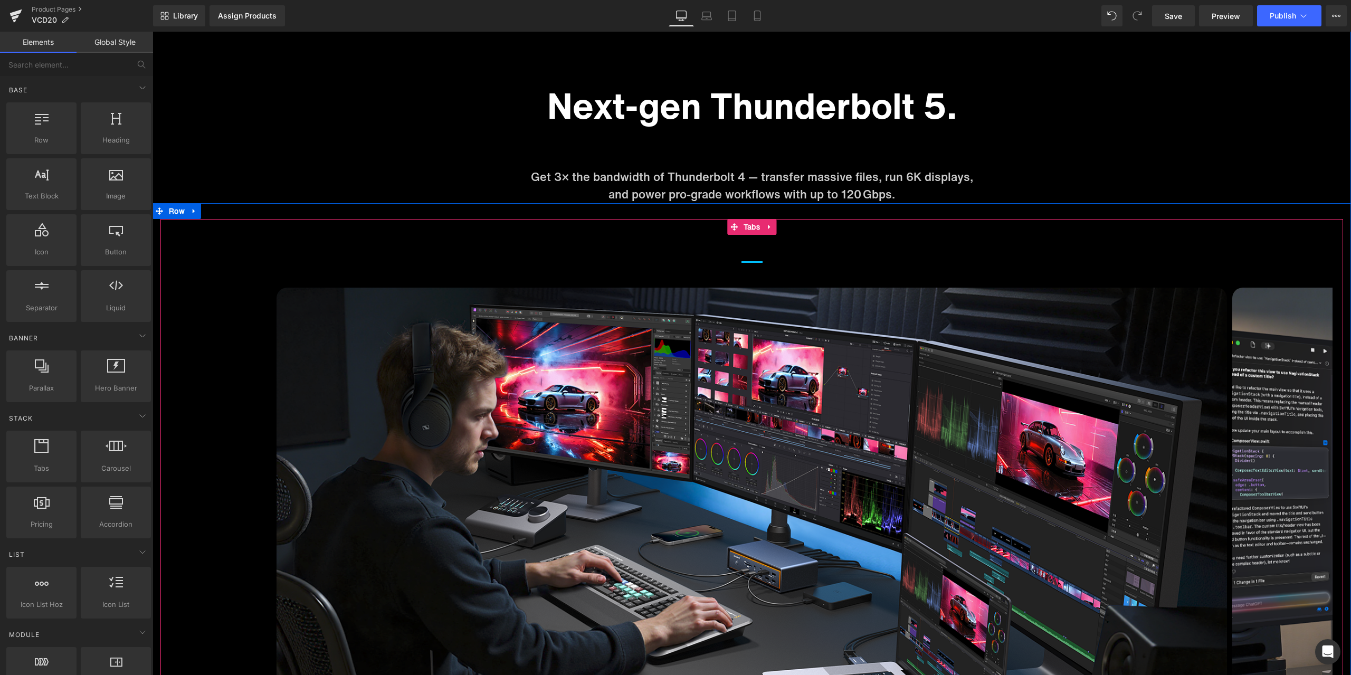
click at [748, 254] on span "Text Block" at bounding box center [751, 248] width 21 height 26
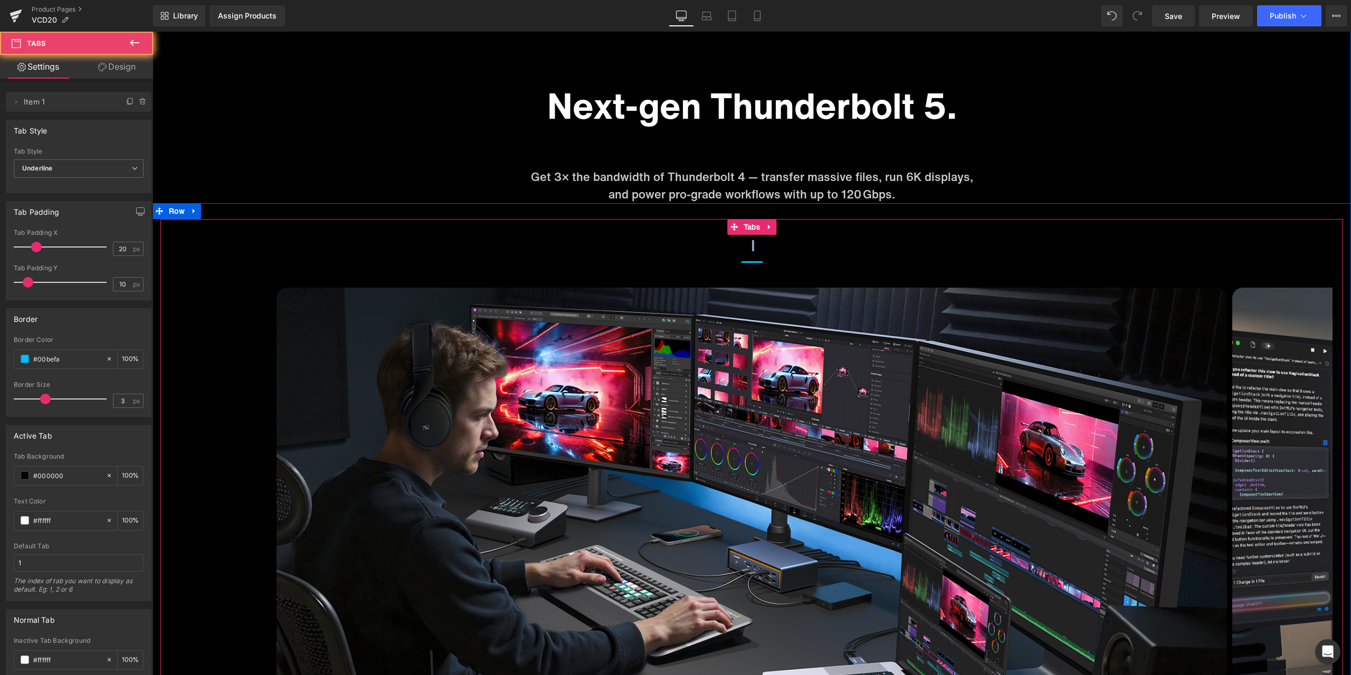
click at [748, 254] on span "Text Block" at bounding box center [751, 248] width 21 height 26
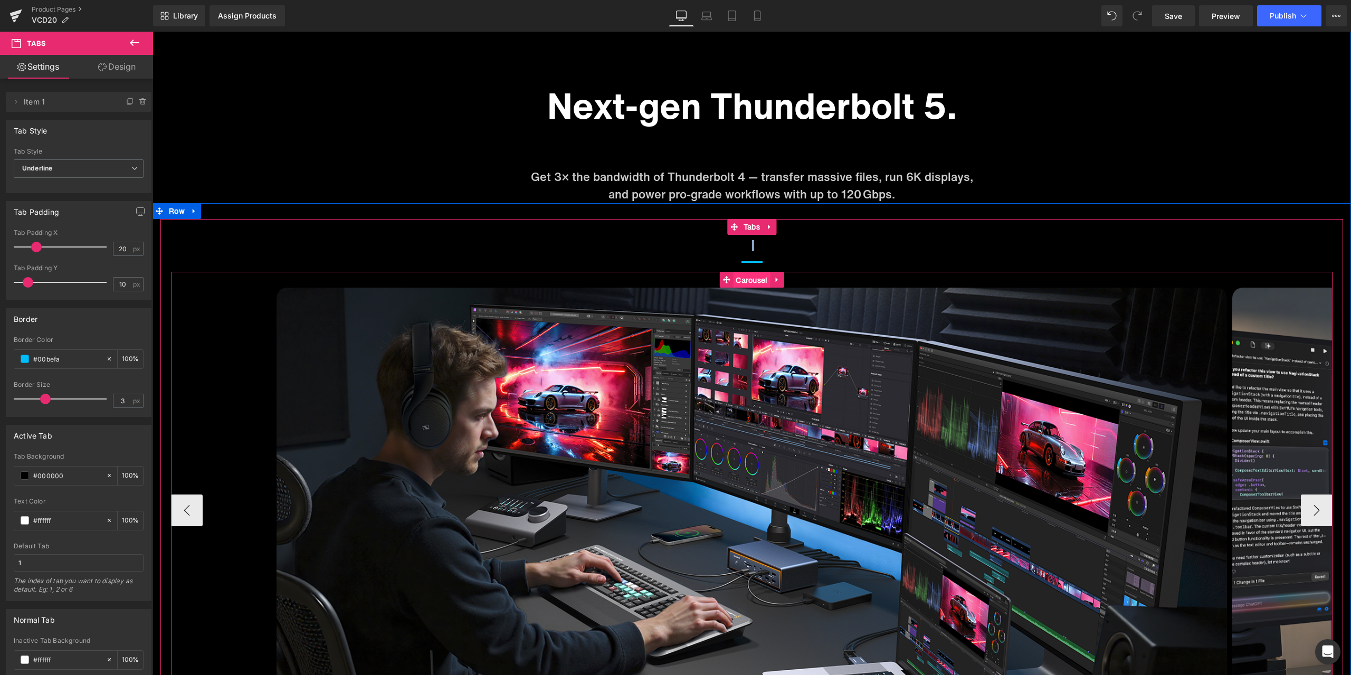
click at [747, 273] on span "Carousel" at bounding box center [751, 280] width 37 height 16
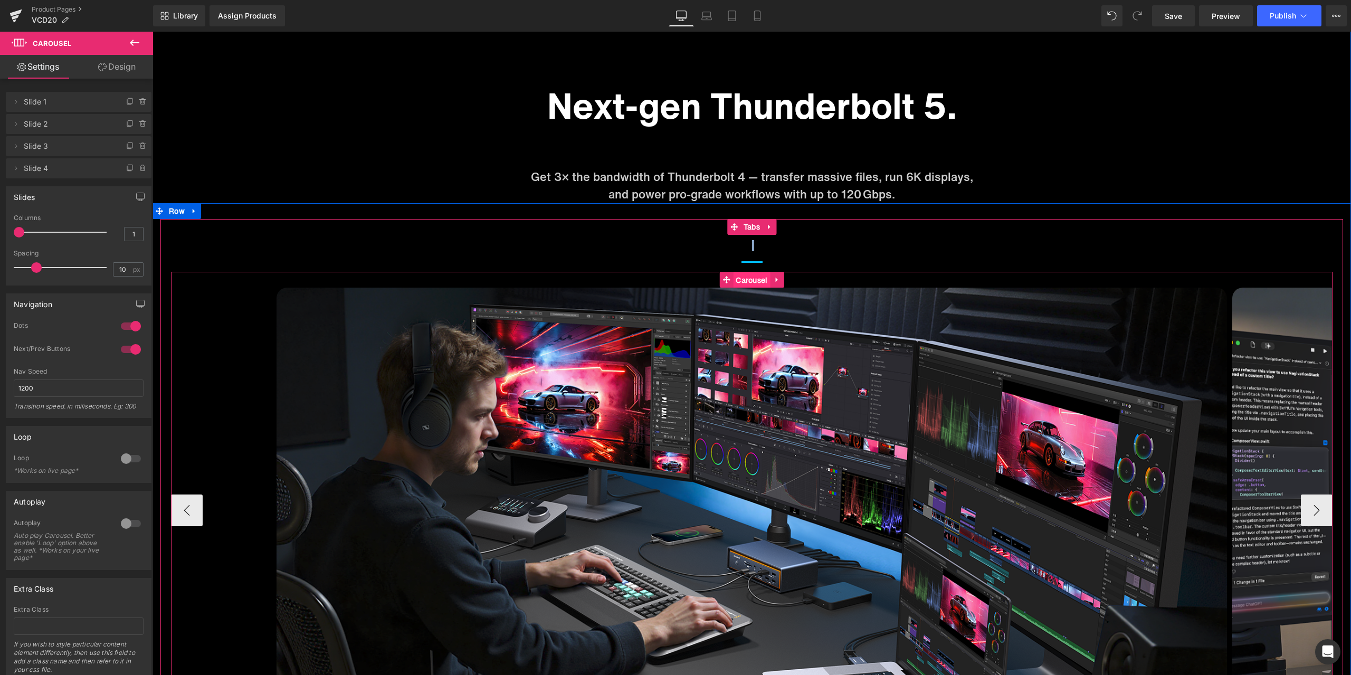
click at [747, 273] on span "Carousel" at bounding box center [751, 280] width 37 height 16
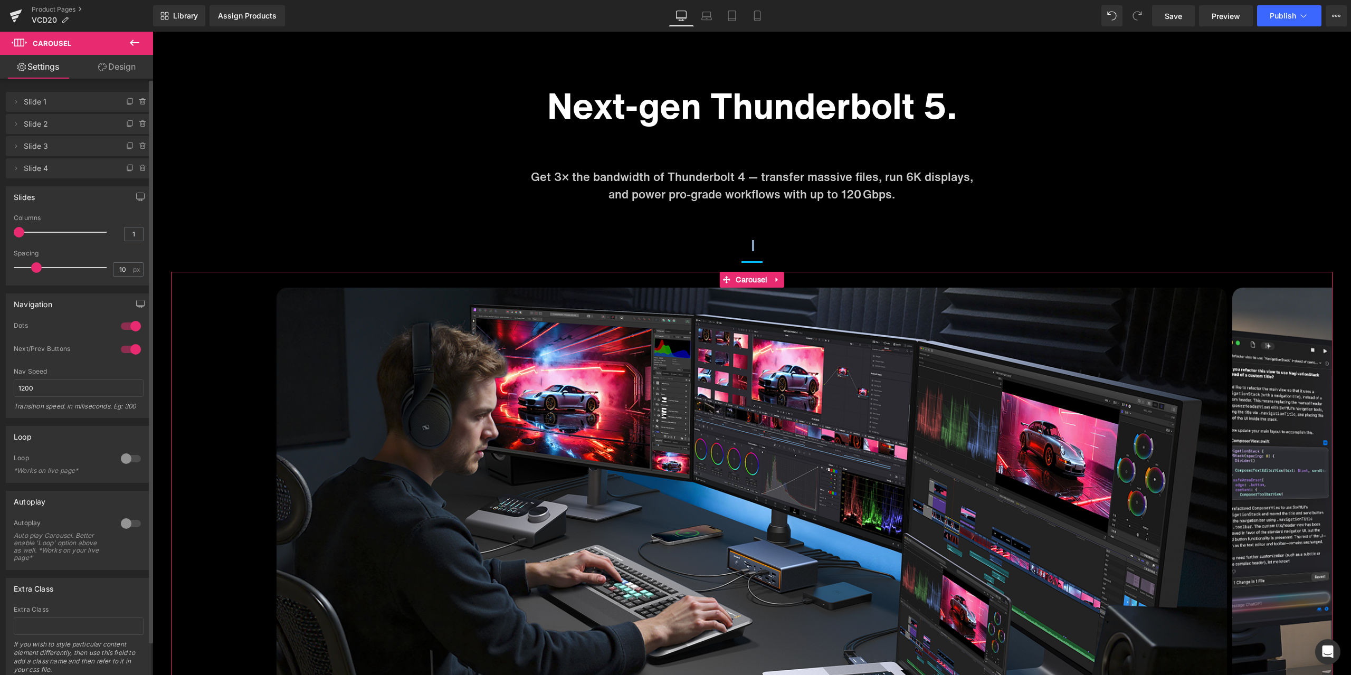
scroll to position [36, 0]
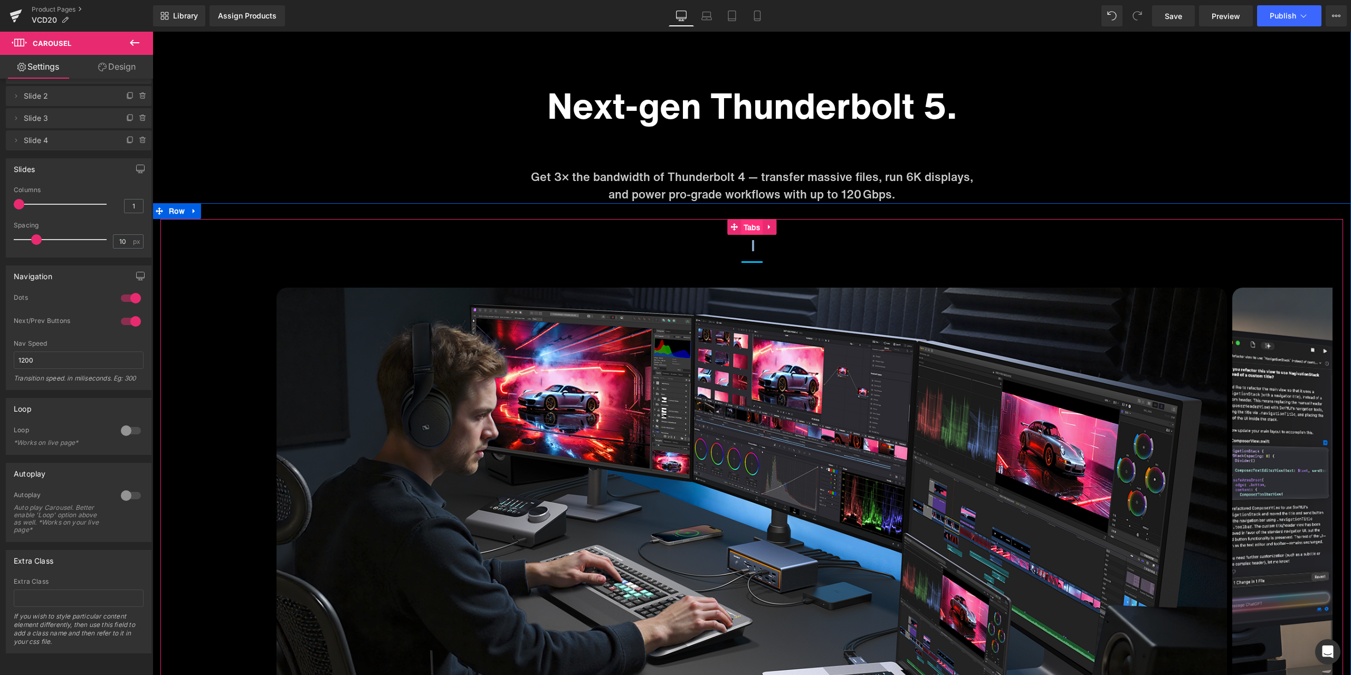
click at [750, 229] on span "Tabs" at bounding box center [752, 228] width 22 height 16
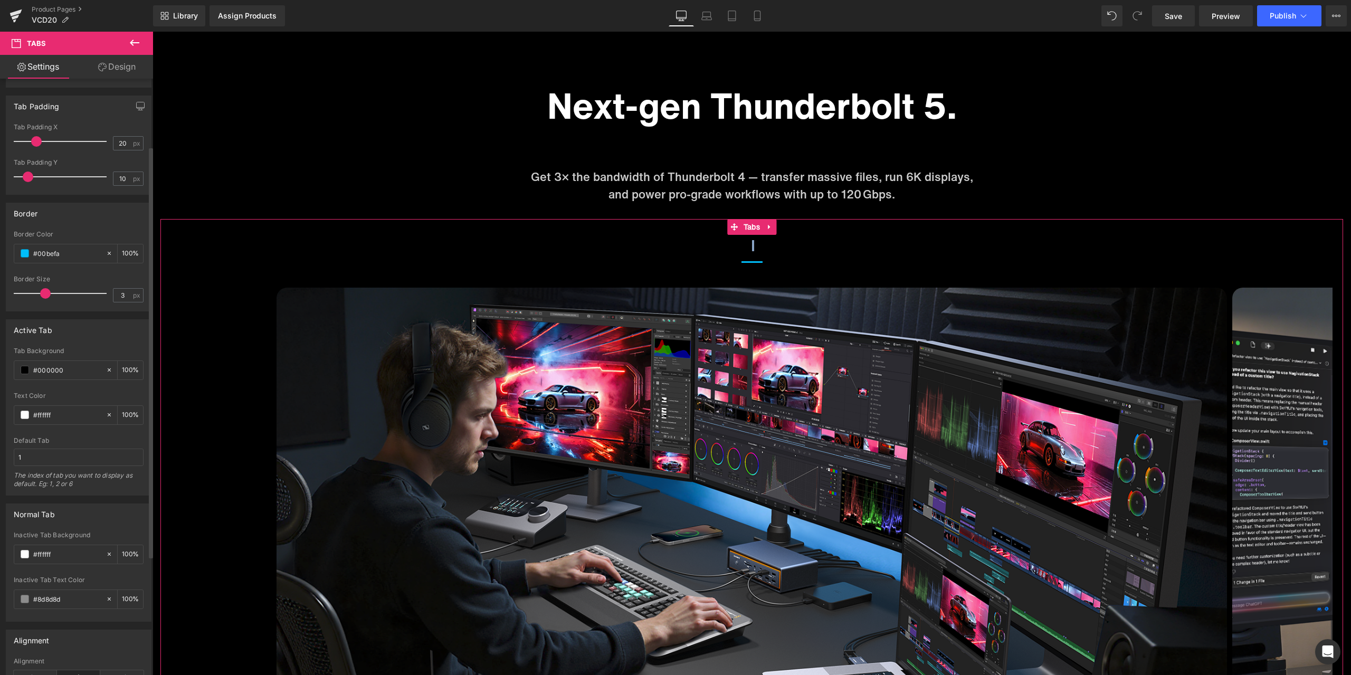
scroll to position [53, 0]
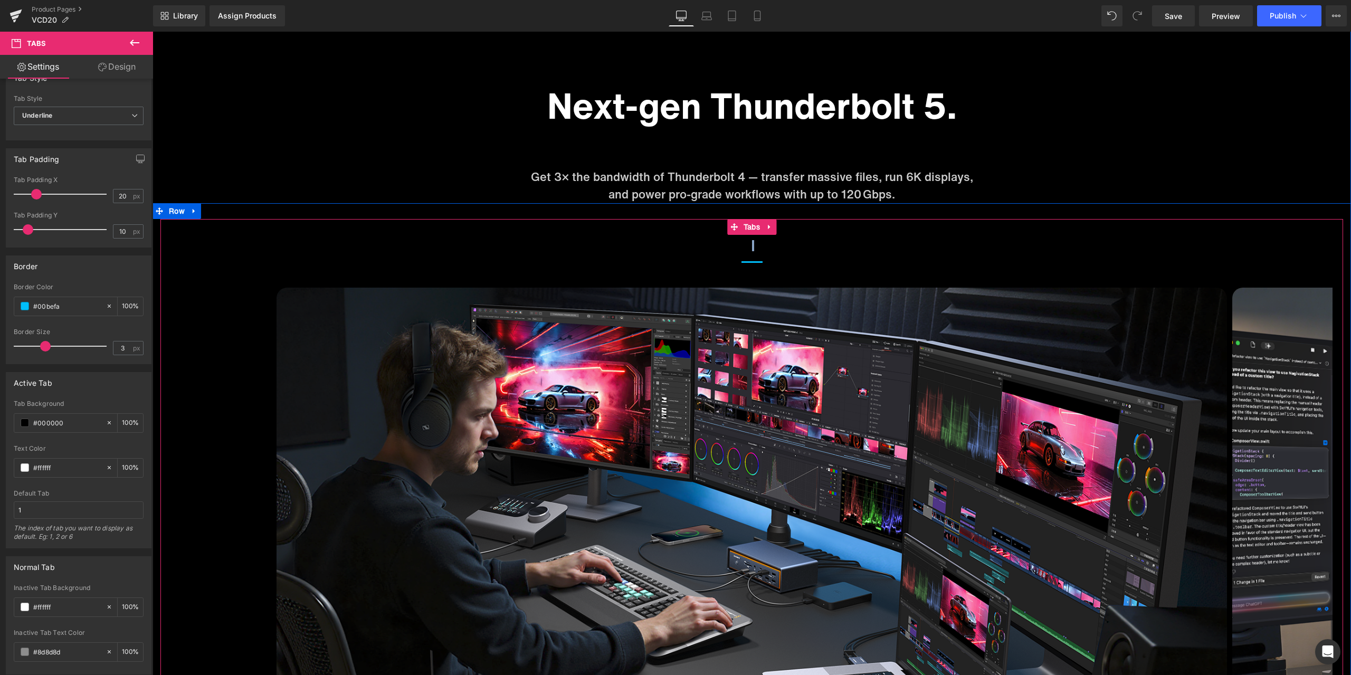
click at [748, 250] on span "Text Block" at bounding box center [751, 248] width 21 height 26
click at [129, 37] on icon at bounding box center [134, 42] width 13 height 13
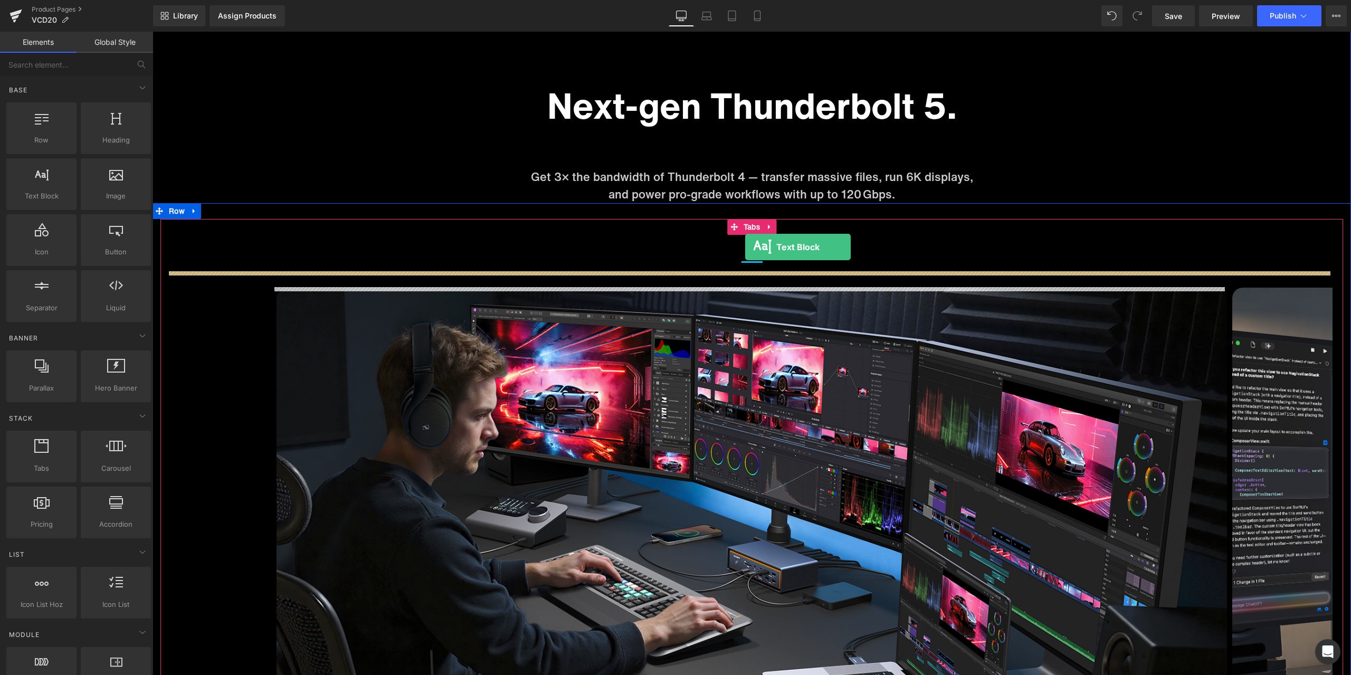
drag, startPoint x: 208, startPoint y: 204, endPoint x: 745, endPoint y: 247, distance: 538.9
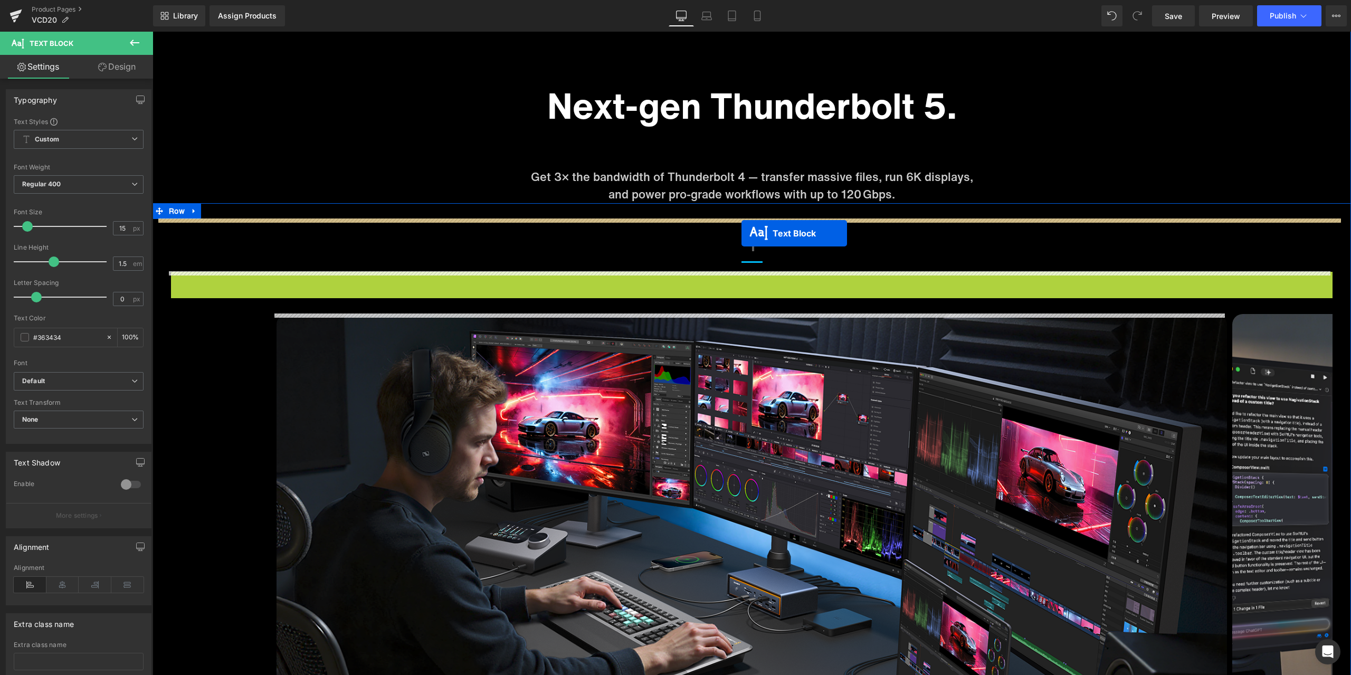
drag, startPoint x: 751, startPoint y: 284, endPoint x: 741, endPoint y: 233, distance: 52.1
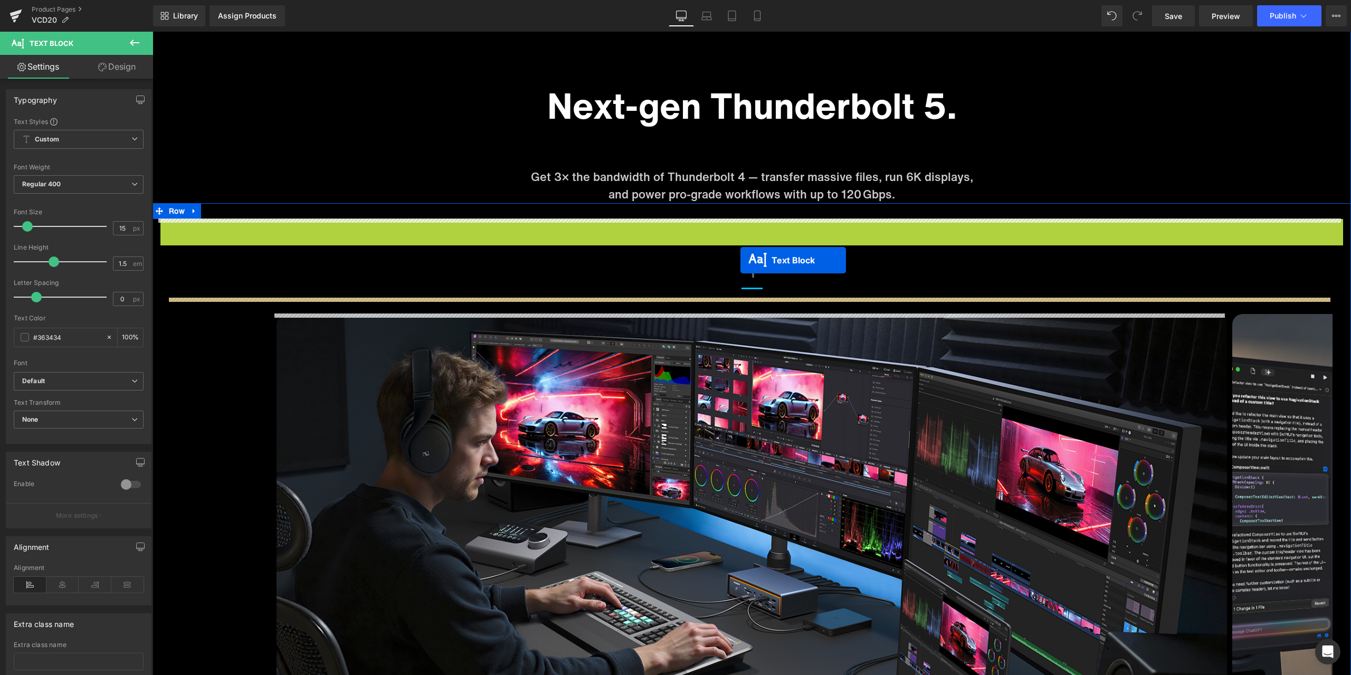
drag, startPoint x: 739, startPoint y: 229, endPoint x: 740, endPoint y: 260, distance: 31.2
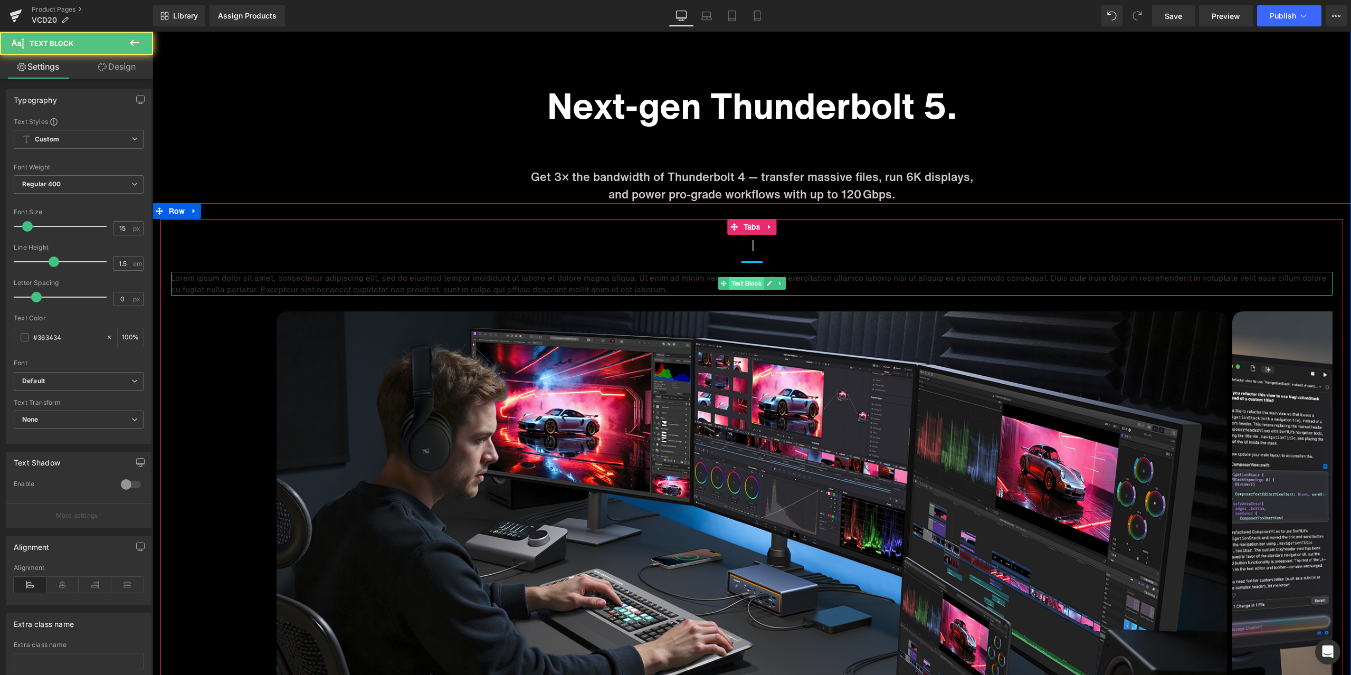
click at [745, 284] on span "Text Block" at bounding box center [746, 283] width 35 height 13
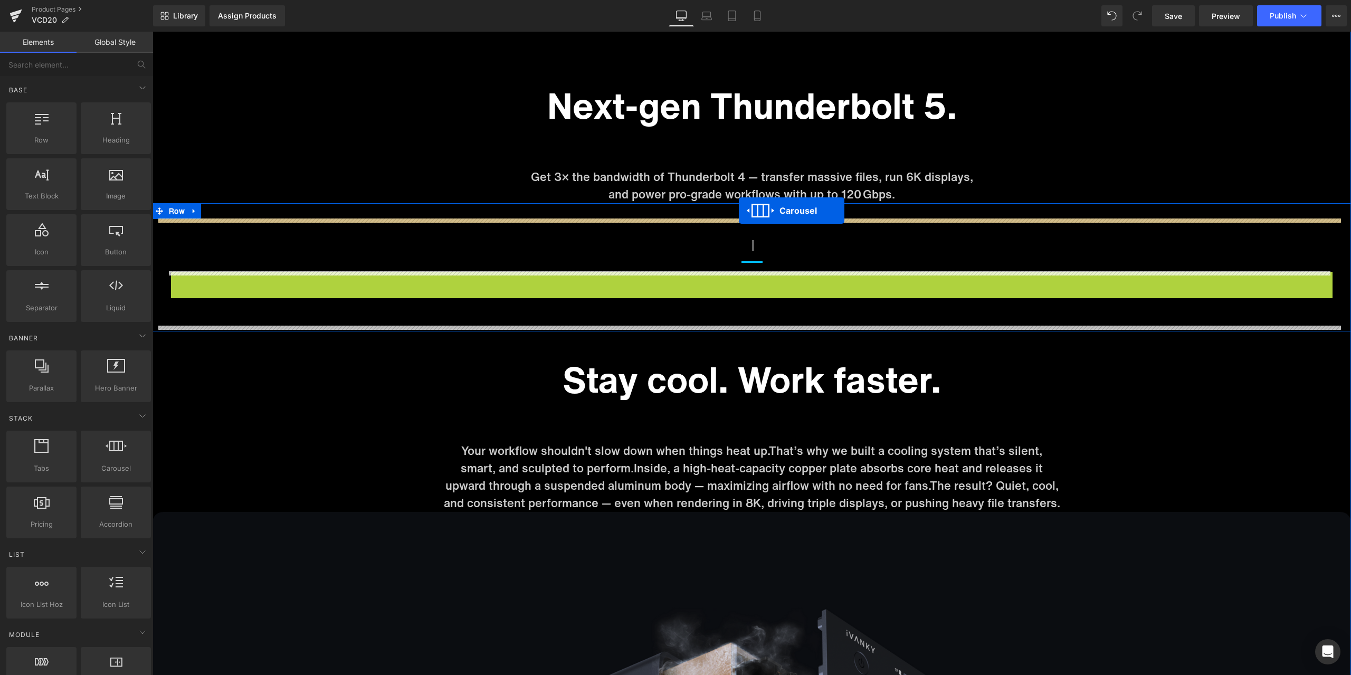
drag, startPoint x: 749, startPoint y: 278, endPoint x: 739, endPoint y: 211, distance: 68.3
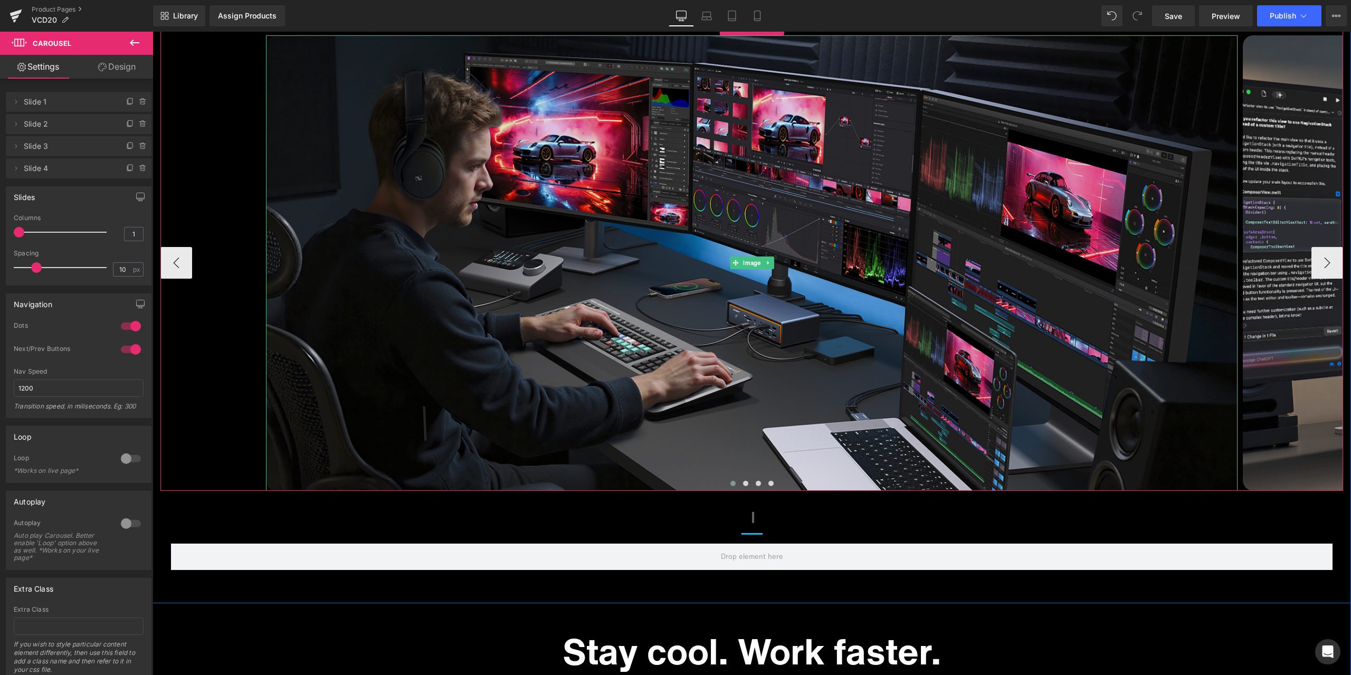
scroll to position [4713, 0]
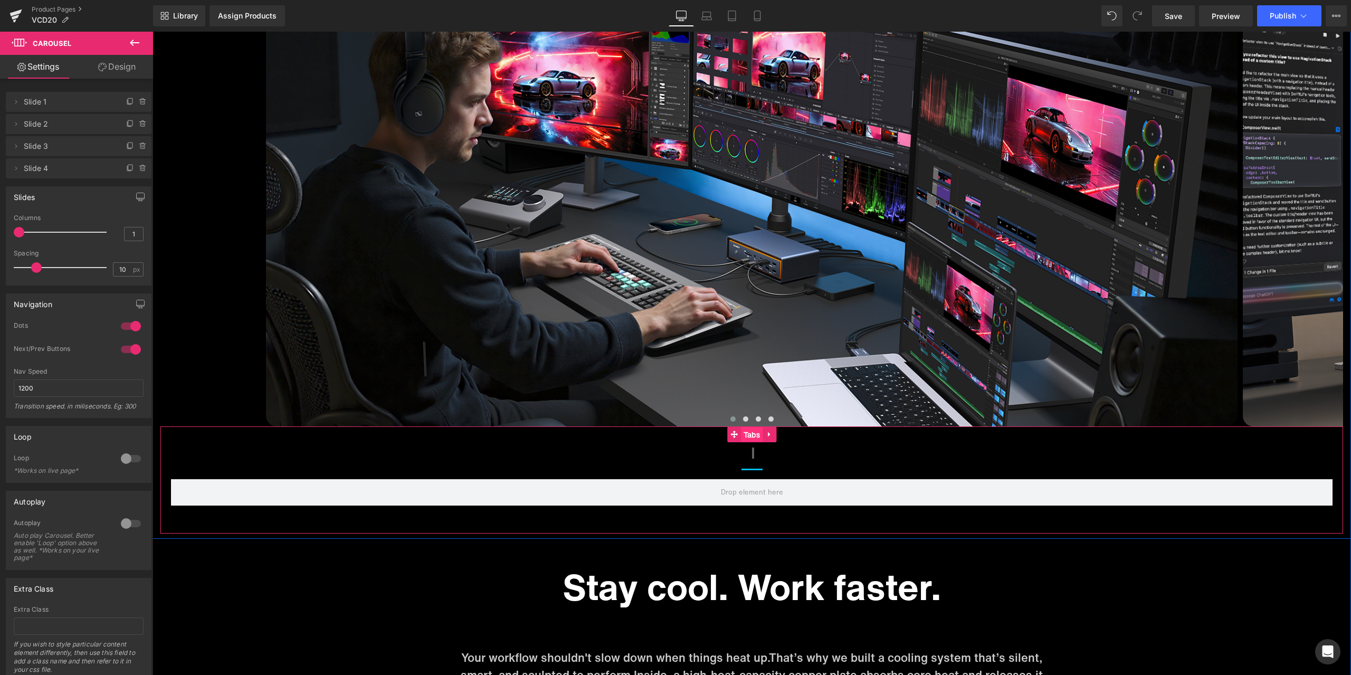
click at [741, 439] on span "Tabs" at bounding box center [752, 435] width 22 height 16
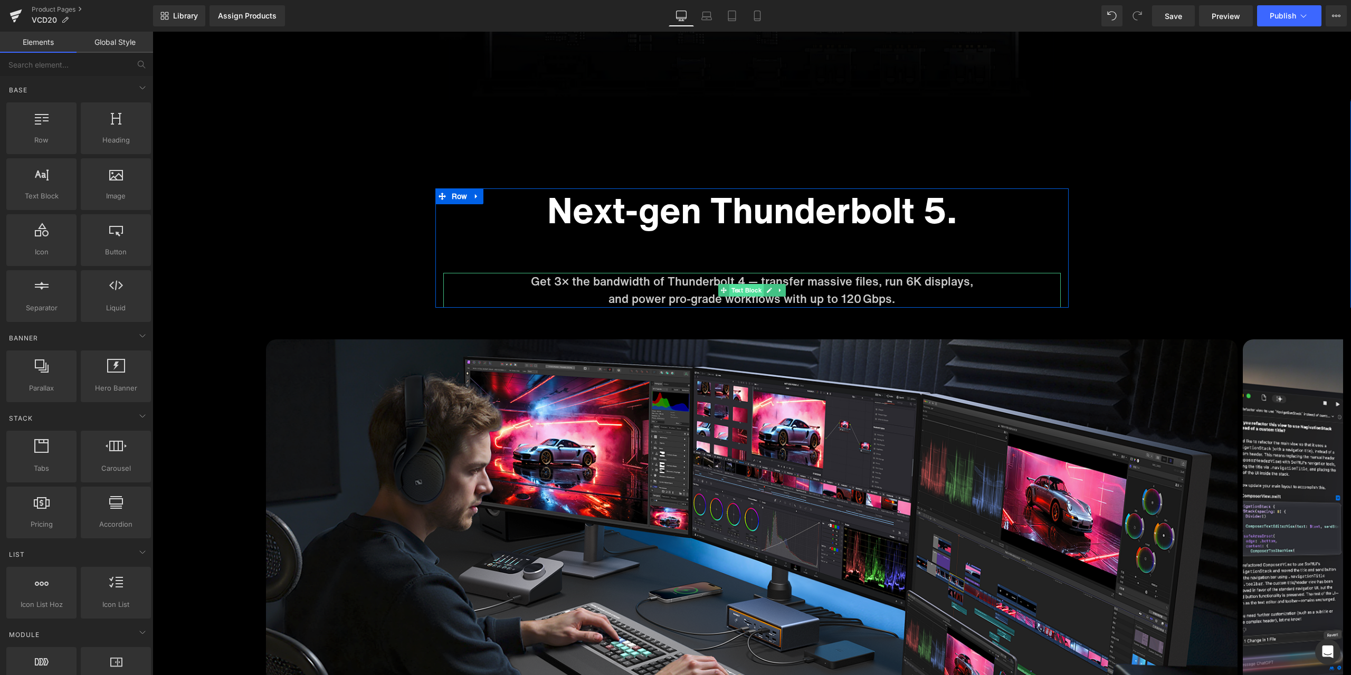
scroll to position [4343, 0]
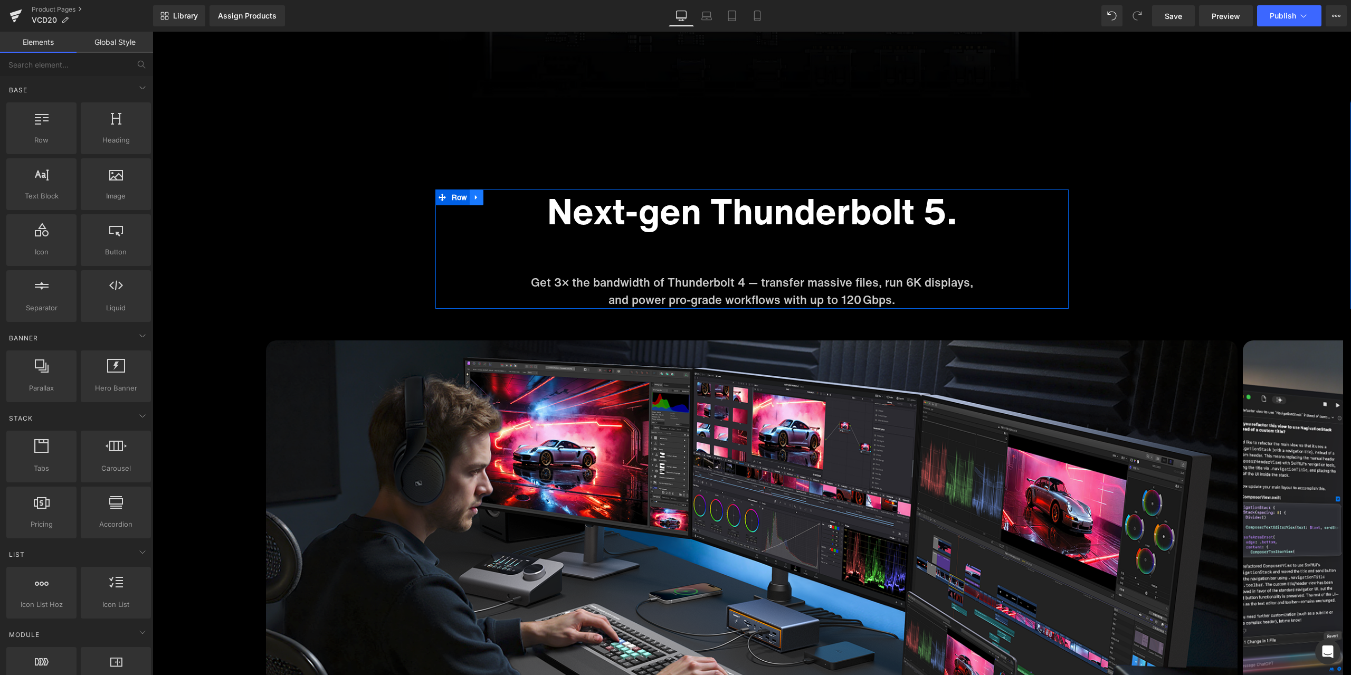
click at [457, 198] on ul "Row" at bounding box center [459, 197] width 49 height 16
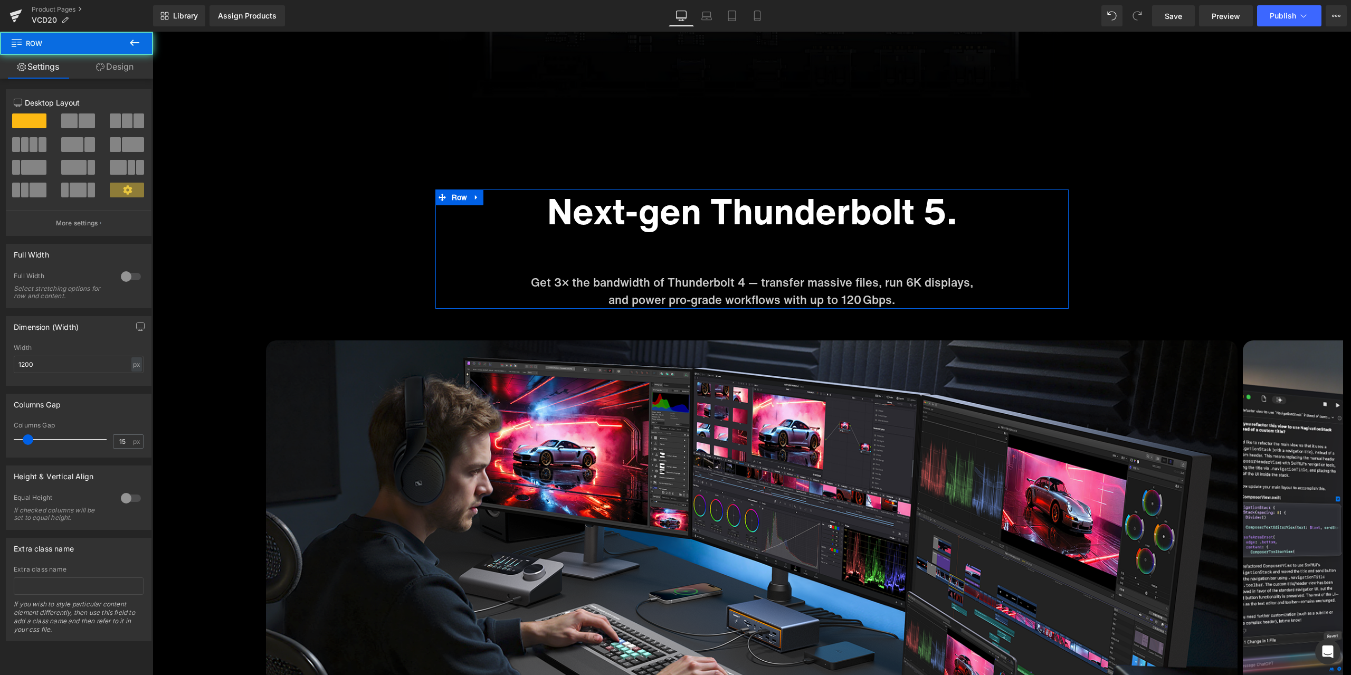
click at [133, 71] on link "Design" at bounding box center [115, 67] width 77 height 24
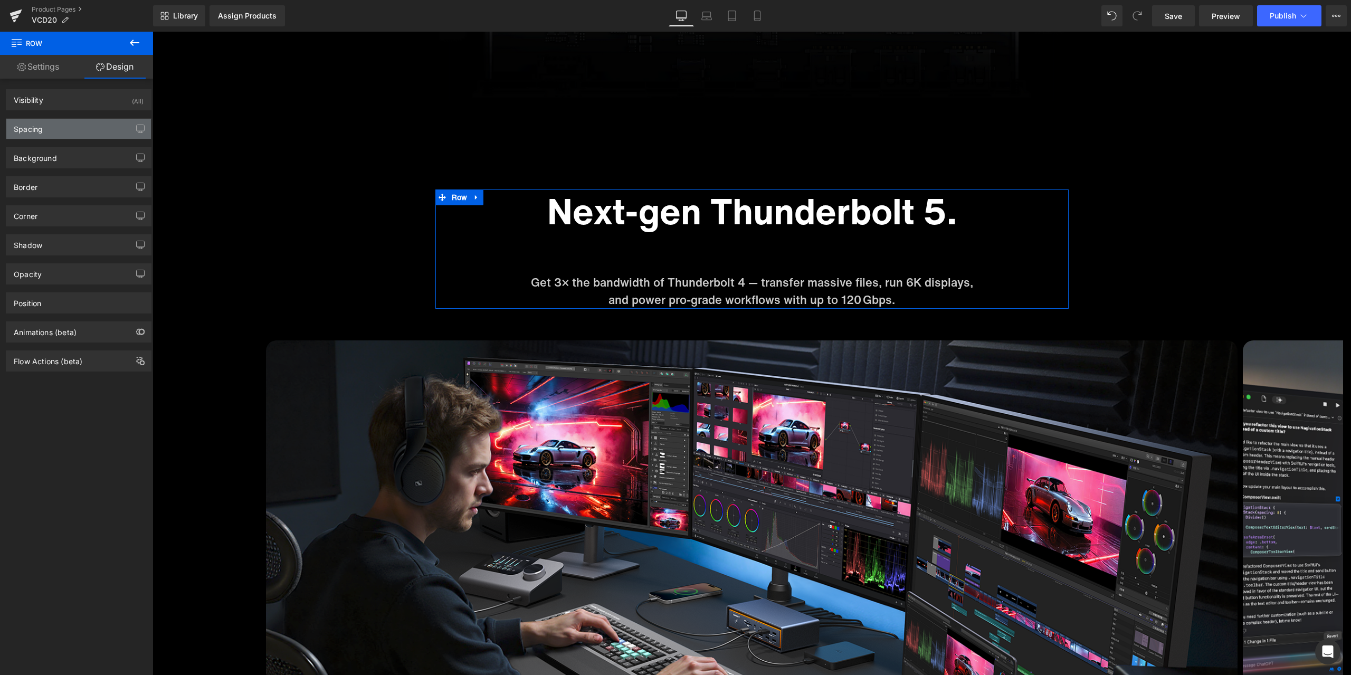
click at [64, 135] on div "Spacing" at bounding box center [78, 129] width 145 height 20
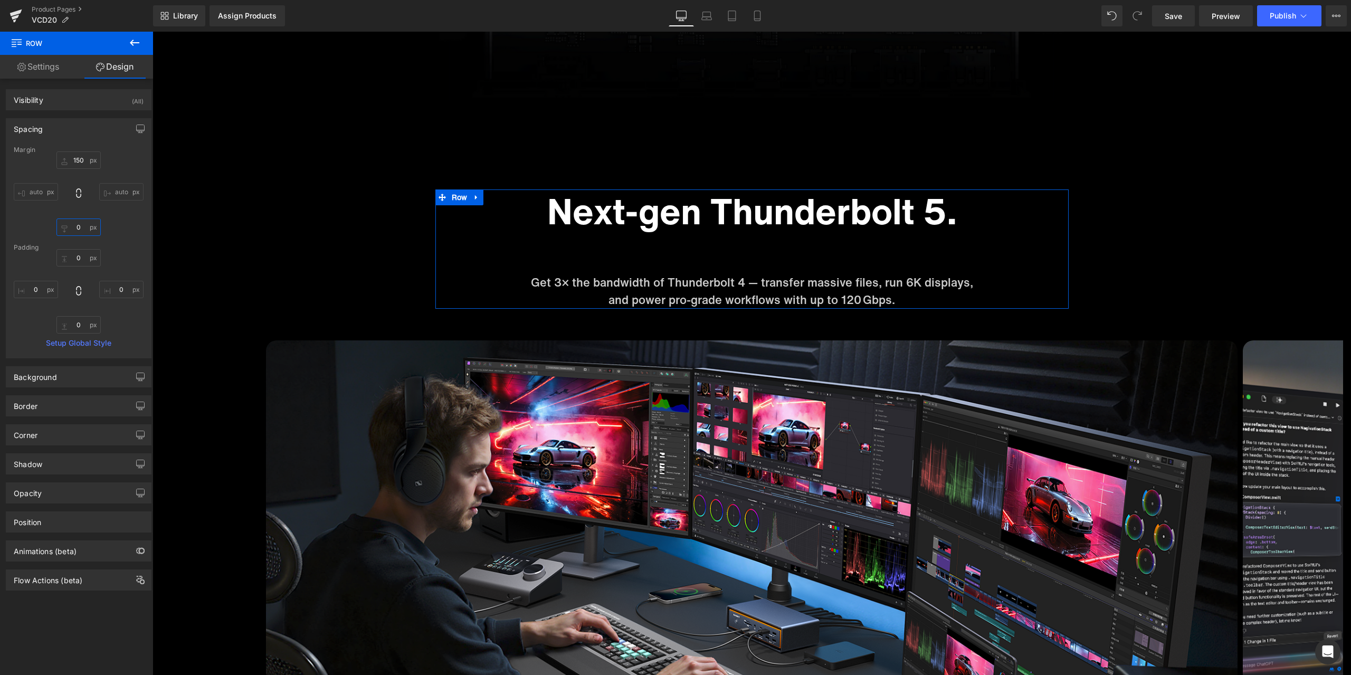
click at [80, 232] on input "0" at bounding box center [78, 226] width 44 height 17
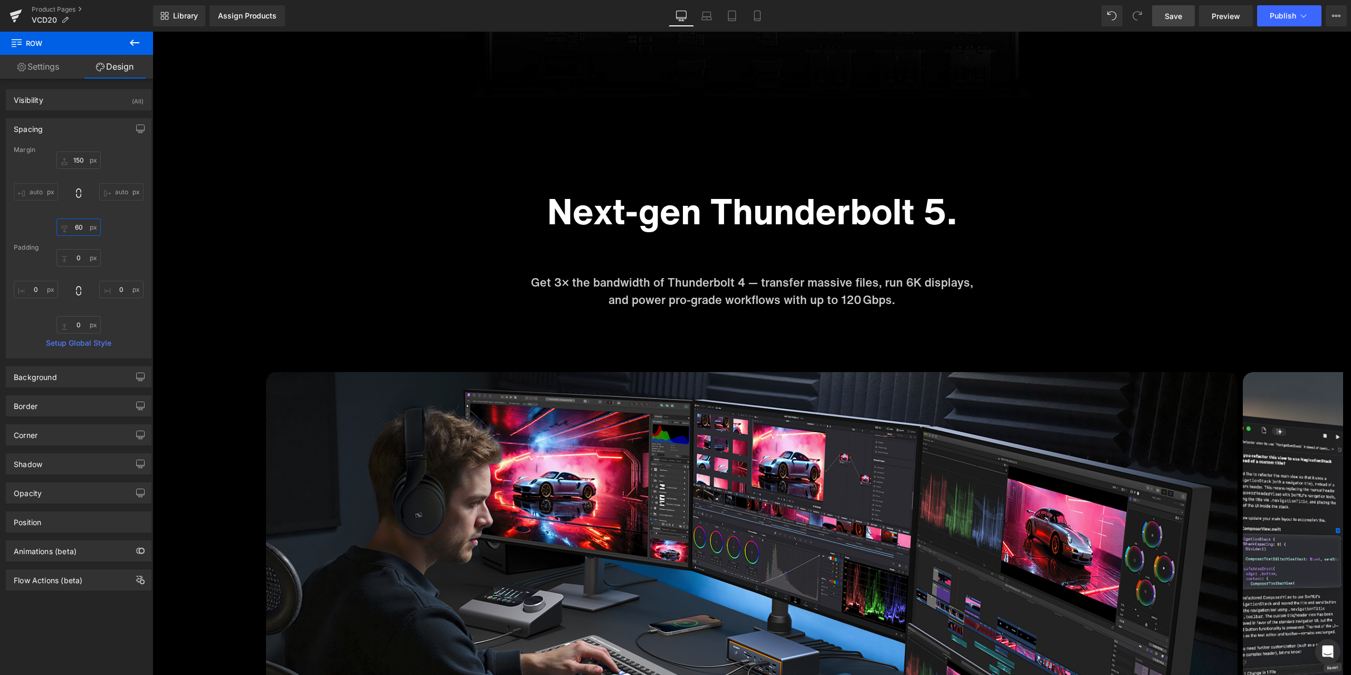
type input "60"
click at [1158, 25] on link "Save" at bounding box center [1173, 15] width 43 height 21
click at [1212, 13] on span "Preview" at bounding box center [1226, 16] width 28 height 11
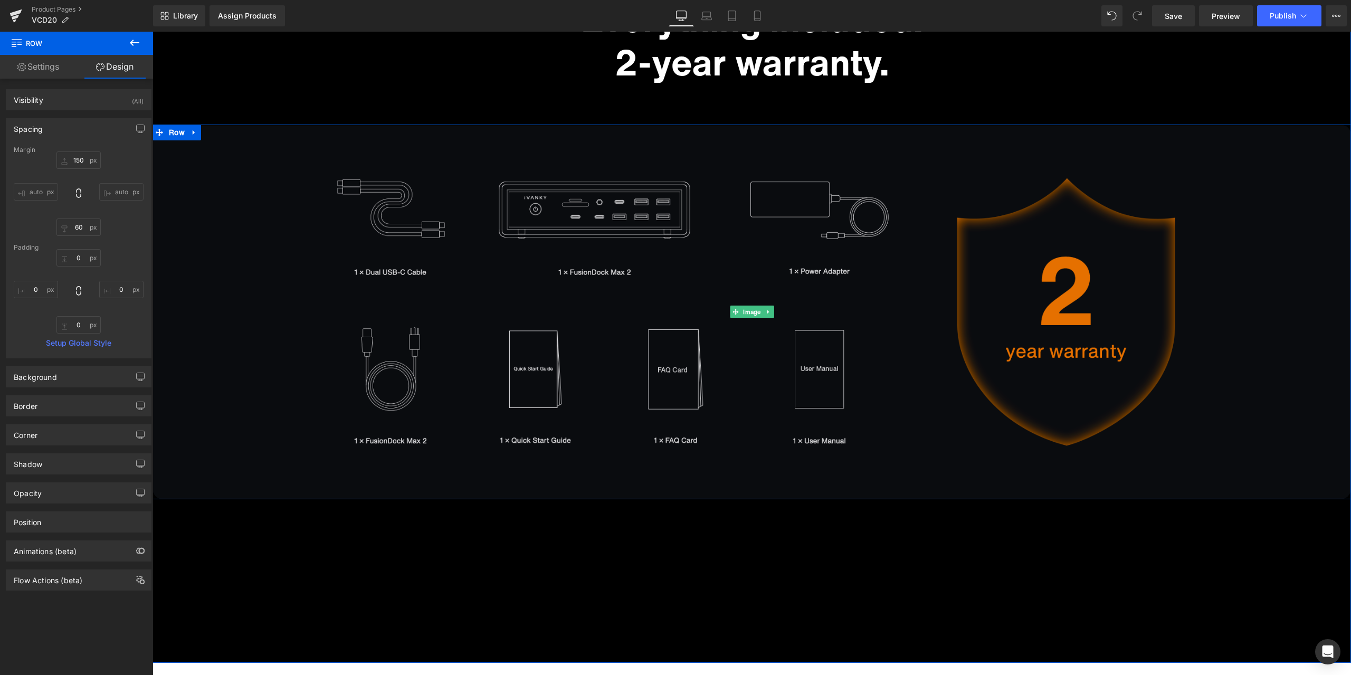
scroll to position [7825, 0]
